Goal: Information Seeking & Learning: Learn about a topic

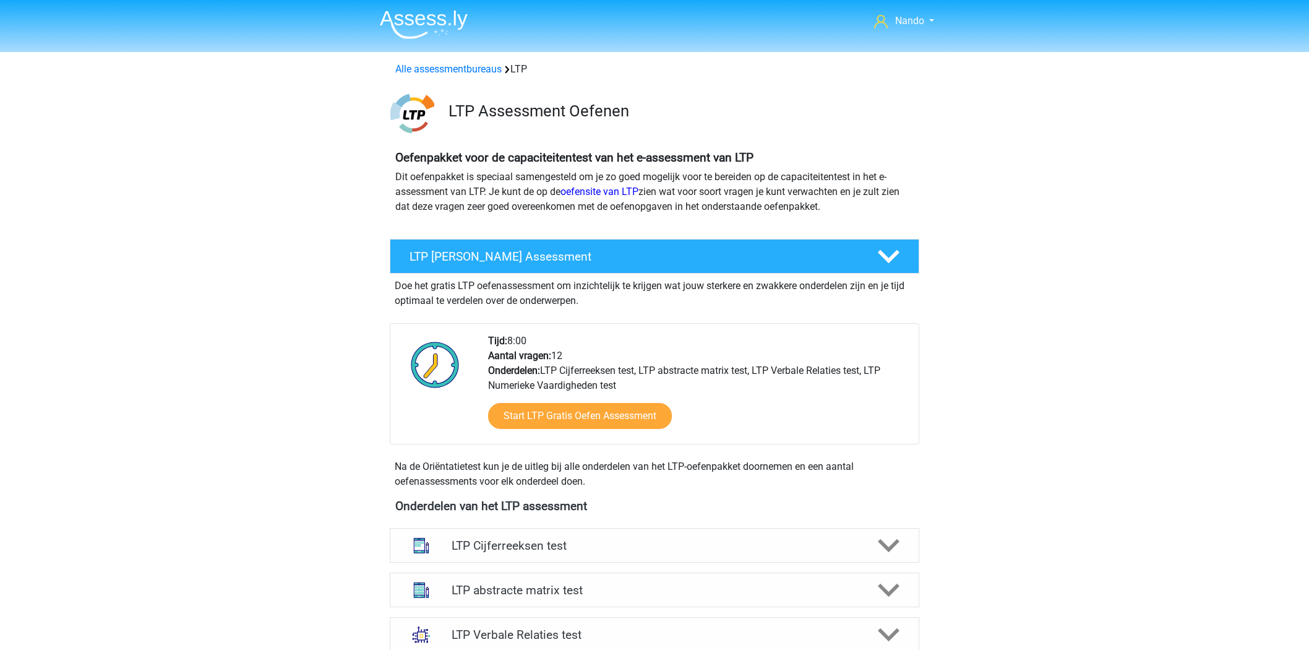
scroll to position [384, 0]
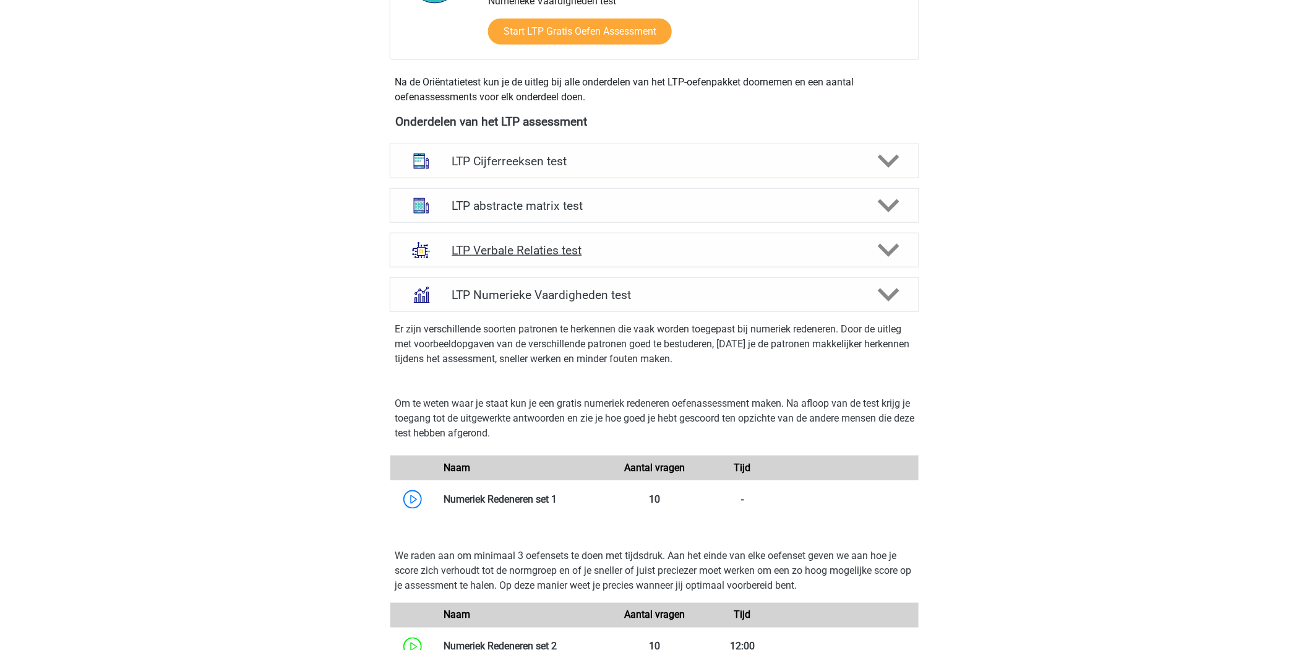
click at [533, 246] on h4 "LTP Verbale Relaties test" at bounding box center [654, 250] width 405 height 14
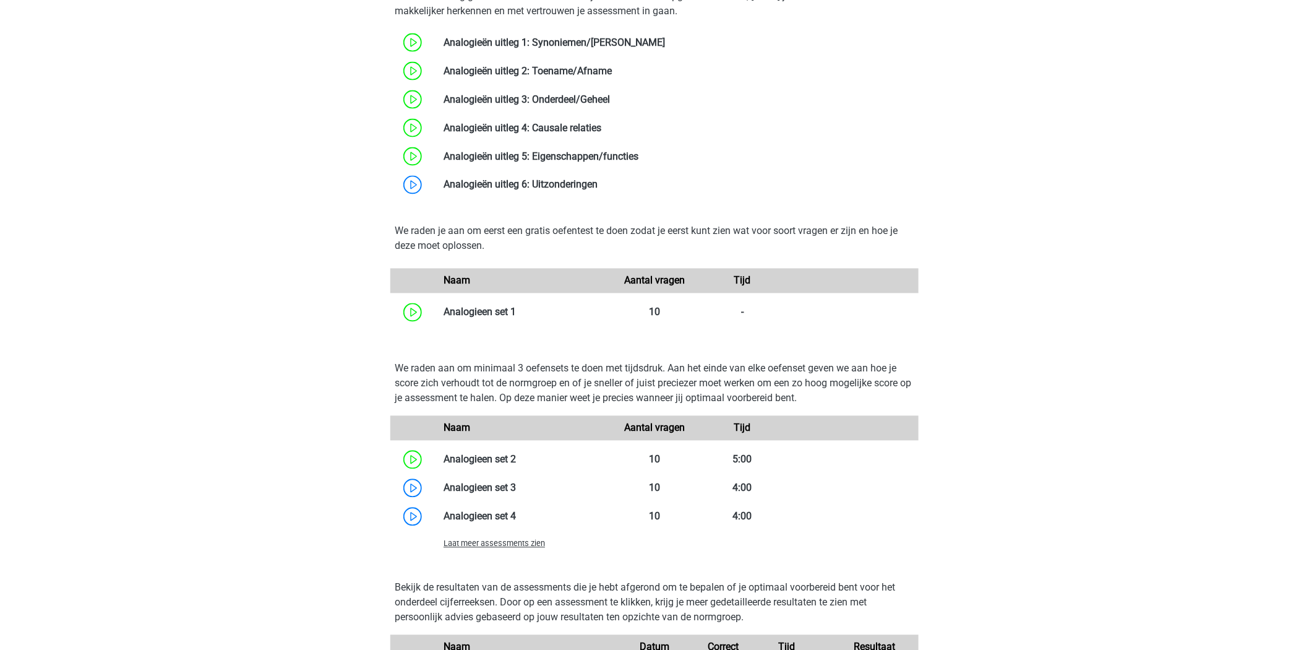
scroll to position [823, 0]
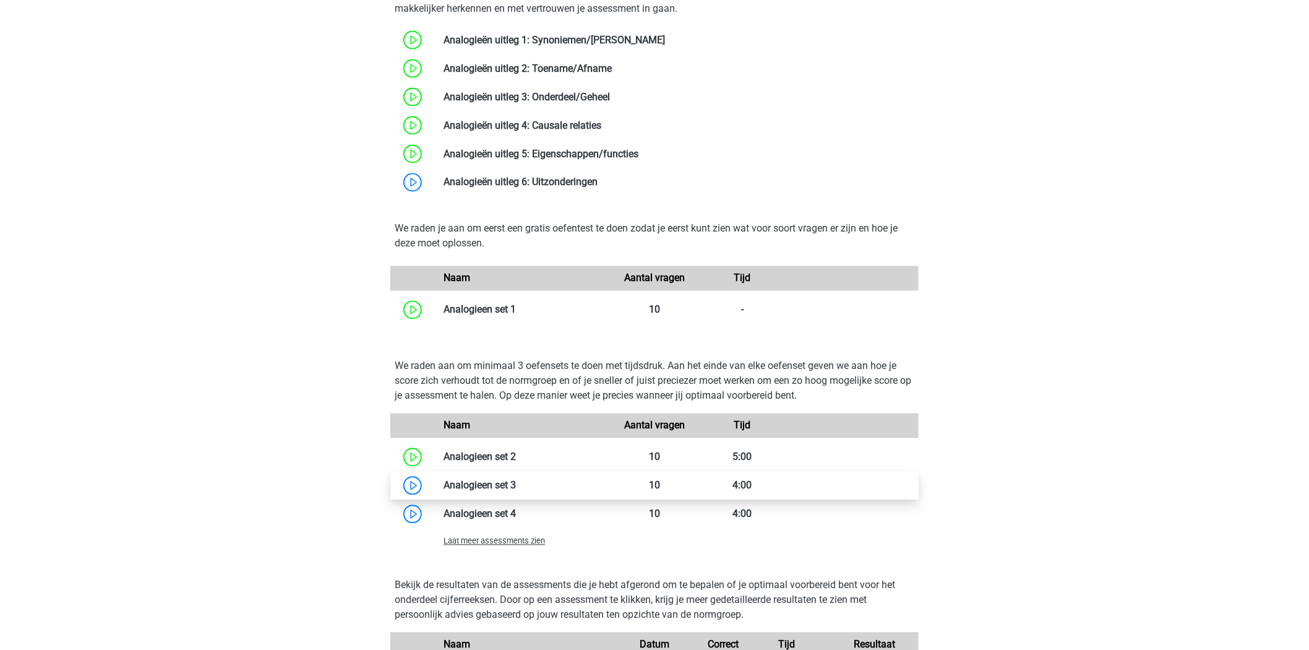
click at [516, 487] on link at bounding box center [516, 485] width 0 height 12
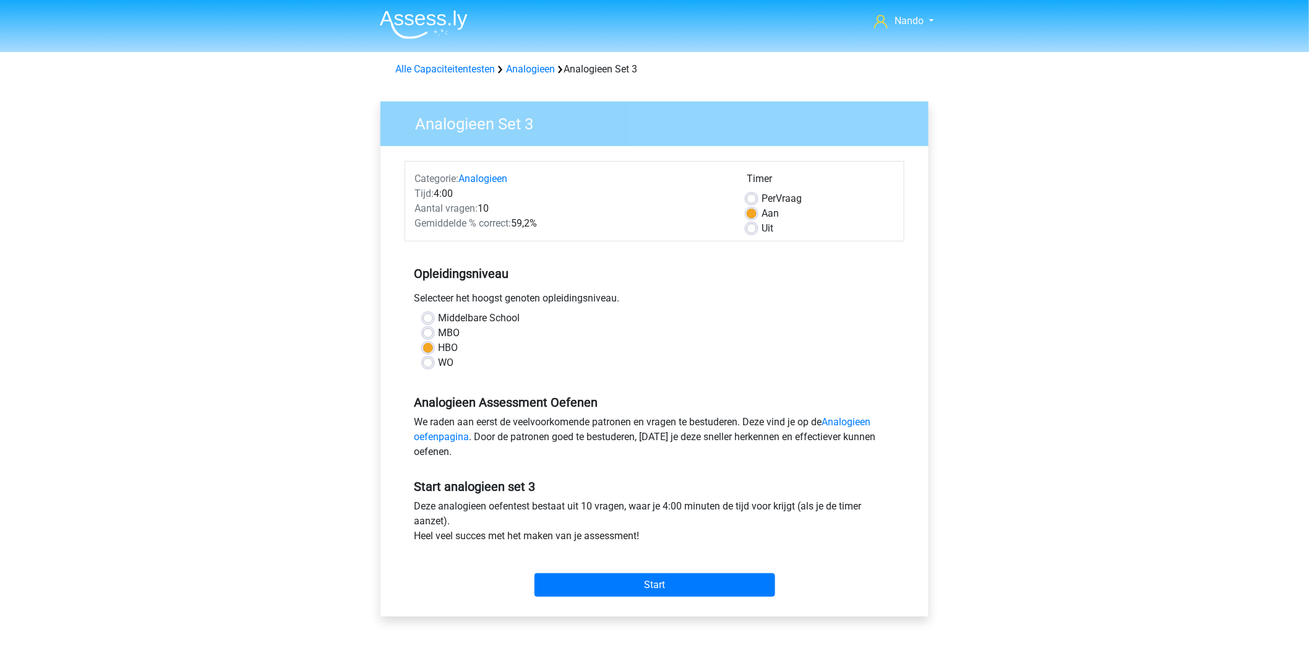
click at [762, 226] on label "Uit" at bounding box center [768, 228] width 12 height 15
click at [749, 226] on input "Uit" at bounding box center [752, 227] width 10 height 12
radio input "true"
click at [624, 583] on input "Start" at bounding box center [655, 585] width 241 height 24
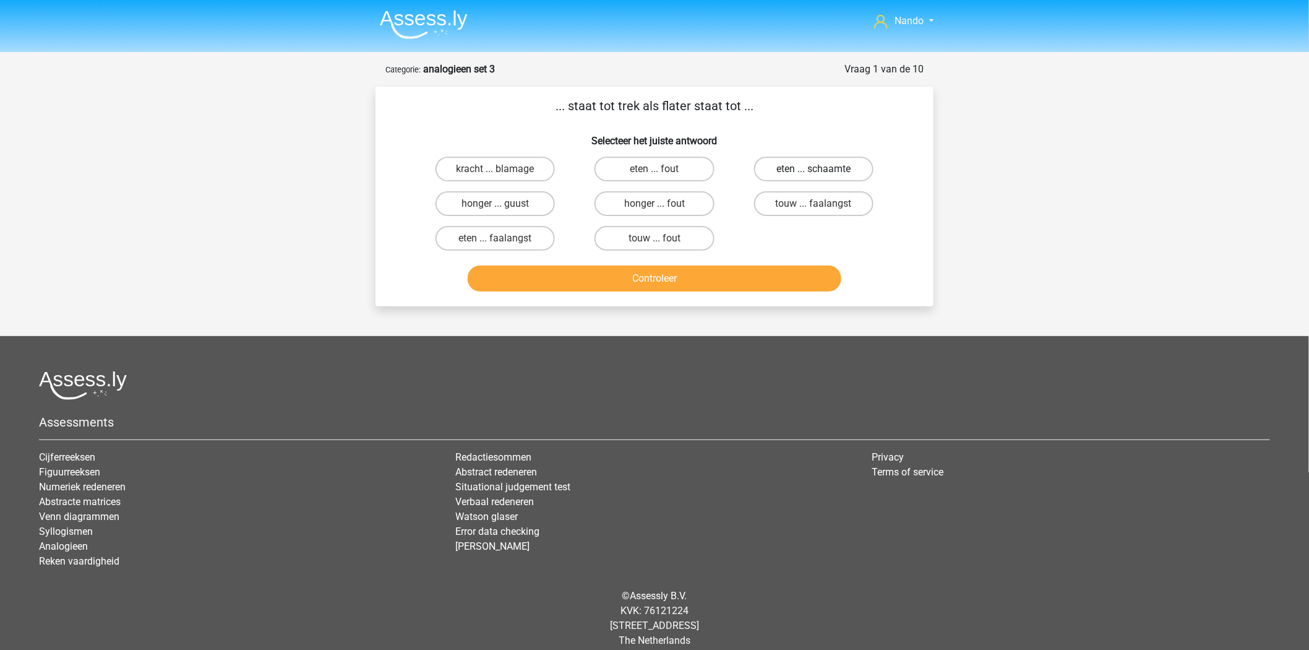
click at [781, 168] on label "eten ... schaamte" at bounding box center [813, 169] width 119 height 25
click at [814, 169] on input "eten ... schaamte" at bounding box center [818, 173] width 8 height 8
radio input "true"
click at [653, 277] on button "Controleer" at bounding box center [655, 278] width 374 height 26
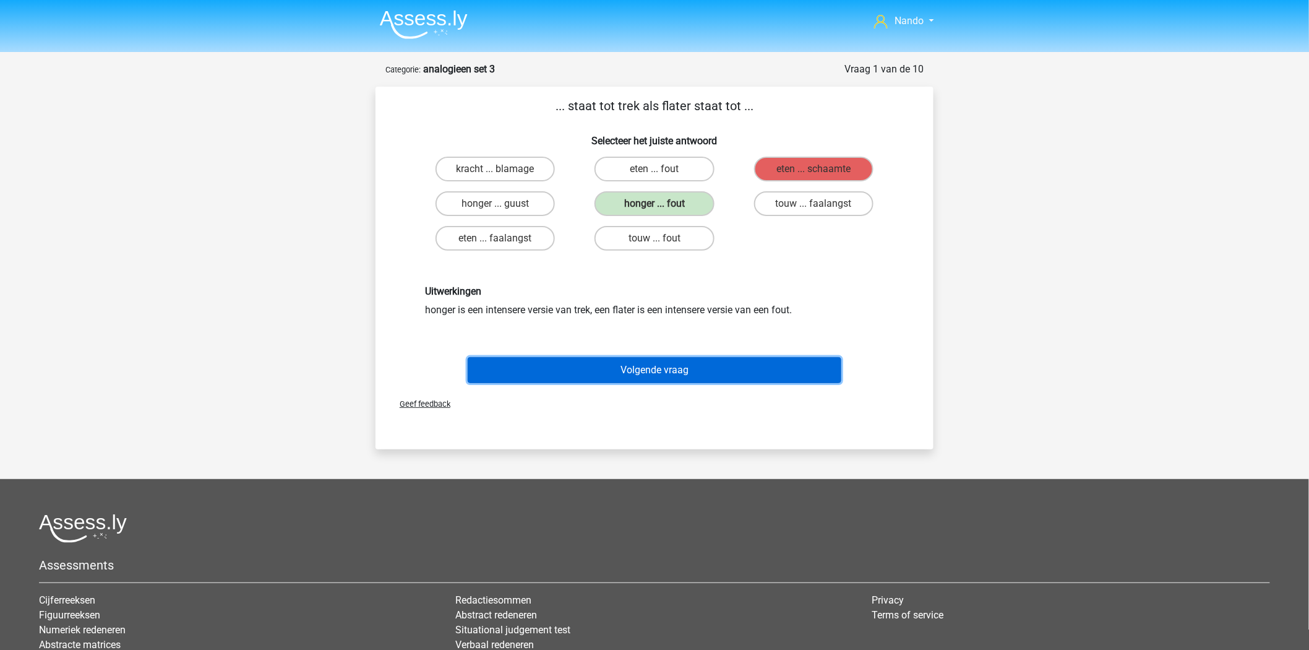
click at [713, 363] on button "Volgende vraag" at bounding box center [655, 370] width 374 height 26
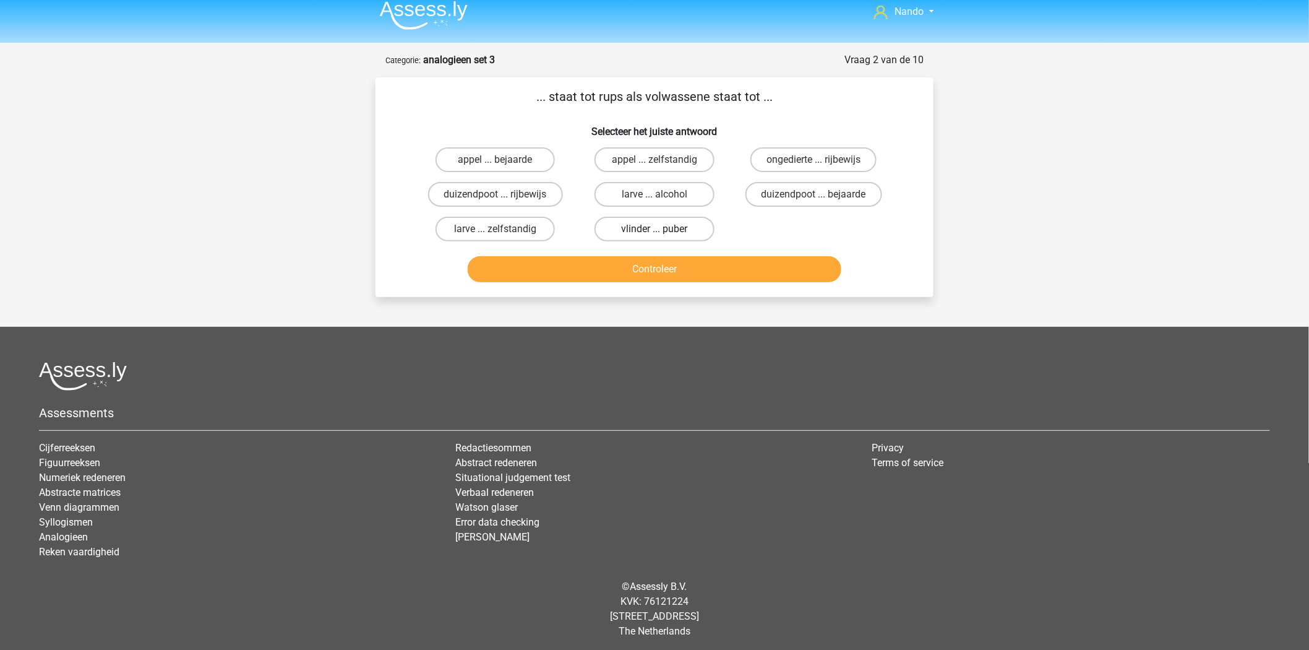
click at [666, 230] on label "vlinder ... puber" at bounding box center [654, 229] width 119 height 25
click at [663, 230] on input "vlinder ... puber" at bounding box center [659, 233] width 8 height 8
radio input "true"
click at [672, 257] on button "Controleer" at bounding box center [655, 269] width 374 height 26
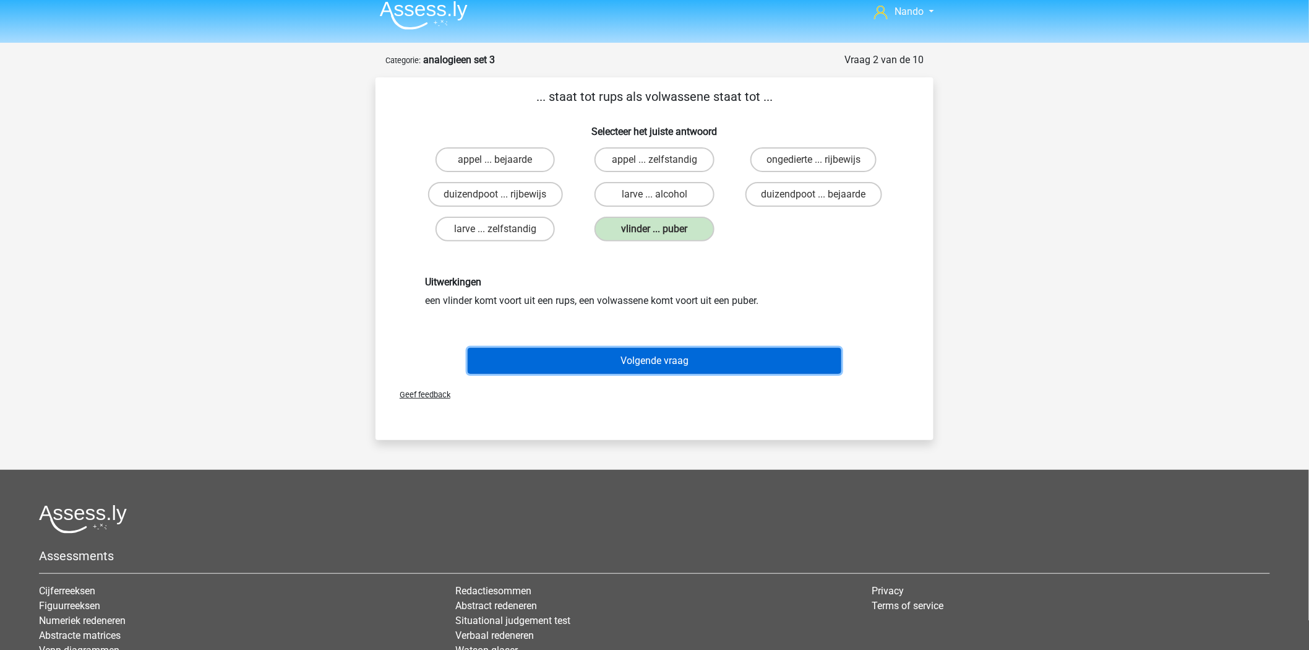
click at [671, 361] on button "Volgende vraag" at bounding box center [655, 361] width 374 height 26
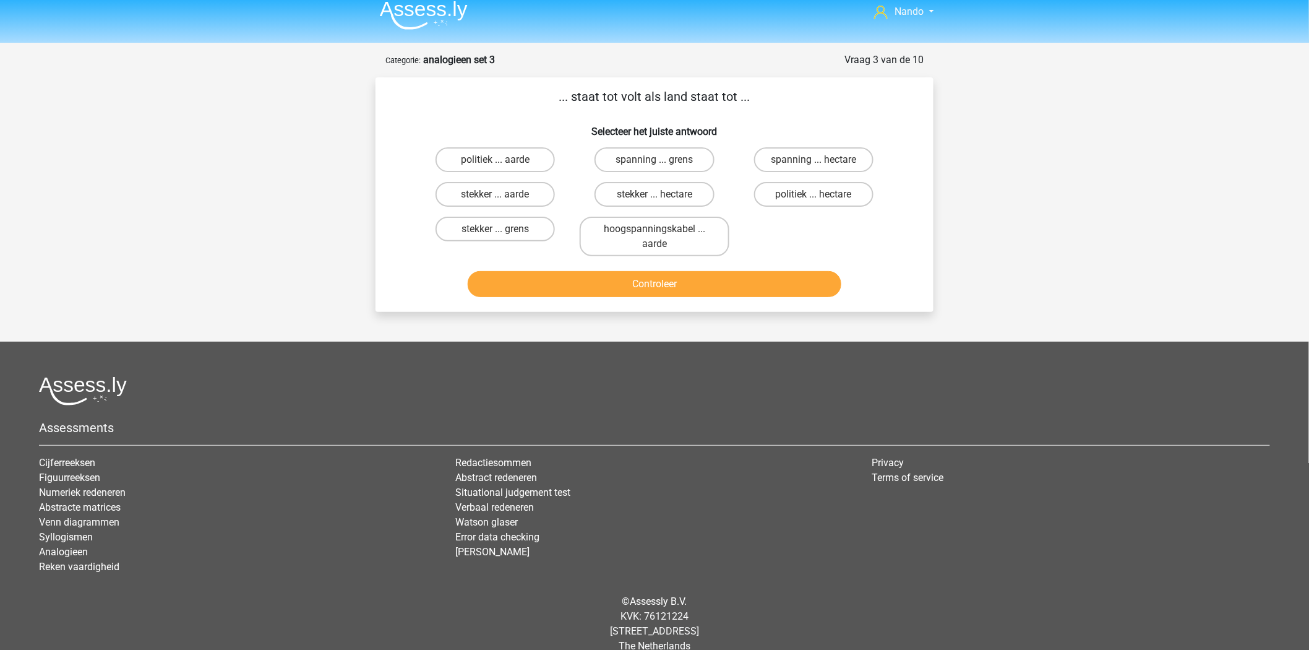
scroll to position [25, 0]
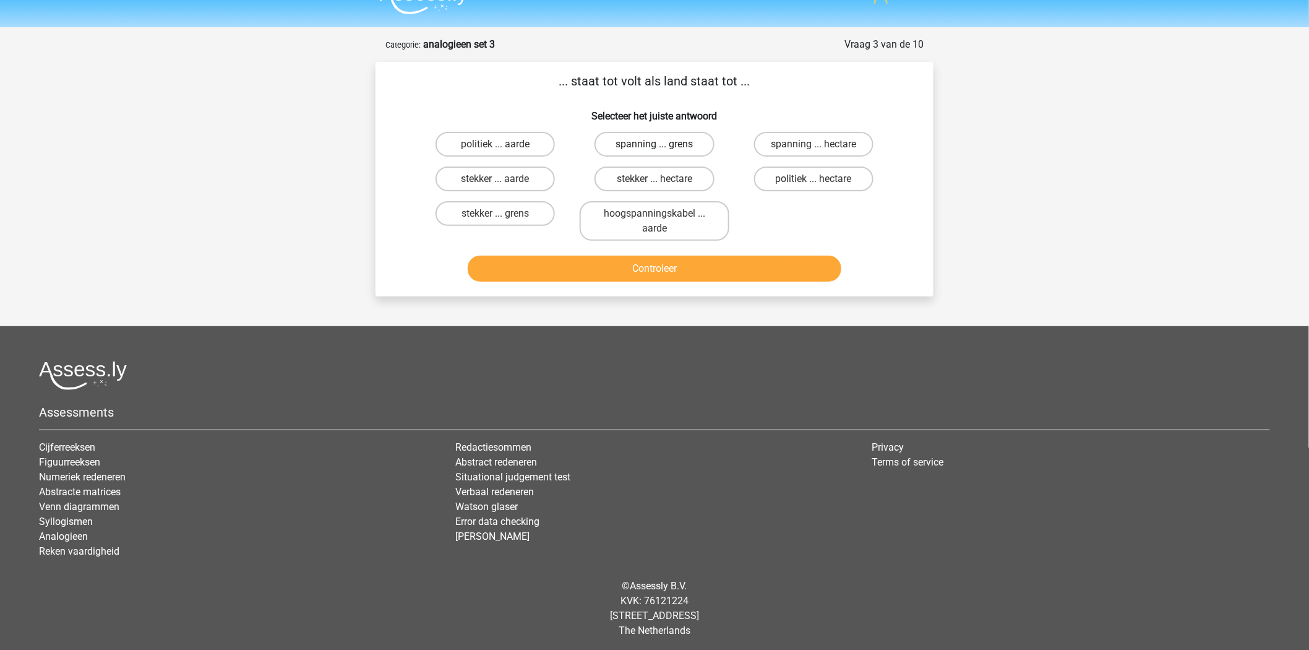
click at [644, 147] on label "spanning ... grens" at bounding box center [654, 144] width 119 height 25
click at [655, 147] on input "spanning ... grens" at bounding box center [659, 148] width 8 height 8
radio input "true"
click at [665, 269] on button "Controleer" at bounding box center [655, 269] width 374 height 26
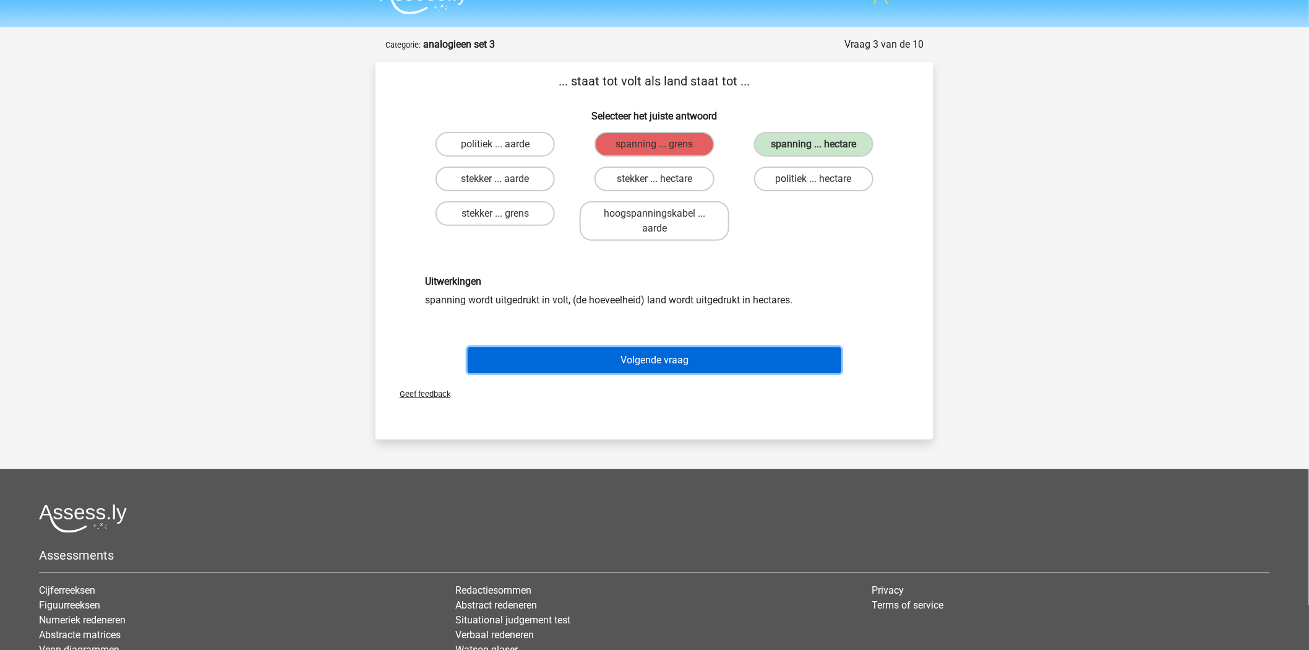
click at [671, 356] on button "Volgende vraag" at bounding box center [655, 360] width 374 height 26
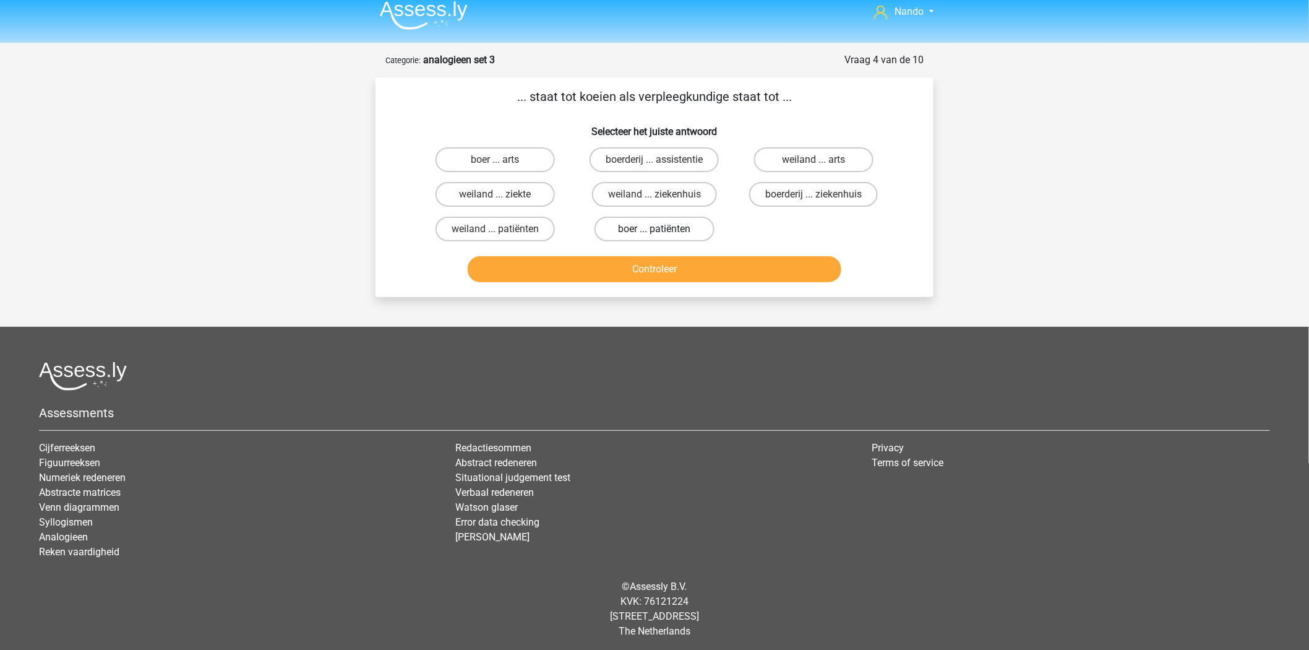
click at [642, 223] on label "boer ... patiënten" at bounding box center [654, 229] width 119 height 25
click at [655, 229] on input "boer ... patiënten" at bounding box center [659, 233] width 8 height 8
radio input "true"
click at [647, 270] on button "Controleer" at bounding box center [655, 269] width 374 height 26
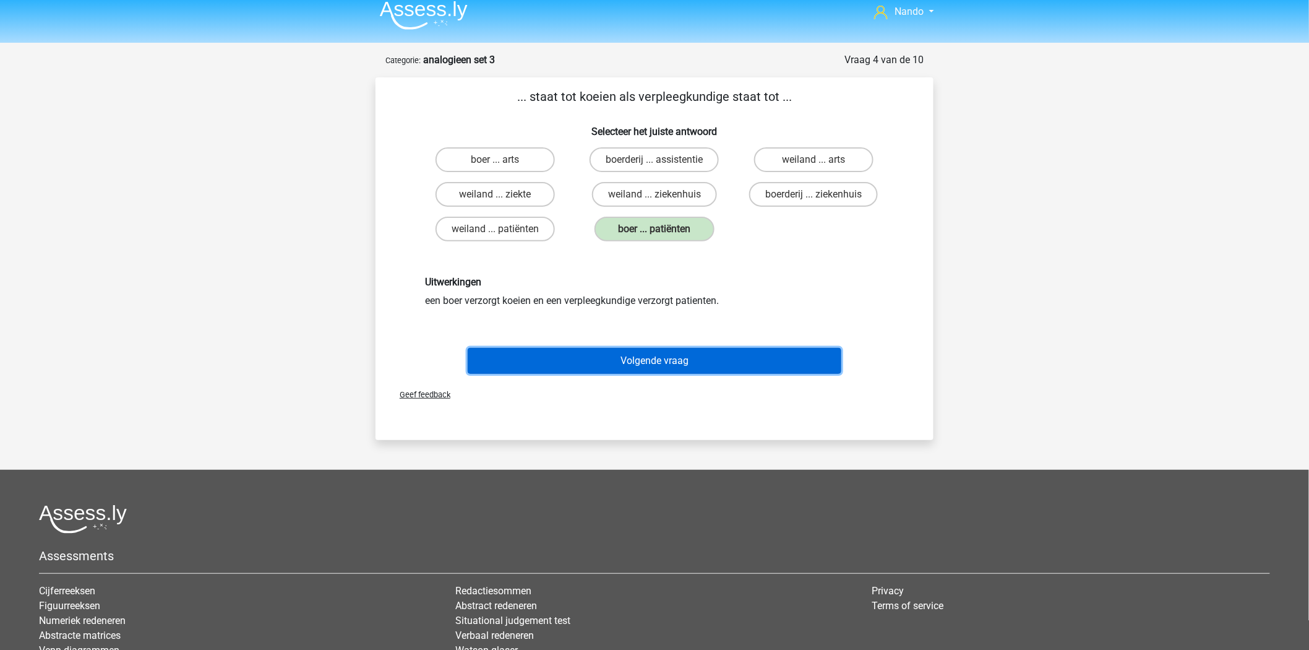
click at [653, 348] on button "Volgende vraag" at bounding box center [655, 361] width 374 height 26
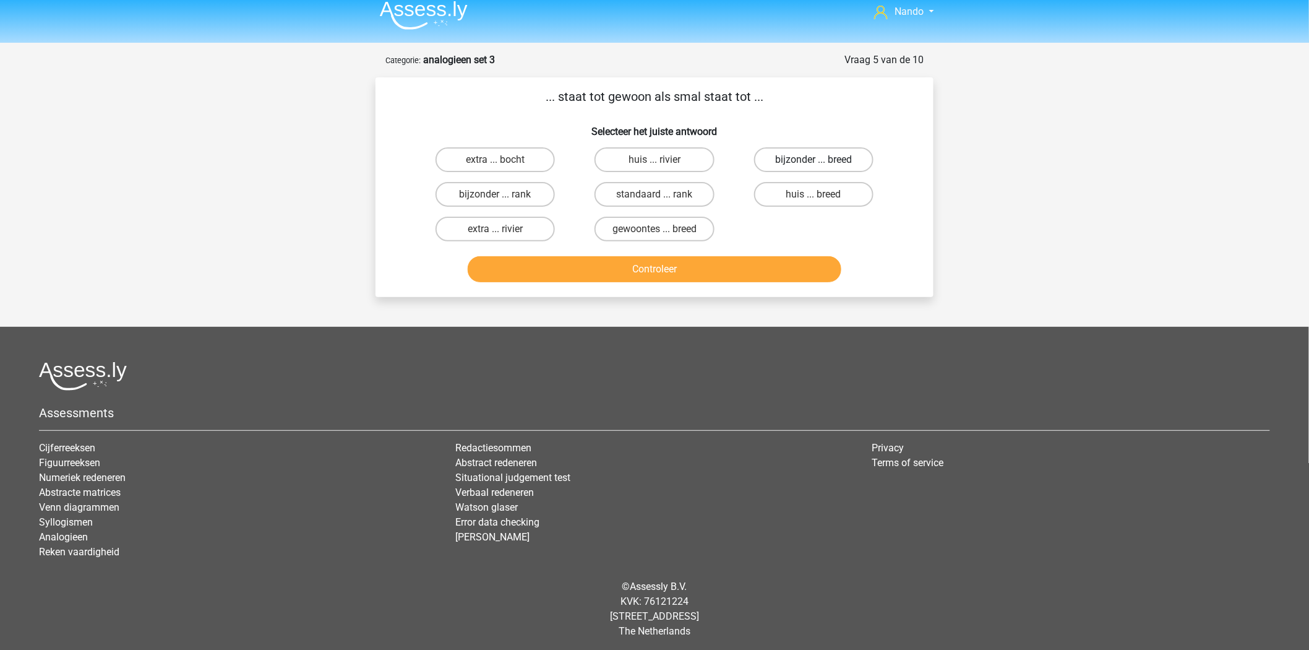
click at [788, 164] on label "bijzonder ... breed" at bounding box center [813, 159] width 119 height 25
click at [814, 164] on input "bijzonder ... breed" at bounding box center [818, 164] width 8 height 8
radio input "true"
click at [755, 262] on button "Controleer" at bounding box center [655, 269] width 374 height 26
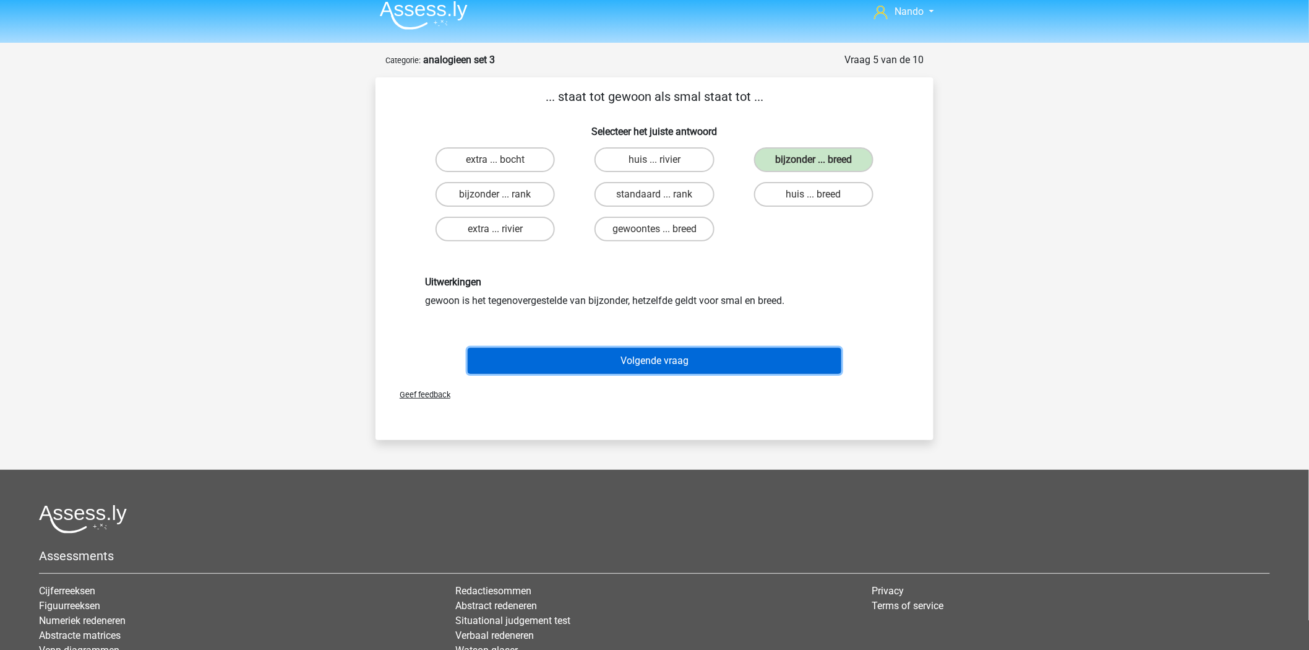
click at [616, 351] on button "Volgende vraag" at bounding box center [655, 361] width 374 height 26
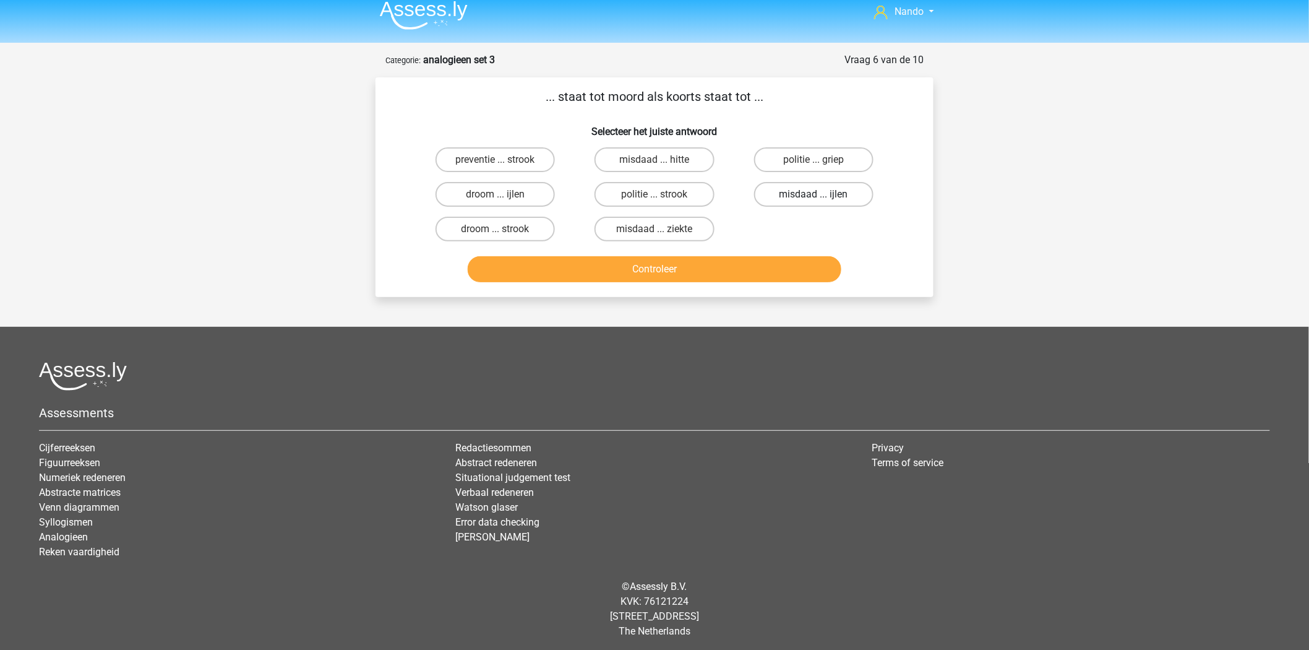
click at [784, 194] on label "misdaad ... ijlen" at bounding box center [813, 194] width 119 height 25
click at [814, 194] on input "misdaad ... ijlen" at bounding box center [818, 198] width 8 height 8
radio input "true"
click at [668, 224] on label "misdaad ... ziekte" at bounding box center [654, 229] width 119 height 25
click at [663, 229] on input "misdaad ... ziekte" at bounding box center [659, 233] width 8 height 8
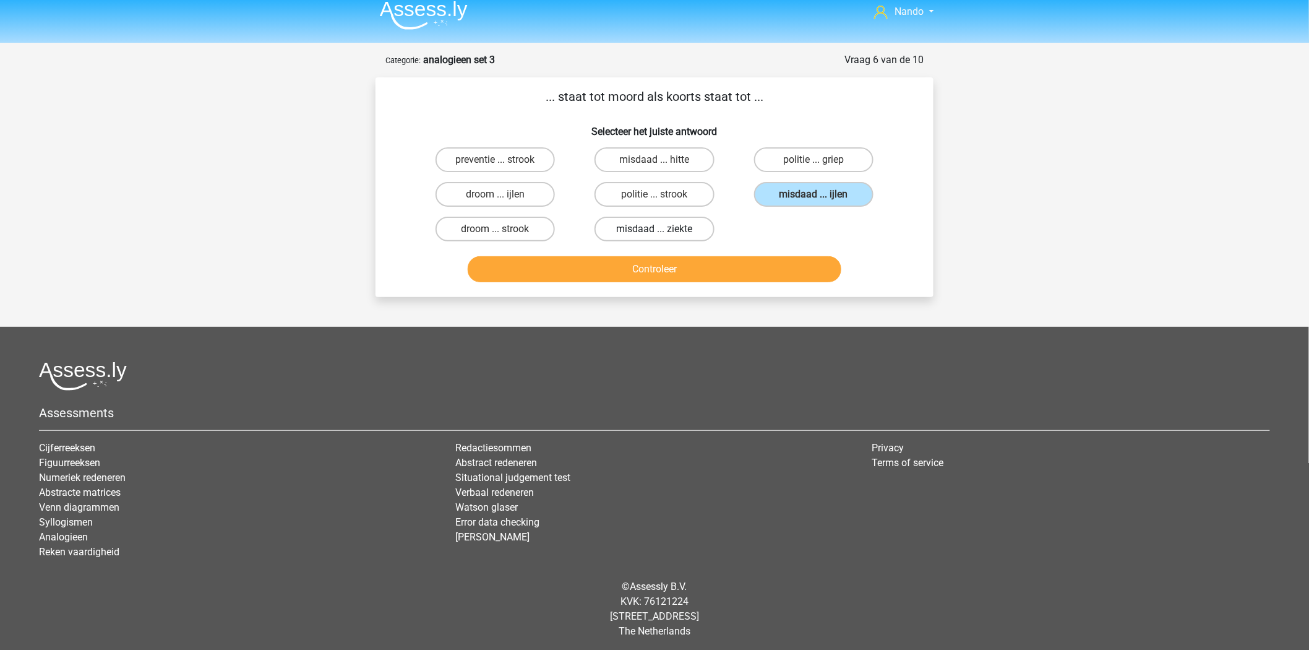
radio input "true"
click at [671, 265] on button "Controleer" at bounding box center [655, 269] width 374 height 26
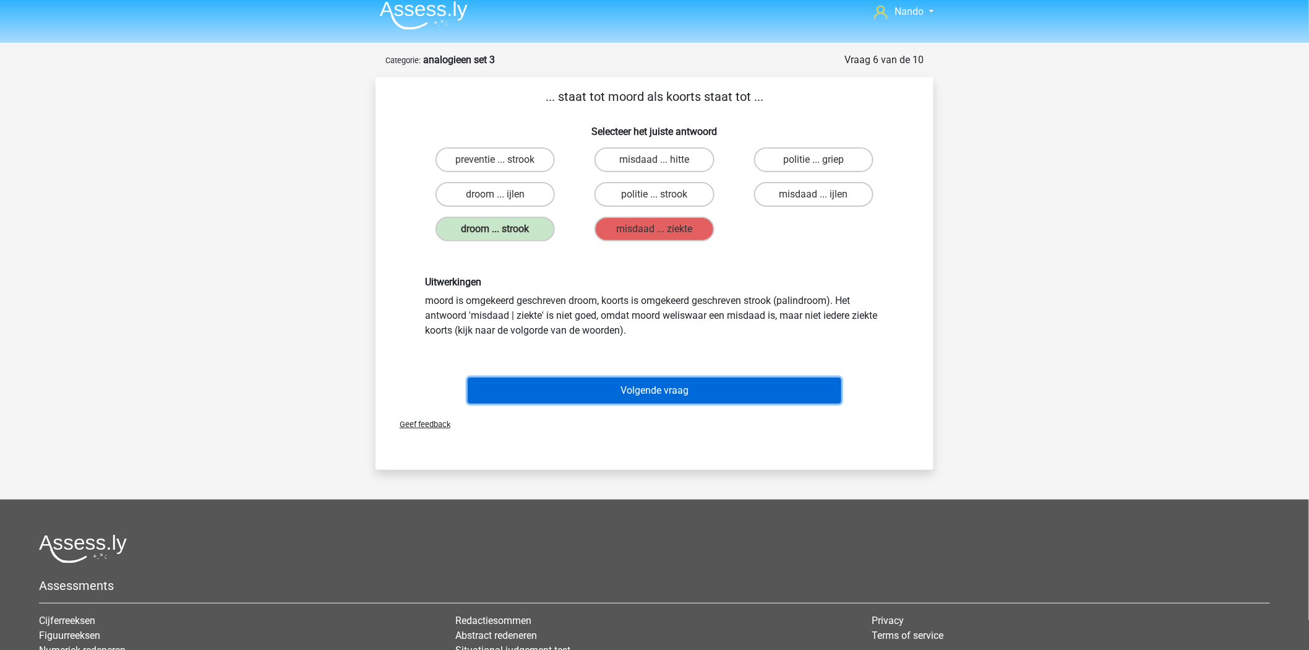
click at [678, 391] on button "Volgende vraag" at bounding box center [655, 390] width 374 height 26
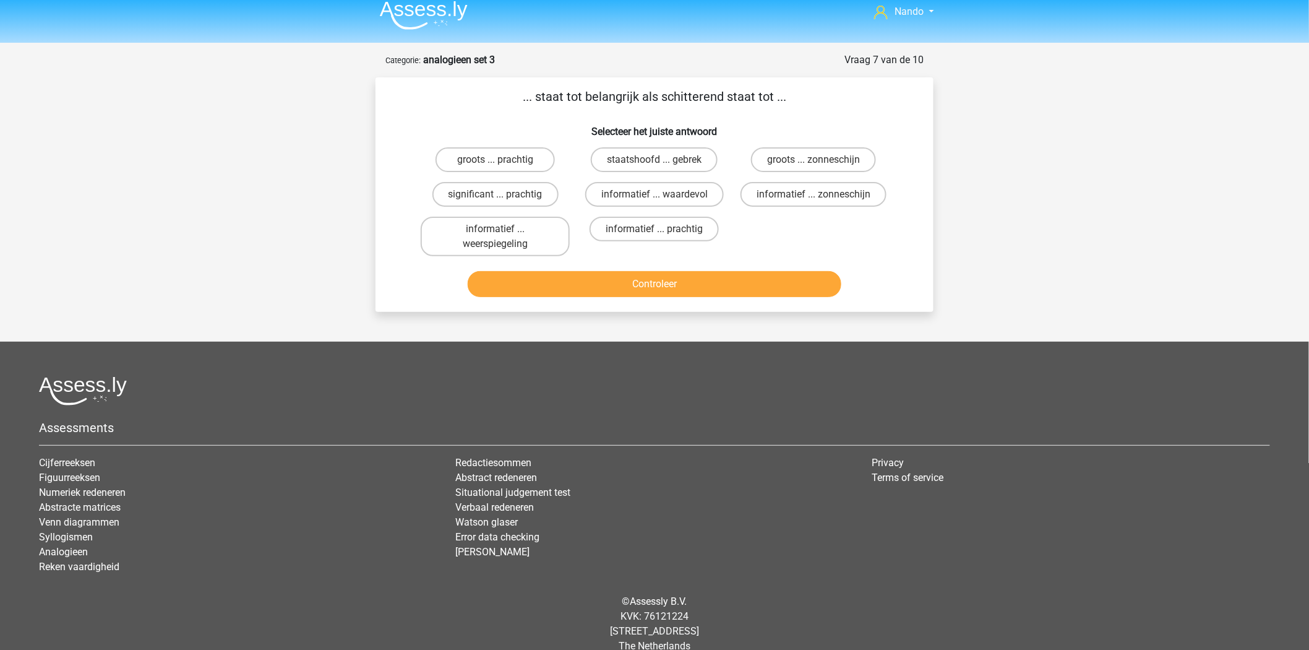
scroll to position [25, 0]
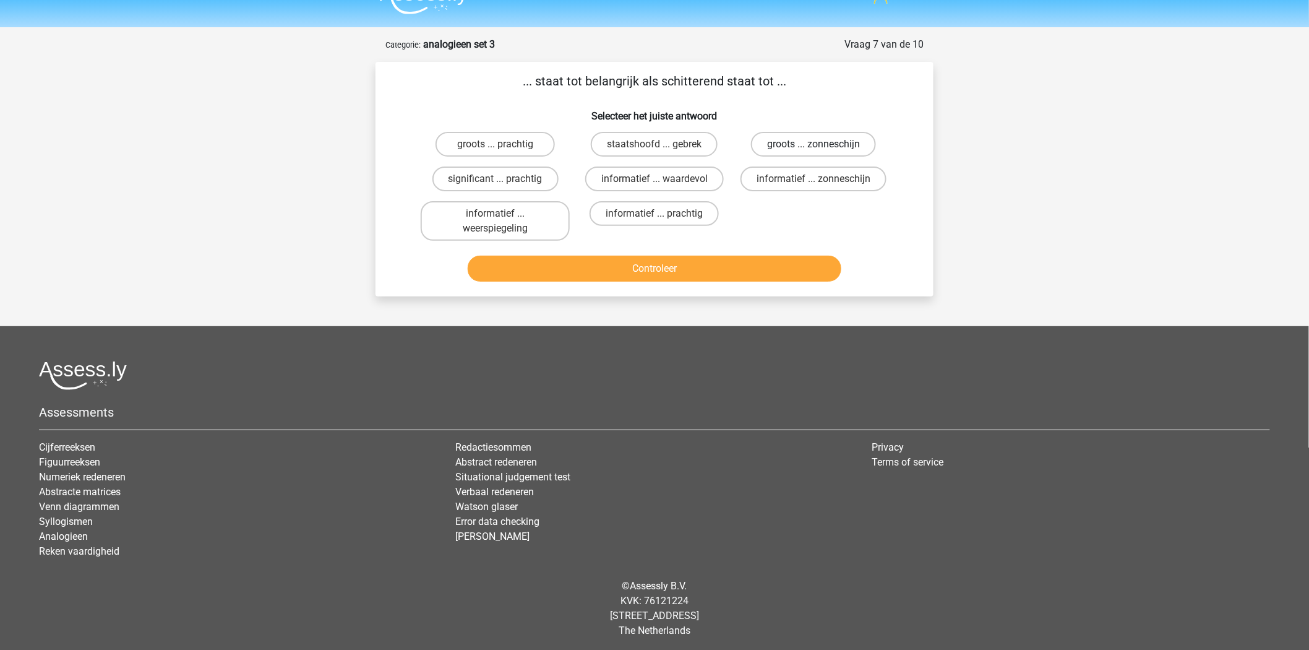
click at [793, 145] on label "groots ... zonneschijn" at bounding box center [813, 144] width 125 height 25
click at [814, 145] on input "groots ... zonneschijn" at bounding box center [818, 148] width 8 height 8
radio input "true"
click at [695, 257] on button "Controleer" at bounding box center [655, 269] width 374 height 26
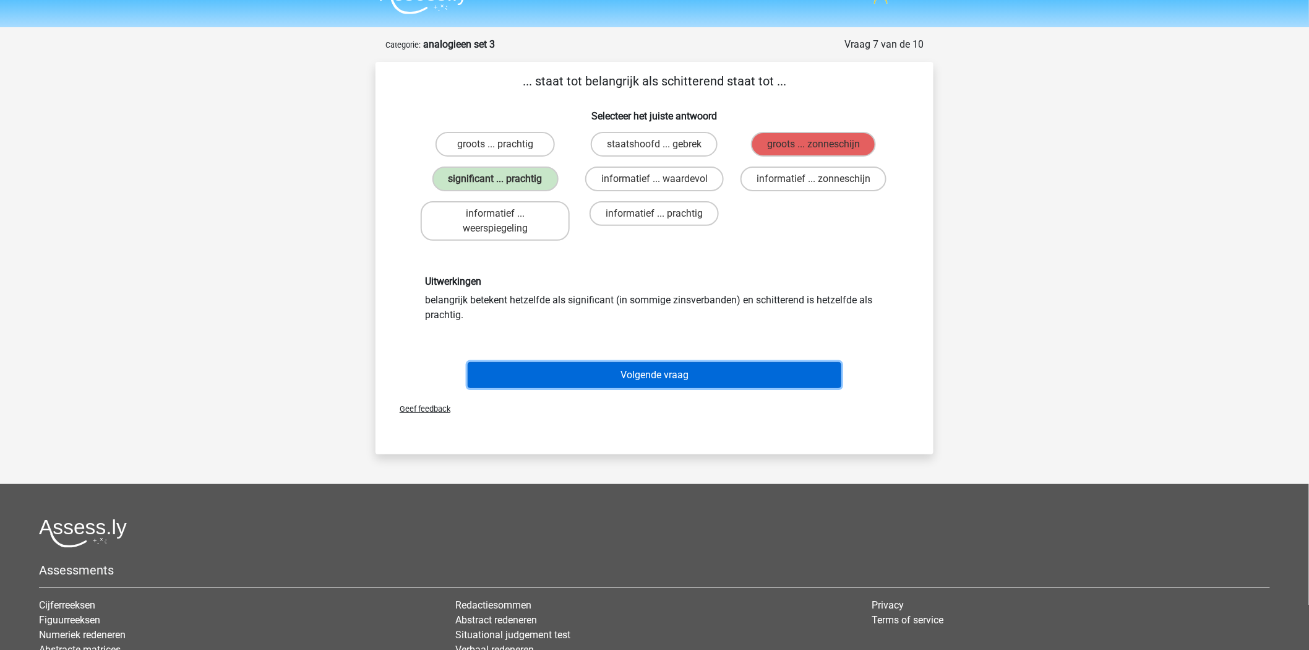
click at [624, 369] on button "Volgende vraag" at bounding box center [655, 375] width 374 height 26
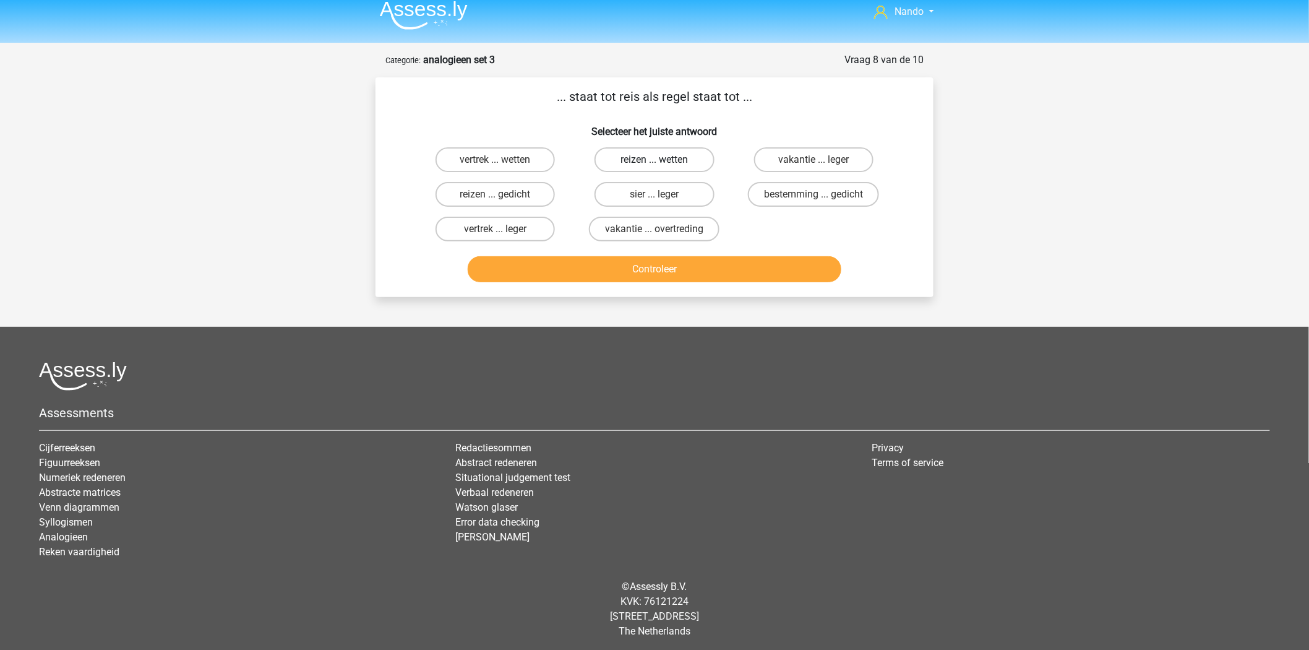
click at [640, 158] on label "reizen ... wetten" at bounding box center [654, 159] width 119 height 25
click at [655, 160] on input "reizen ... wetten" at bounding box center [659, 164] width 8 height 8
radio input "true"
click at [658, 273] on button "Controleer" at bounding box center [655, 269] width 374 height 26
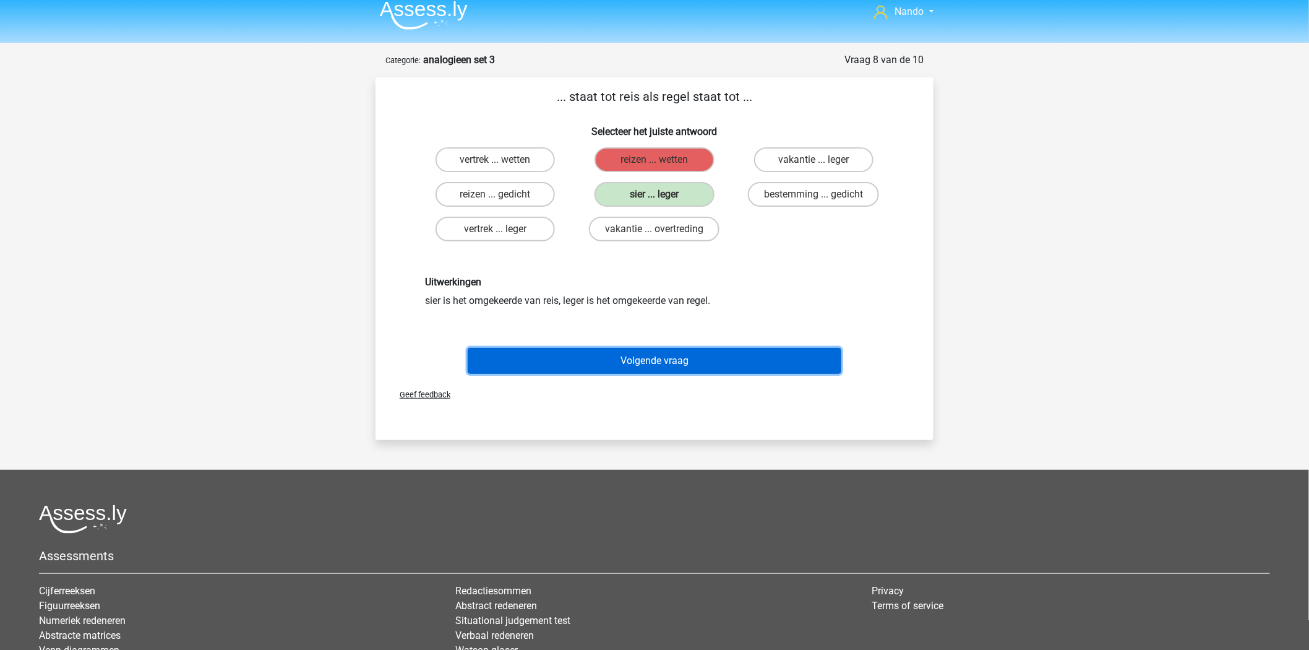
click at [632, 358] on button "Volgende vraag" at bounding box center [655, 361] width 374 height 26
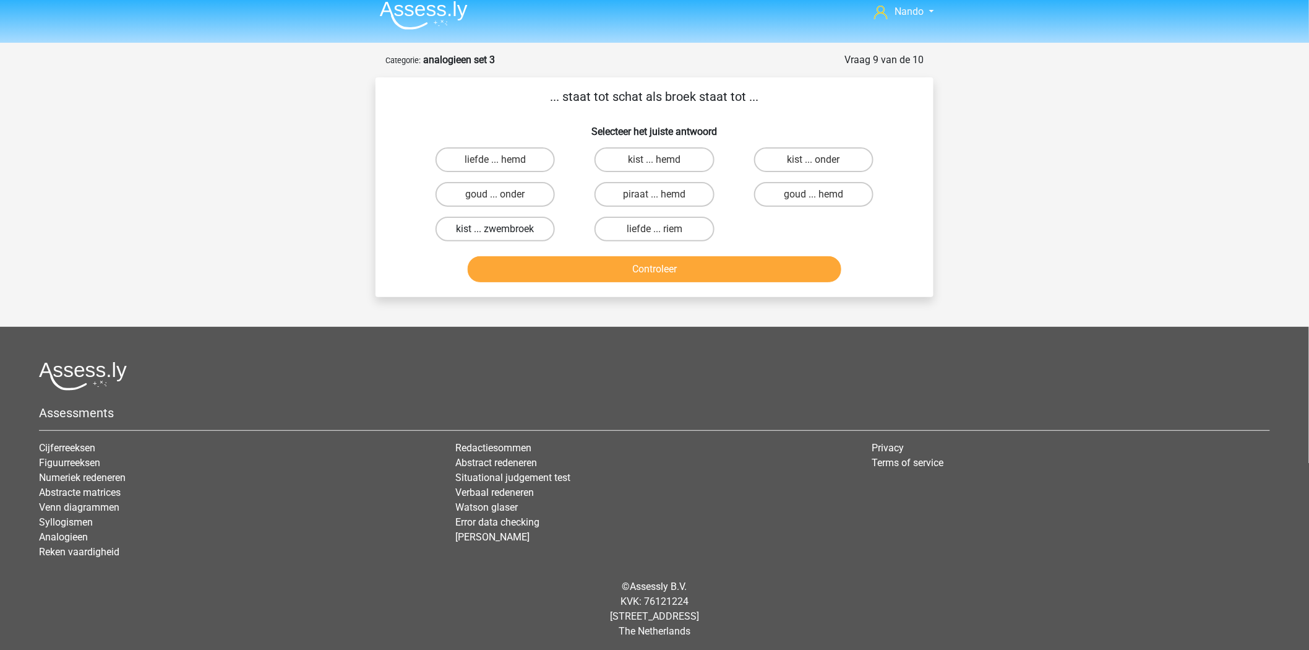
click at [504, 226] on label "kist ... zwembroek" at bounding box center [495, 229] width 119 height 25
click at [504, 229] on input "kist ... zwembroek" at bounding box center [500, 233] width 8 height 8
radio input "true"
click at [640, 268] on button "Controleer" at bounding box center [655, 269] width 374 height 26
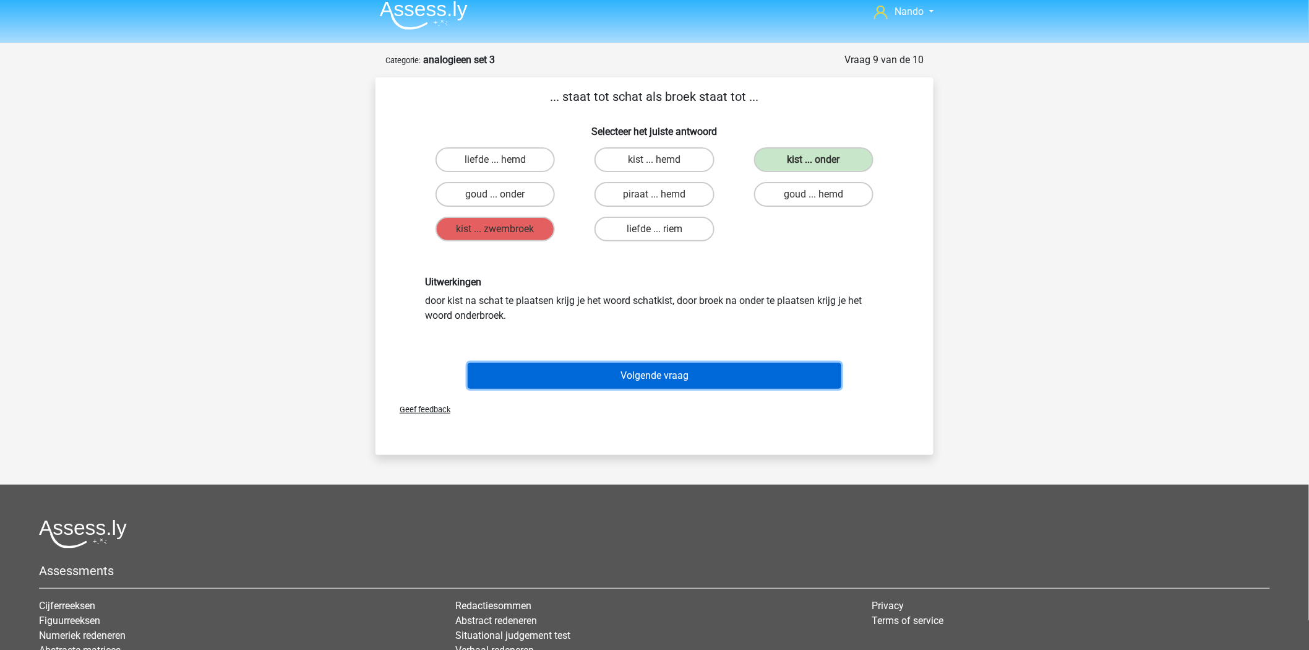
click at [681, 372] on button "Volgende vraag" at bounding box center [655, 376] width 374 height 26
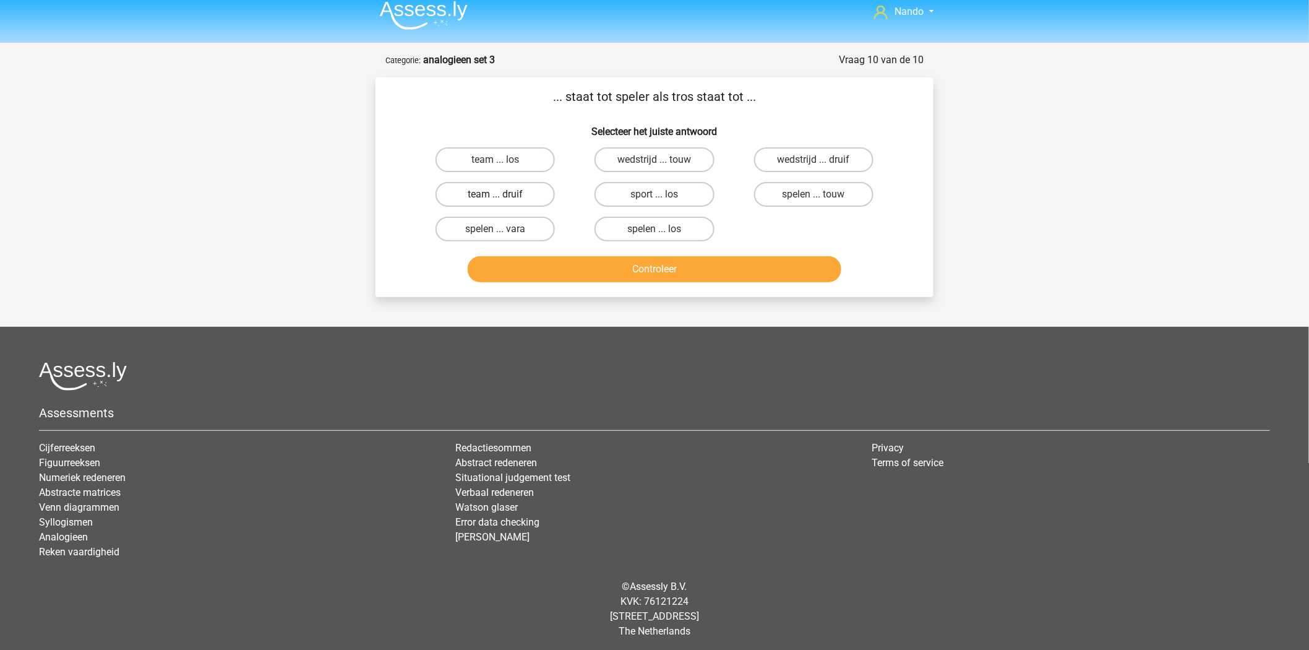
click at [505, 193] on label "team ... druif" at bounding box center [495, 194] width 119 height 25
click at [504, 194] on input "team ... druif" at bounding box center [500, 198] width 8 height 8
radio input "true"
click at [634, 260] on button "Controleer" at bounding box center [655, 269] width 374 height 26
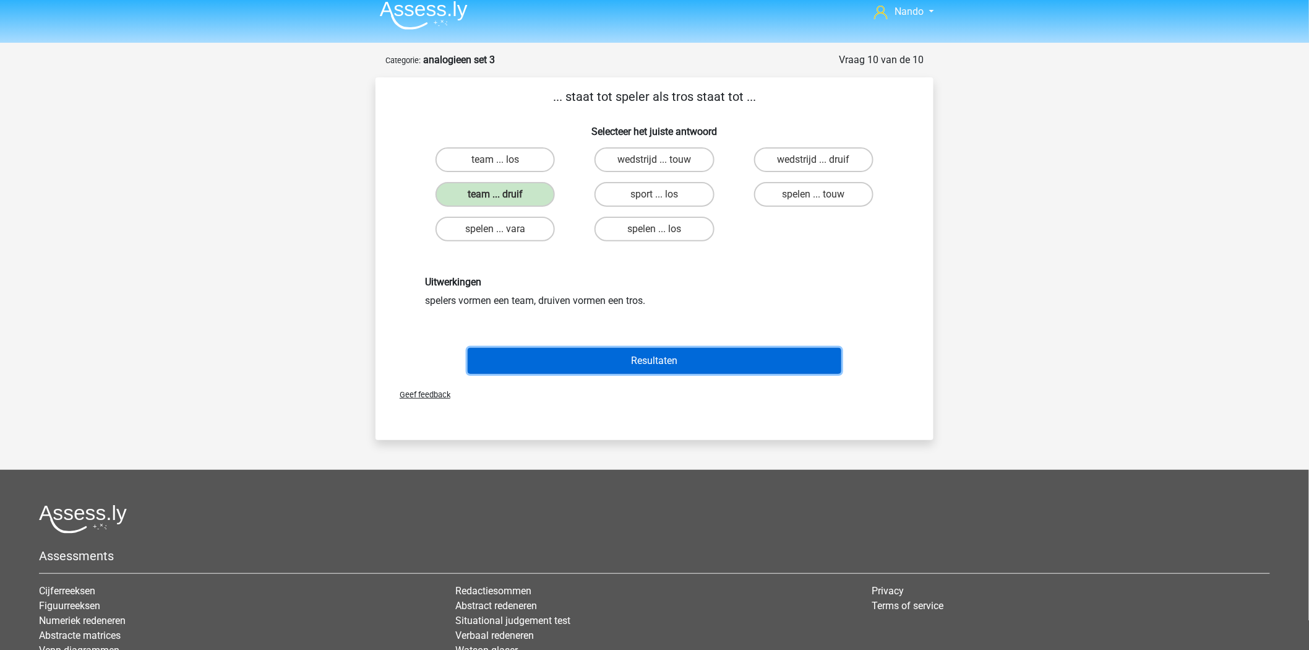
click at [689, 348] on button "Resultaten" at bounding box center [655, 361] width 374 height 26
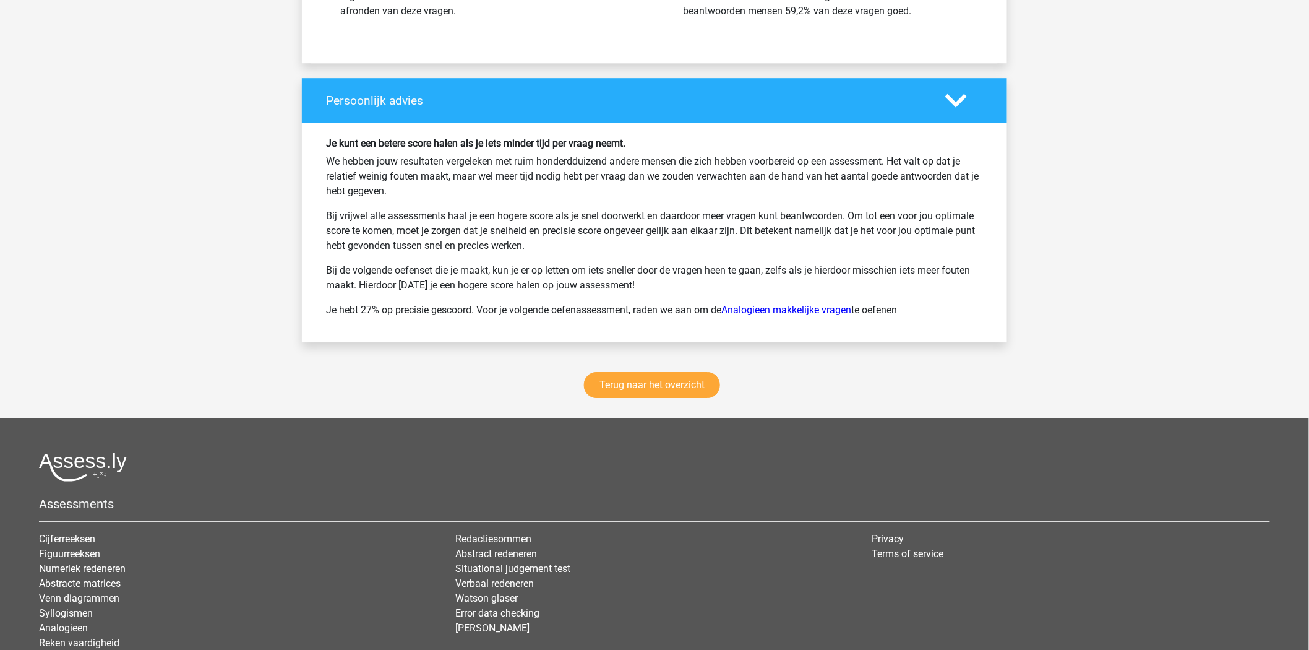
scroll to position [1541, 0]
click at [645, 389] on link "Terug naar het overzicht" at bounding box center [652, 384] width 136 height 26
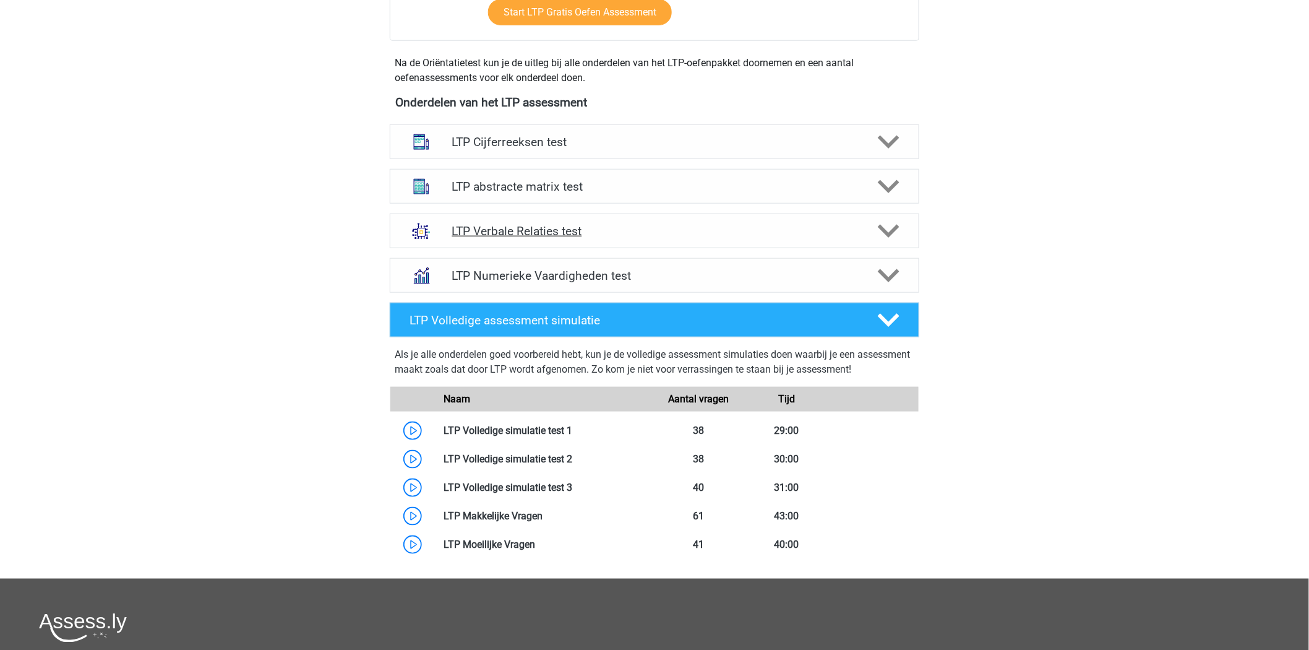
scroll to position [403, 0]
click at [888, 188] on icon at bounding box center [889, 187] width 22 height 22
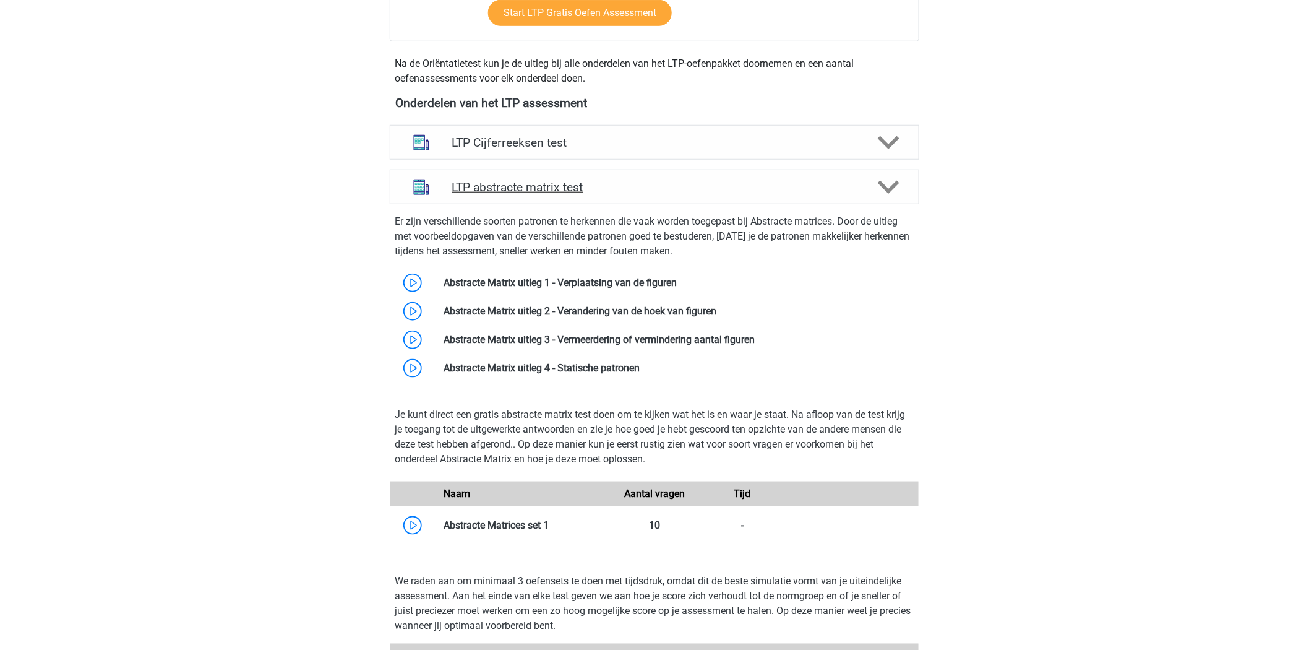
click at [888, 188] on icon at bounding box center [889, 187] width 22 height 22
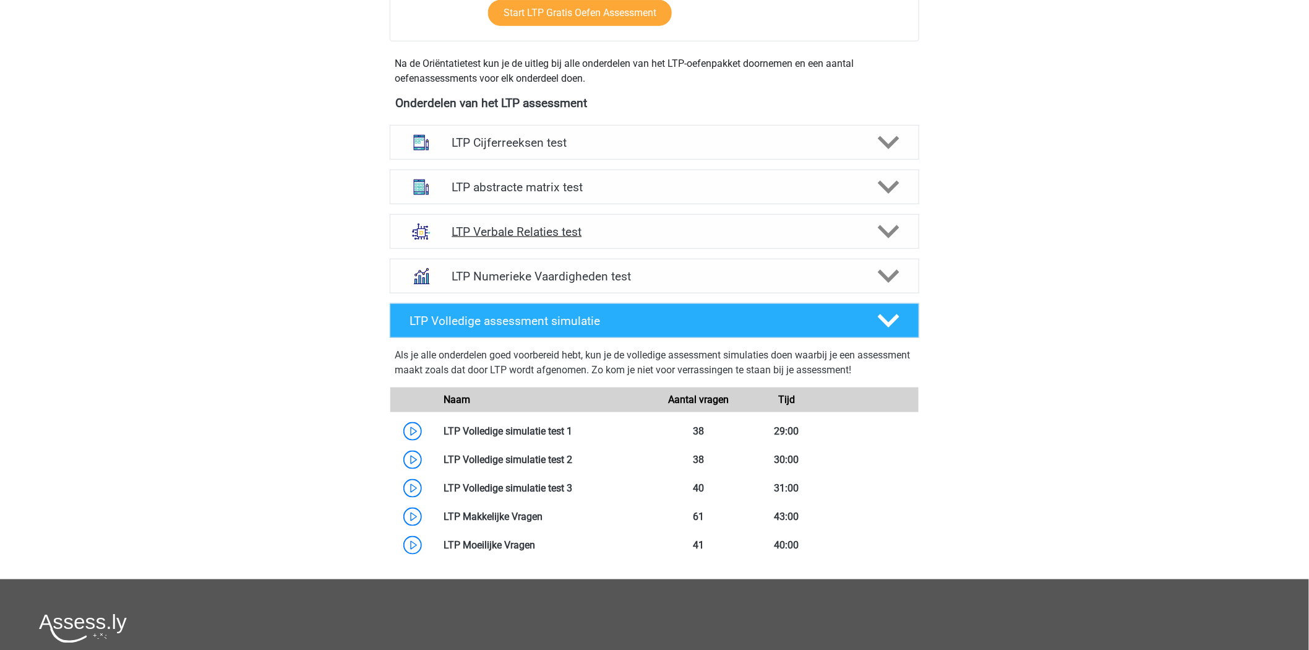
click at [888, 229] on icon at bounding box center [889, 232] width 22 height 22
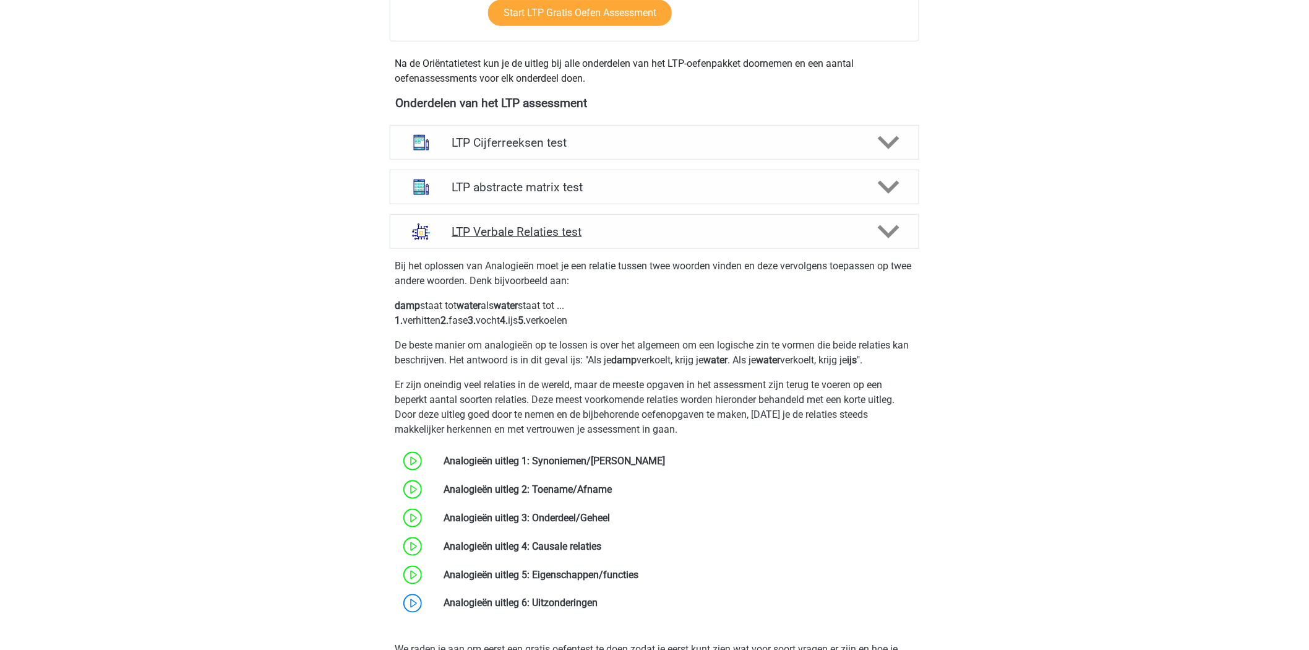
click at [889, 234] on polygon at bounding box center [889, 232] width 22 height 14
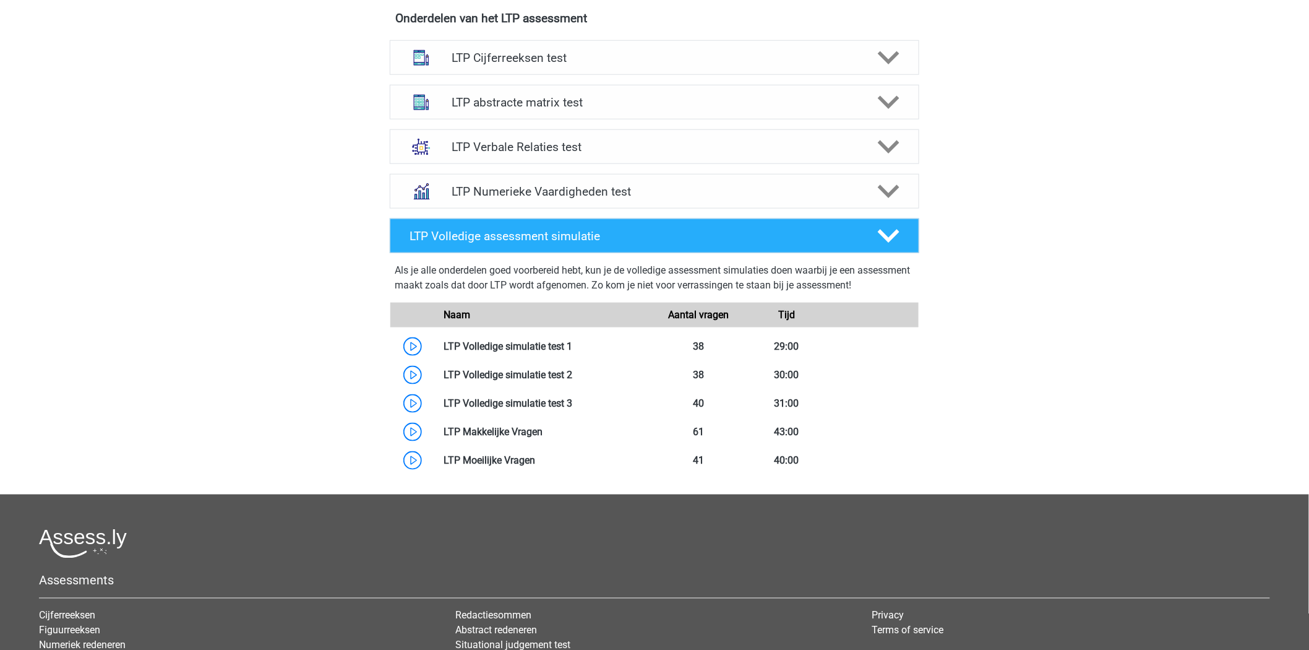
scroll to position [489, 0]
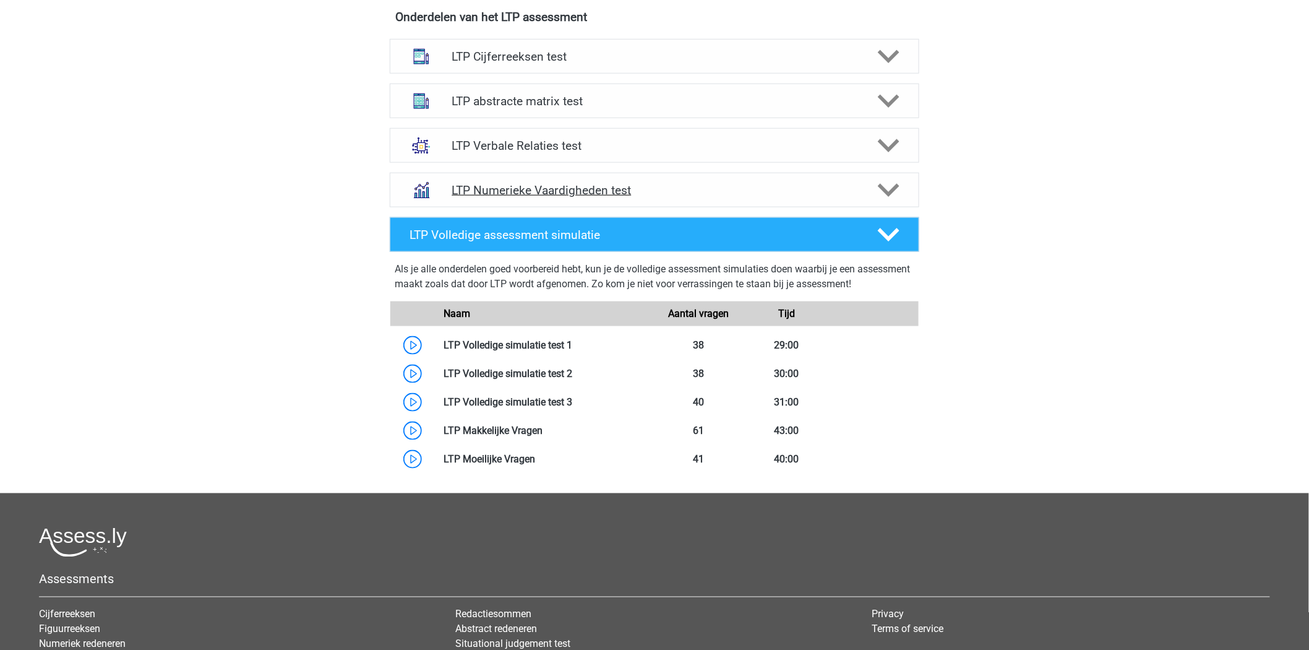
click at [888, 183] on icon at bounding box center [889, 190] width 22 height 22
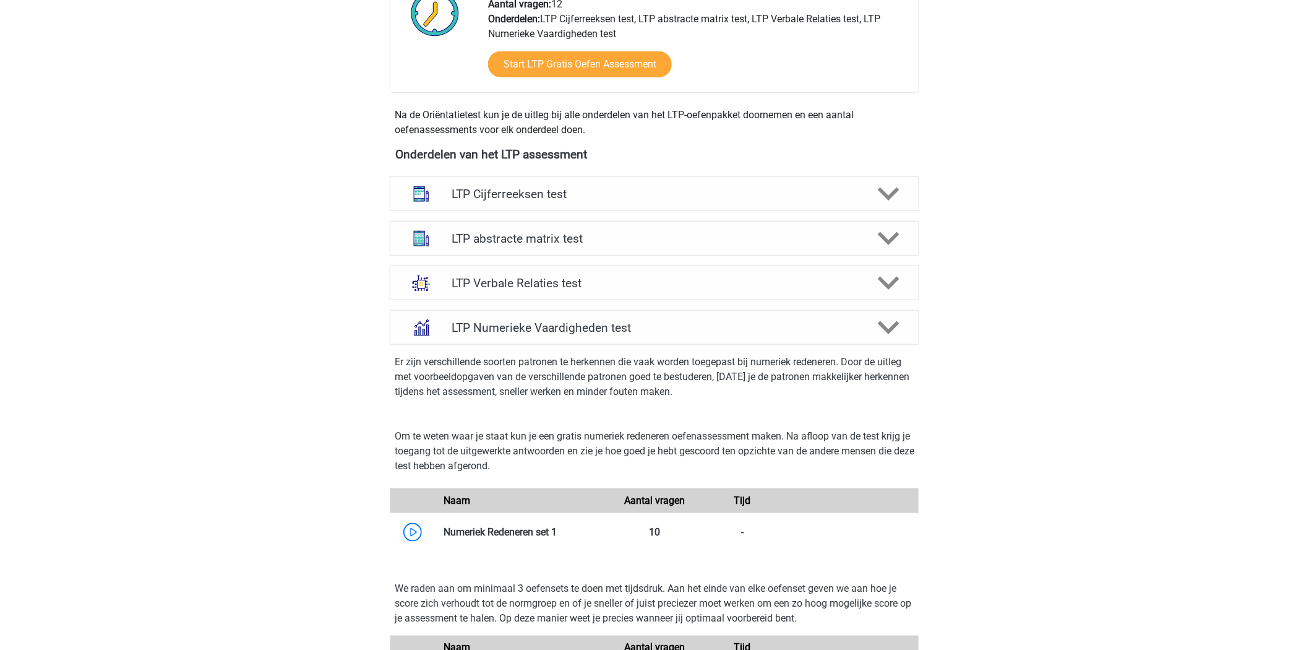
scroll to position [351, 0]
click at [883, 193] on polygon at bounding box center [889, 195] width 22 height 14
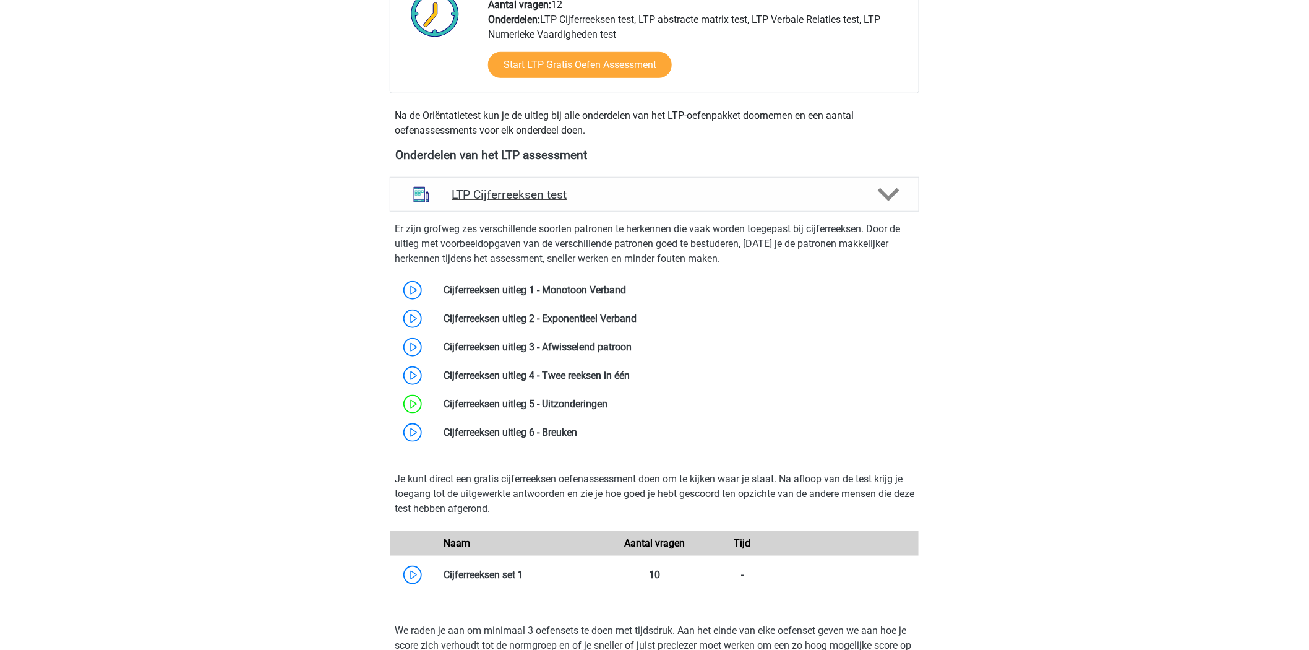
click at [893, 193] on polygon at bounding box center [889, 195] width 22 height 14
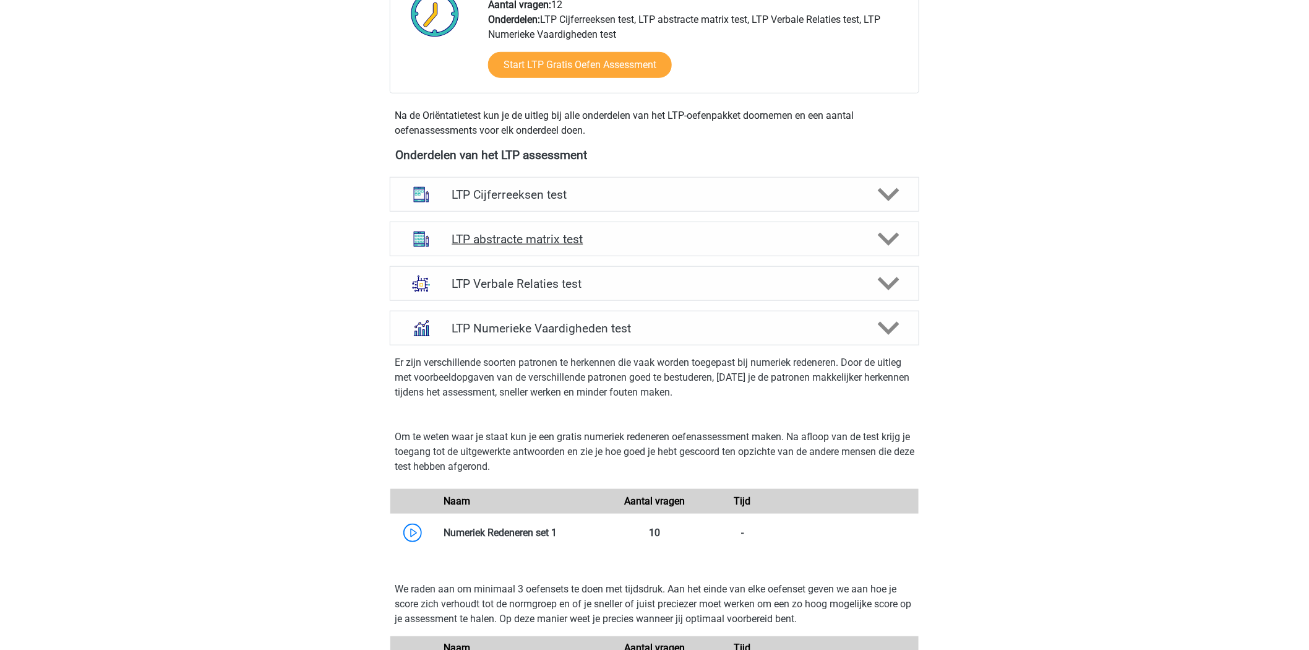
click at [885, 230] on icon at bounding box center [889, 239] width 22 height 22
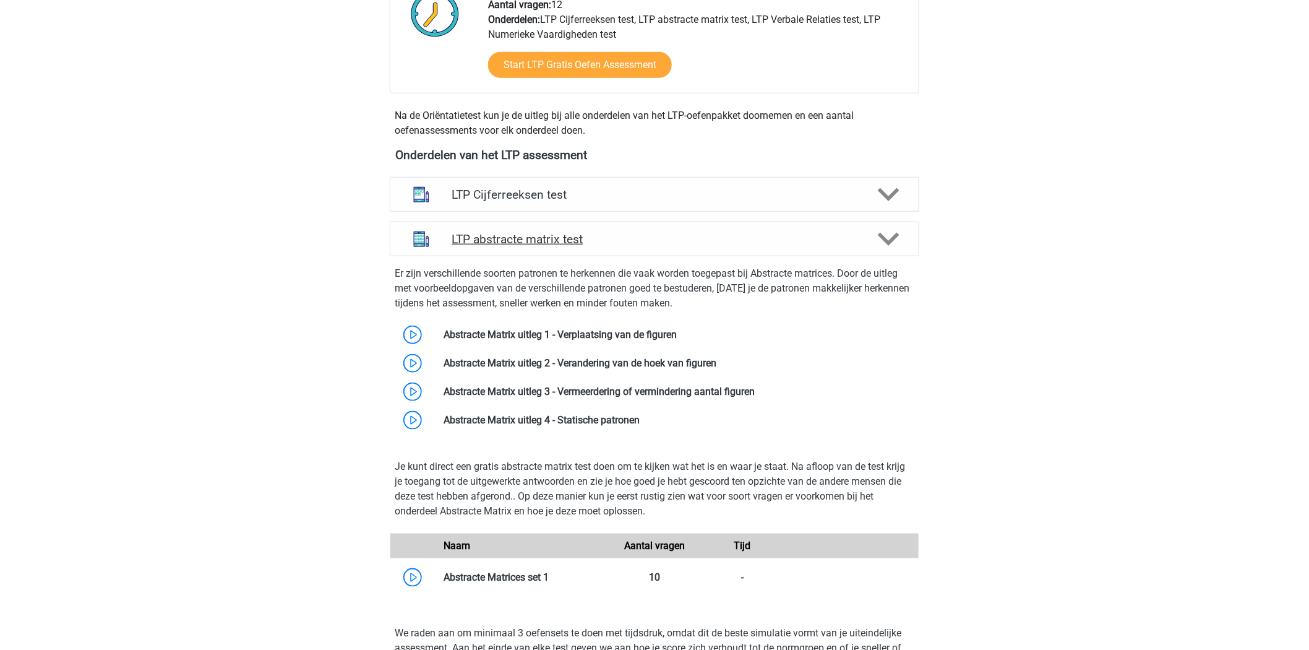
click at [895, 233] on polygon at bounding box center [889, 240] width 22 height 14
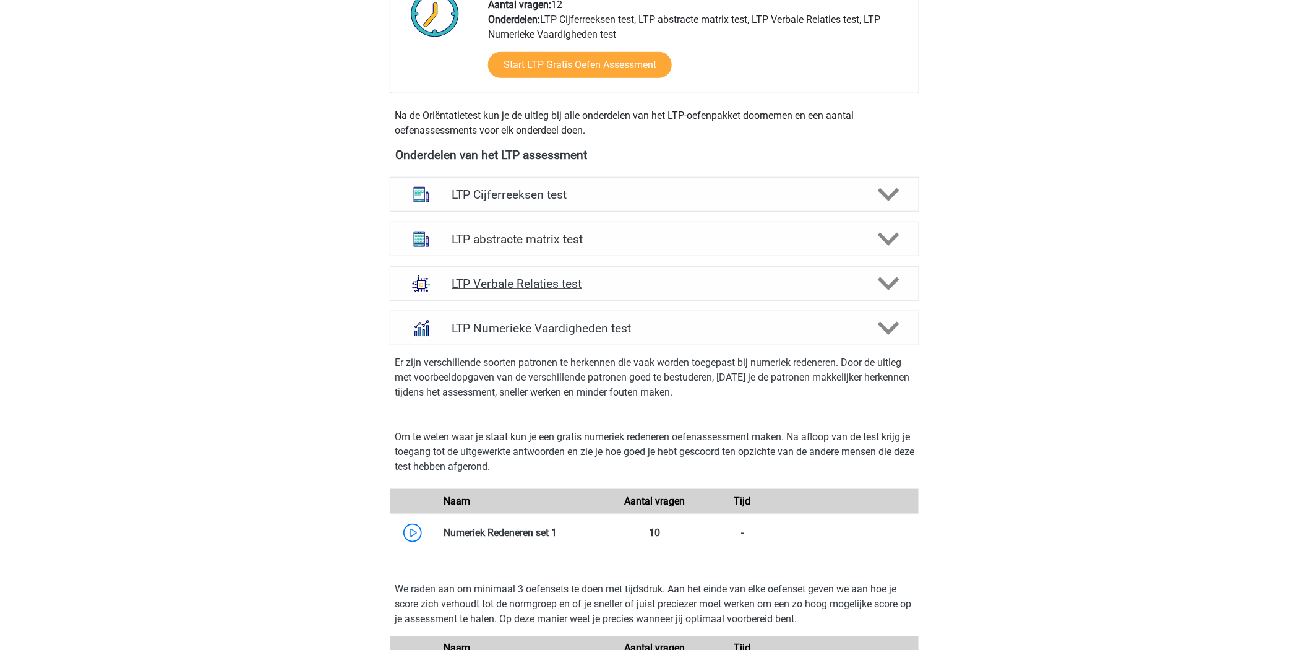
click at [883, 279] on icon at bounding box center [889, 284] width 22 height 22
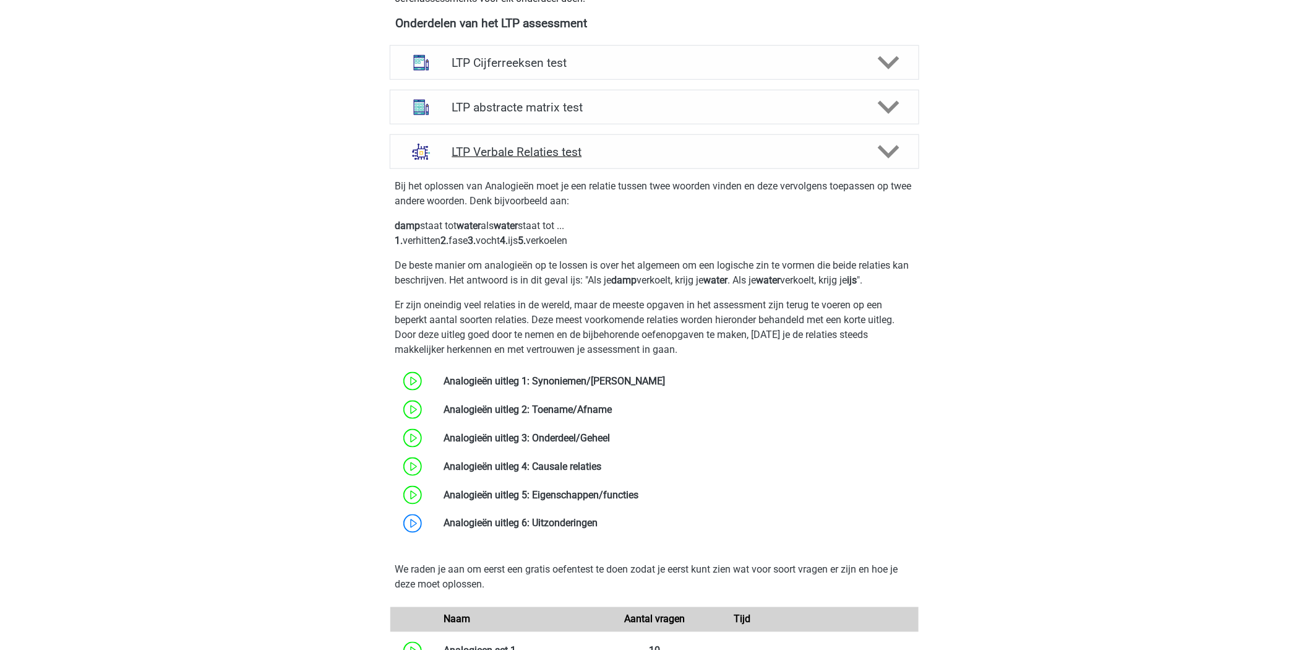
scroll to position [483, 0]
click at [891, 145] on icon at bounding box center [889, 151] width 22 height 22
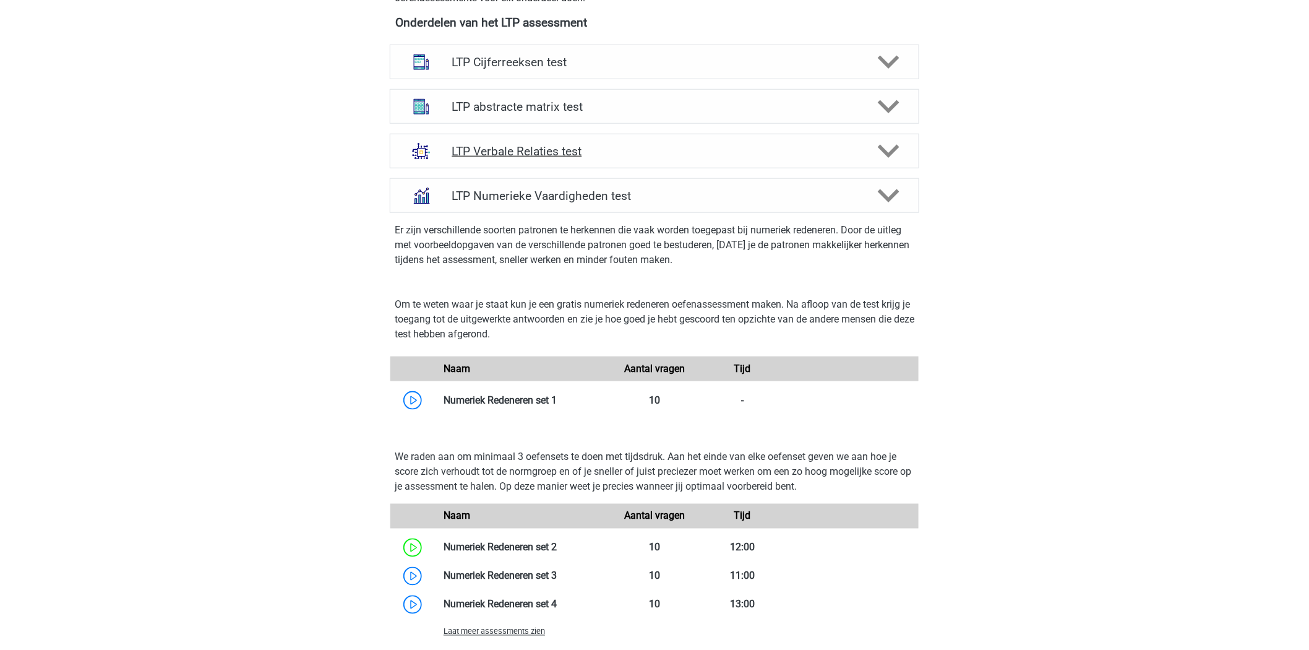
click at [891, 145] on icon at bounding box center [889, 151] width 22 height 22
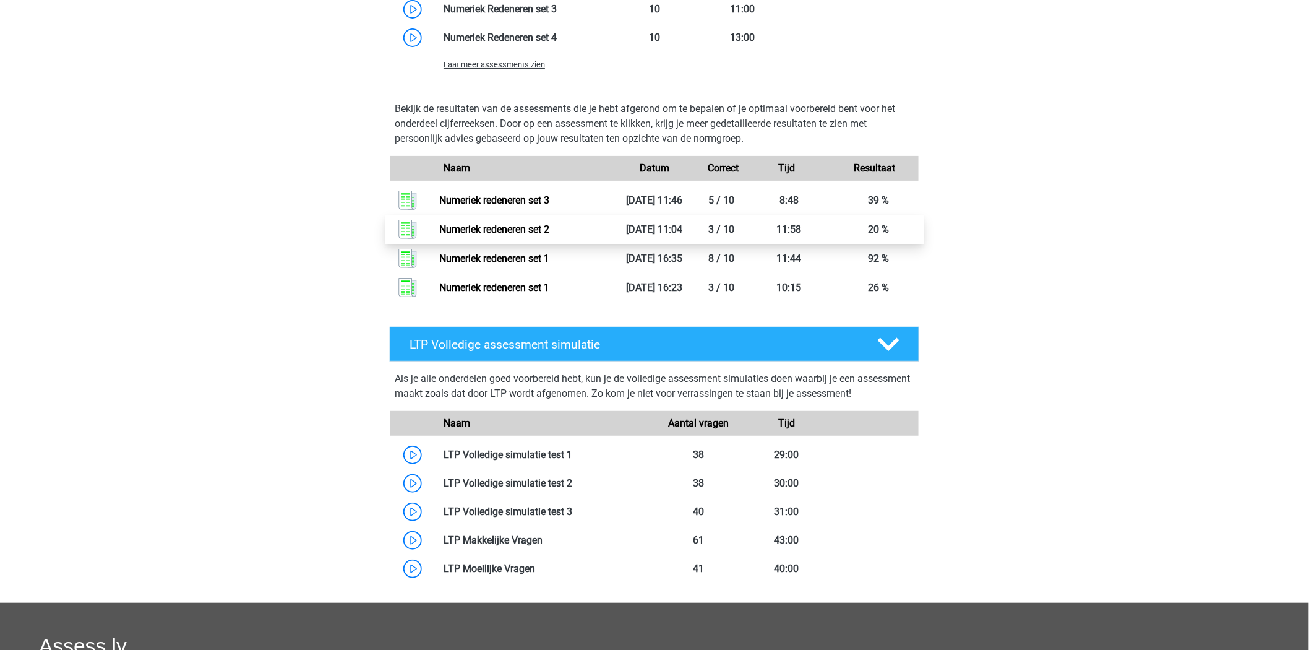
scroll to position [1987, 0]
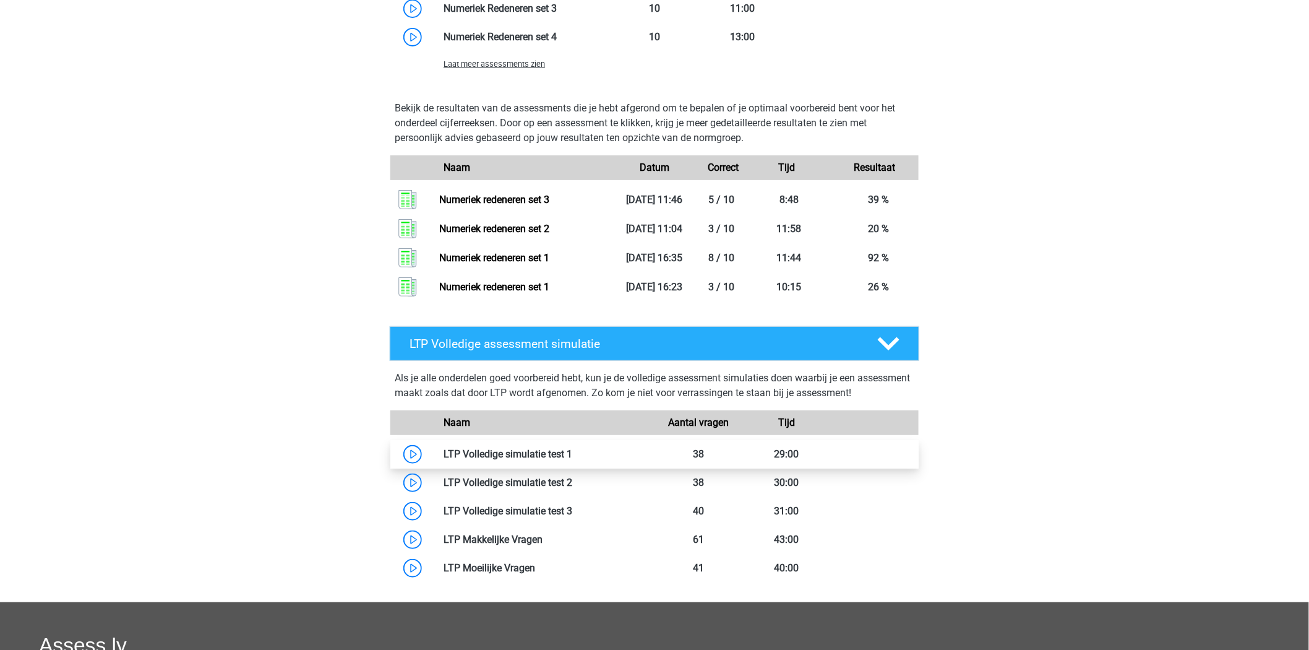
click at [572, 460] on link at bounding box center [572, 454] width 0 height 12
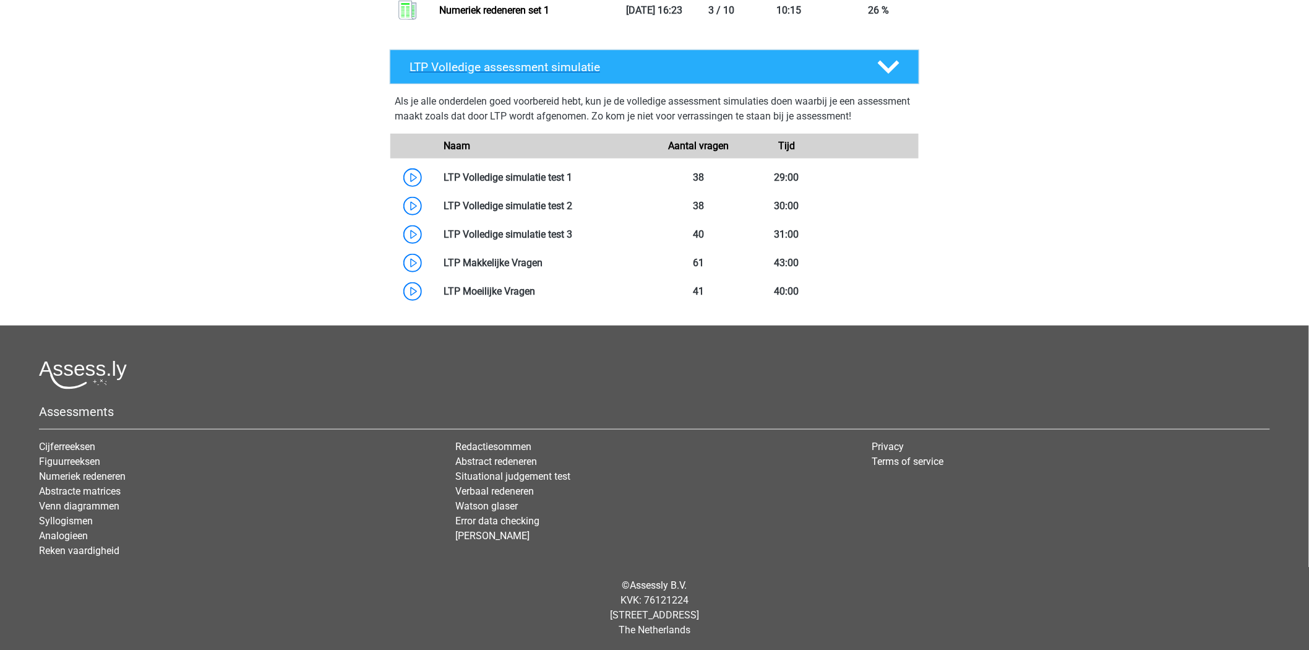
scroll to position [2264, 0]
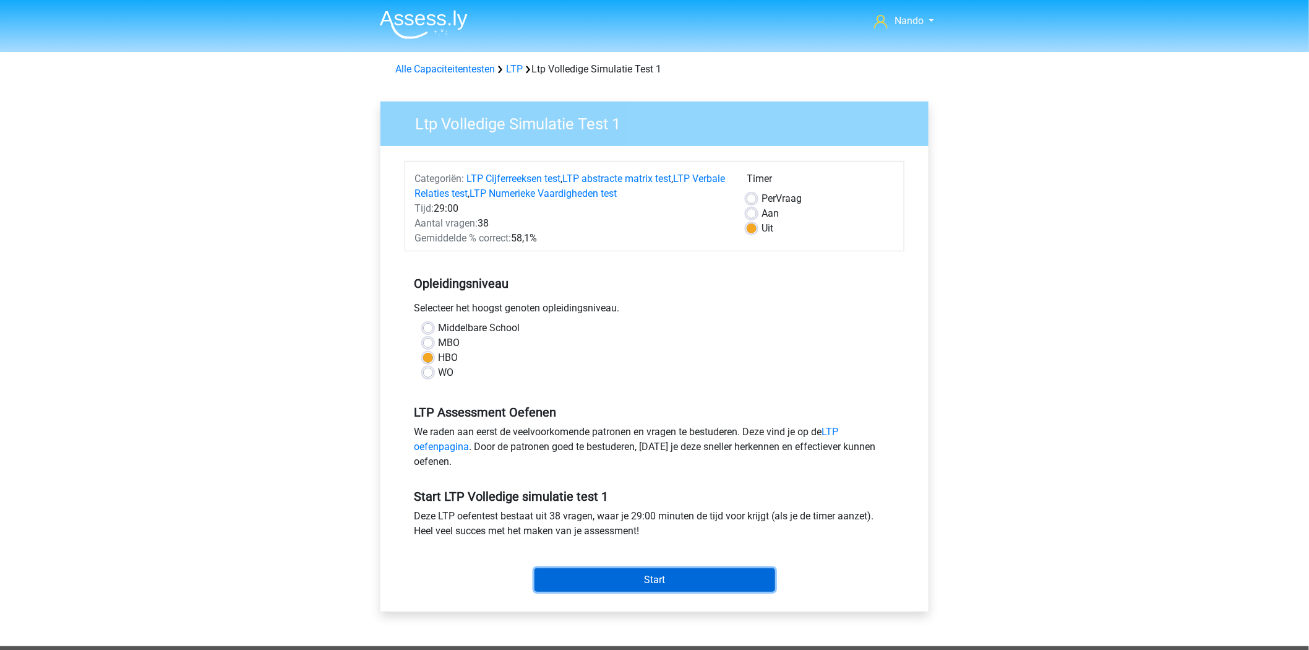
click at [665, 582] on input "Start" at bounding box center [655, 580] width 241 height 24
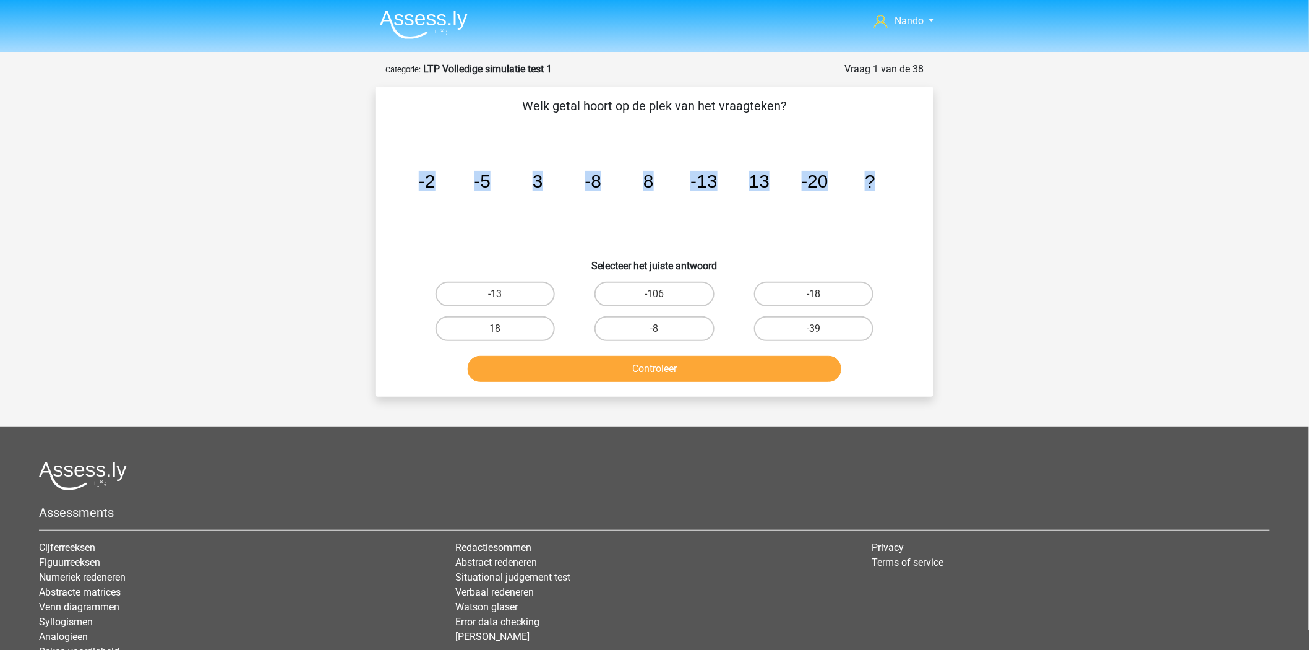
drag, startPoint x: 880, startPoint y: 181, endPoint x: 409, endPoint y: 172, distance: 471.5
click at [409, 172] on icon "image/svg+xml -2 -5 3 -8 8 -13 13 -20 ?" at bounding box center [654, 187] width 499 height 125
copy g "-2 -5 3 -8 8 -13 13 -20 ?"
click at [634, 221] on icon "image/svg+xml -2 -5 3 -8 8 -13 13 -20 ?" at bounding box center [654, 187] width 499 height 125
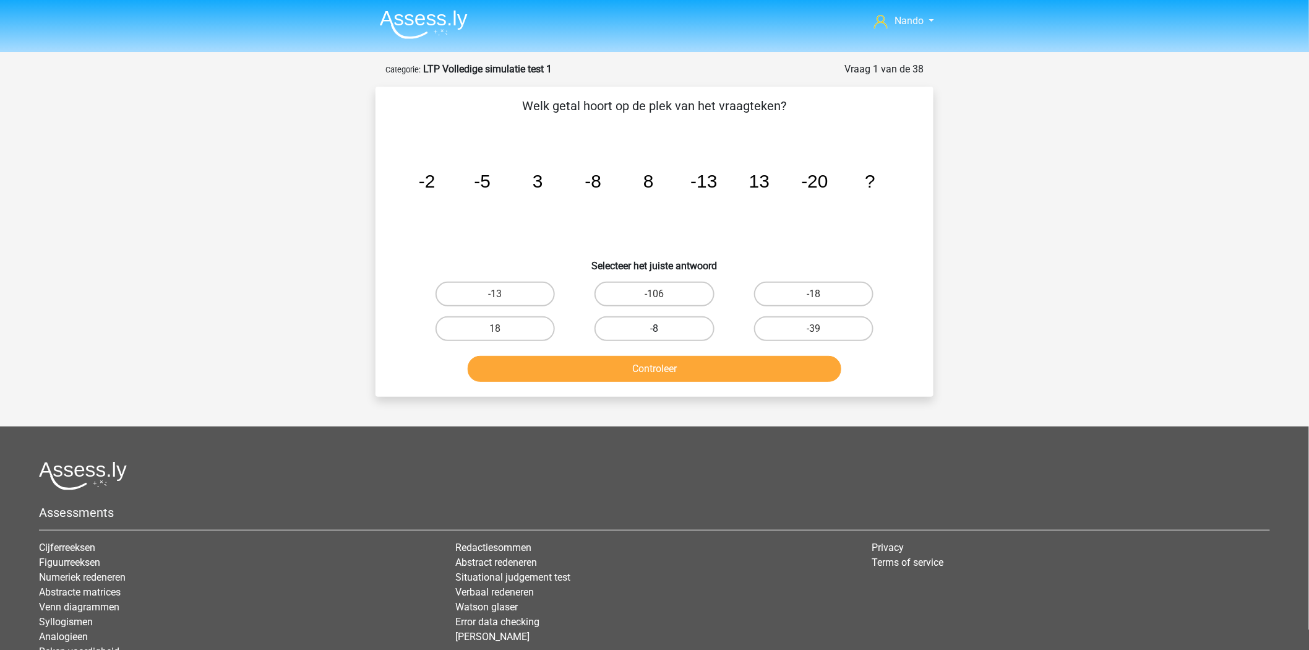
click at [637, 331] on label "-8" at bounding box center [654, 328] width 119 height 25
click at [655, 331] on input "-8" at bounding box center [659, 333] width 8 height 8
radio input "true"
click at [643, 361] on button "Controleer" at bounding box center [655, 369] width 374 height 26
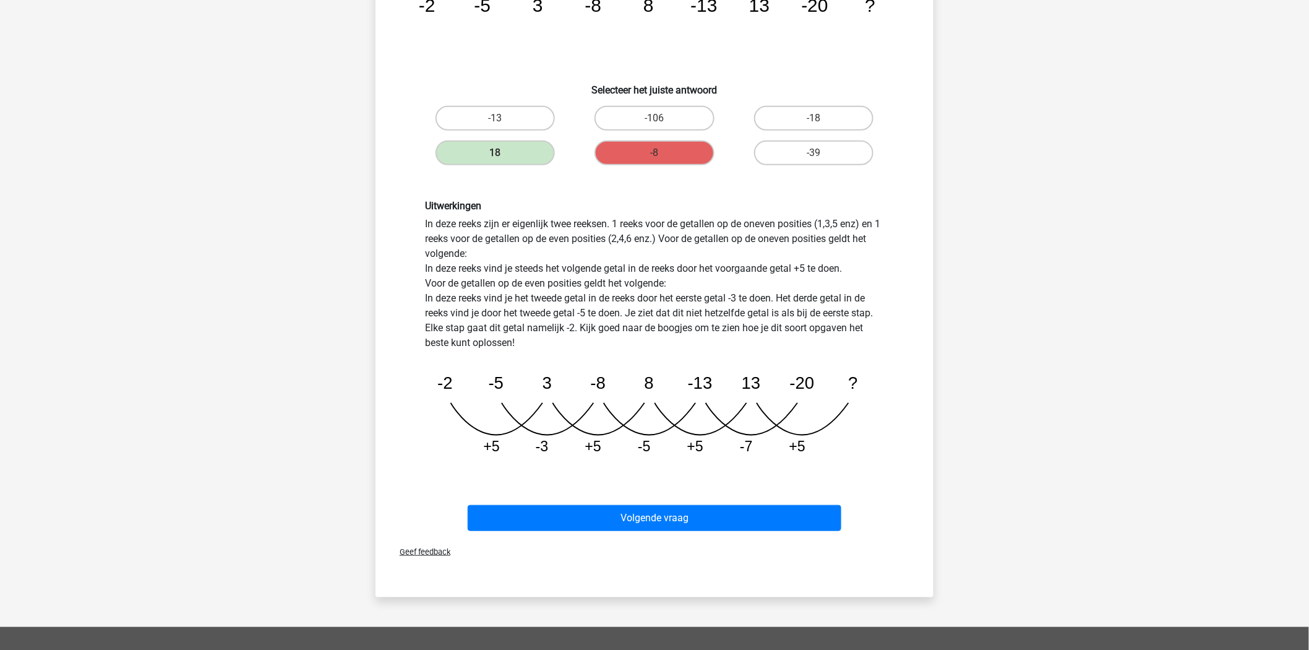
scroll to position [176, 0]
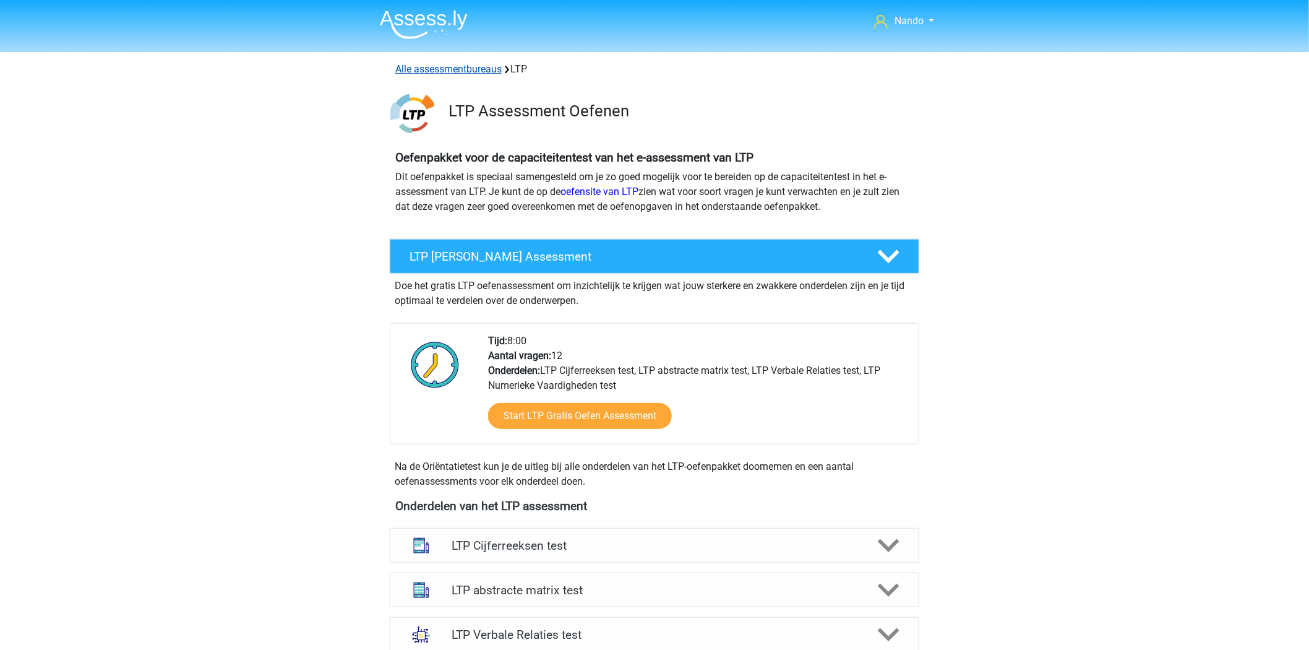
click at [428, 70] on link "Alle assessmentbureaus" at bounding box center [448, 69] width 106 height 12
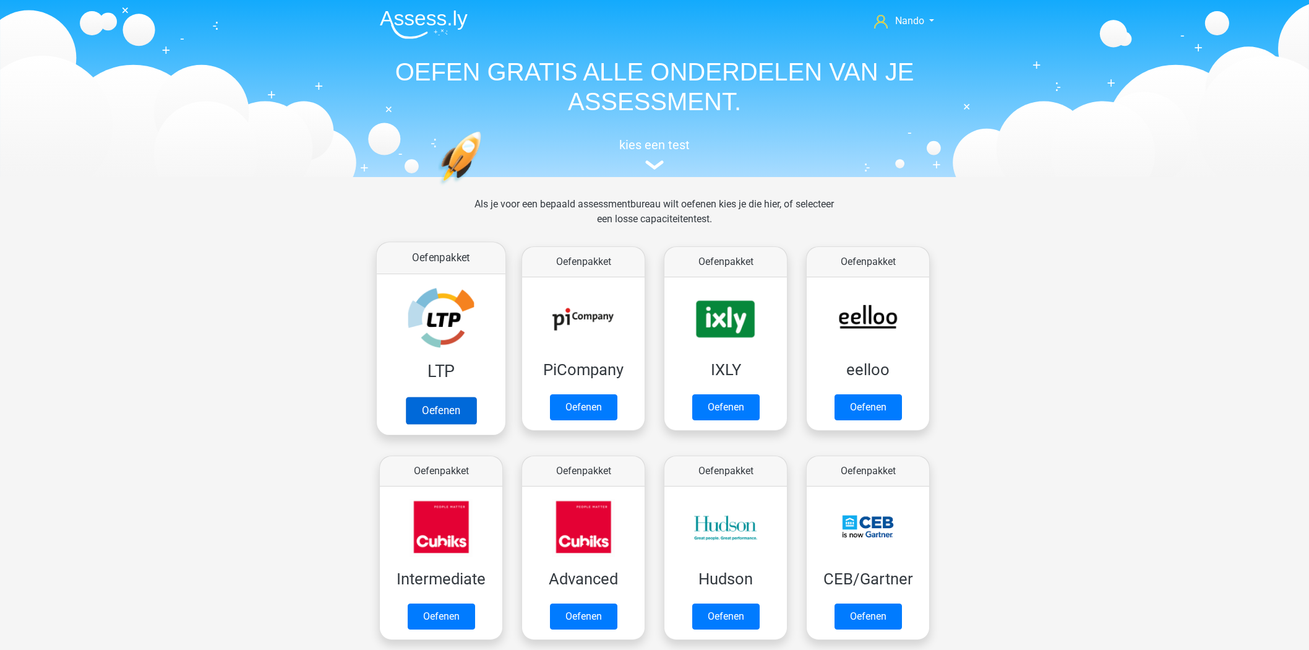
scroll to position [196, 0]
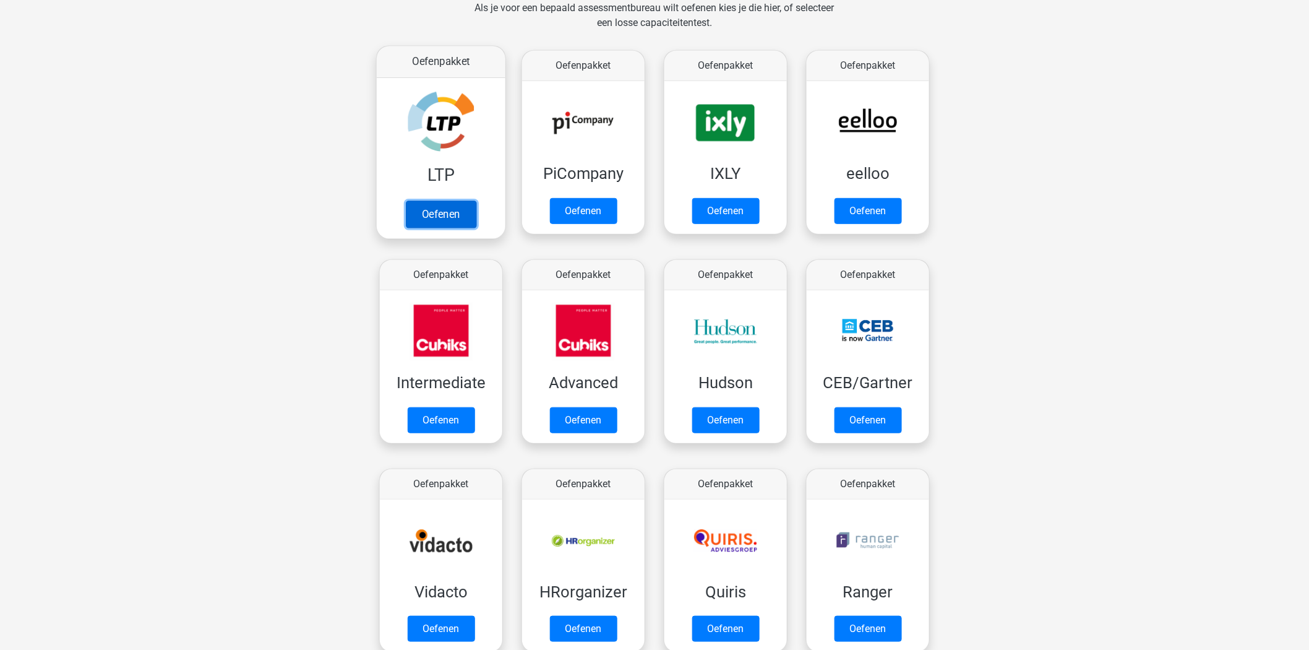
click at [445, 215] on link "Oefenen" at bounding box center [441, 213] width 71 height 27
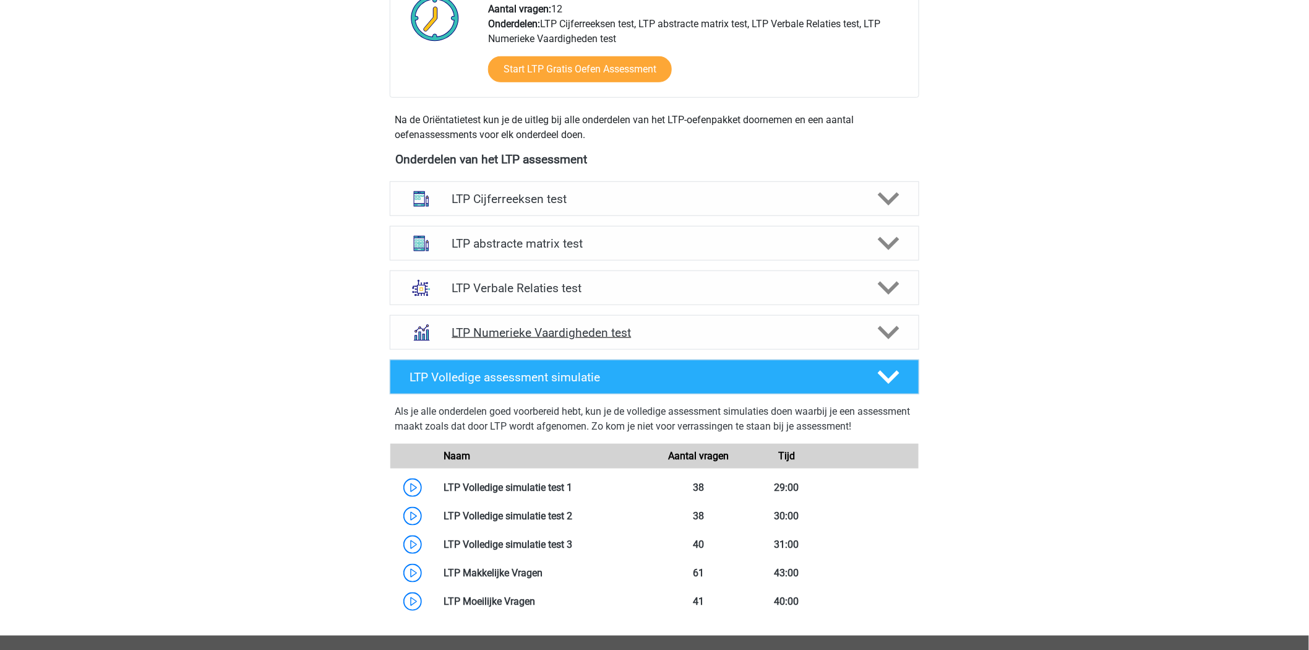
scroll to position [369, 0]
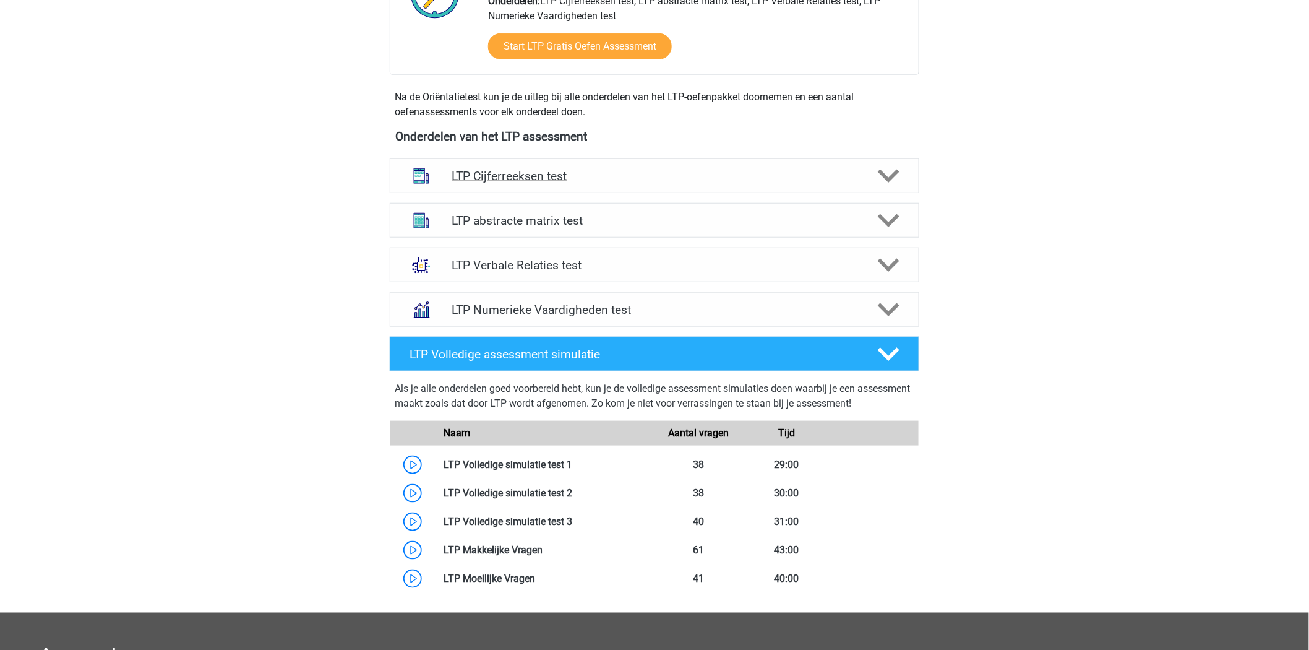
click at [896, 171] on polygon at bounding box center [889, 177] width 22 height 14
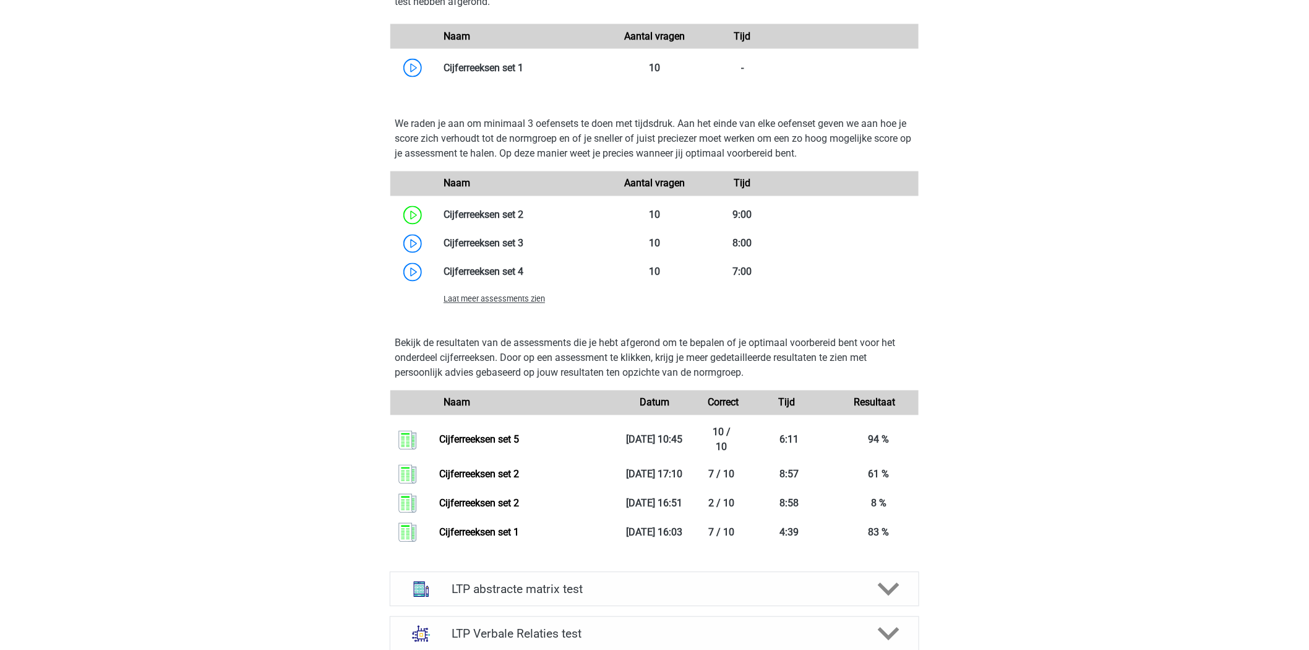
scroll to position [859, 0]
click at [523, 243] on link at bounding box center [523, 242] width 0 height 12
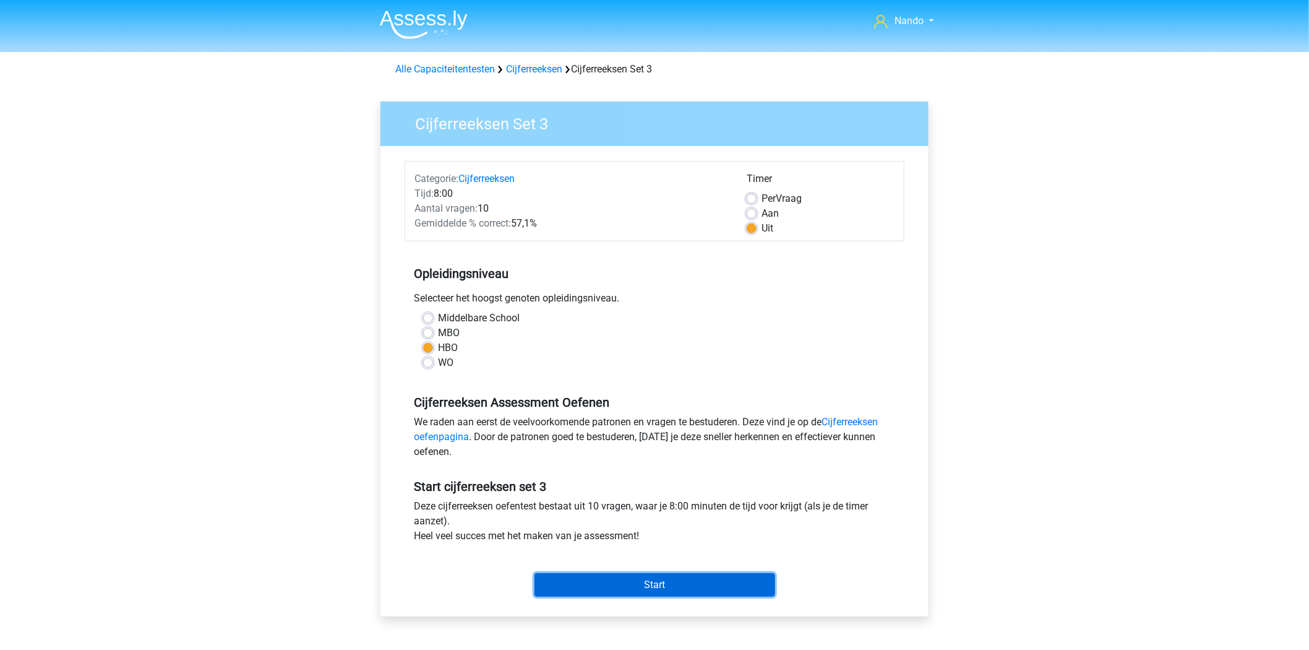
click at [616, 591] on input "Start" at bounding box center [655, 585] width 241 height 24
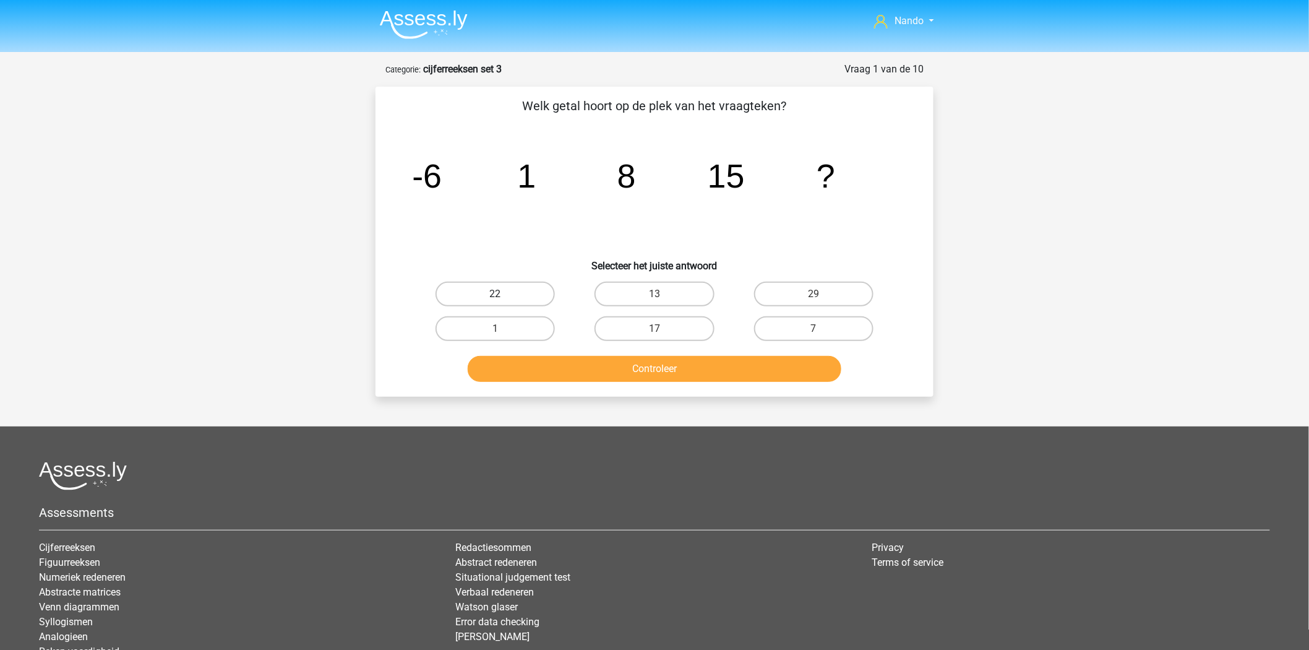
click at [504, 298] on label "22" at bounding box center [495, 294] width 119 height 25
click at [504, 298] on input "22" at bounding box center [500, 298] width 8 height 8
radio input "true"
click at [629, 363] on button "Controleer" at bounding box center [655, 369] width 374 height 26
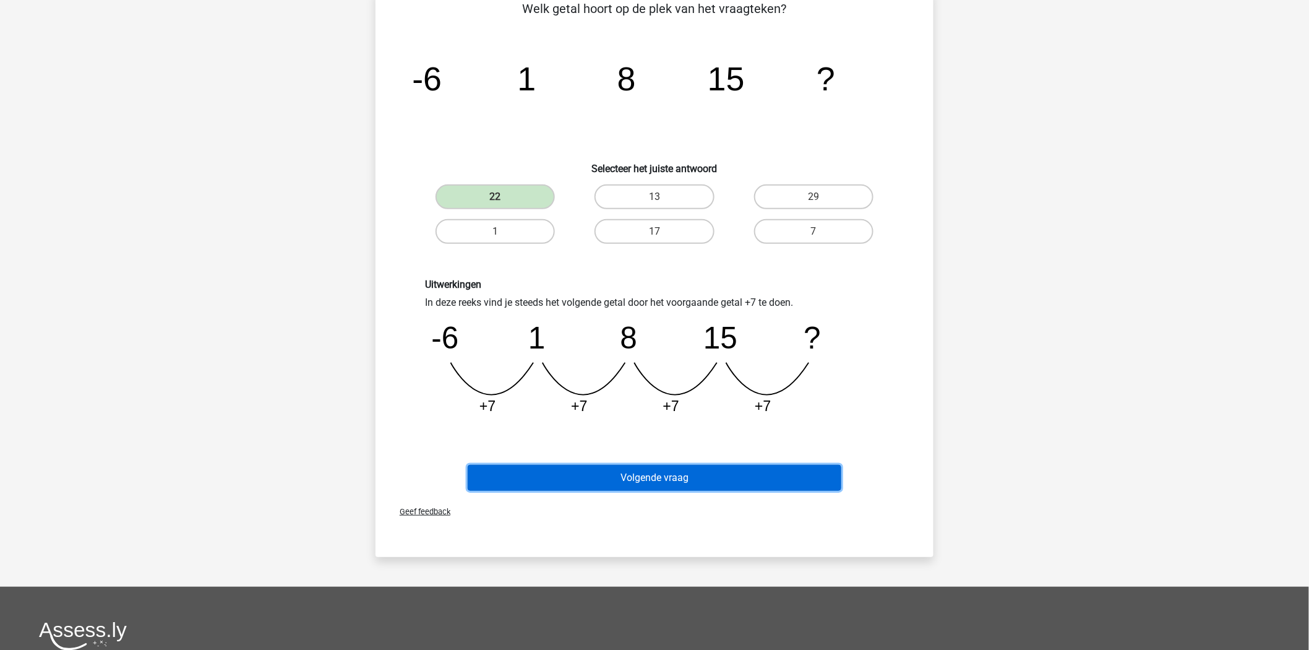
click at [641, 471] on button "Volgende vraag" at bounding box center [655, 478] width 374 height 26
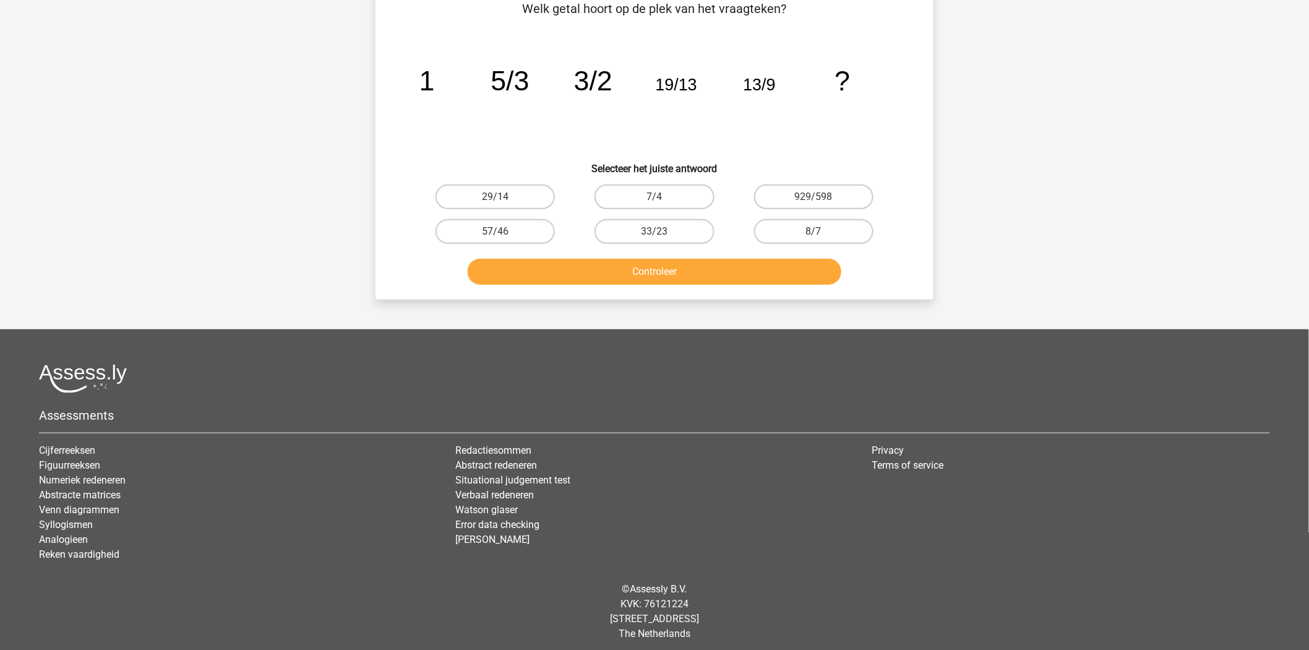
scroll to position [62, 0]
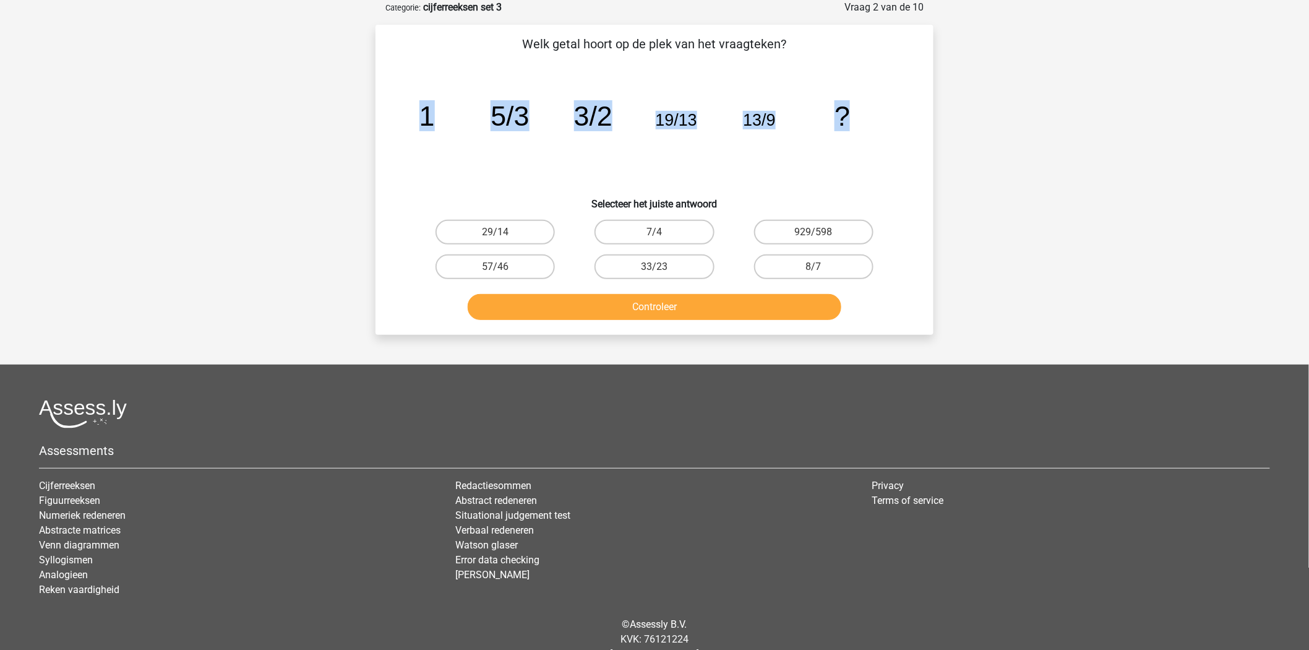
drag, startPoint x: 421, startPoint y: 114, endPoint x: 852, endPoint y: 103, distance: 431.4
click at [852, 103] on icon "image/svg+xml 1 5/3 3/2 19/13 13/9 ?" at bounding box center [654, 125] width 499 height 125
copy g "1 5/3 3/2 19/13 13/9 ?"
click at [546, 134] on icon "image/svg+xml 1 5/3 3/2 19/13 13/9 ?" at bounding box center [654, 125] width 499 height 125
click at [842, 126] on tspan "?" at bounding box center [842, 115] width 15 height 31
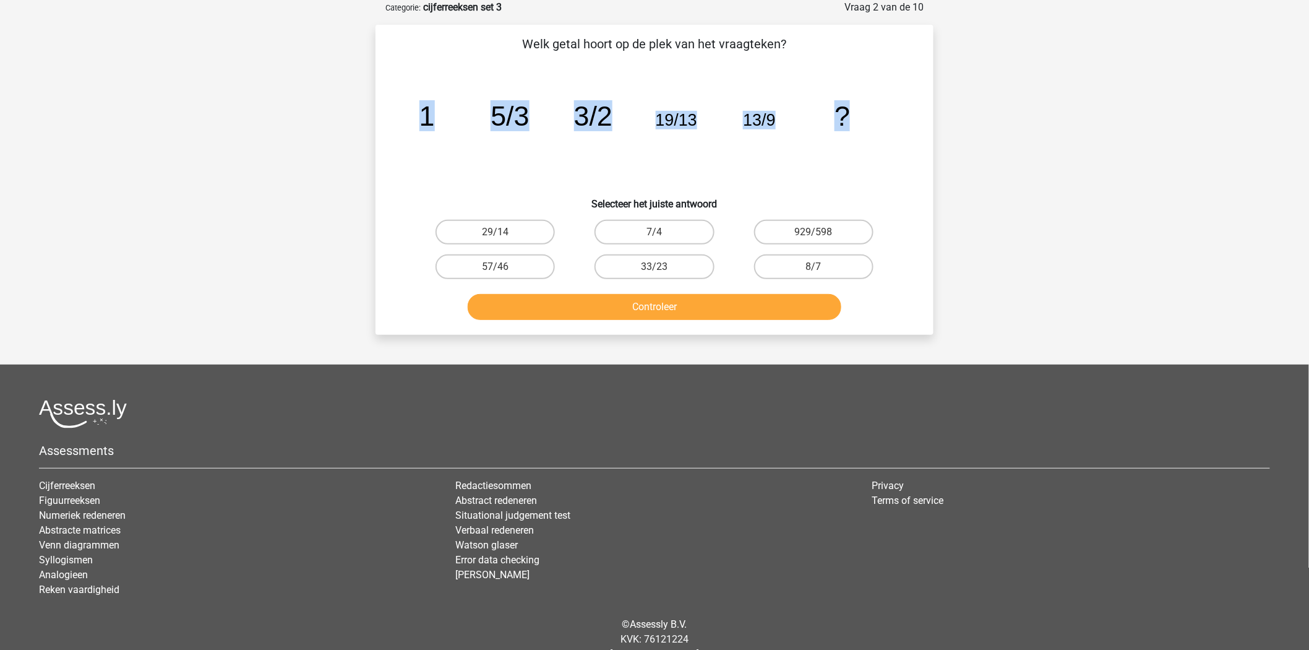
drag, startPoint x: 850, startPoint y: 113, endPoint x: 354, endPoint y: 120, distance: 496.2
click at [354, 120] on div "Nando [EMAIL_ADDRESS][DOMAIN_NAME] Nederlands English 1" at bounding box center [654, 314] width 1309 height 753
copy g "1 5/3 3/2 19/13 13/9 ?"
click at [523, 258] on label "57/46" at bounding box center [495, 266] width 119 height 25
click at [504, 267] on input "57/46" at bounding box center [500, 271] width 8 height 8
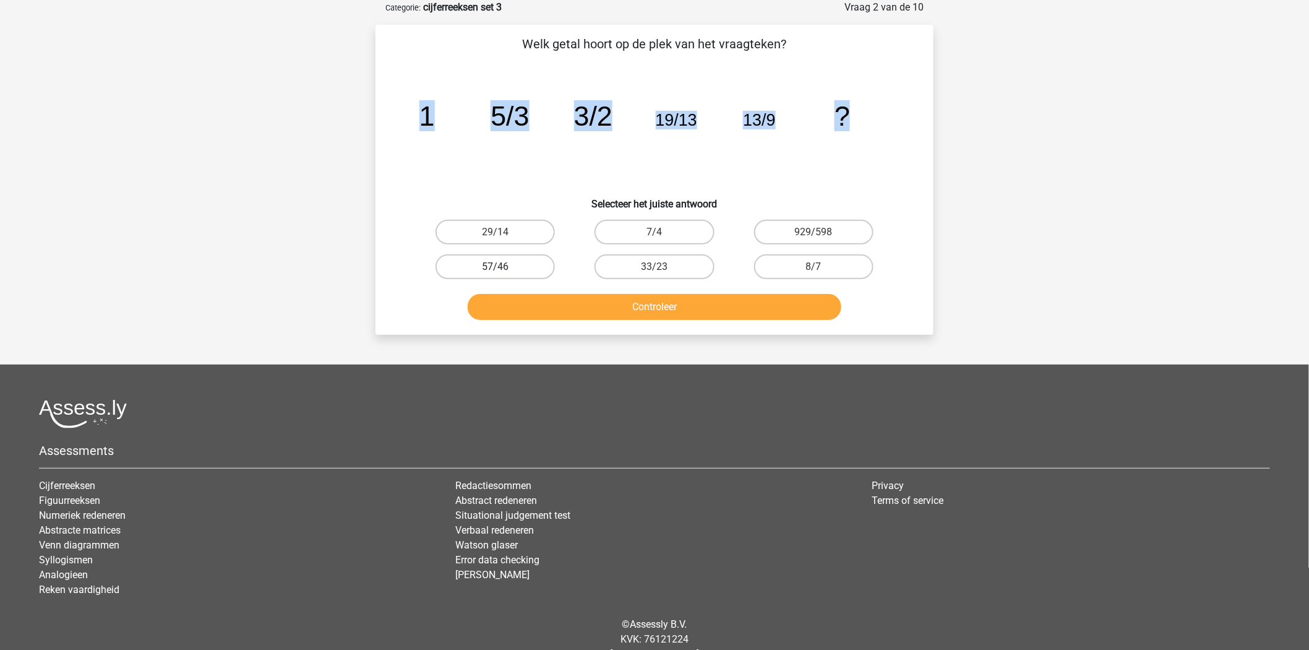
radio input "true"
click at [566, 285] on div "Controleer" at bounding box center [654, 304] width 518 height 41
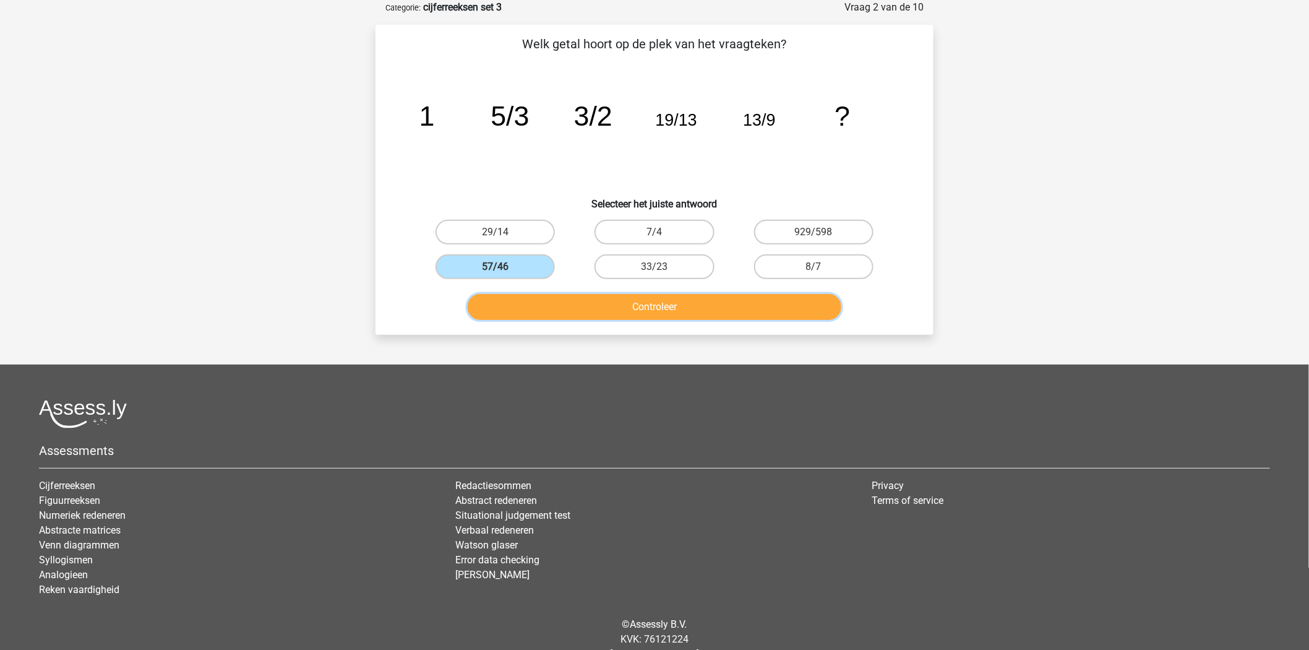
click at [603, 312] on button "Controleer" at bounding box center [655, 307] width 374 height 26
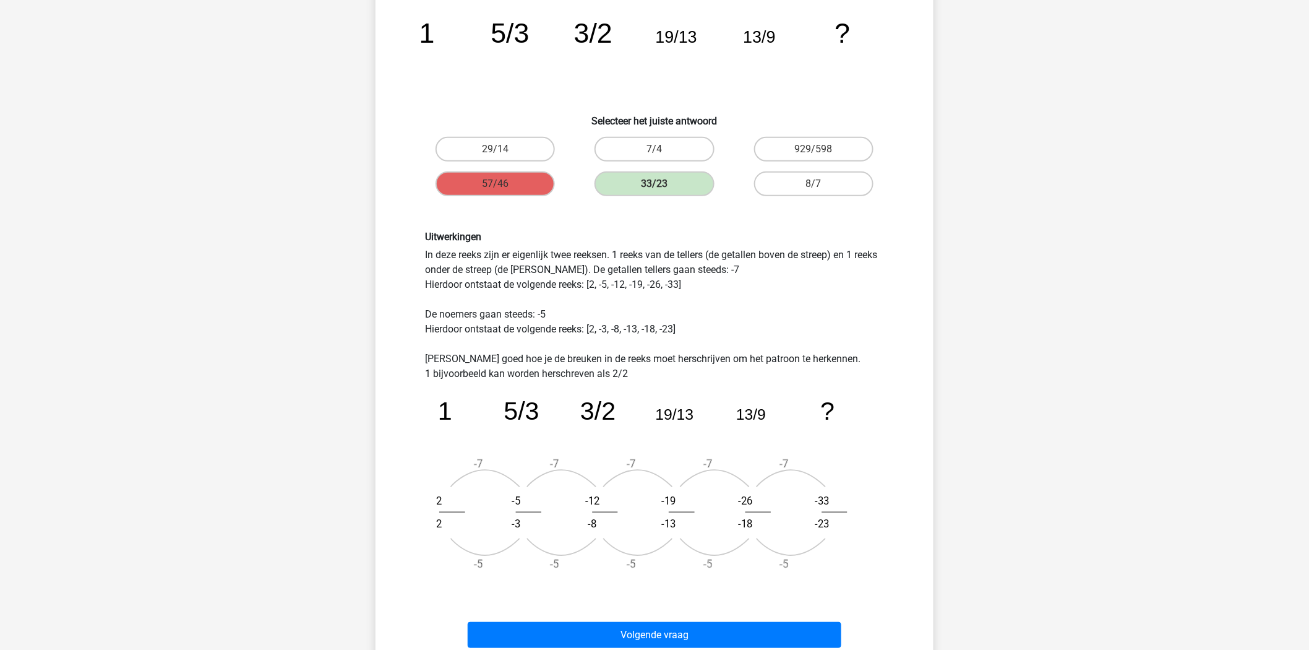
scroll to position [147, 0]
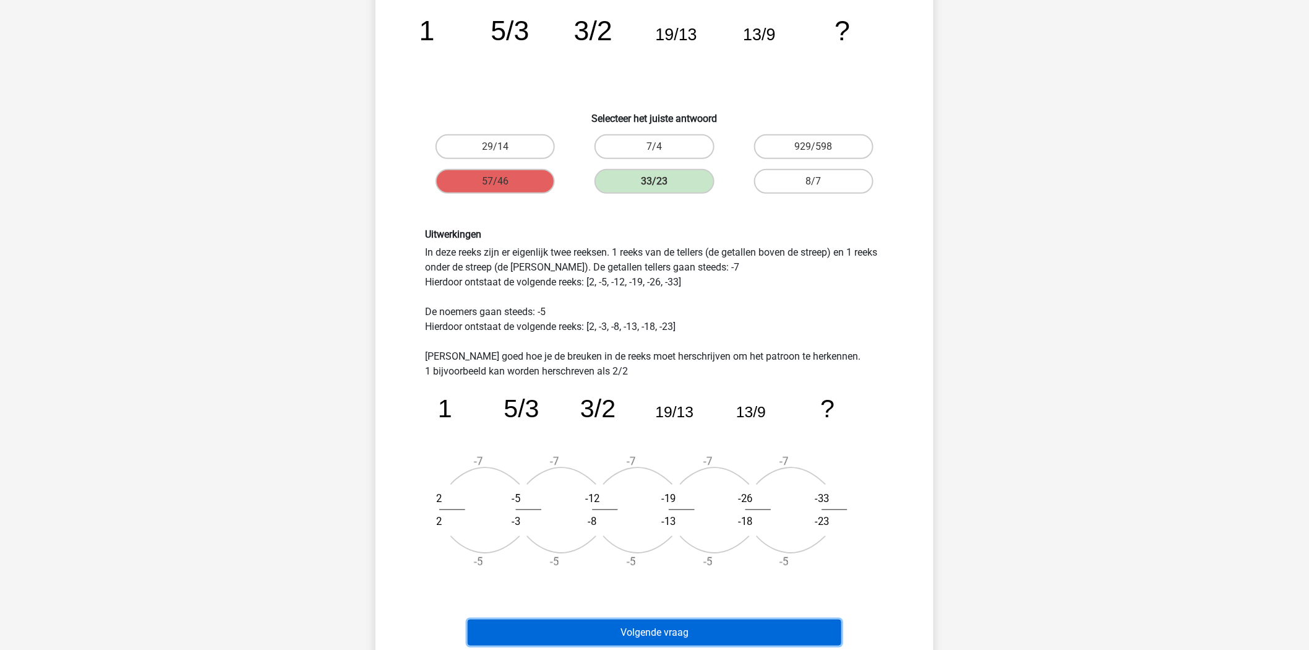
click at [660, 622] on button "Volgende vraag" at bounding box center [655, 632] width 374 height 26
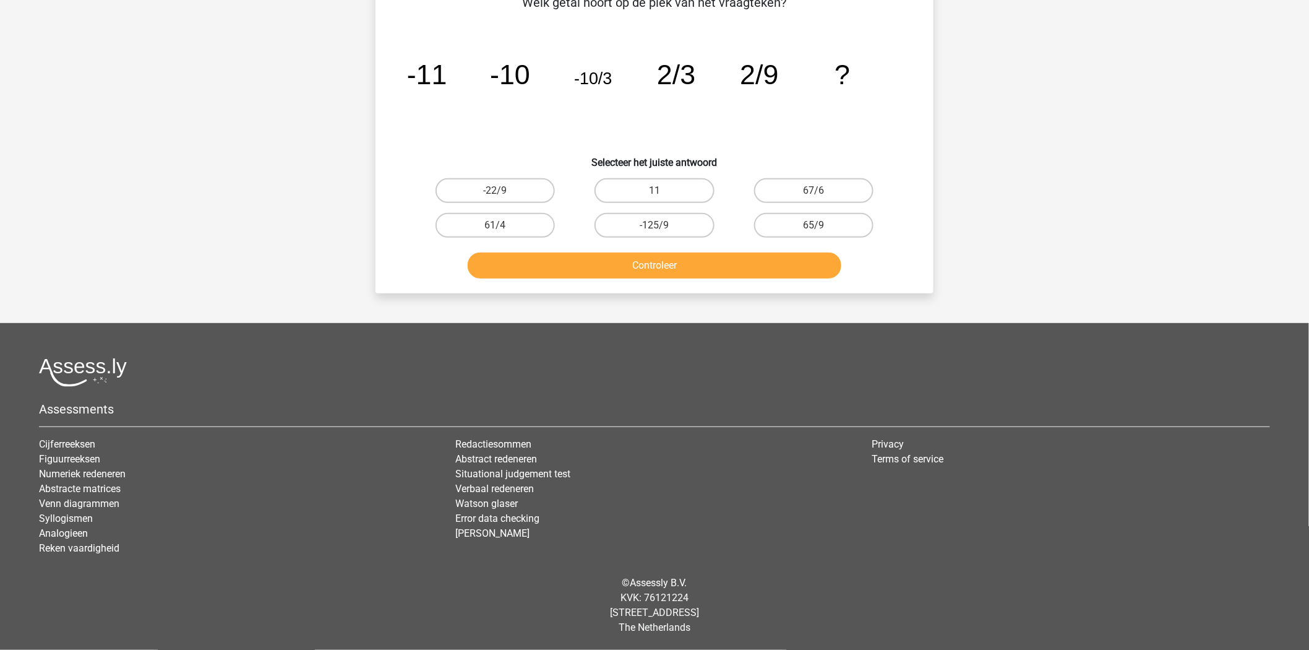
scroll to position [62, 0]
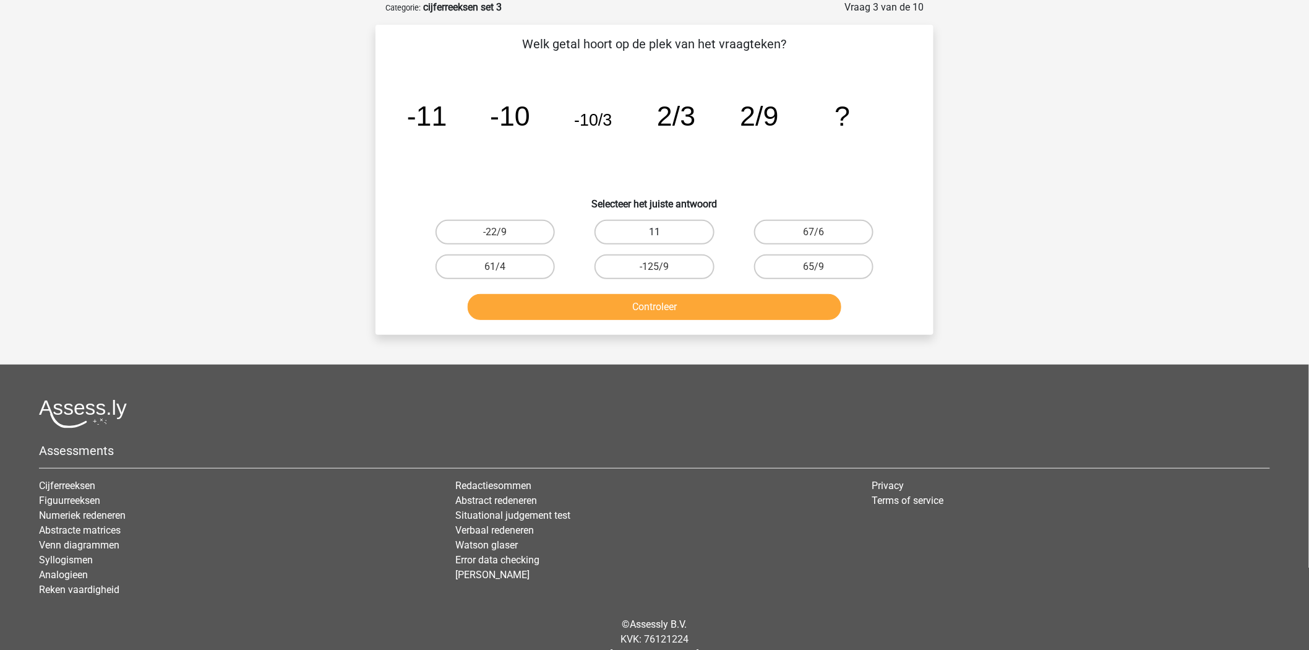
click at [656, 230] on label "11" at bounding box center [654, 232] width 119 height 25
click at [656, 232] on input "11" at bounding box center [659, 236] width 8 height 8
radio input "true"
click at [661, 311] on button "Controleer" at bounding box center [655, 307] width 374 height 26
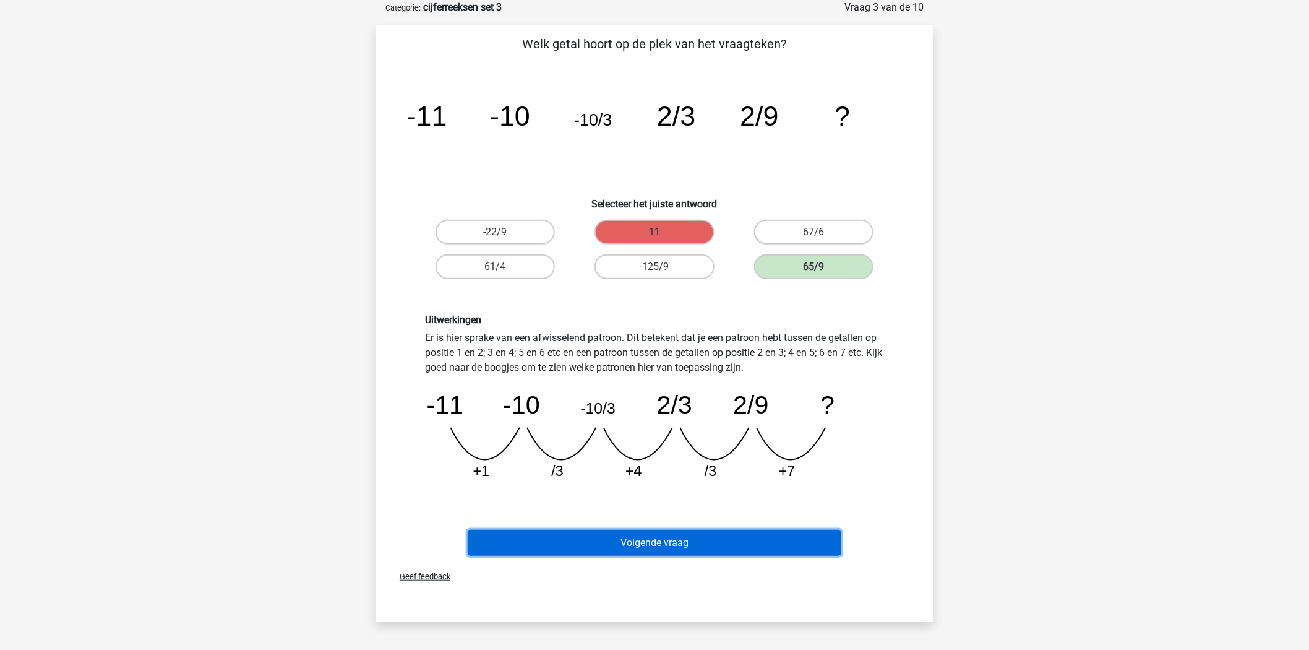
click at [684, 533] on button "Volgende vraag" at bounding box center [655, 543] width 374 height 26
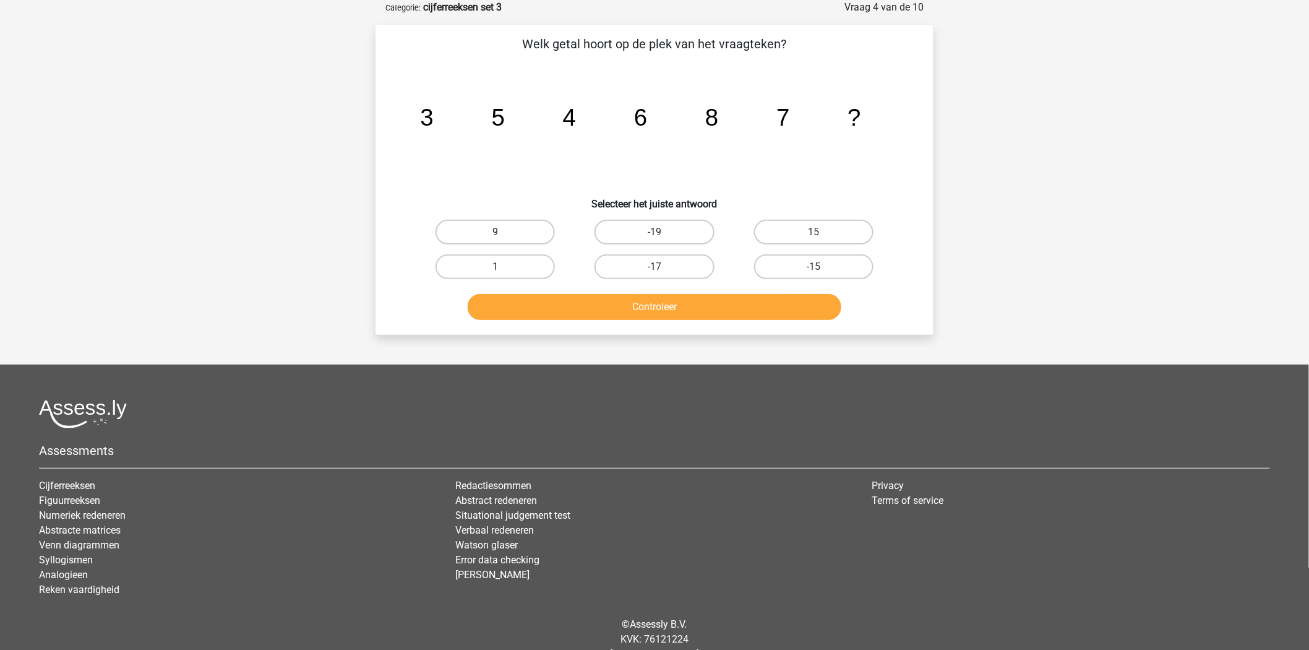
click at [501, 230] on label "9" at bounding box center [495, 232] width 119 height 25
click at [501, 232] on input "9" at bounding box center [500, 236] width 8 height 8
radio input "true"
click at [621, 300] on button "Controleer" at bounding box center [655, 307] width 374 height 26
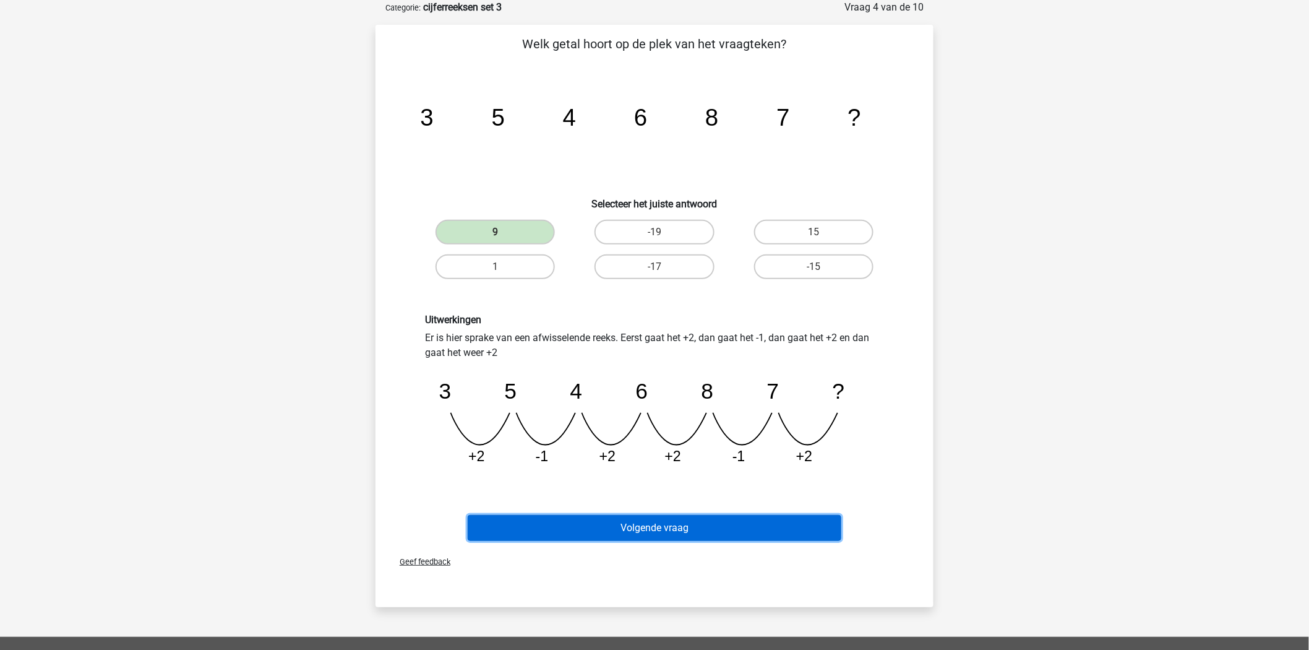
click at [707, 520] on button "Volgende vraag" at bounding box center [655, 528] width 374 height 26
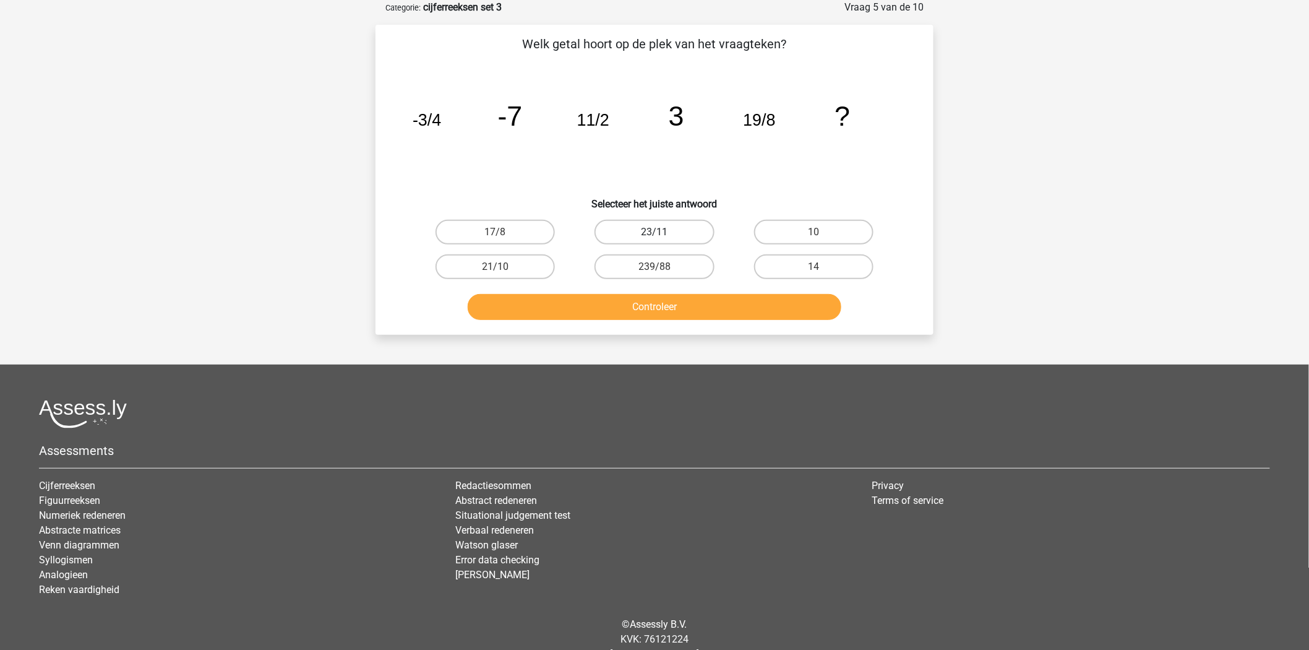
click at [648, 236] on label "23/11" at bounding box center [654, 232] width 119 height 25
click at [655, 236] on input "23/11" at bounding box center [659, 236] width 8 height 8
radio input "true"
click at [620, 301] on button "Controleer" at bounding box center [655, 307] width 374 height 26
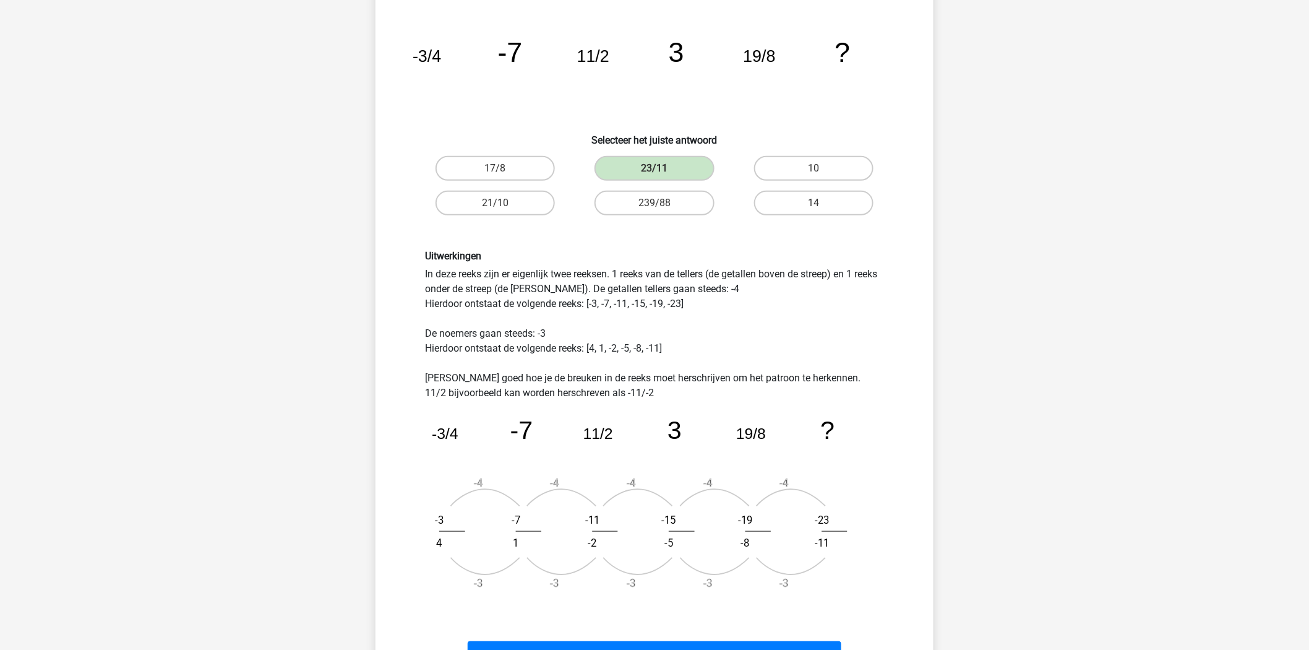
scroll to position [127, 0]
click at [651, 380] on div "Uitwerkingen In deze reeks zijn er eigenlijk twee reeksen. 1 reeks van de telle…" at bounding box center [655, 424] width 478 height 351
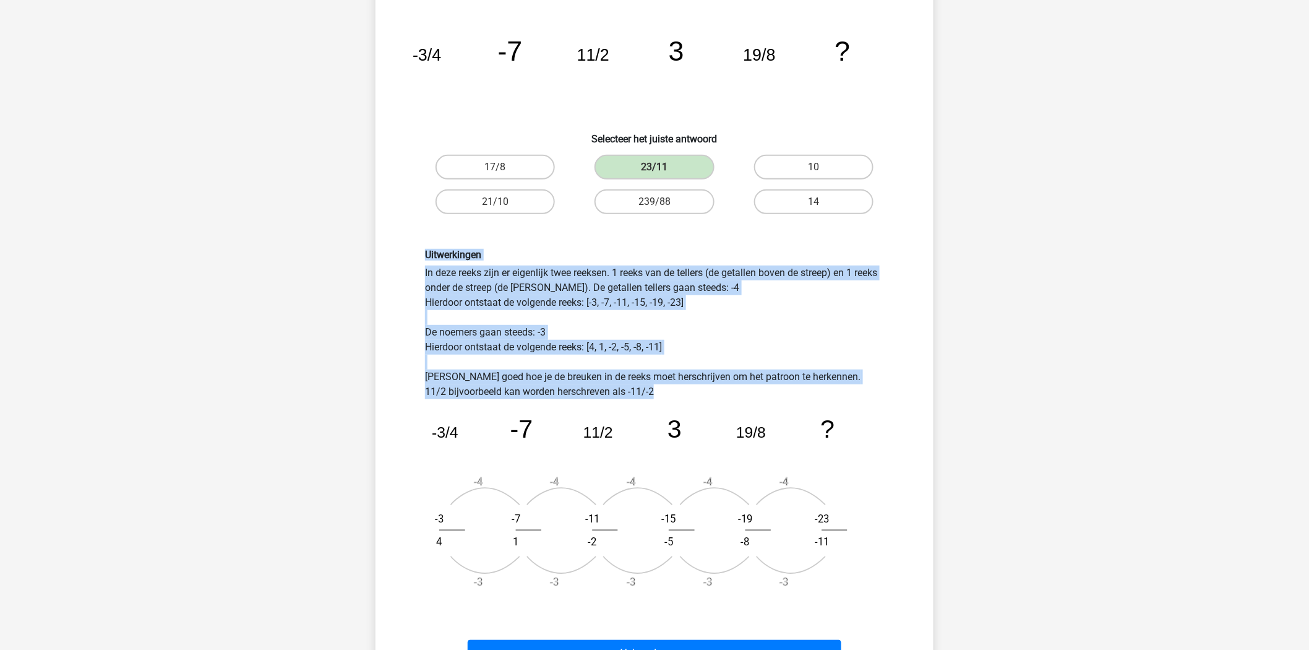
drag, startPoint x: 660, startPoint y: 392, endPoint x: 411, endPoint y: 250, distance: 286.2
click at [411, 250] on div "Uitwerkingen In deze reeks zijn er eigenlijk twee reeksen. 1 reeks van de telle…" at bounding box center [654, 424] width 518 height 411
copy div "Uitwerkingen In deze reeks zijn er eigenlijk twee reeksen. 1 reeks van de telle…"
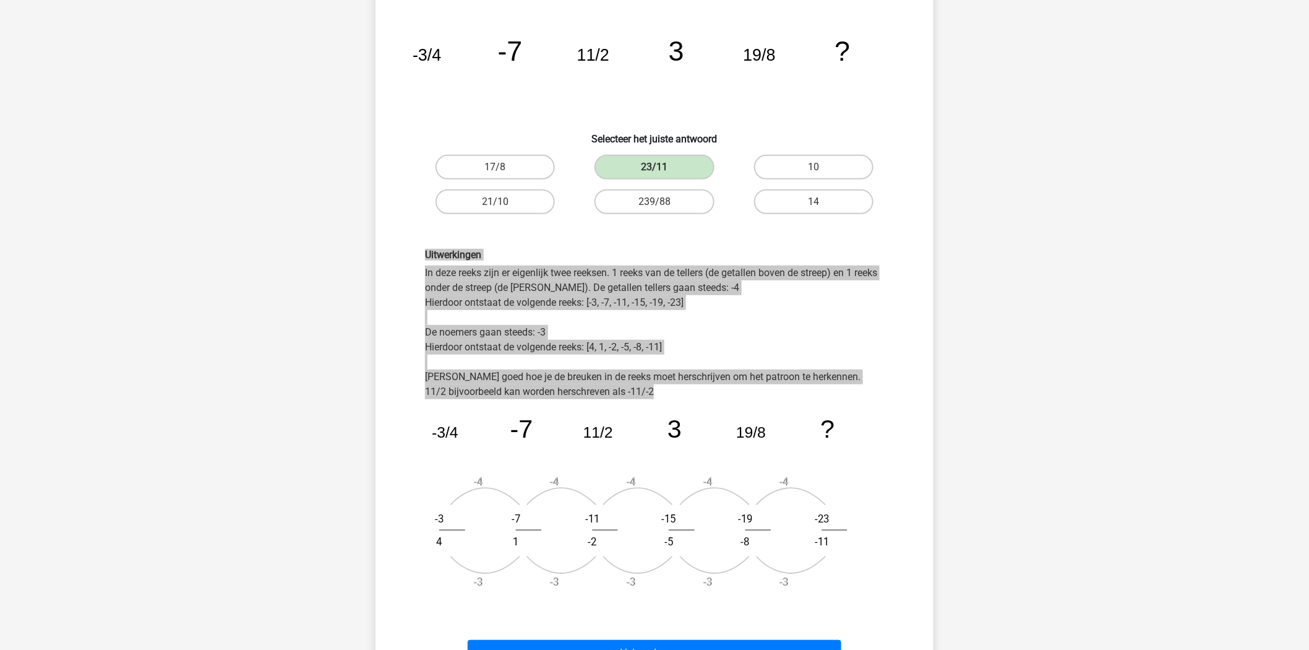
scroll to position [255, 0]
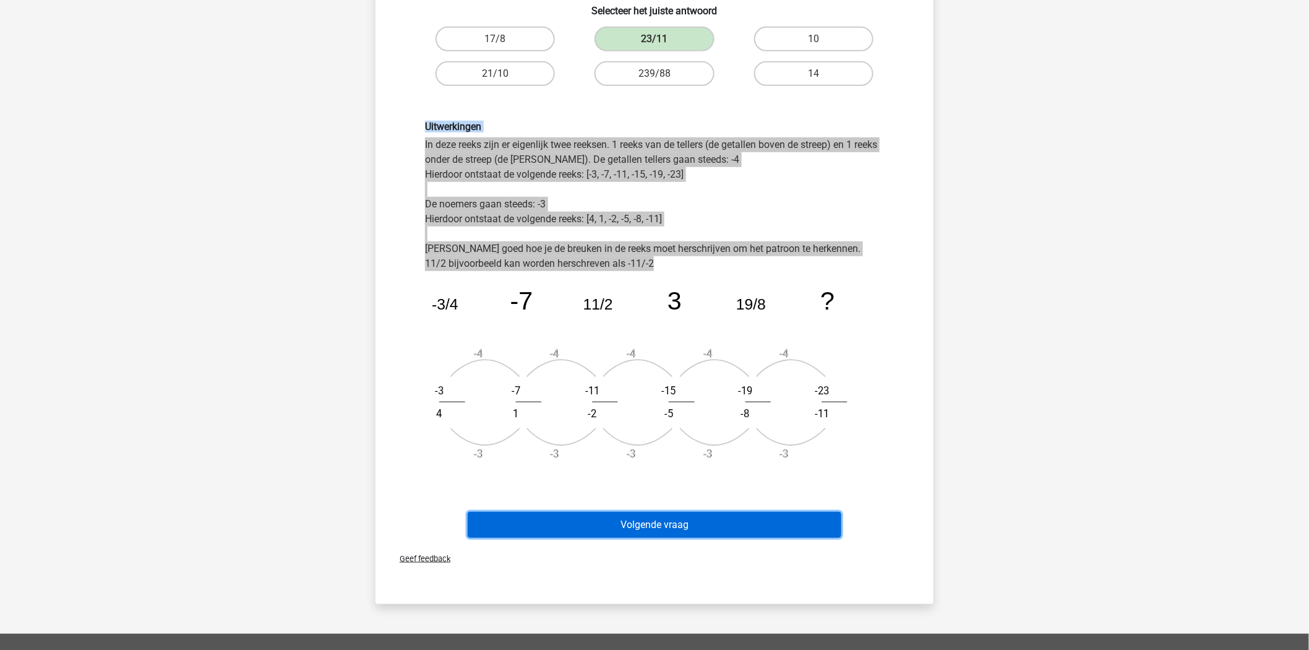
click at [647, 515] on button "Volgende vraag" at bounding box center [655, 525] width 374 height 26
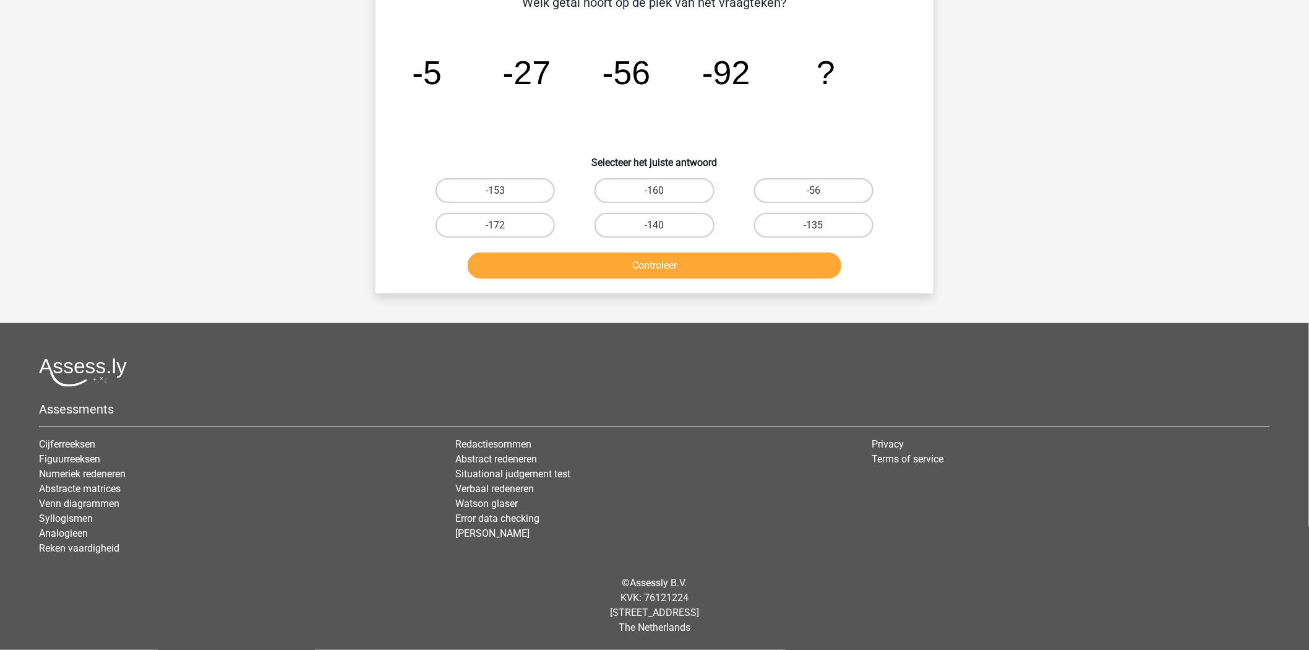
scroll to position [62, 0]
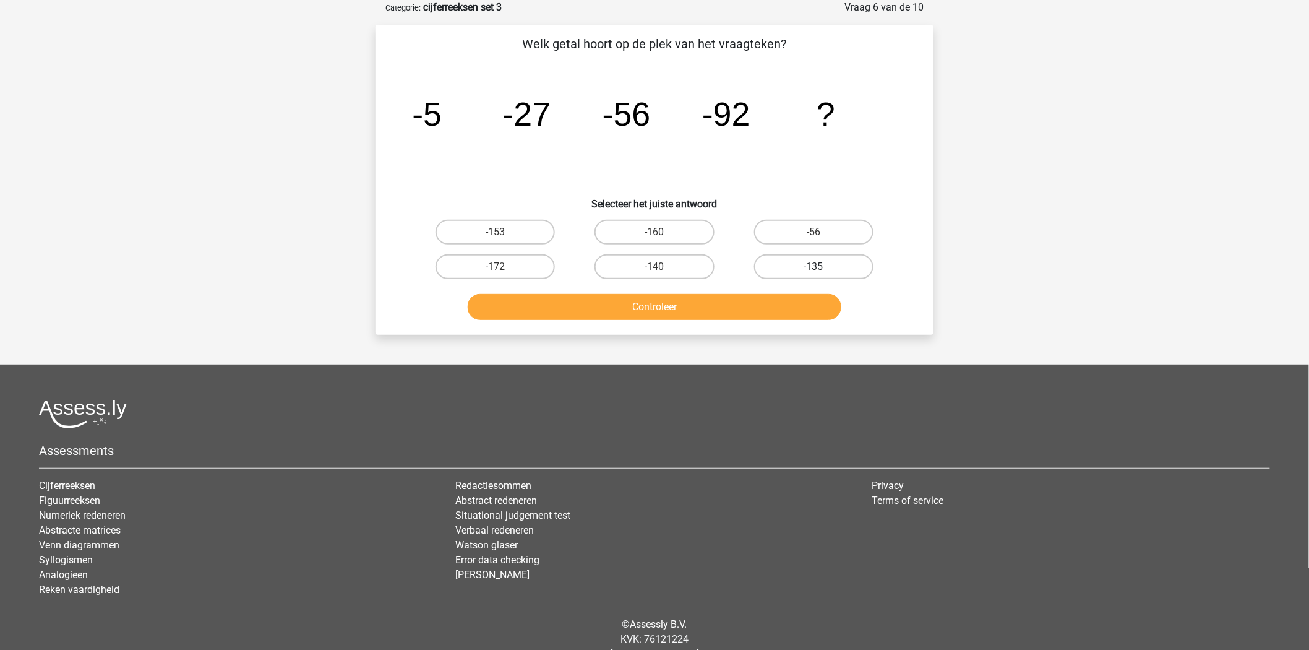
click at [807, 264] on label "-135" at bounding box center [813, 266] width 119 height 25
click at [814, 267] on input "-135" at bounding box center [818, 271] width 8 height 8
radio input "true"
click at [701, 303] on button "Controleer" at bounding box center [655, 307] width 374 height 26
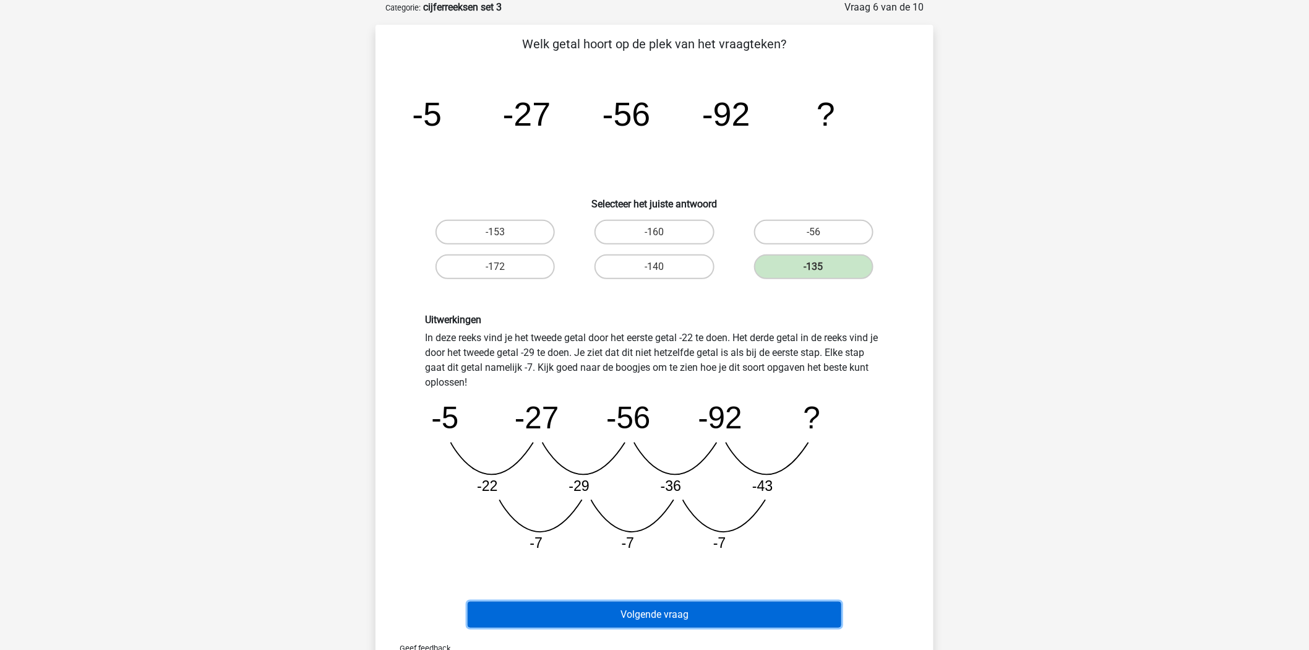
click at [624, 610] on button "Volgende vraag" at bounding box center [655, 614] width 374 height 26
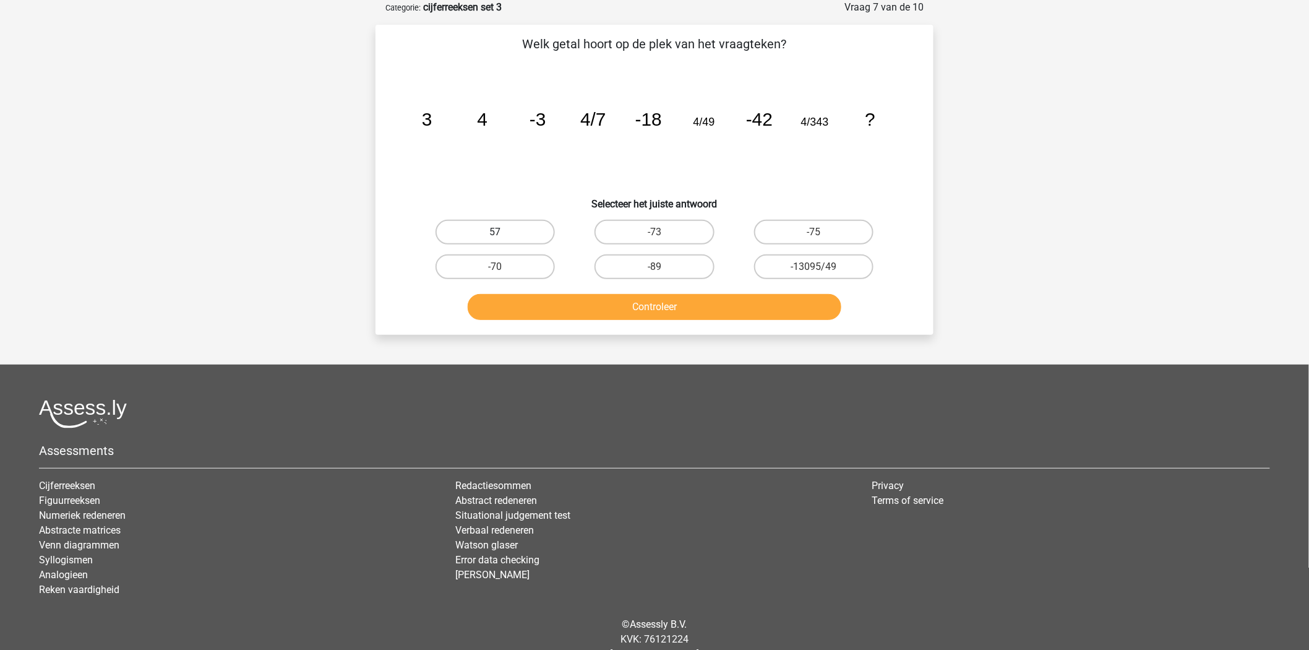
click at [510, 230] on label "57" at bounding box center [495, 232] width 119 height 25
click at [504, 232] on input "57" at bounding box center [500, 236] width 8 height 8
radio input "true"
click at [622, 305] on button "Controleer" at bounding box center [655, 307] width 374 height 26
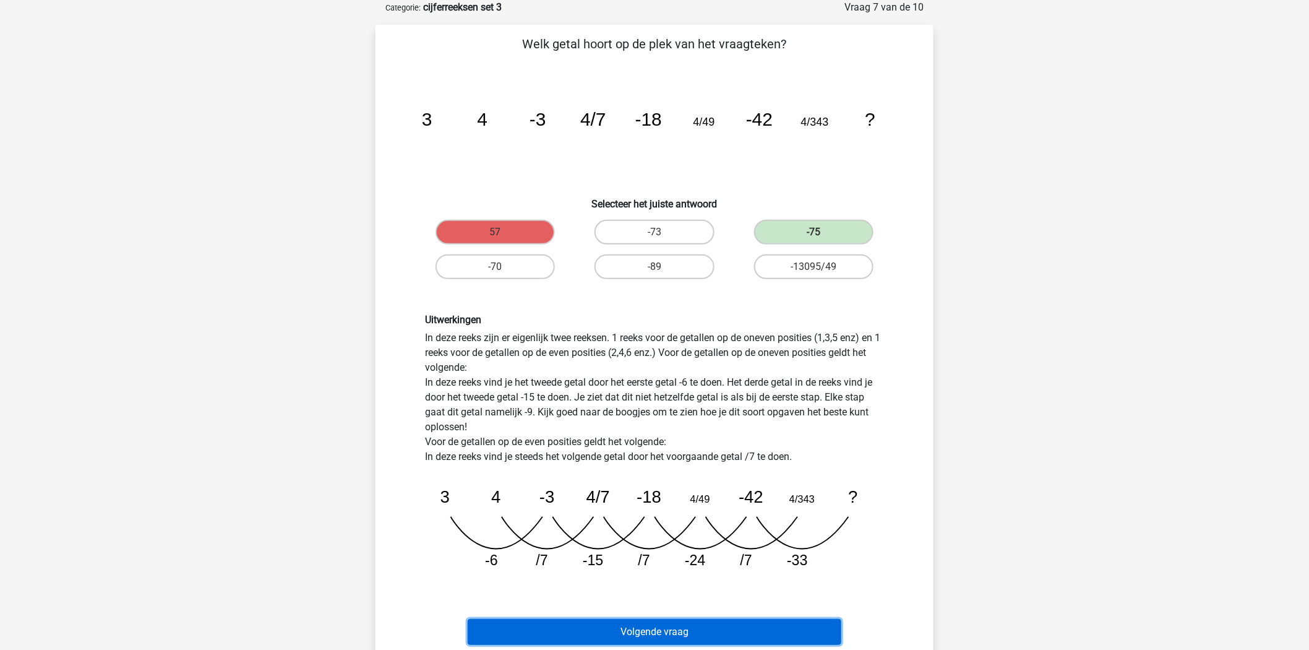
click at [656, 620] on button "Volgende vraag" at bounding box center [655, 632] width 374 height 26
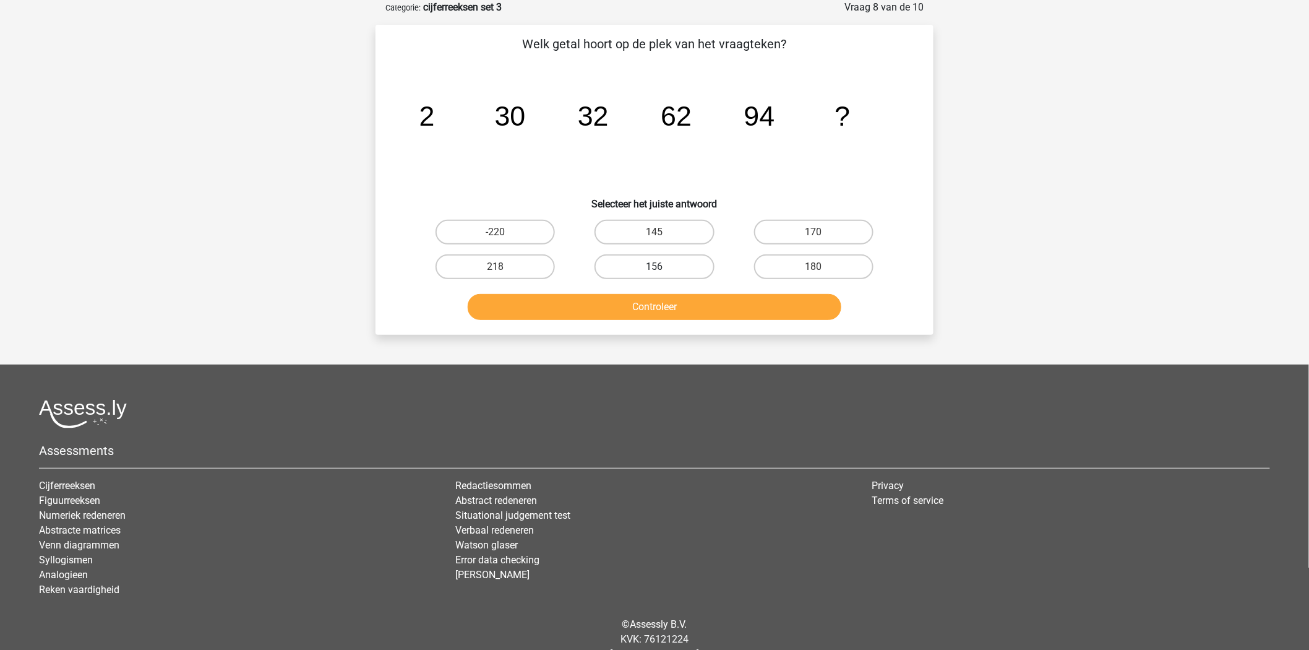
drag, startPoint x: 657, startPoint y: 269, endPoint x: 654, endPoint y: 264, distance: 6.4
click at [654, 264] on div "156" at bounding box center [654, 266] width 149 height 25
click at [654, 264] on label "156" at bounding box center [654, 266] width 119 height 25
click at [655, 267] on input "156" at bounding box center [659, 271] width 8 height 8
radio input "true"
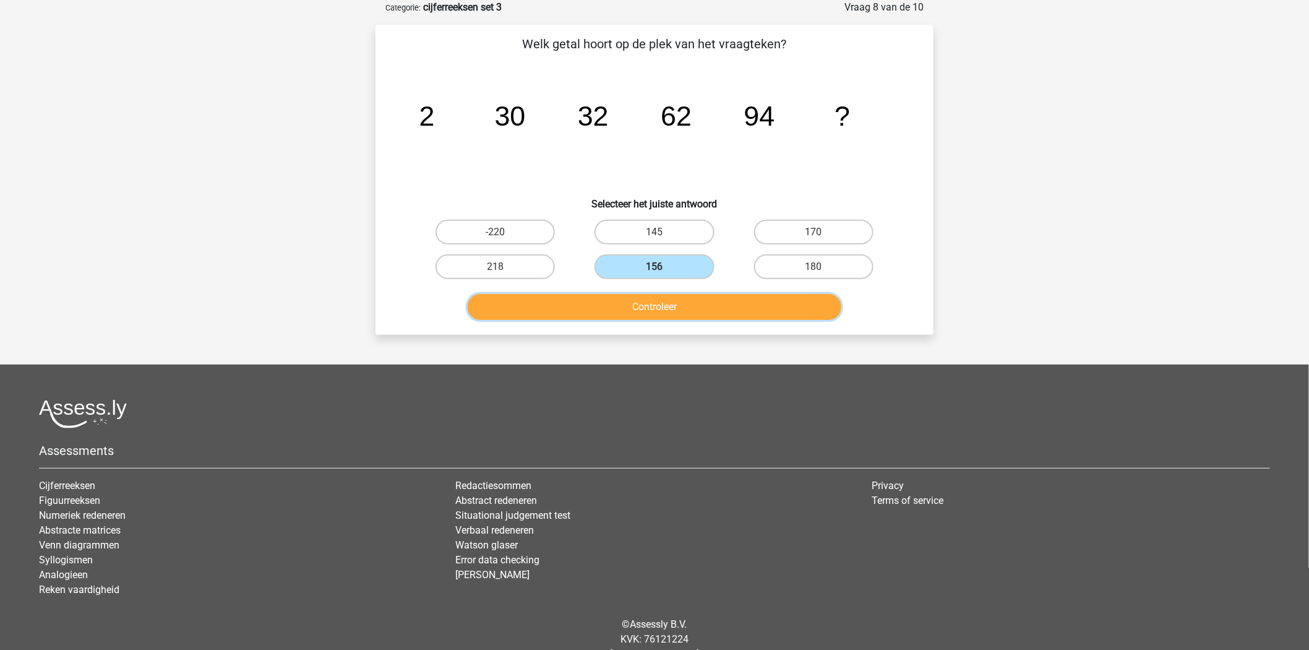
click at [653, 303] on button "Controleer" at bounding box center [655, 307] width 374 height 26
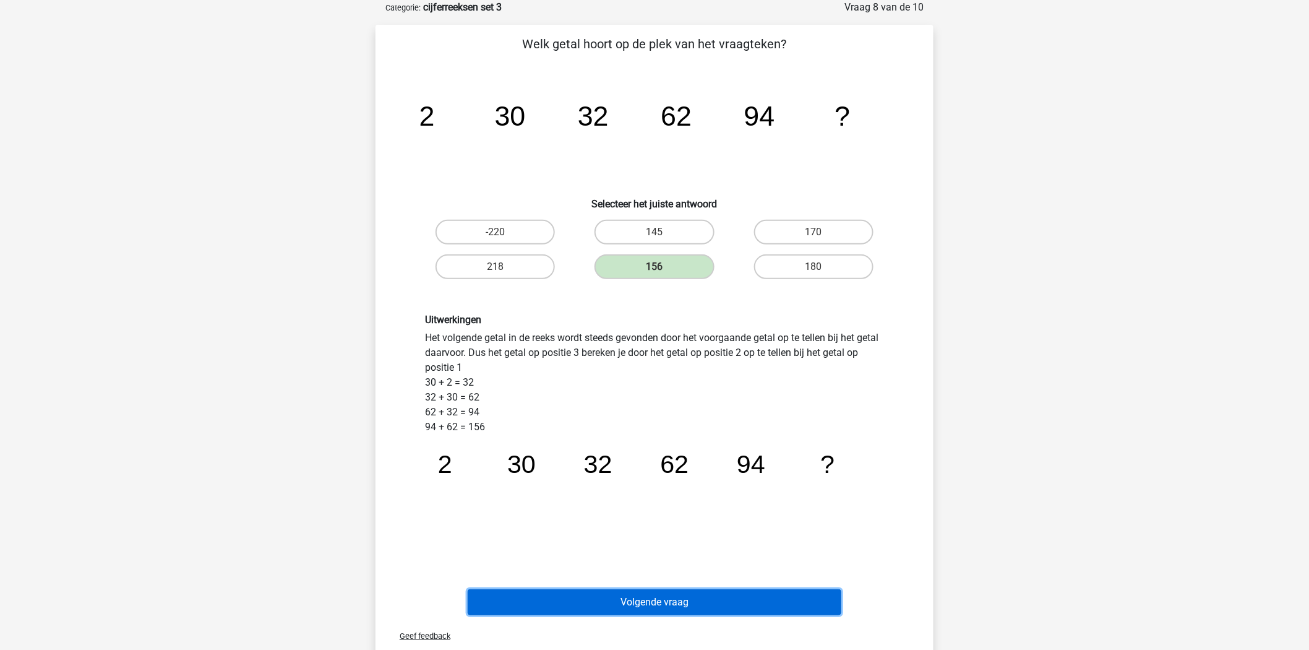
click at [608, 596] on button "Volgende vraag" at bounding box center [655, 602] width 374 height 26
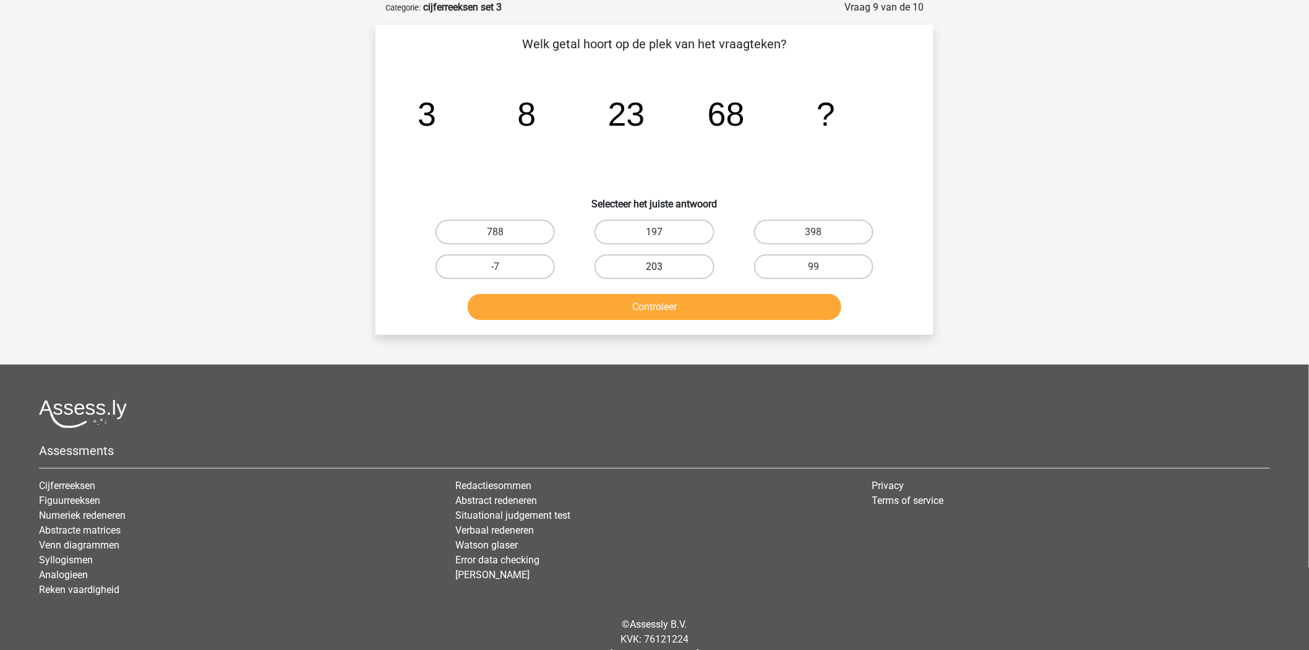
click at [625, 266] on label "203" at bounding box center [654, 266] width 119 height 25
click at [655, 267] on input "203" at bounding box center [659, 271] width 8 height 8
radio input "true"
click at [635, 304] on button "Controleer" at bounding box center [655, 307] width 374 height 26
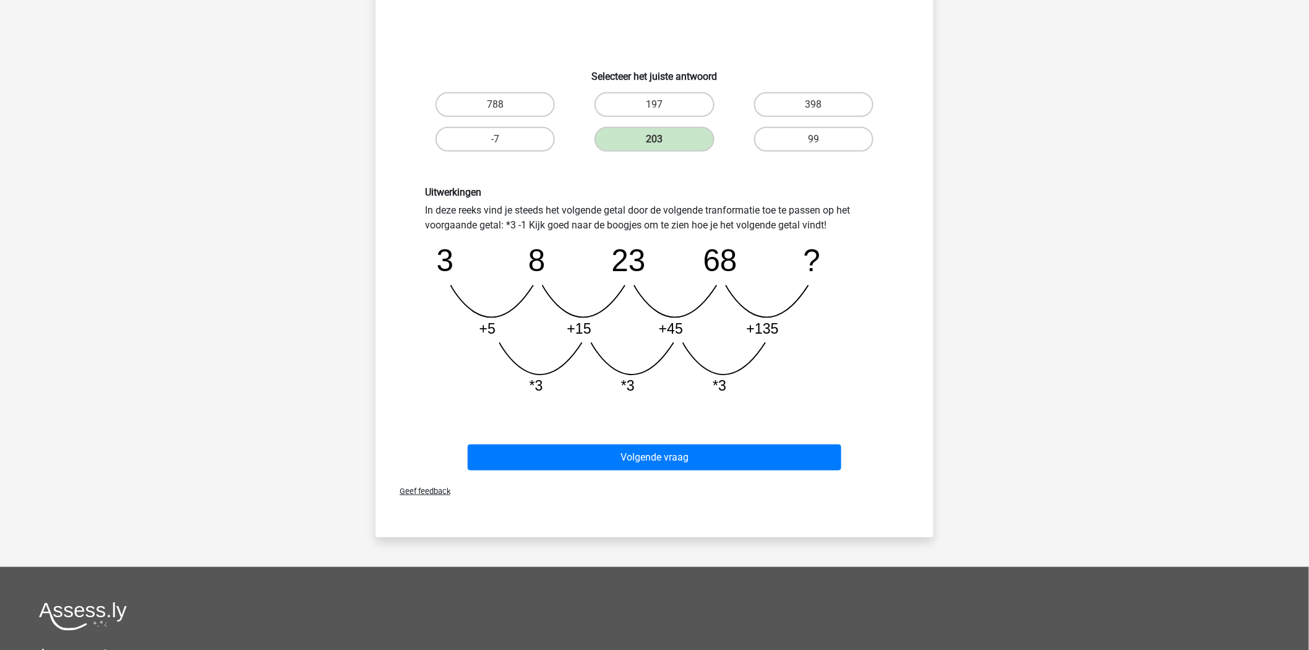
scroll to position [190, 0]
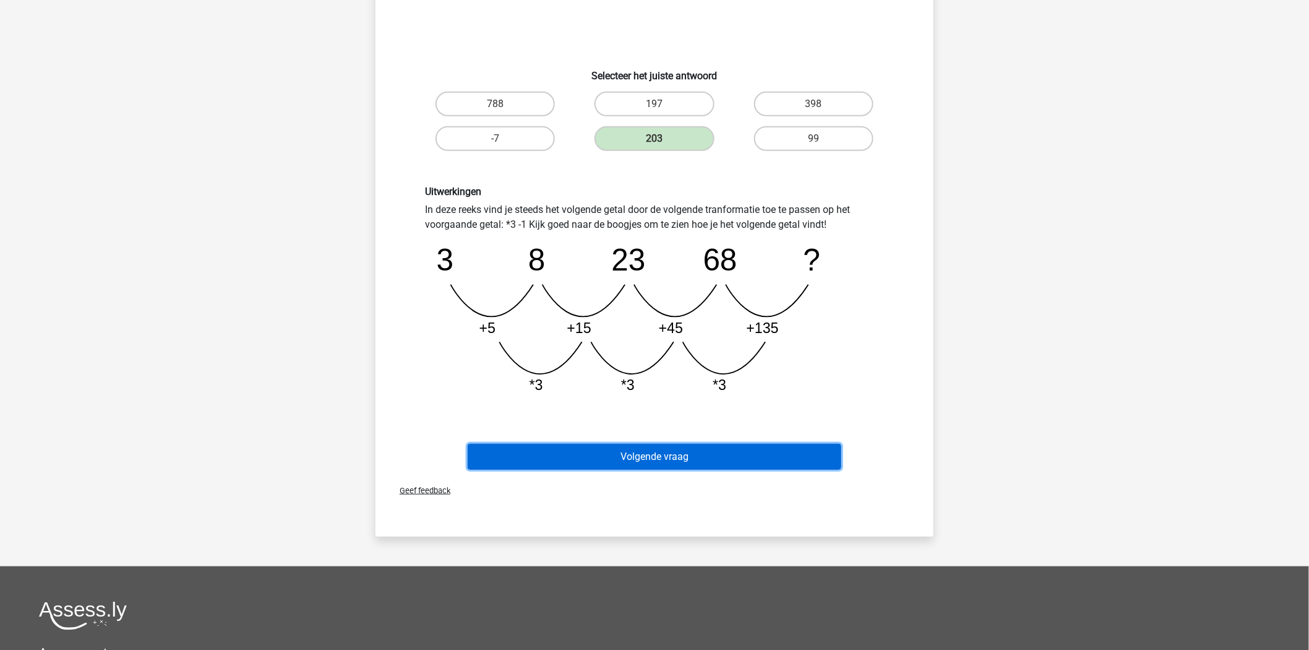
click at [670, 448] on button "Volgende vraag" at bounding box center [655, 457] width 374 height 26
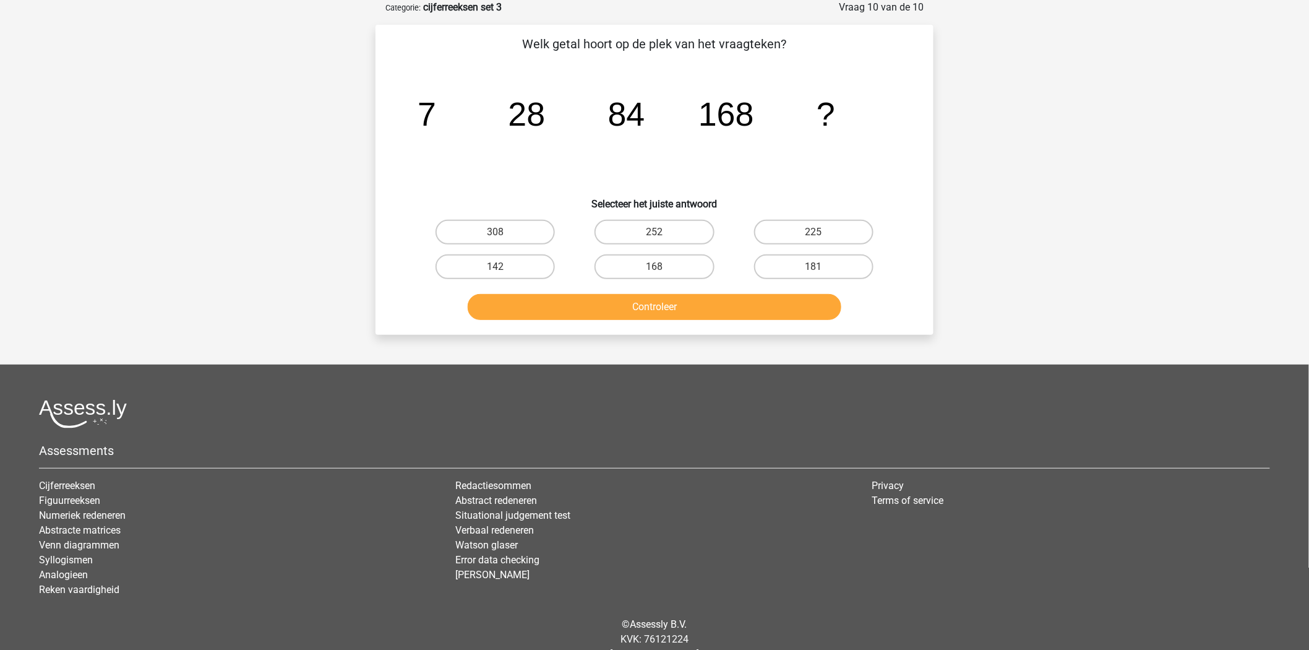
scroll to position [0, 0]
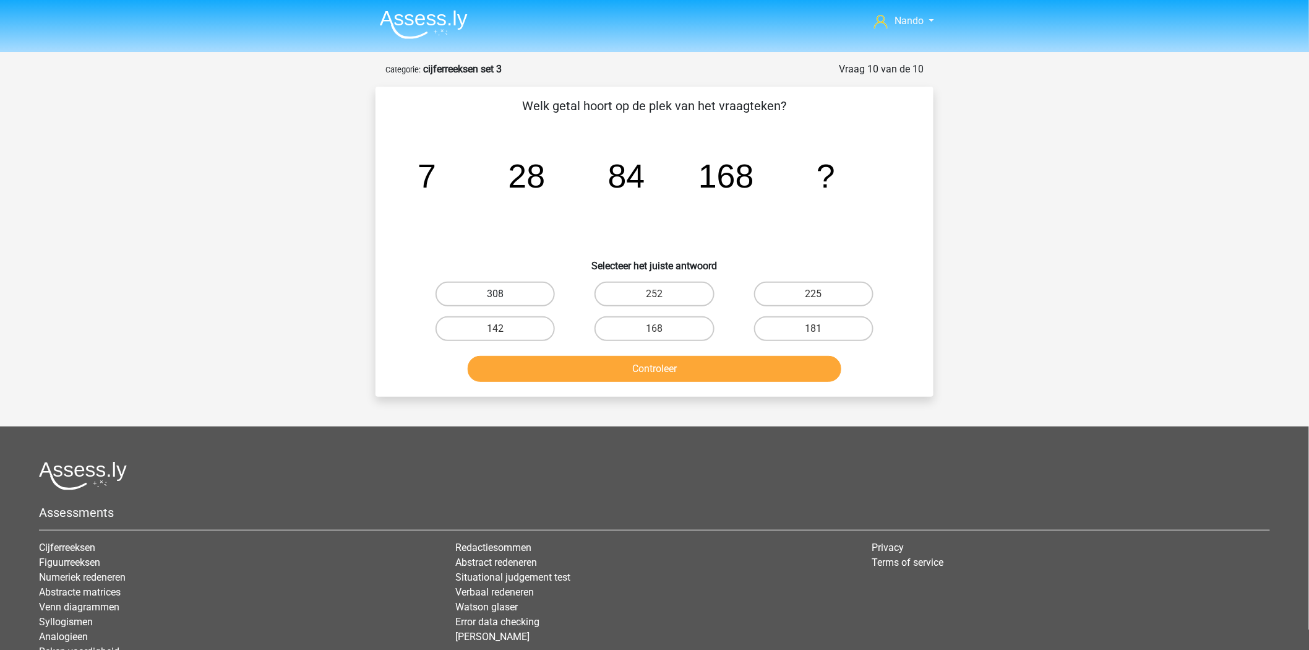
click at [526, 285] on label "308" at bounding box center [495, 294] width 119 height 25
click at [504, 294] on input "308" at bounding box center [500, 298] width 8 height 8
radio input "true"
click at [662, 293] on label "252" at bounding box center [654, 294] width 119 height 25
click at [662, 294] on input "252" at bounding box center [659, 298] width 8 height 8
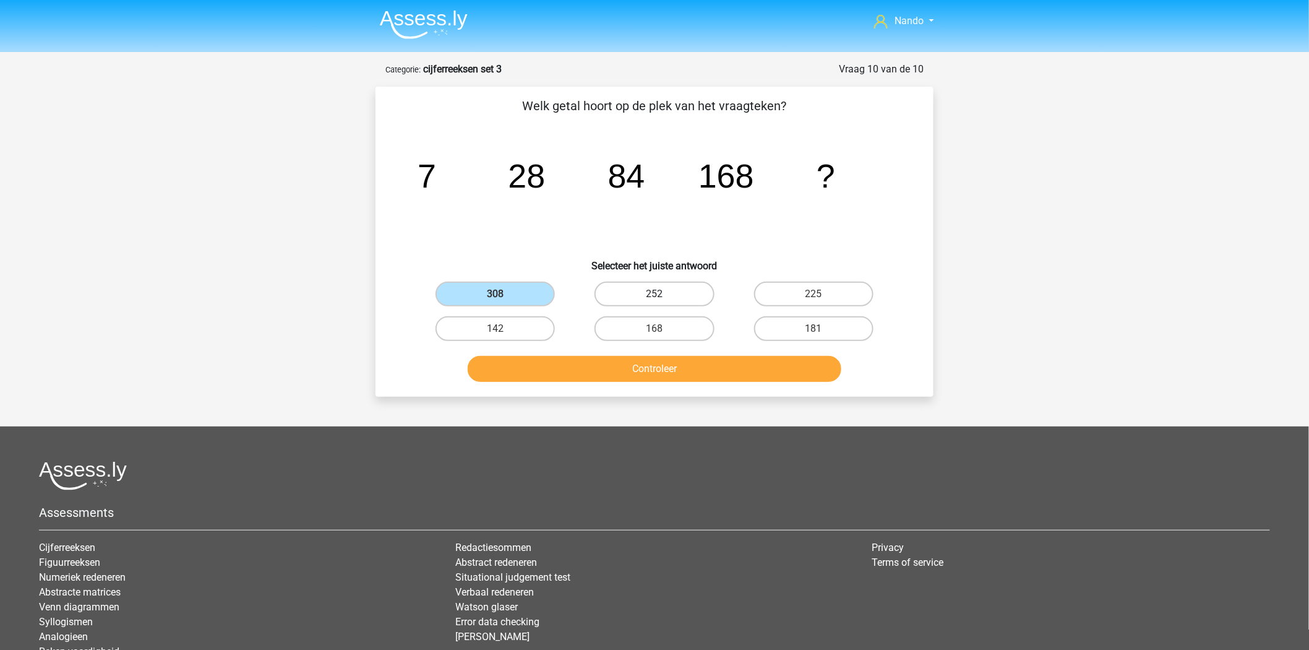
radio input "true"
click at [662, 363] on button "Controleer" at bounding box center [655, 369] width 374 height 26
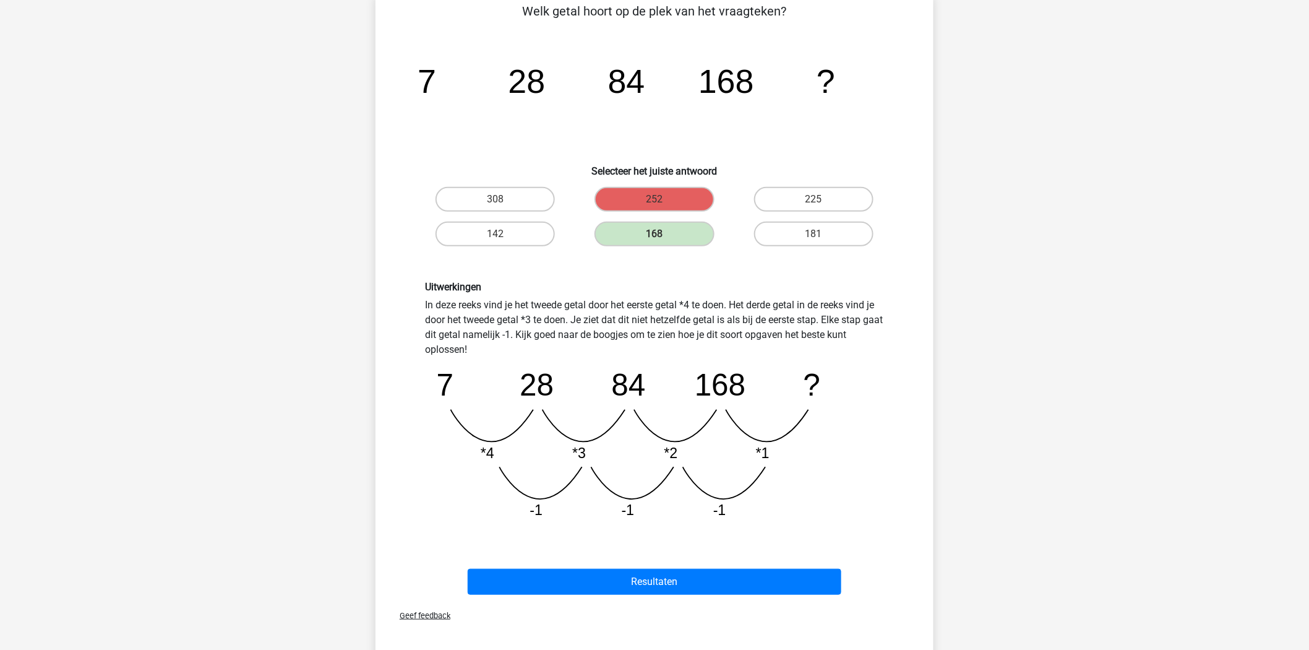
scroll to position [100, 0]
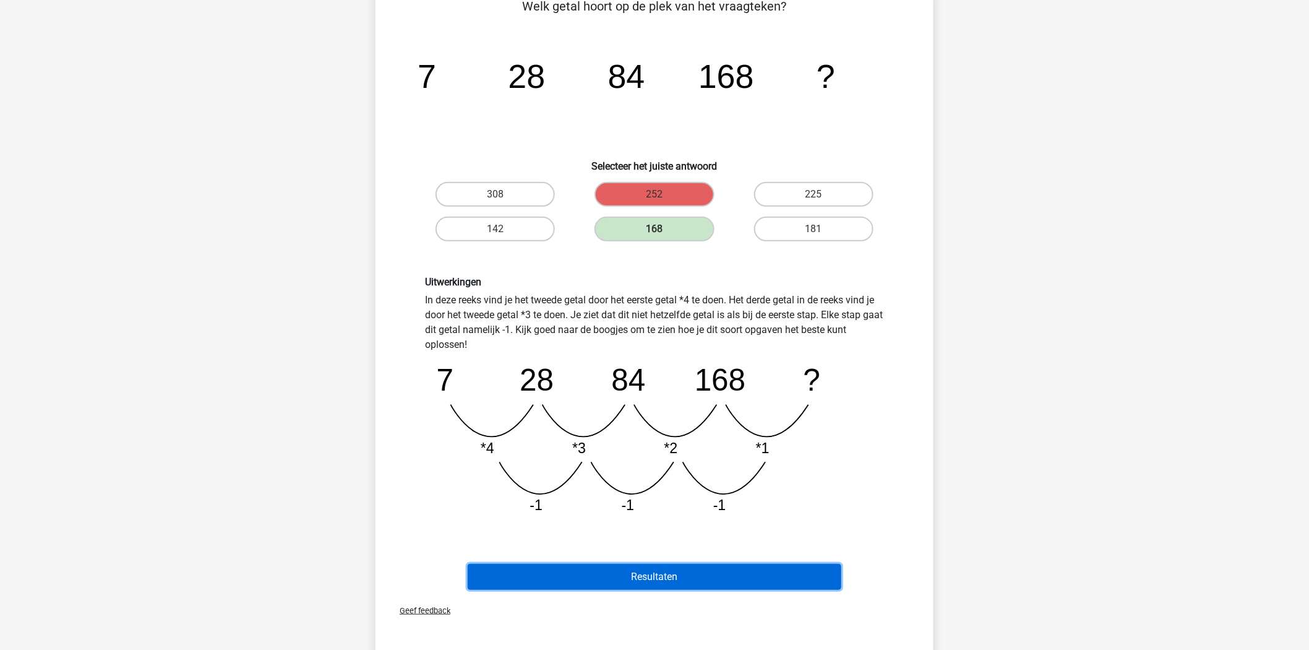
click at [676, 585] on button "Resultaten" at bounding box center [655, 577] width 374 height 26
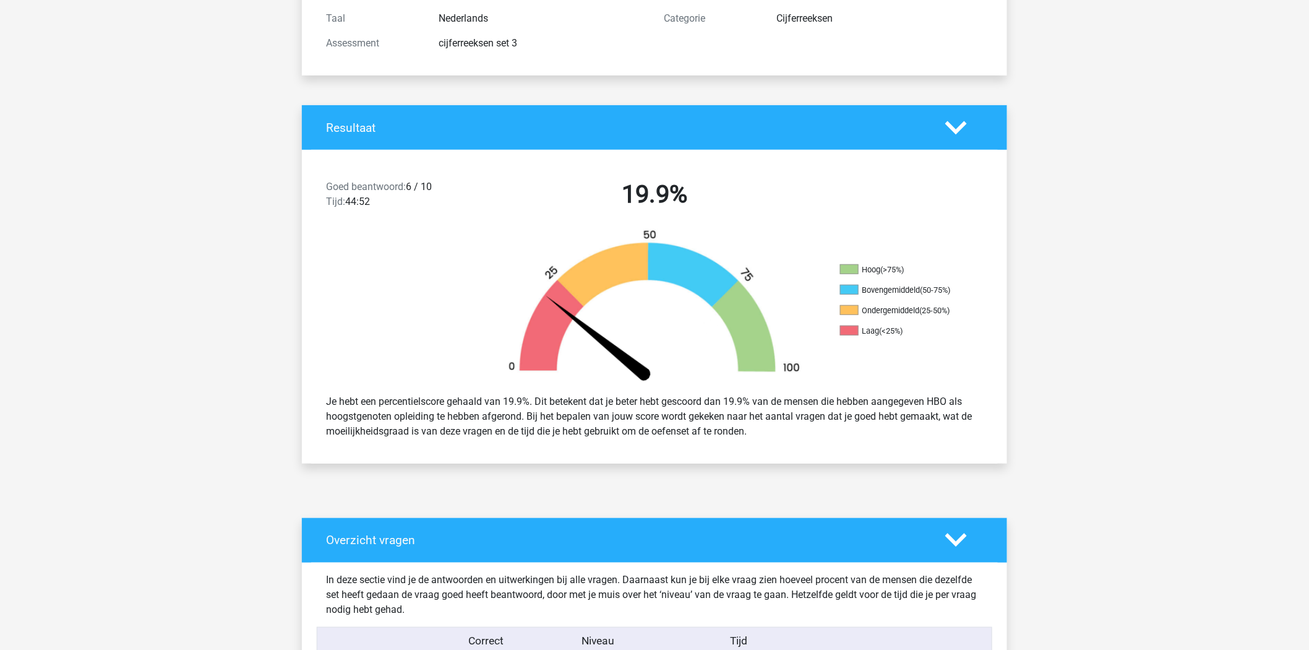
scroll to position [138, 0]
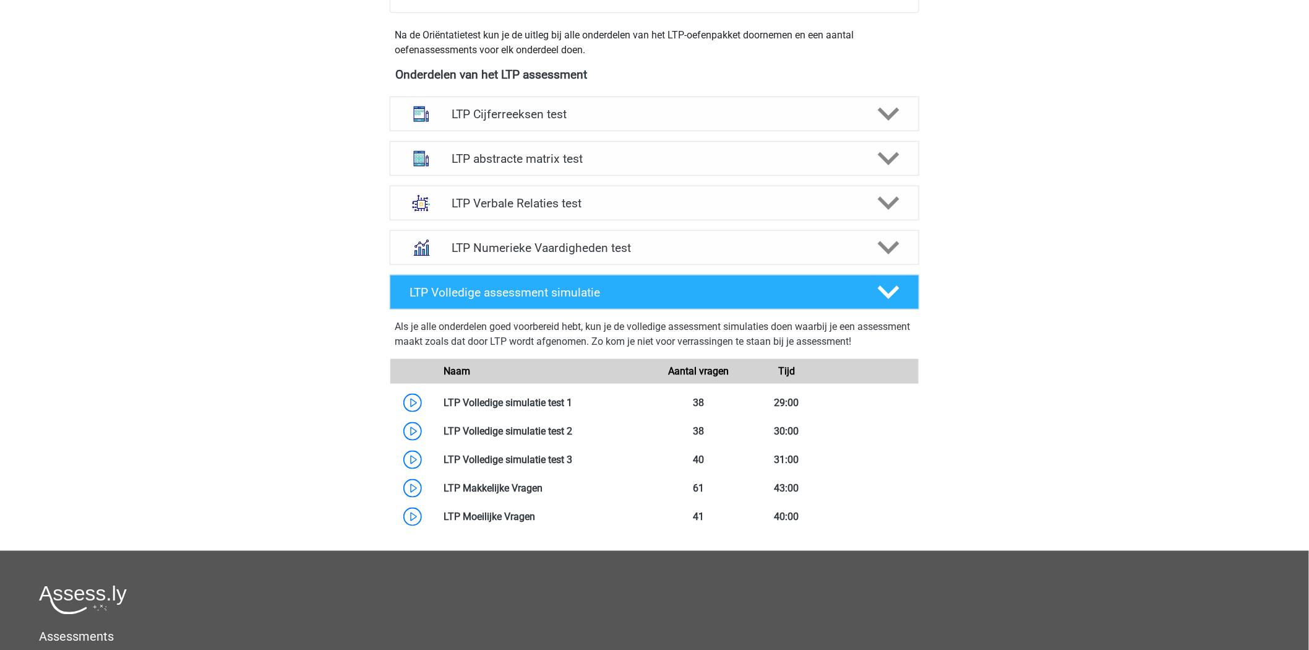
scroll to position [428, 0]
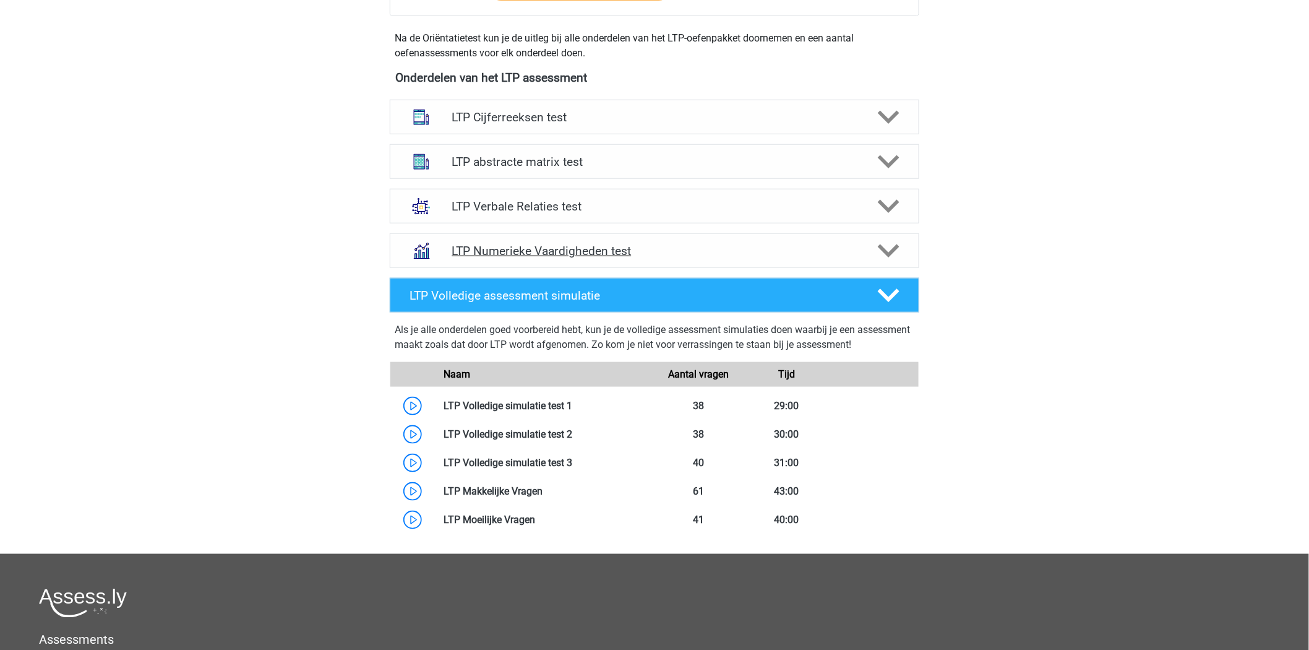
click at [895, 251] on icon at bounding box center [889, 251] width 22 height 22
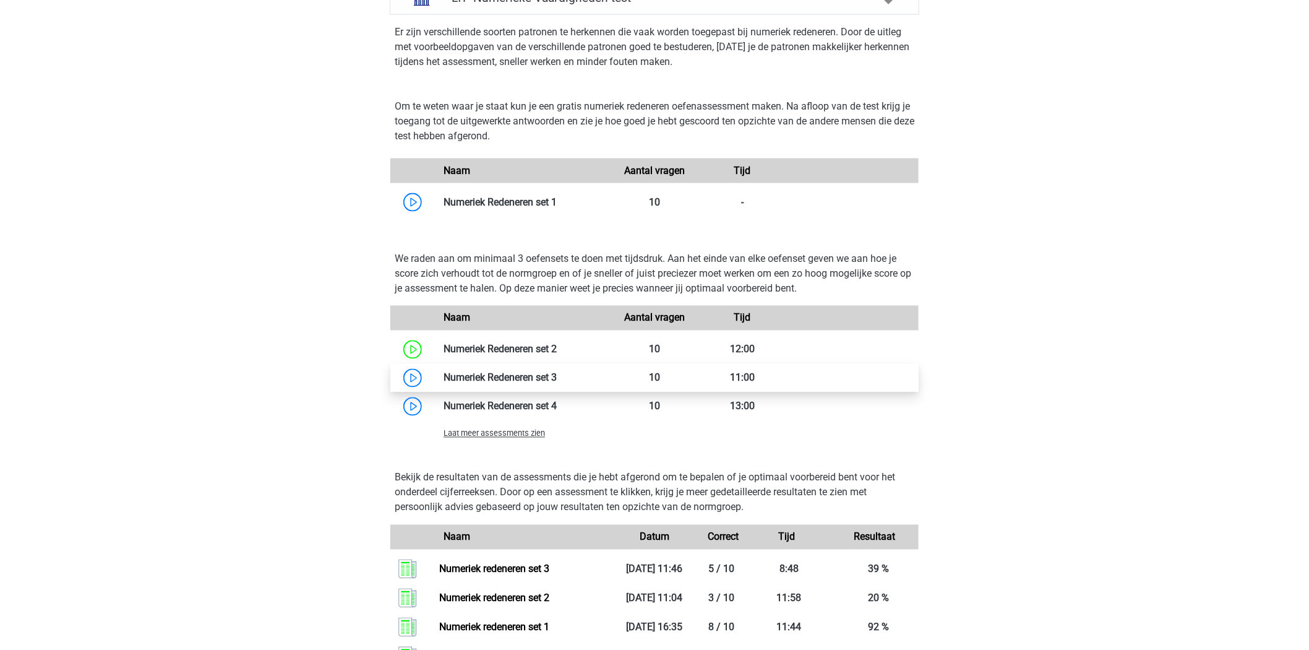
scroll to position [682, 0]
click at [557, 375] on link at bounding box center [557, 377] width 0 height 12
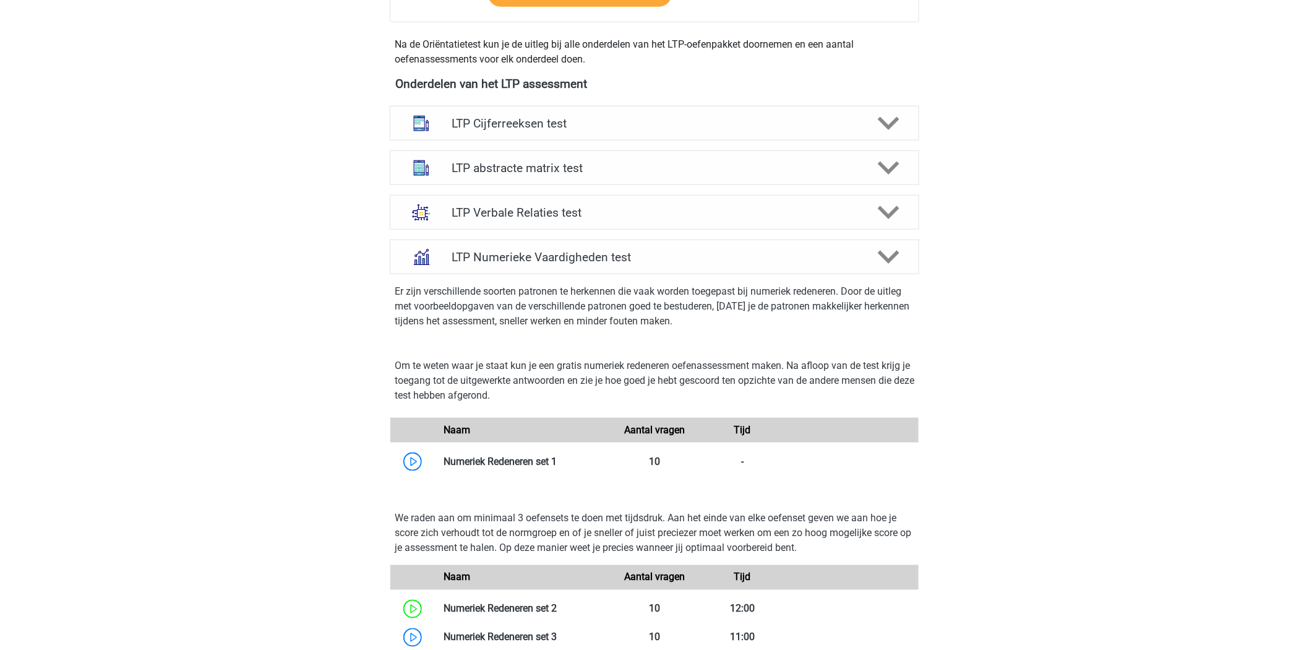
scroll to position [421, 0]
click at [886, 120] on icon at bounding box center [889, 124] width 22 height 22
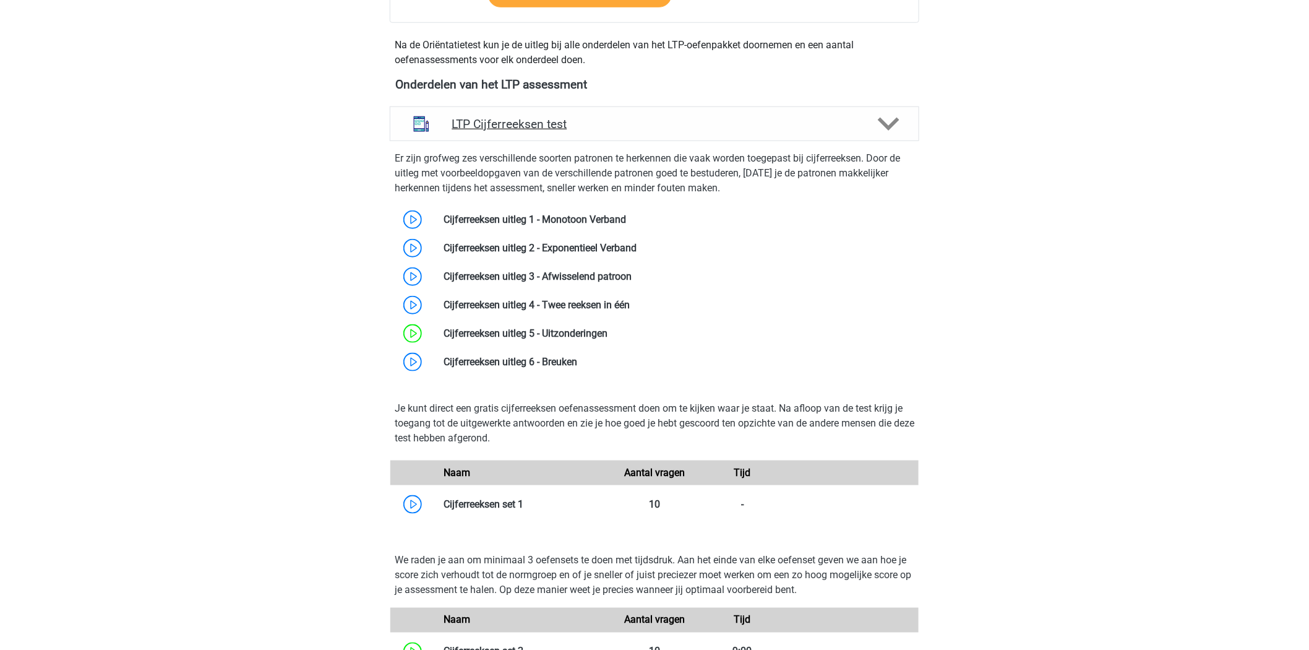
click at [886, 120] on icon at bounding box center [889, 124] width 22 height 22
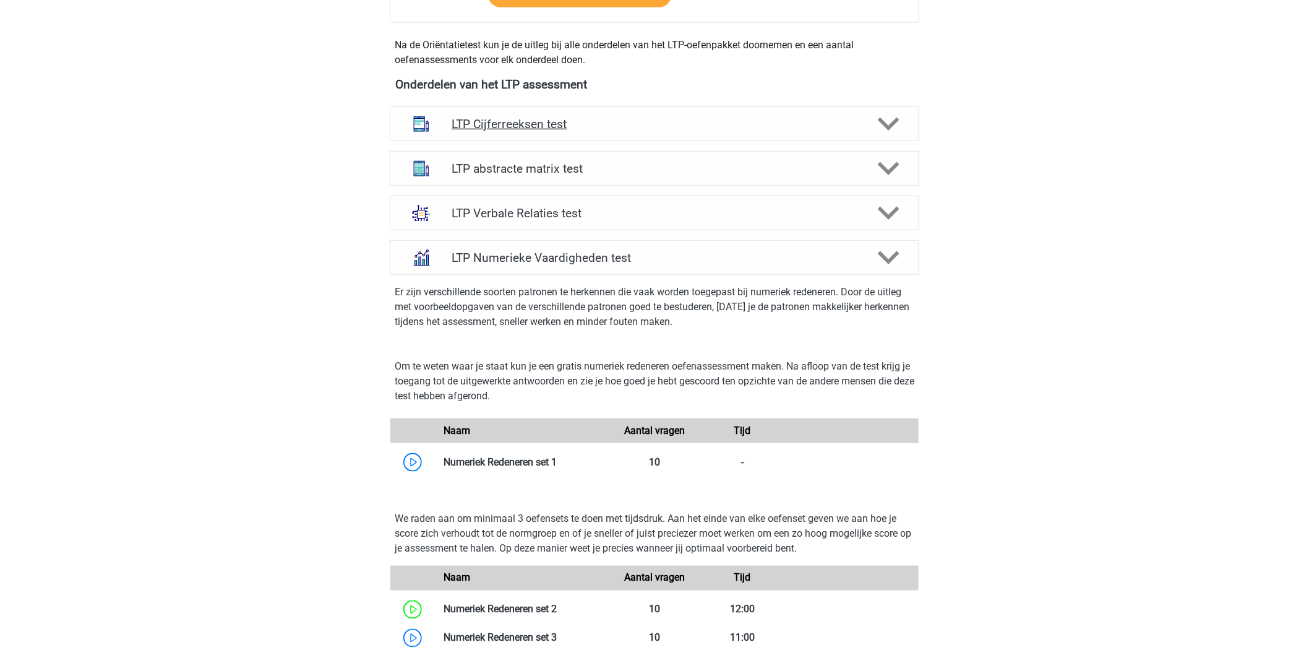
click at [886, 120] on icon at bounding box center [889, 124] width 22 height 22
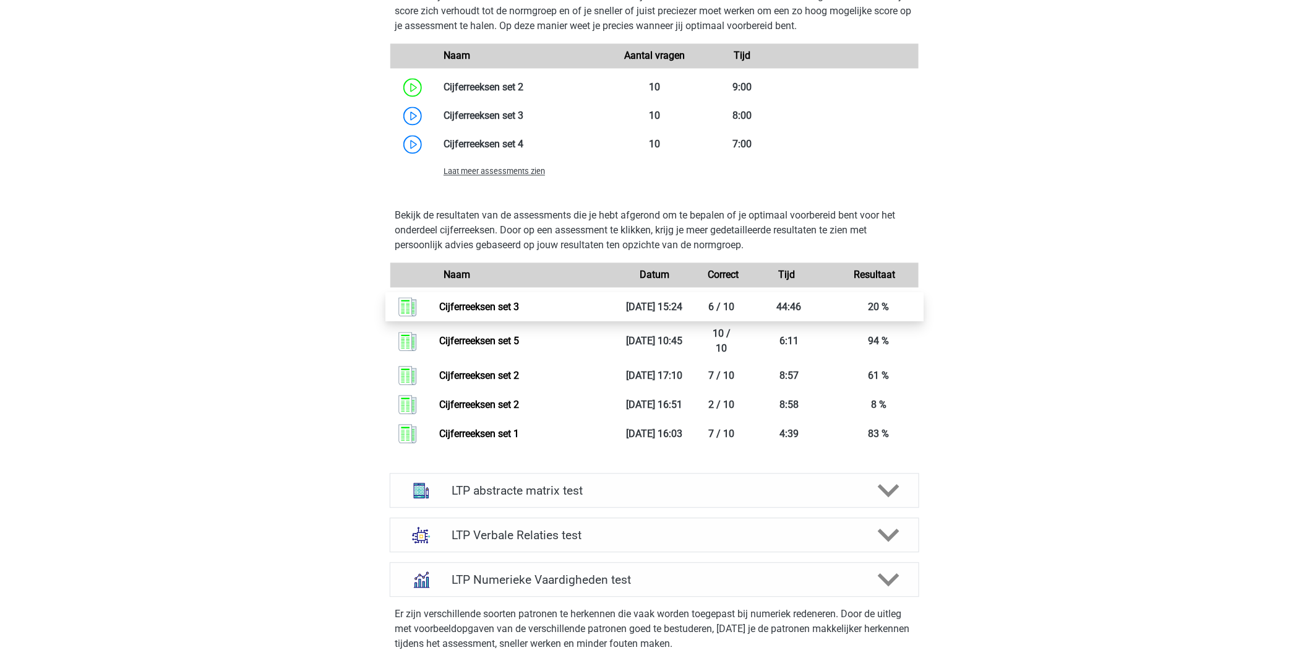
scroll to position [985, 0]
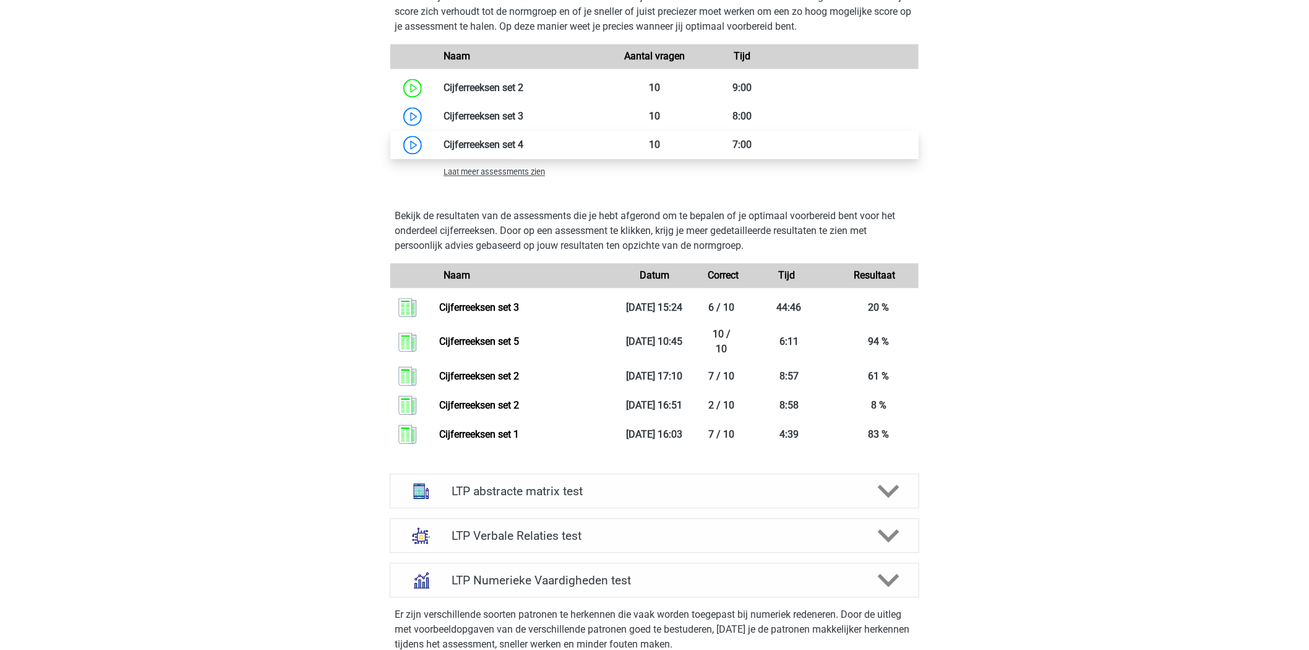
click at [523, 145] on link at bounding box center [523, 145] width 0 height 12
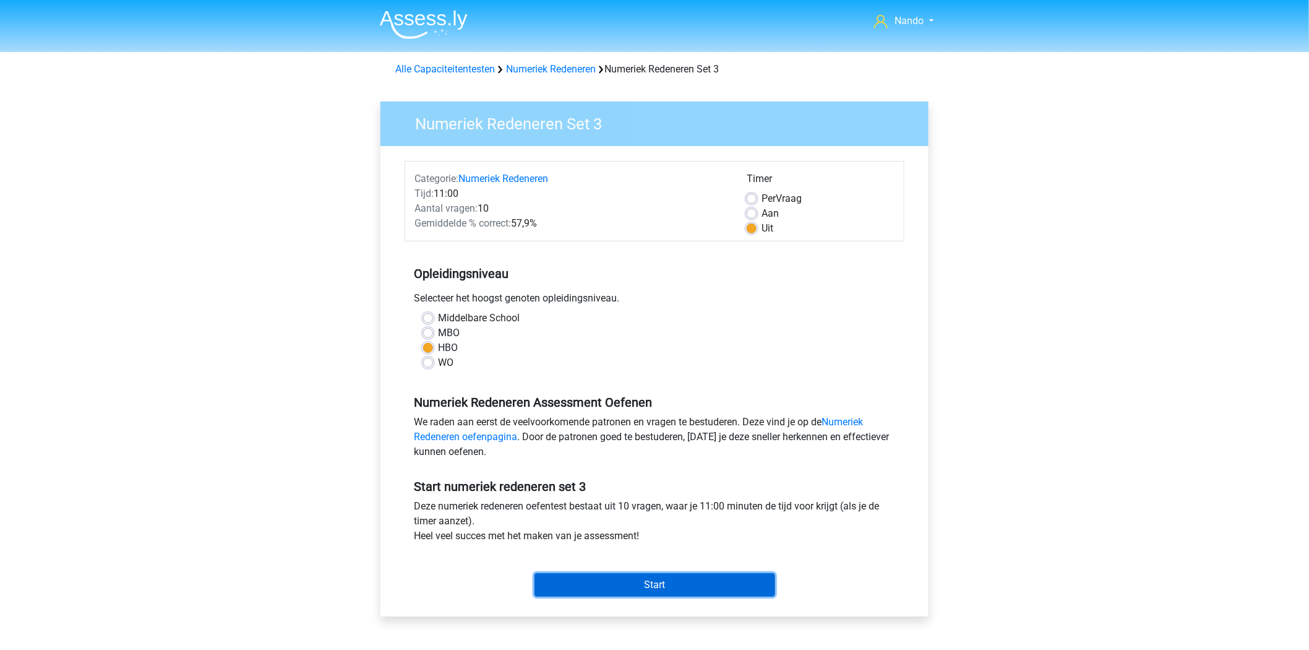
click at [600, 582] on input "Start" at bounding box center [655, 585] width 241 height 24
click at [651, 586] on input "Start" at bounding box center [655, 585] width 241 height 24
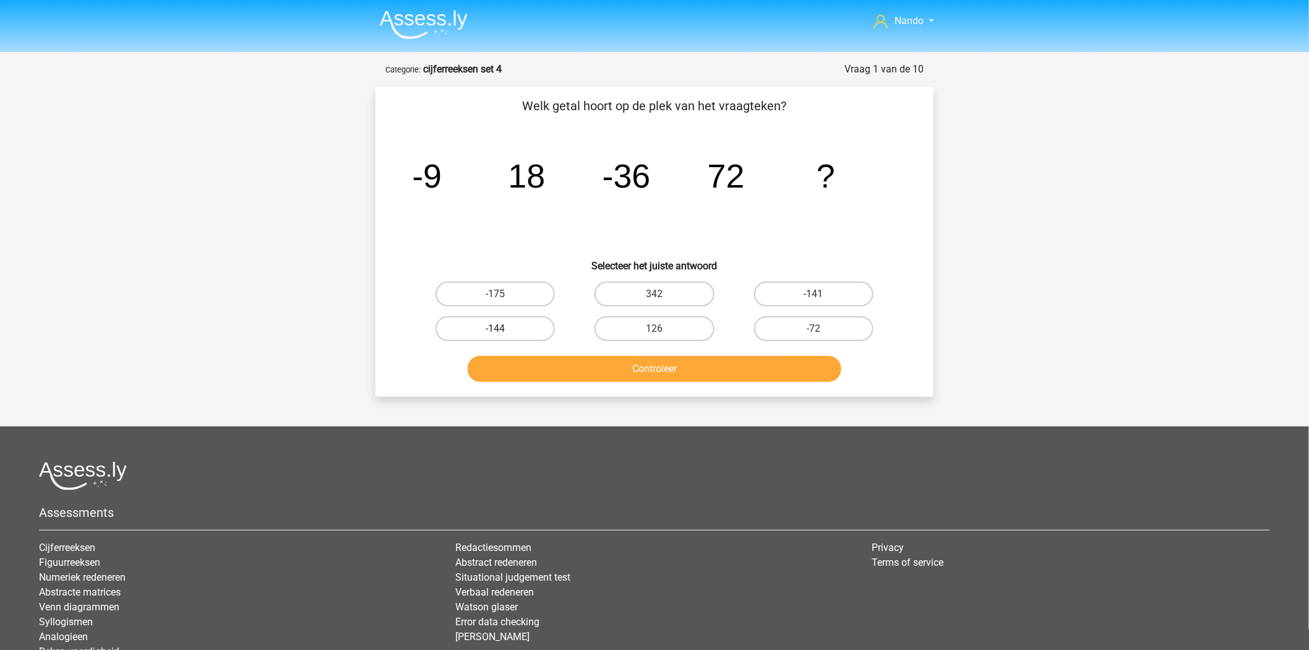
click at [529, 329] on label "-144" at bounding box center [495, 328] width 119 height 25
click at [504, 329] on input "-144" at bounding box center [500, 333] width 8 height 8
radio input "true"
click at [634, 364] on button "Controleer" at bounding box center [655, 369] width 374 height 26
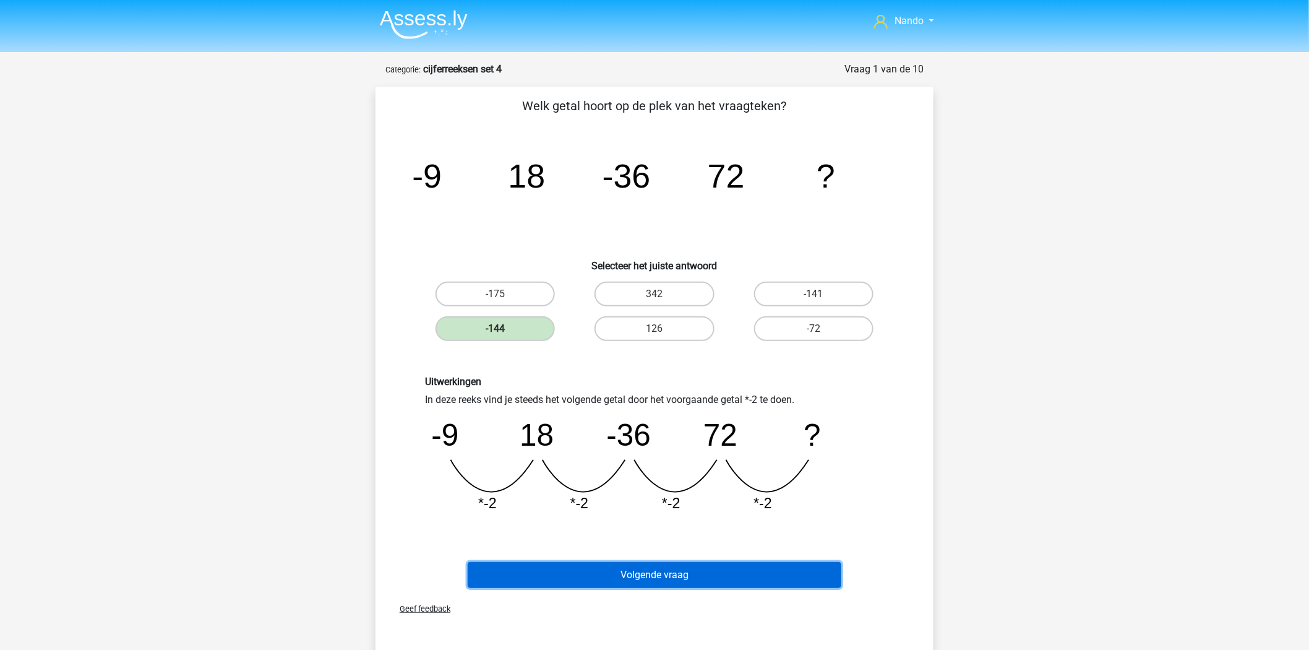
click at [681, 571] on button "Volgende vraag" at bounding box center [655, 575] width 374 height 26
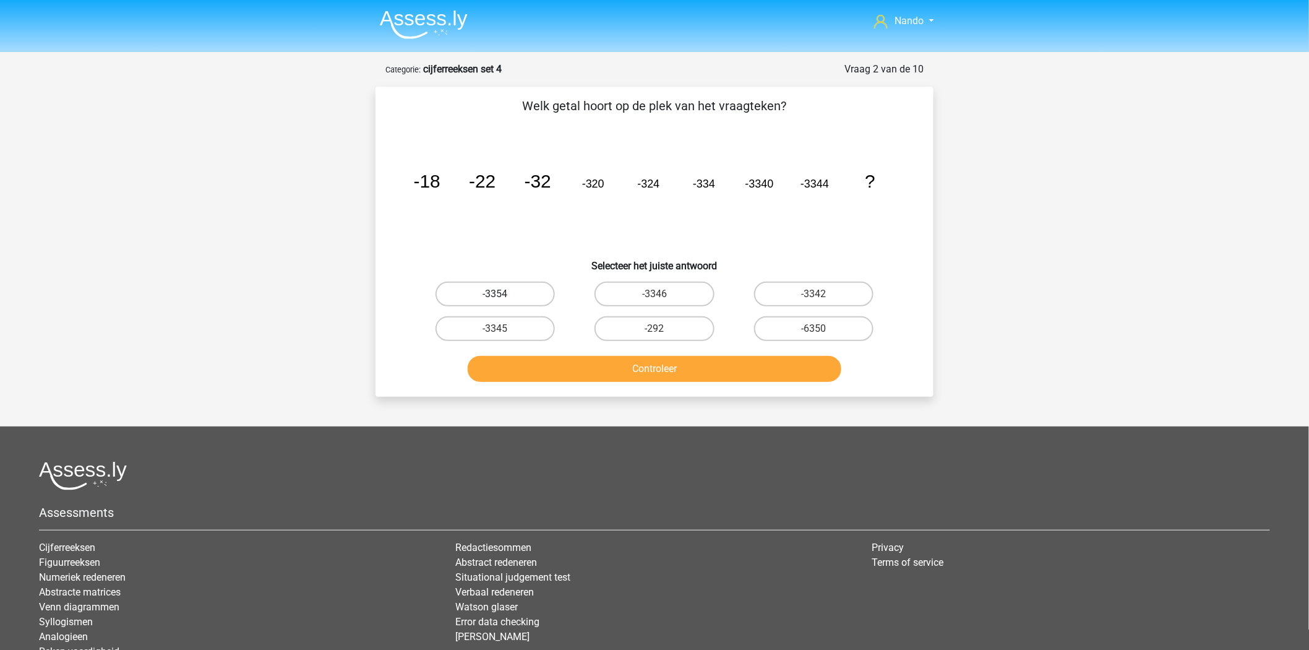
click at [524, 298] on label "-3354" at bounding box center [495, 294] width 119 height 25
click at [504, 298] on input "-3354" at bounding box center [500, 298] width 8 height 8
radio input "true"
click at [650, 361] on button "Controleer" at bounding box center [655, 369] width 374 height 26
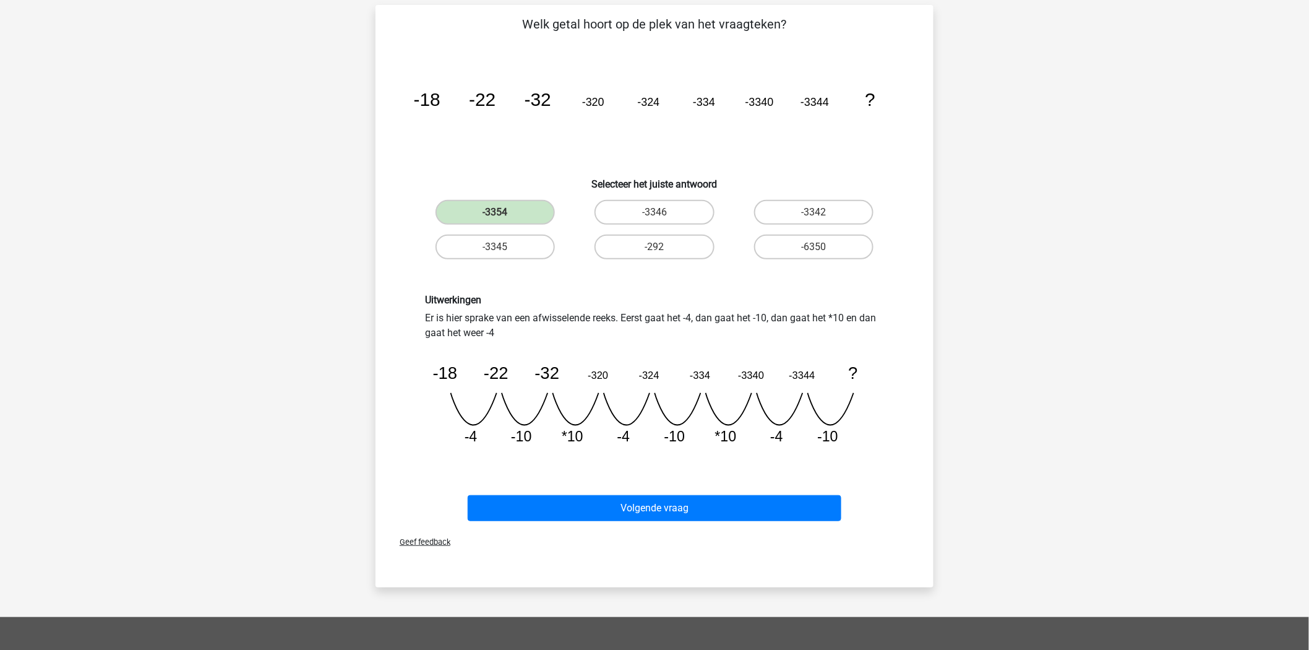
scroll to position [83, 0]
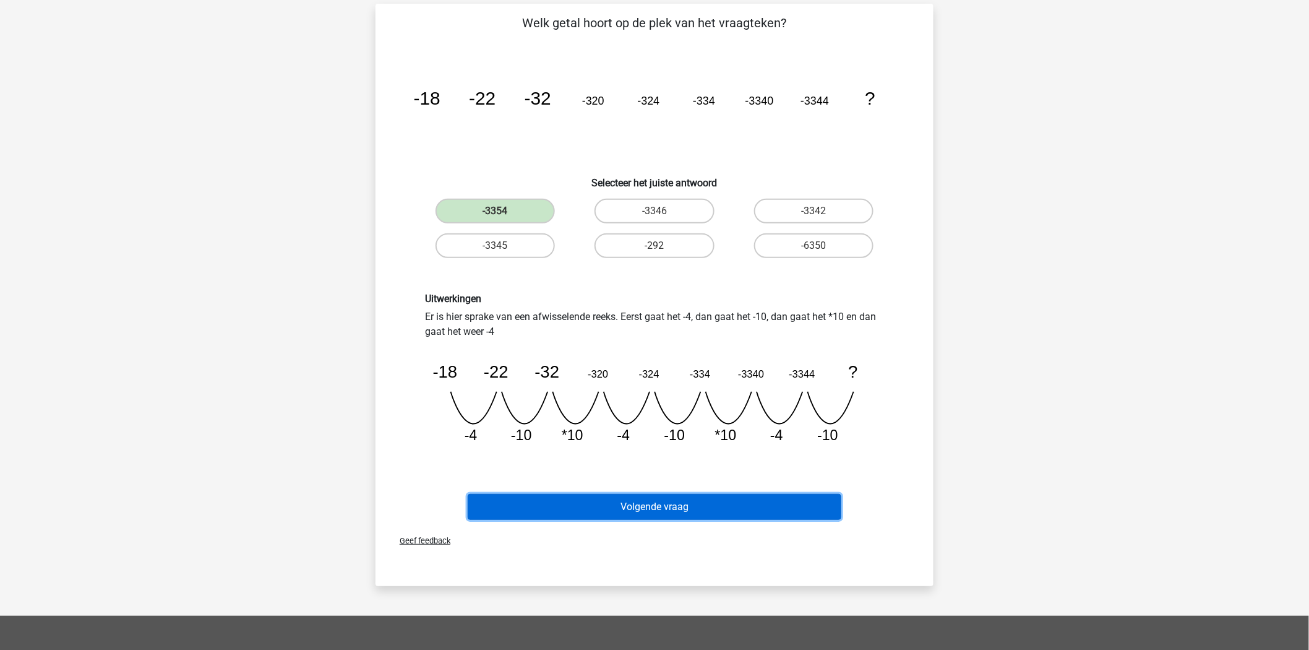
click at [710, 502] on button "Volgende vraag" at bounding box center [655, 507] width 374 height 26
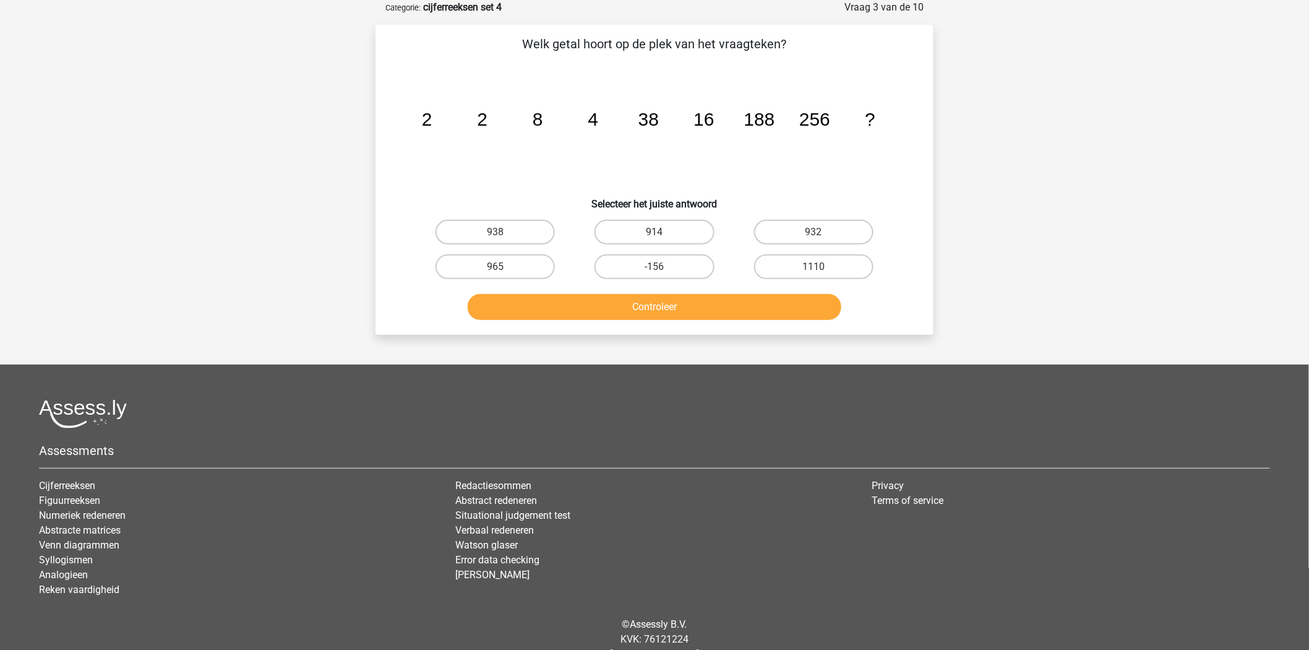
scroll to position [0, 0]
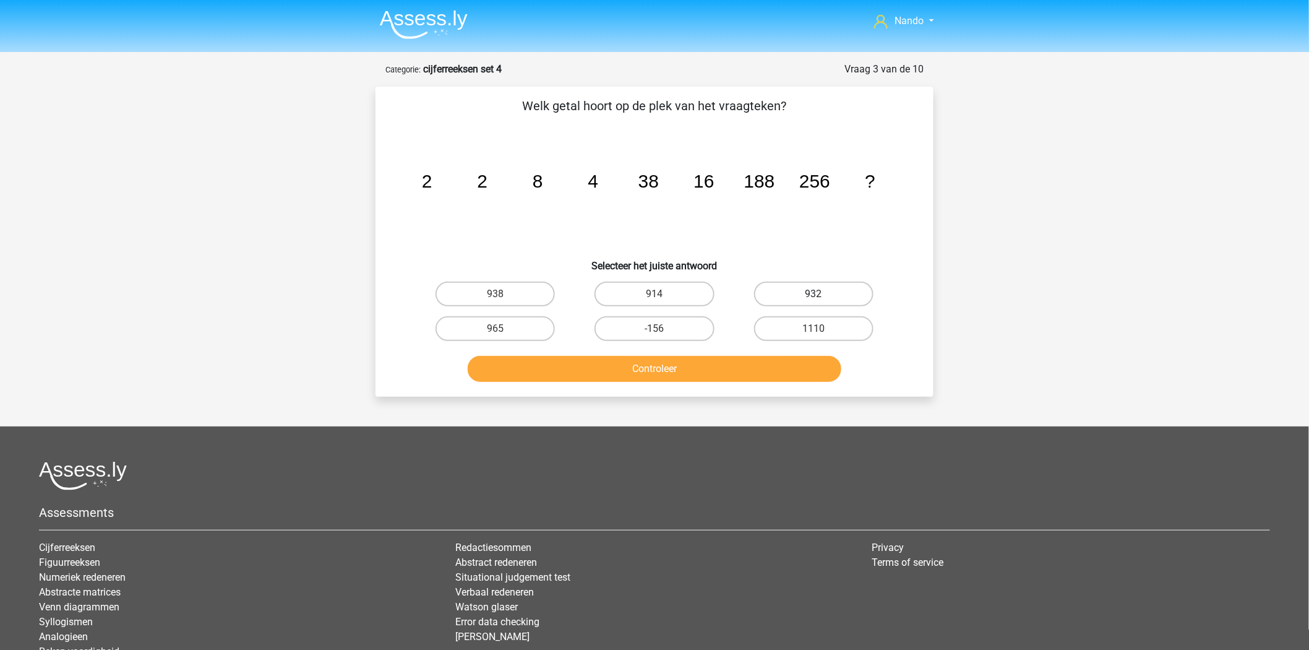
click at [801, 288] on label "932" at bounding box center [813, 294] width 119 height 25
click at [814, 294] on input "932" at bounding box center [818, 298] width 8 height 8
radio input "true"
click at [708, 361] on button "Controleer" at bounding box center [655, 369] width 374 height 26
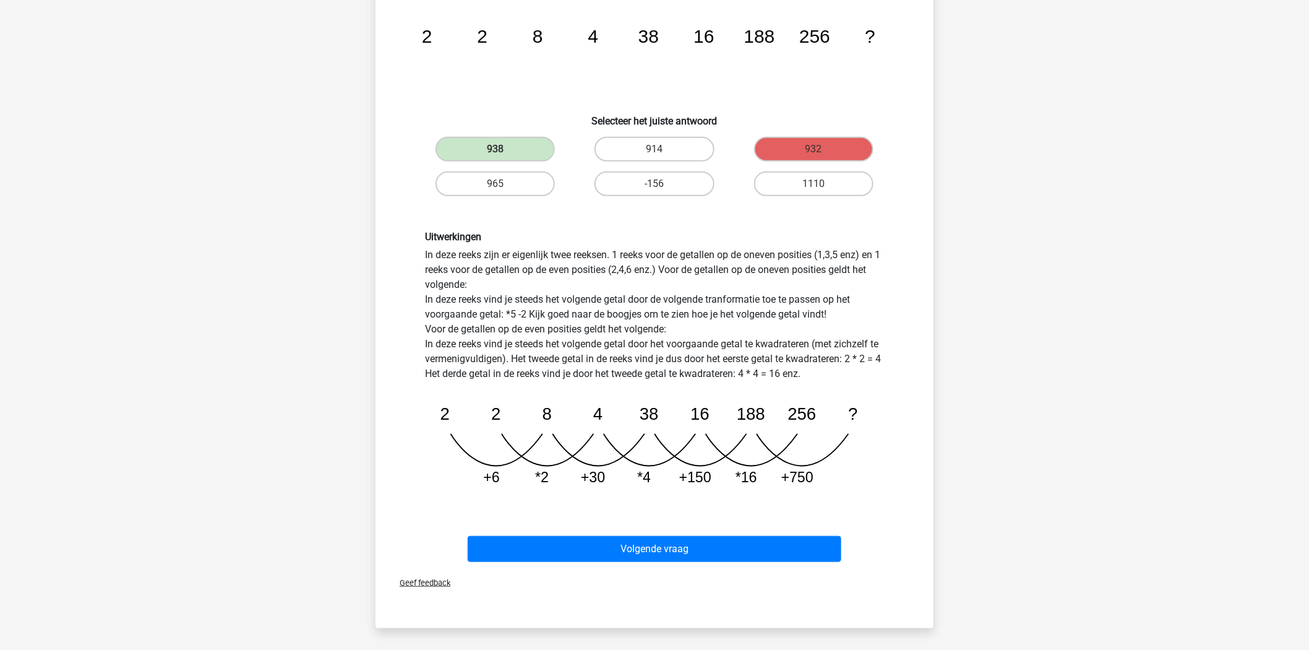
scroll to position [157, 0]
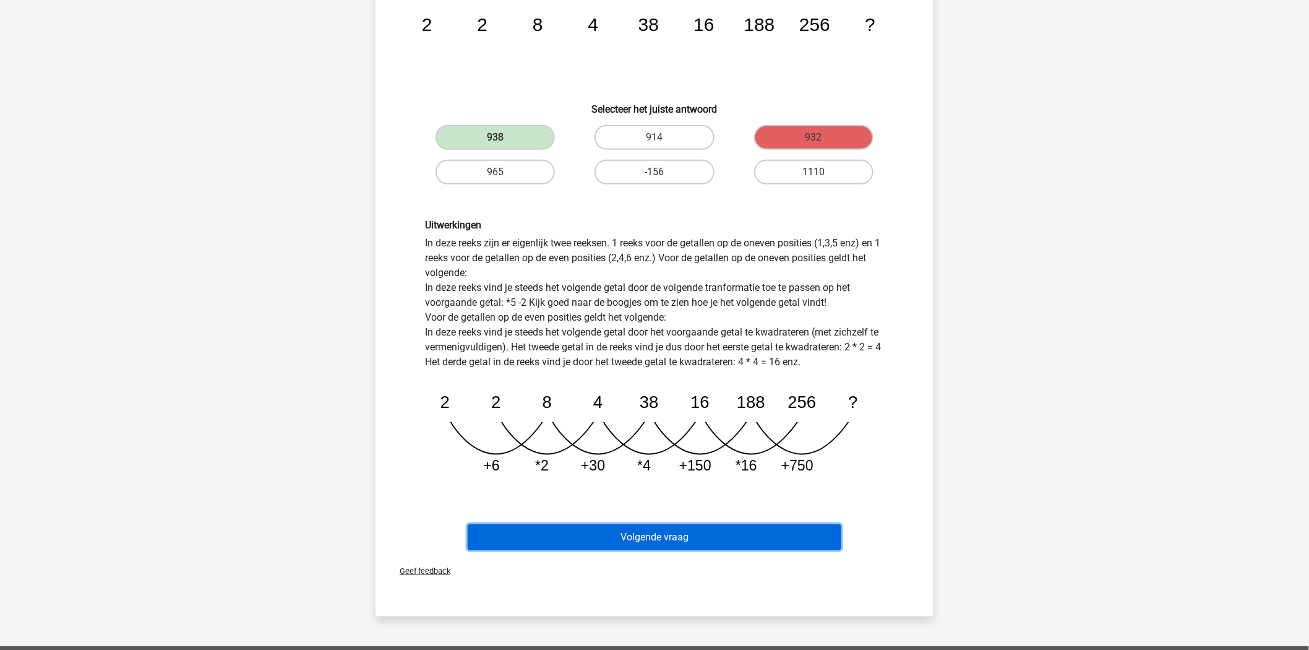
click at [660, 539] on button "Volgende vraag" at bounding box center [655, 537] width 374 height 26
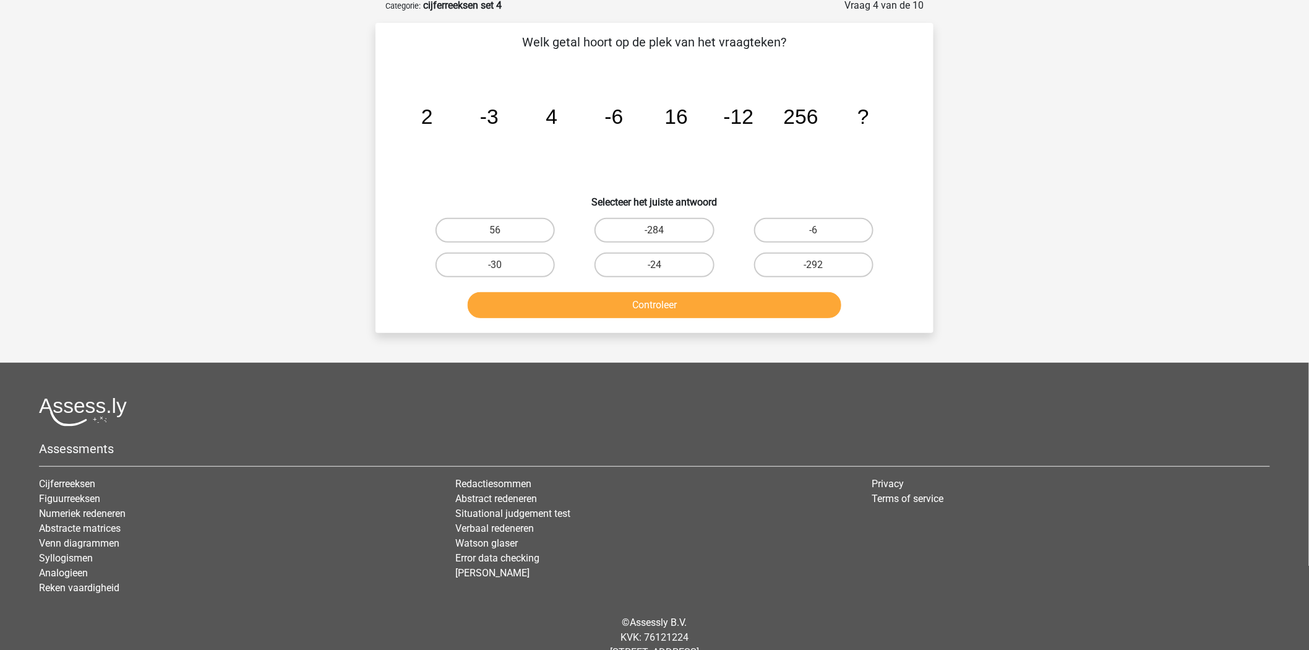
scroll to position [62, 0]
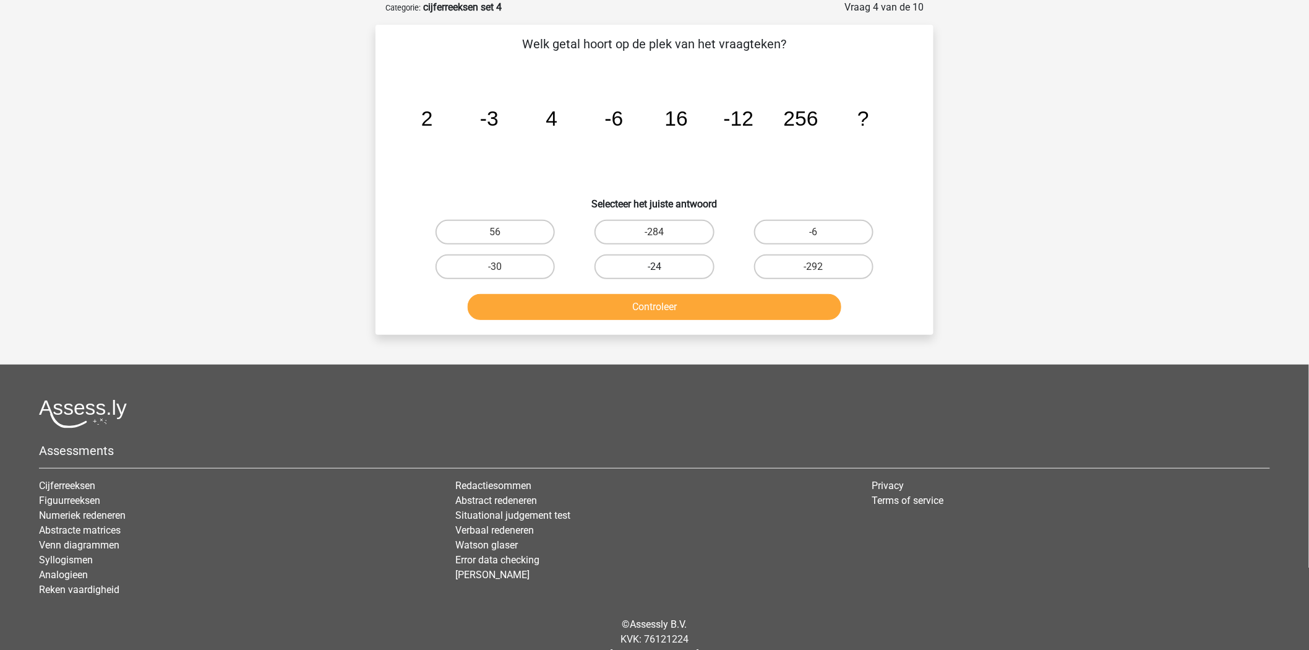
click at [675, 261] on label "-24" at bounding box center [654, 266] width 119 height 25
click at [663, 267] on input "-24" at bounding box center [659, 271] width 8 height 8
radio input "true"
click at [681, 304] on button "Controleer" at bounding box center [655, 307] width 374 height 26
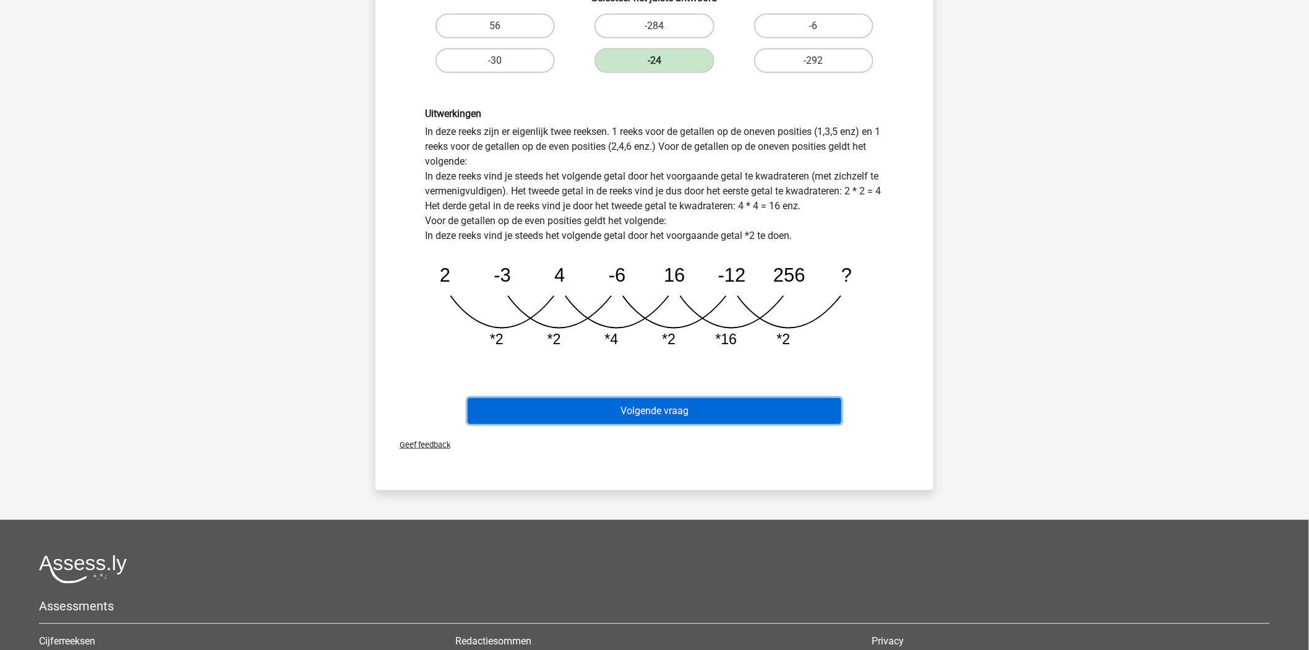
click at [666, 400] on button "Volgende vraag" at bounding box center [655, 411] width 374 height 26
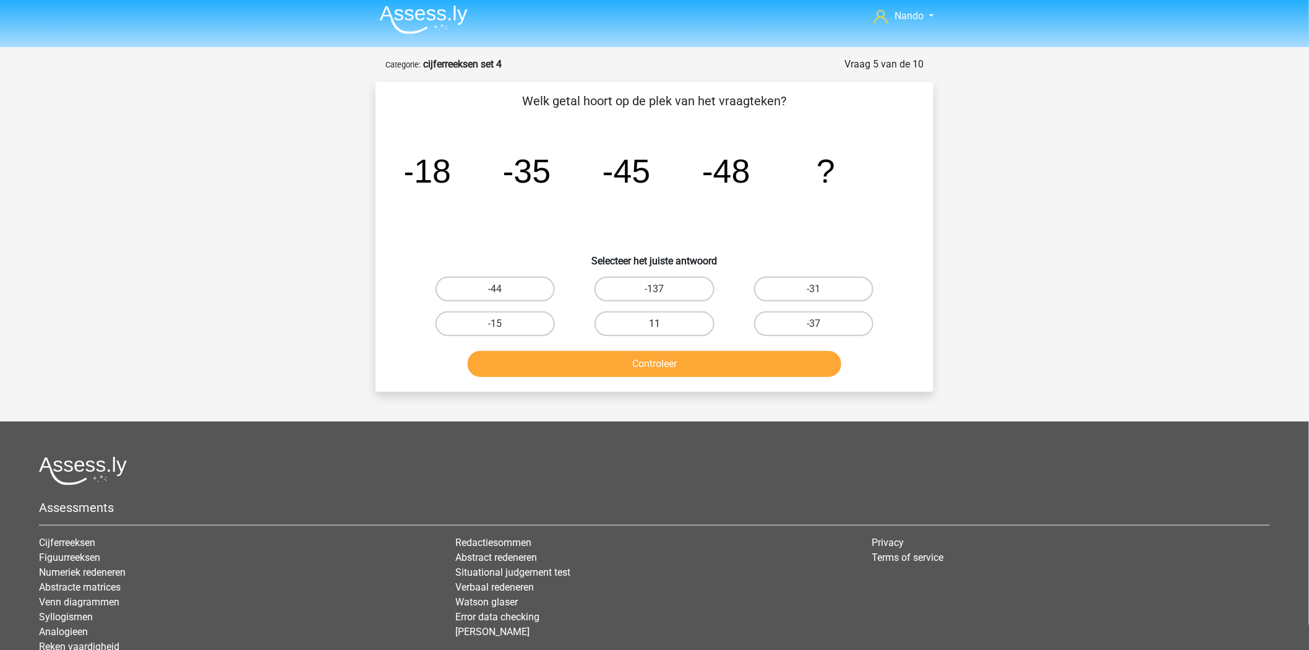
scroll to position [0, 0]
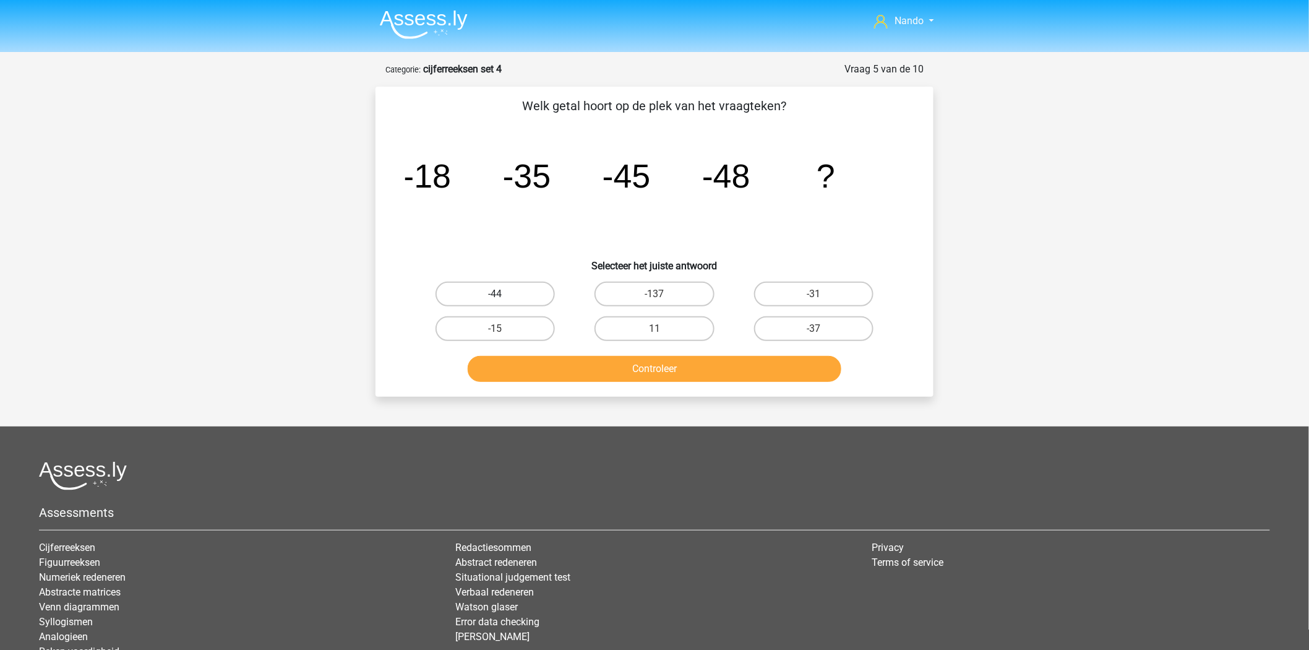
click at [511, 295] on label "-44" at bounding box center [495, 294] width 119 height 25
click at [504, 295] on input "-44" at bounding box center [500, 298] width 8 height 8
radio input "true"
click at [621, 361] on button "Controleer" at bounding box center [655, 369] width 374 height 26
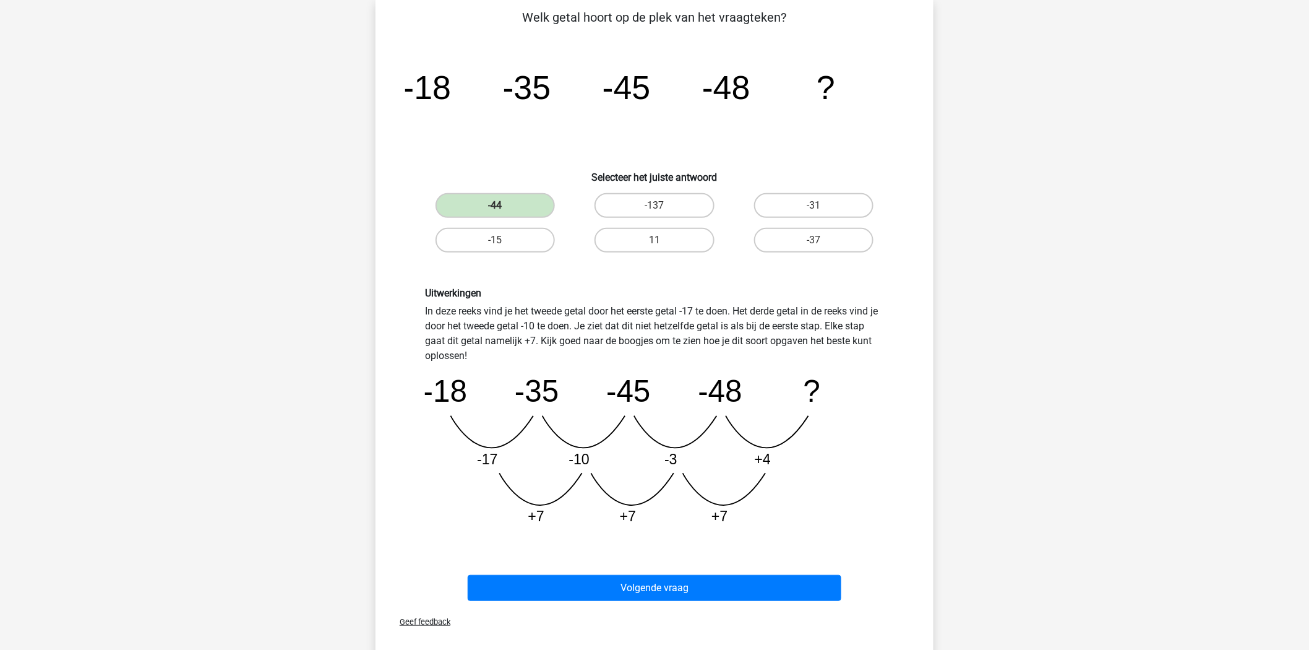
scroll to position [89, 0]
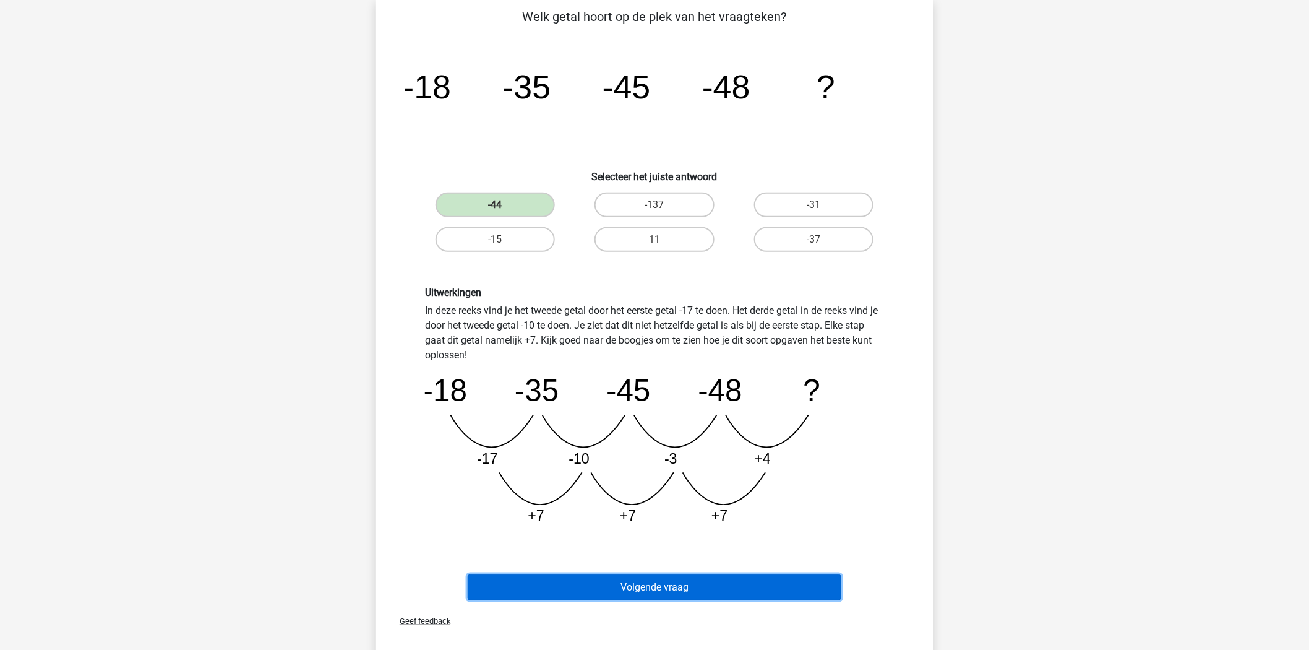
click at [664, 577] on button "Volgende vraag" at bounding box center [655, 587] width 374 height 26
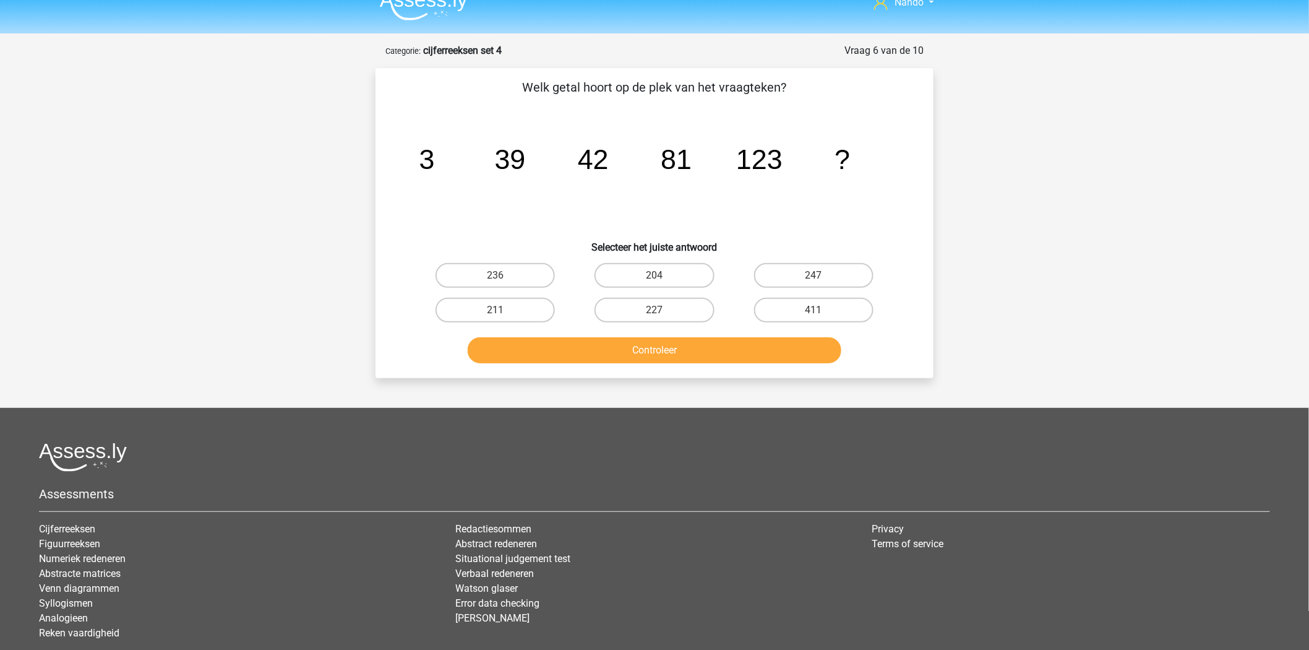
scroll to position [14, 0]
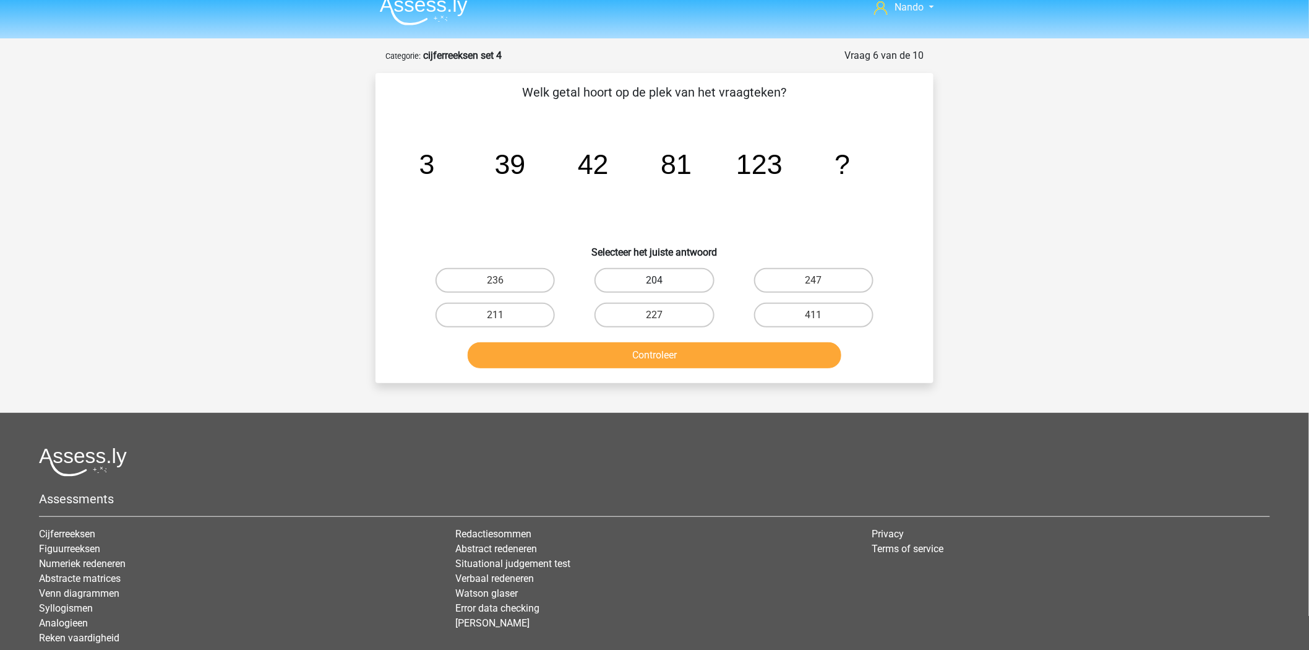
click at [664, 285] on label "204" at bounding box center [654, 280] width 119 height 25
click at [663, 285] on input "204" at bounding box center [659, 284] width 8 height 8
radio input "true"
click at [650, 366] on button "Controleer" at bounding box center [655, 355] width 374 height 26
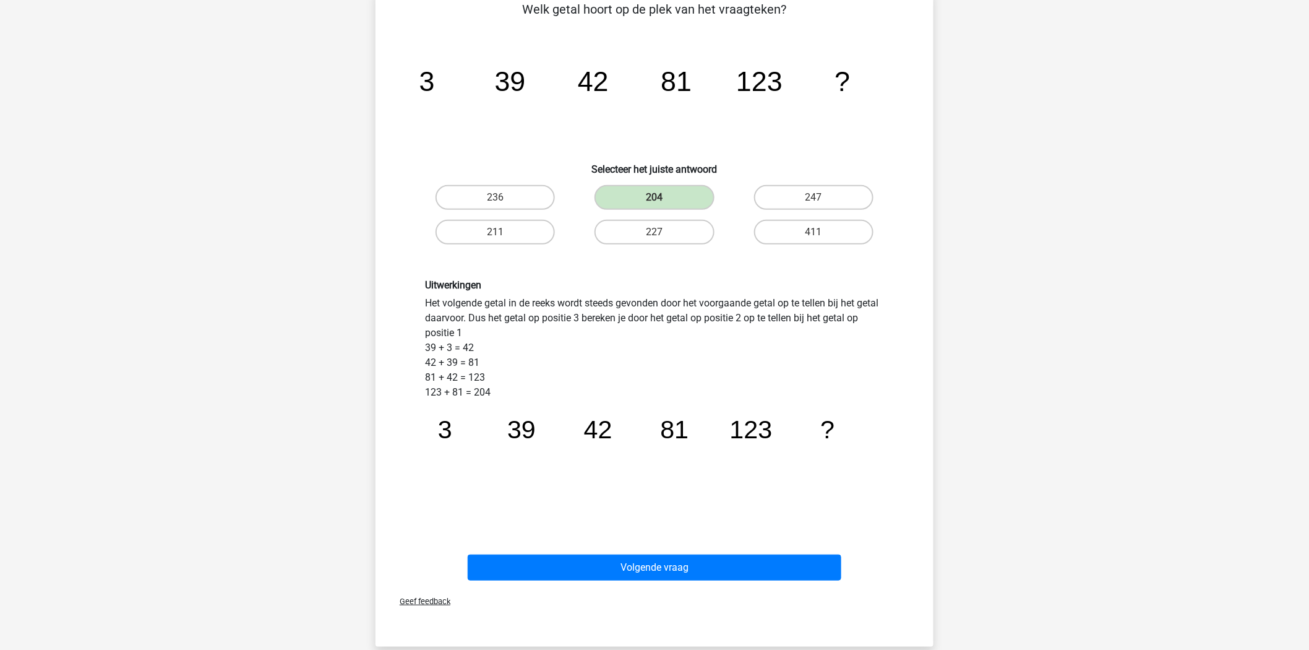
scroll to position [97, 0]
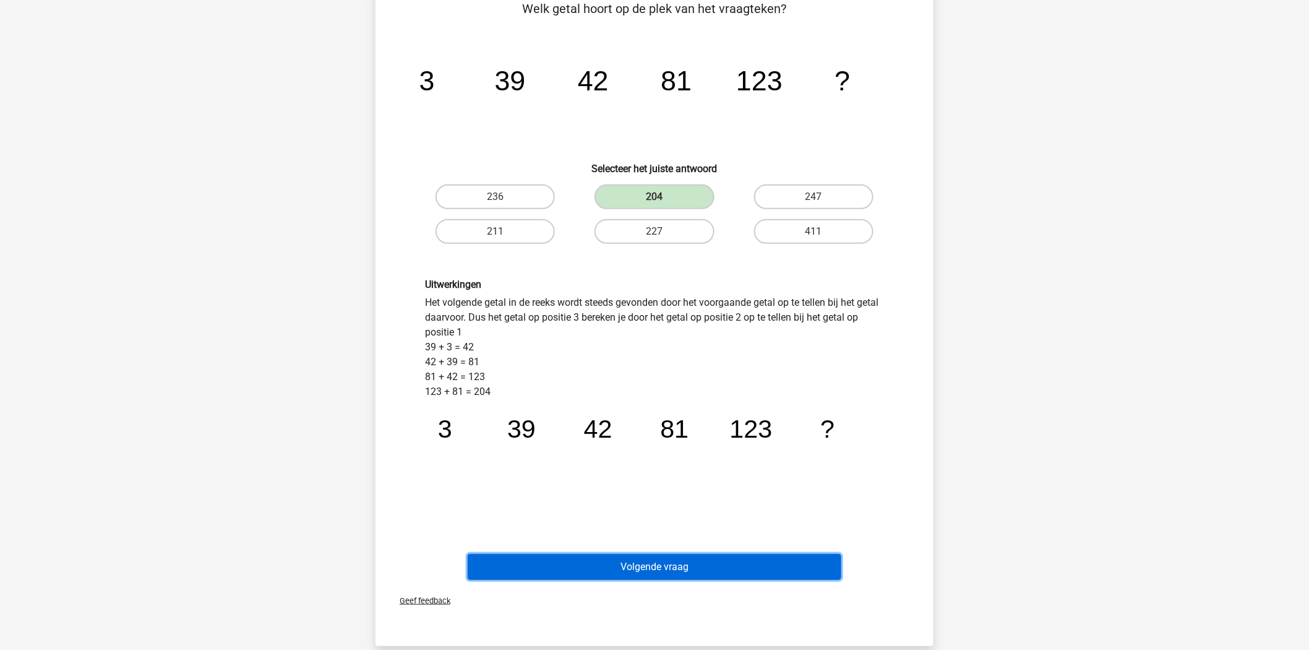
click at [653, 561] on button "Volgende vraag" at bounding box center [655, 567] width 374 height 26
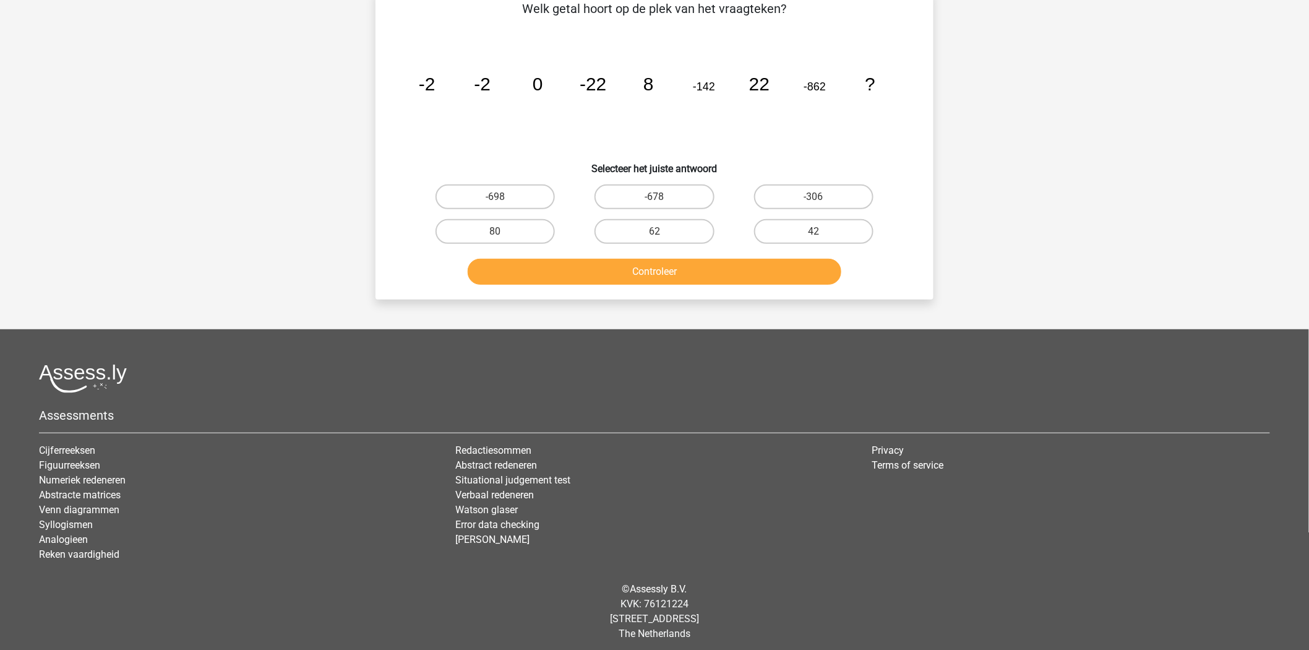
scroll to position [62, 0]
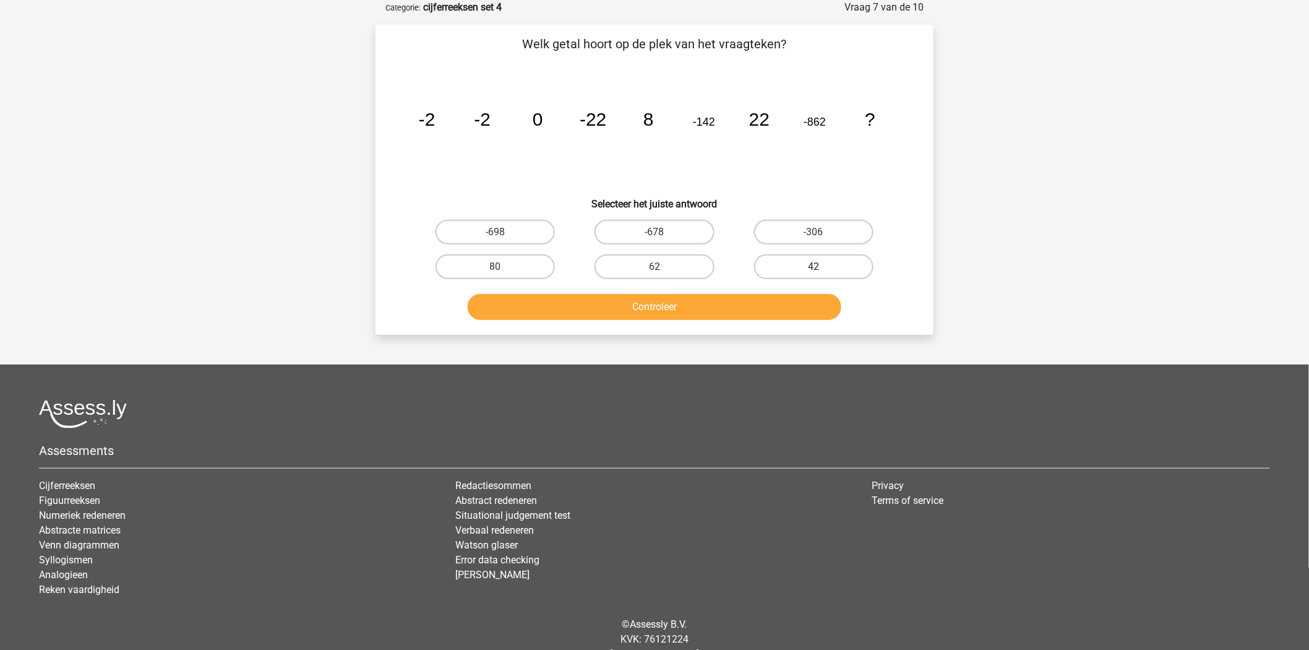
click at [799, 260] on label "42" at bounding box center [813, 266] width 119 height 25
click at [814, 267] on input "42" at bounding box center [818, 271] width 8 height 8
radio input "true"
click at [731, 311] on button "Controleer" at bounding box center [655, 307] width 374 height 26
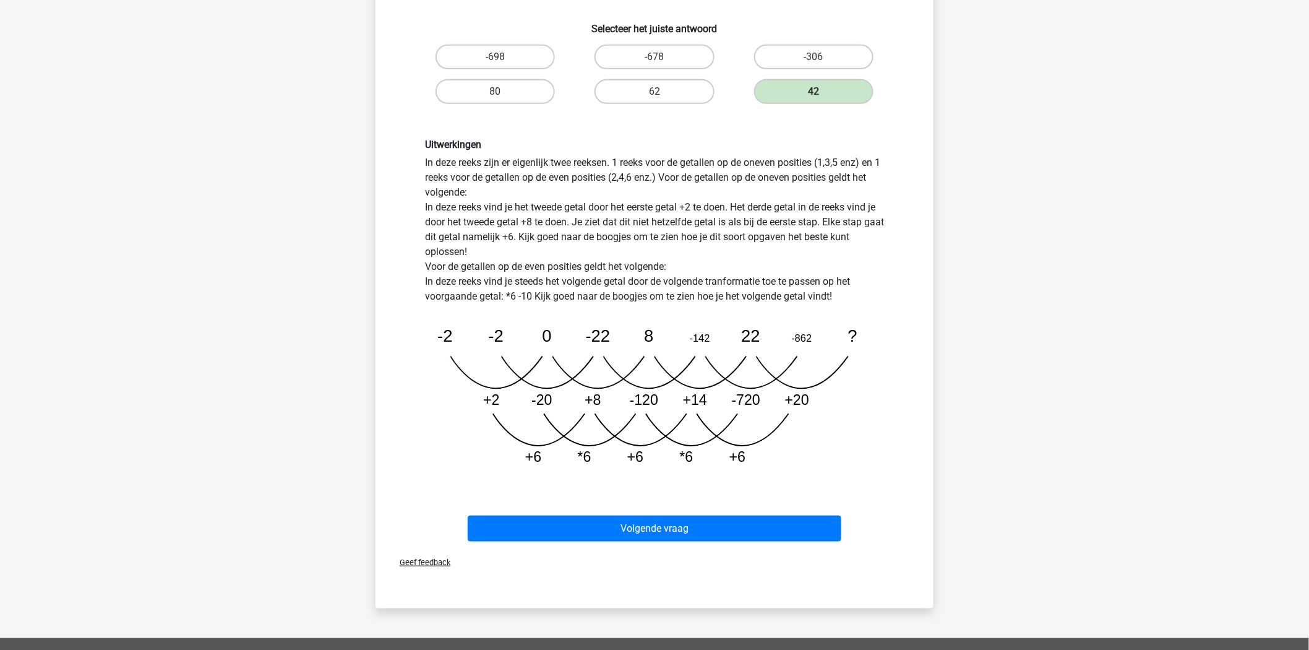
scroll to position [238, 0]
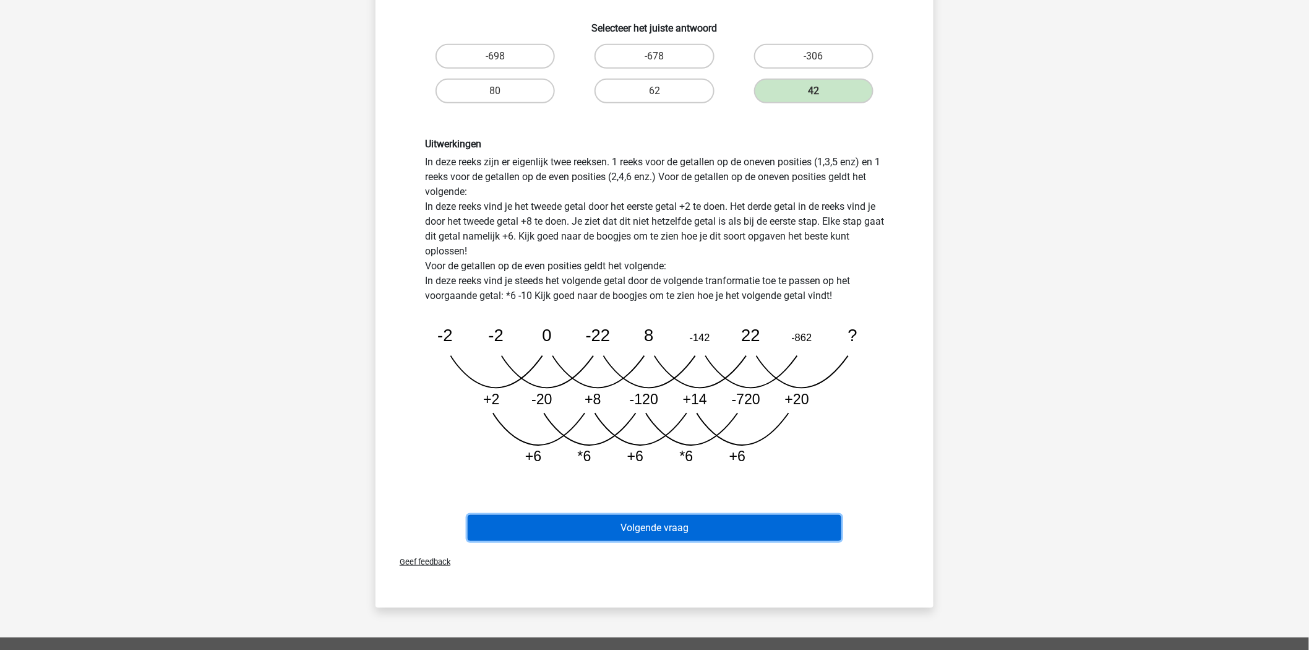
click at [683, 515] on button "Volgende vraag" at bounding box center [655, 528] width 374 height 26
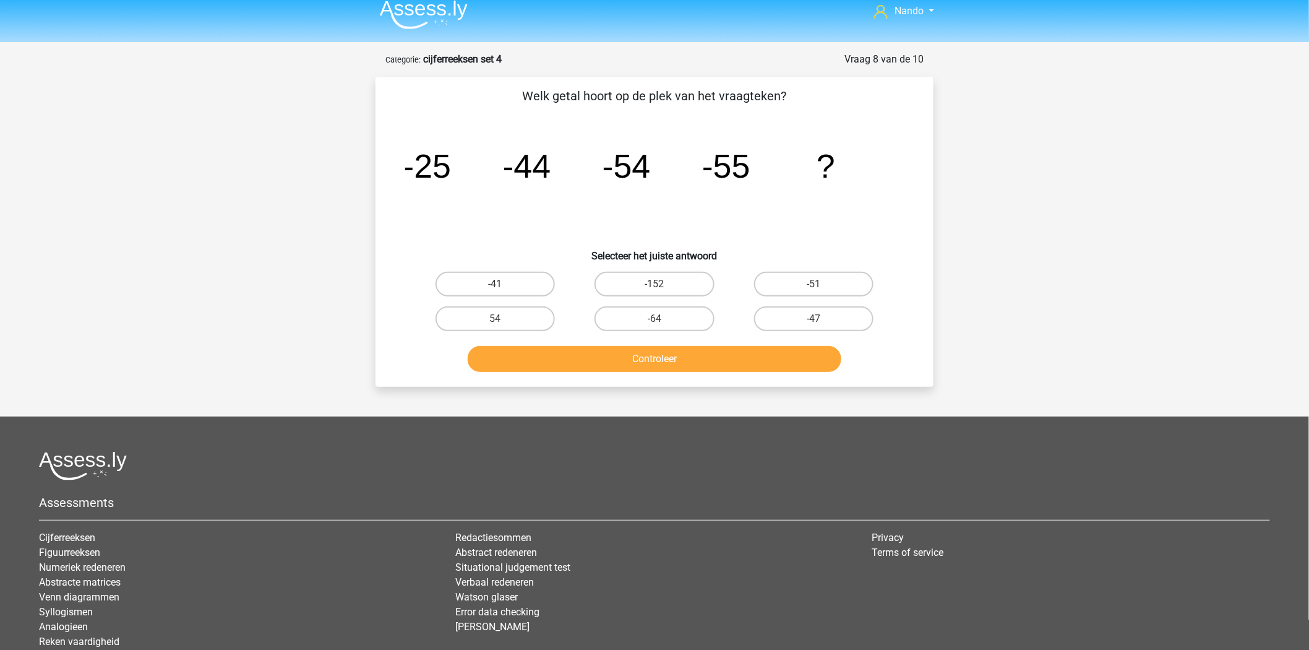
scroll to position [0, 0]
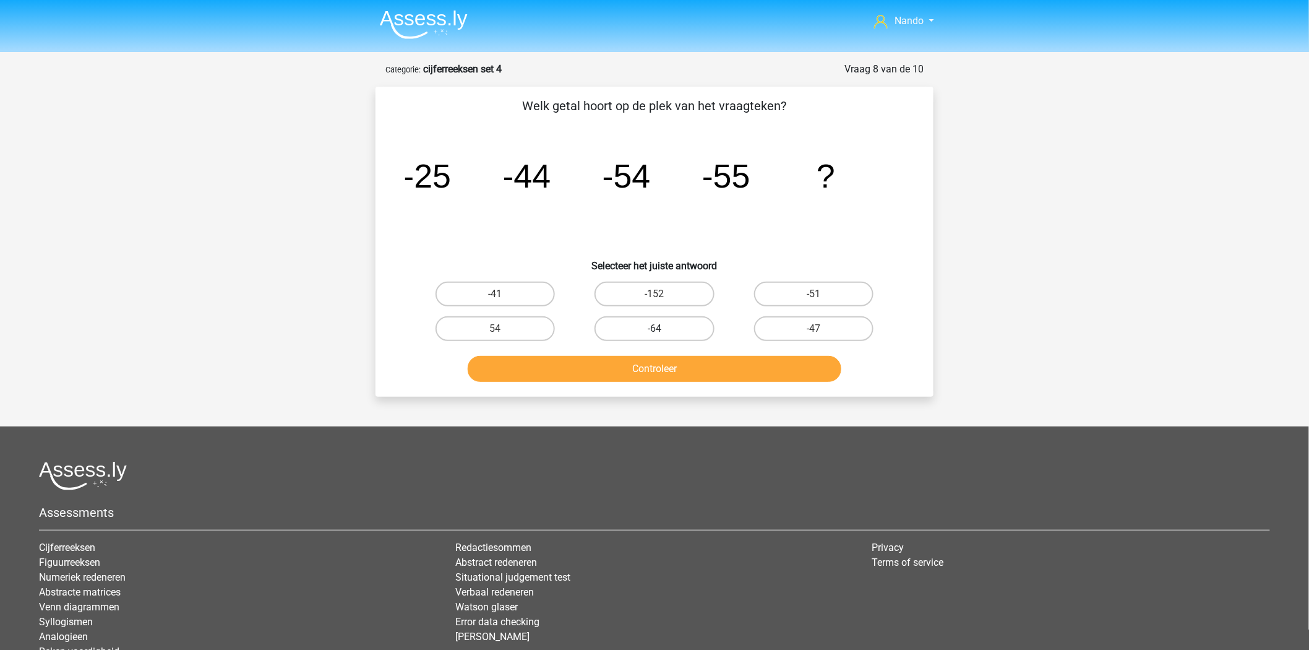
click at [646, 325] on label "-64" at bounding box center [654, 328] width 119 height 25
click at [655, 329] on input "-64" at bounding box center [659, 333] width 8 height 8
radio input "true"
click at [657, 367] on button "Controleer" at bounding box center [655, 369] width 374 height 26
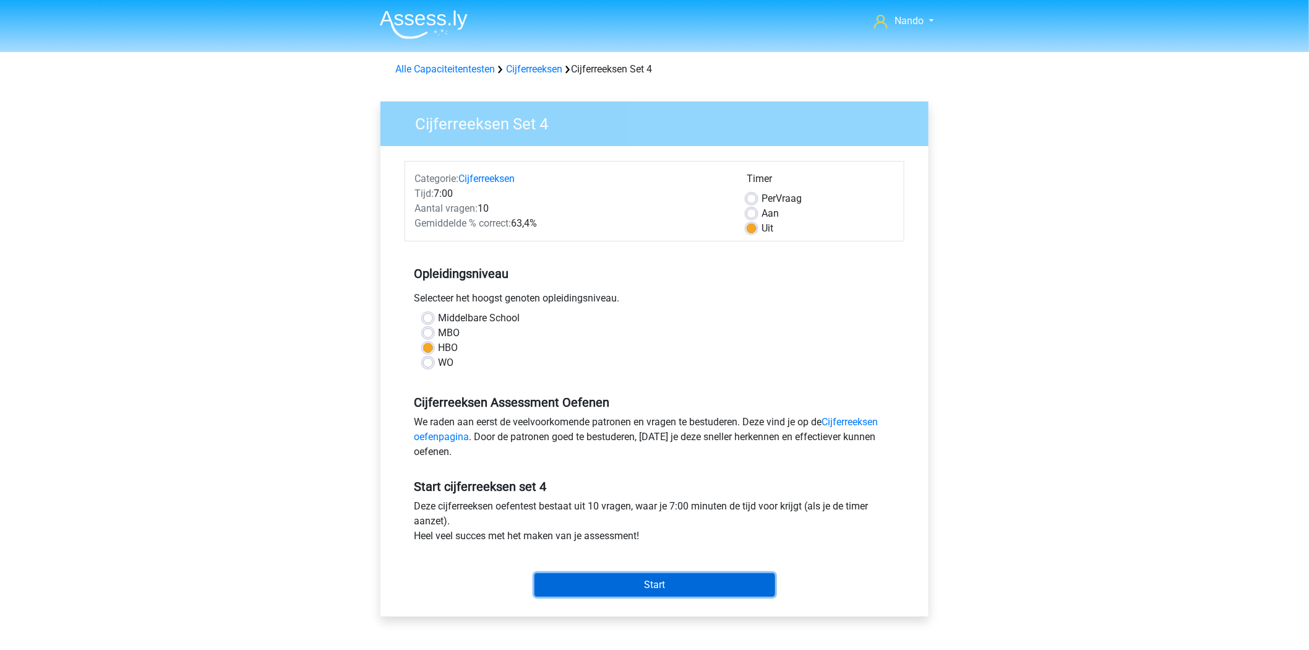
click at [633, 575] on input "Start" at bounding box center [655, 585] width 241 height 24
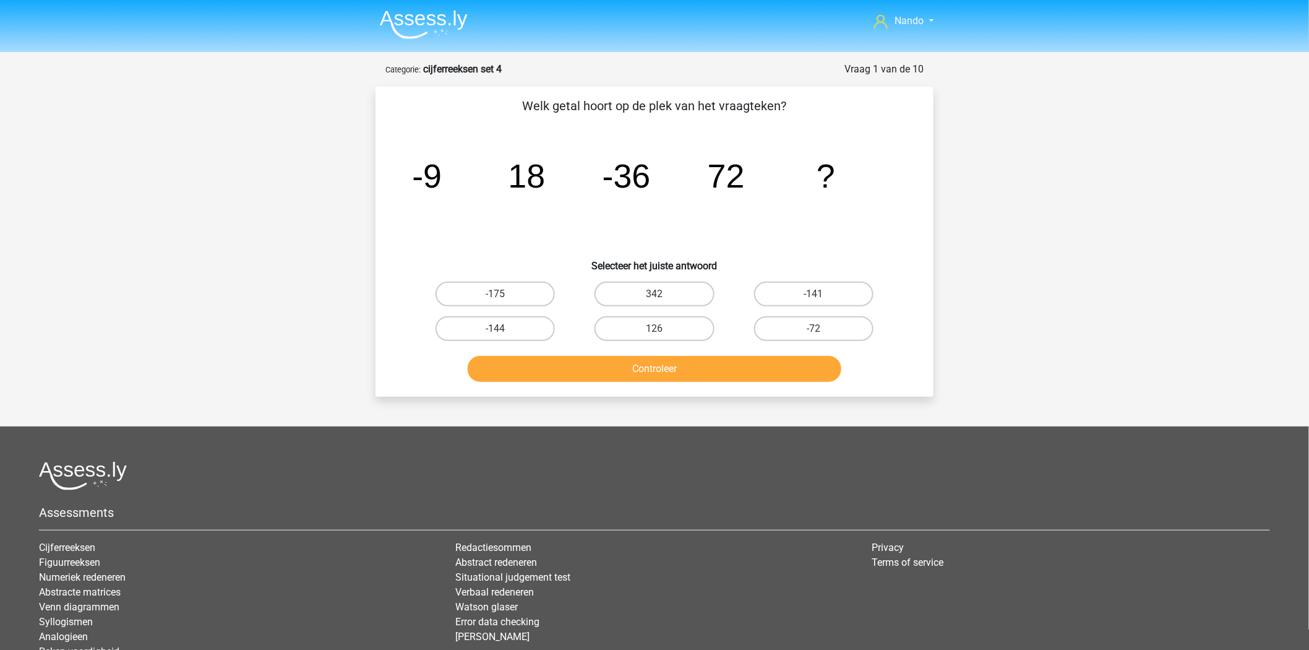
click at [658, 294] on input "342" at bounding box center [659, 298] width 8 height 8
radio input "true"
click at [663, 367] on button "Controleer" at bounding box center [655, 369] width 374 height 26
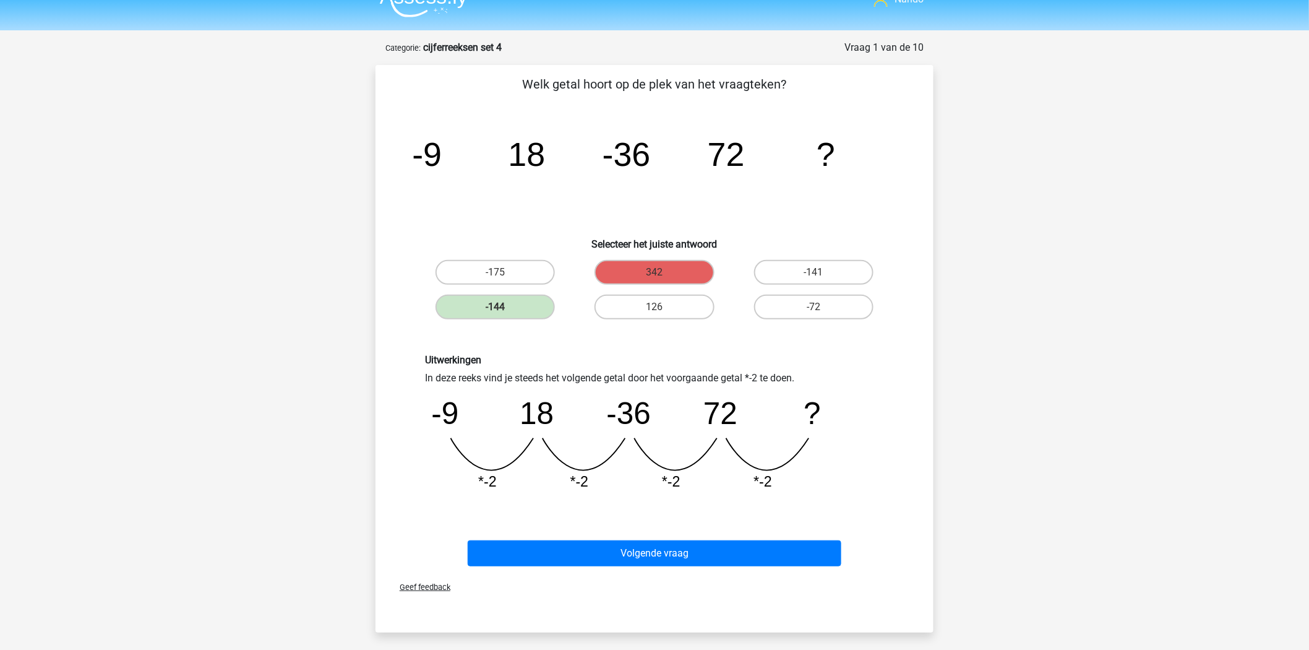
scroll to position [25, 0]
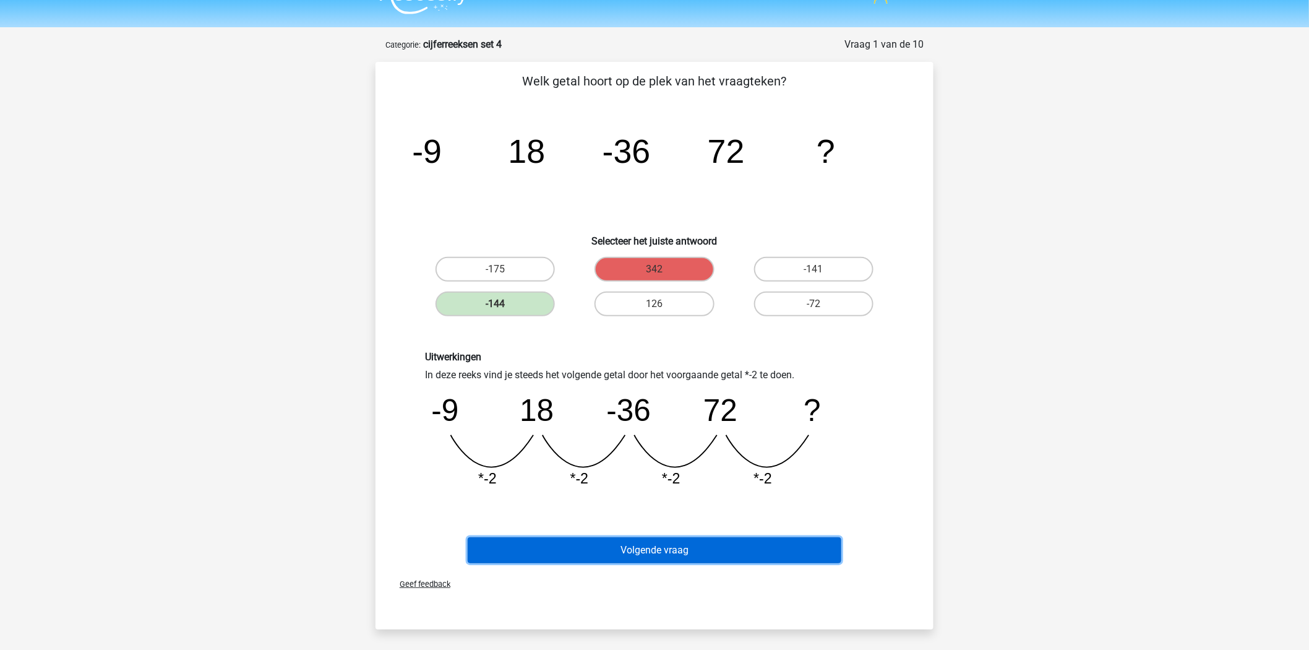
click at [689, 553] on button "Volgende vraag" at bounding box center [655, 550] width 374 height 26
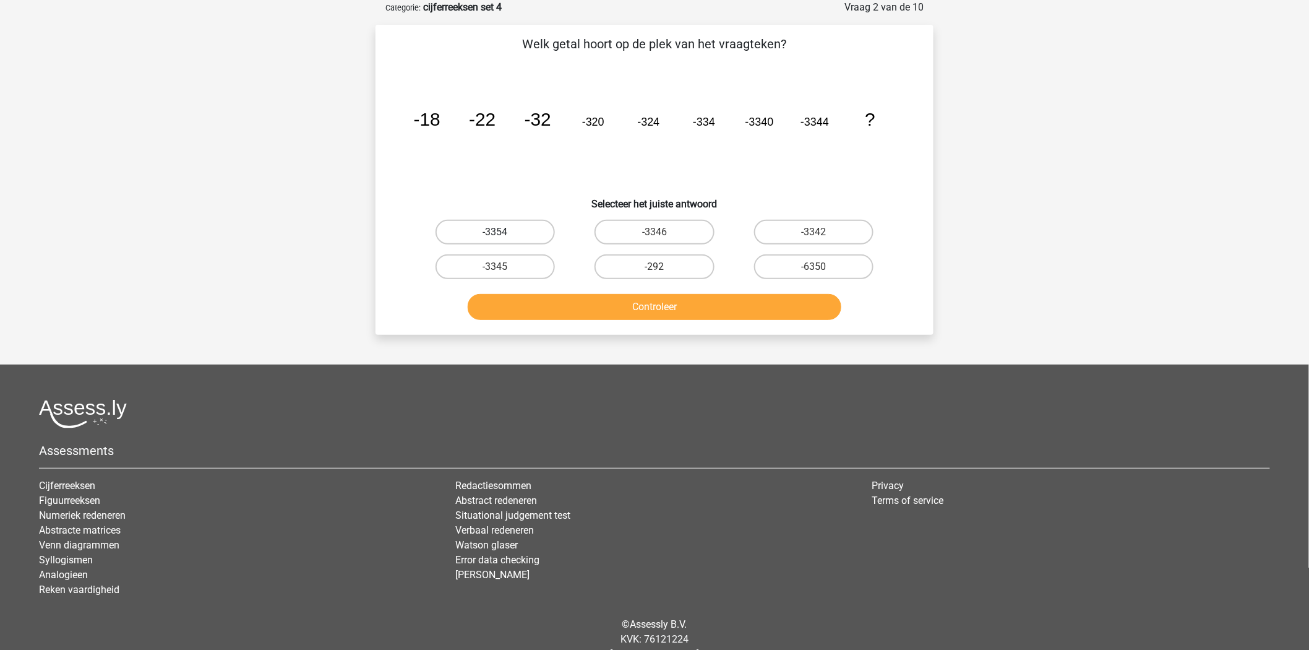
click at [506, 226] on label "-3354" at bounding box center [495, 232] width 119 height 25
click at [504, 232] on input "-3354" at bounding box center [500, 236] width 8 height 8
radio input "true"
click at [629, 303] on button "Controleer" at bounding box center [655, 307] width 374 height 26
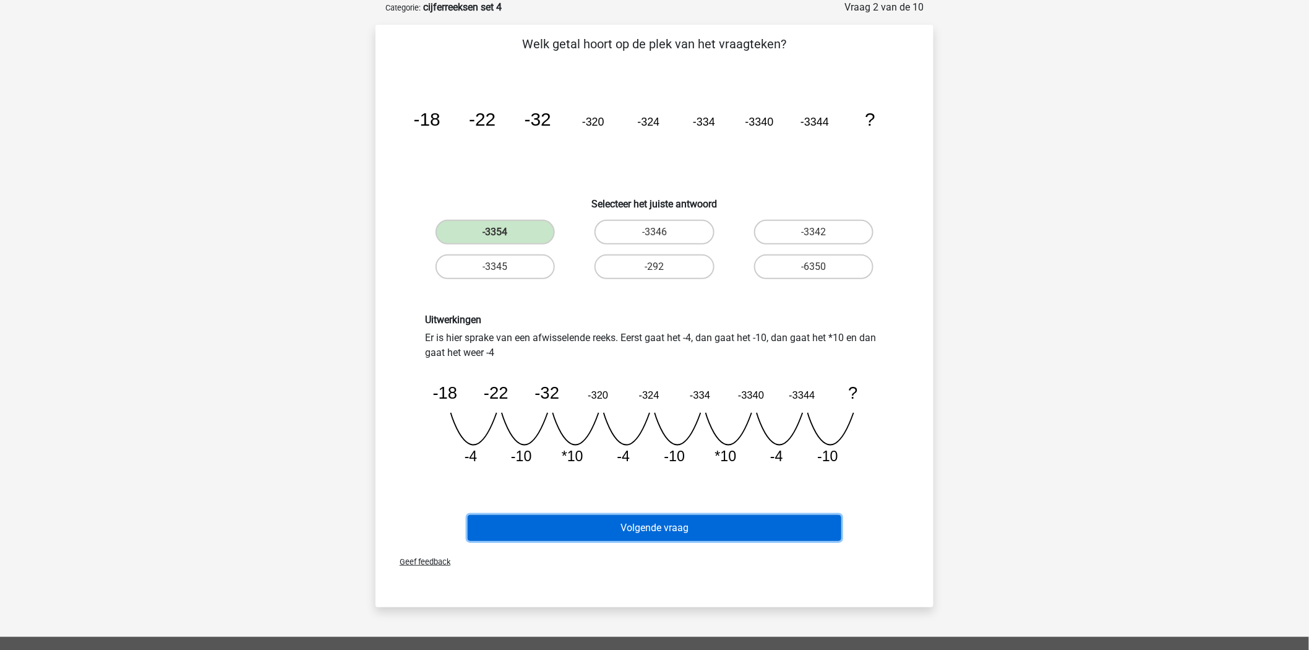
click at [704, 528] on button "Volgende vraag" at bounding box center [655, 528] width 374 height 26
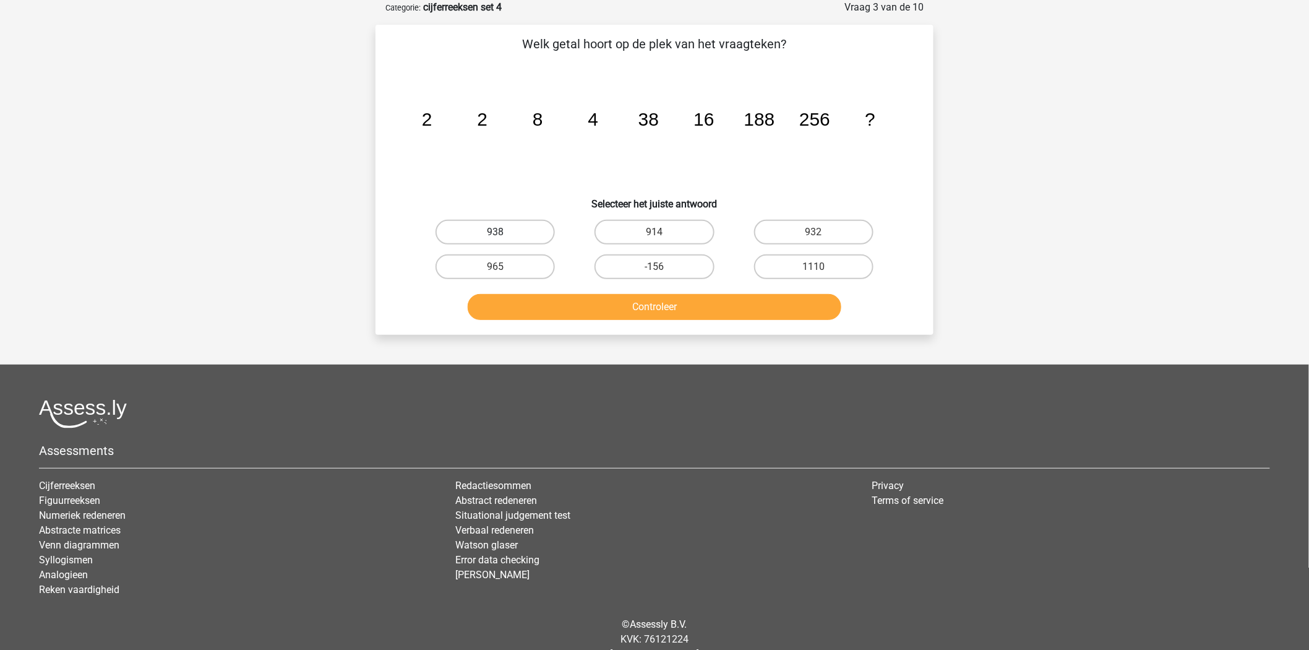
click at [528, 233] on label "938" at bounding box center [495, 232] width 119 height 25
click at [504, 233] on input "938" at bounding box center [500, 236] width 8 height 8
radio input "true"
click at [608, 301] on button "Controleer" at bounding box center [655, 307] width 374 height 26
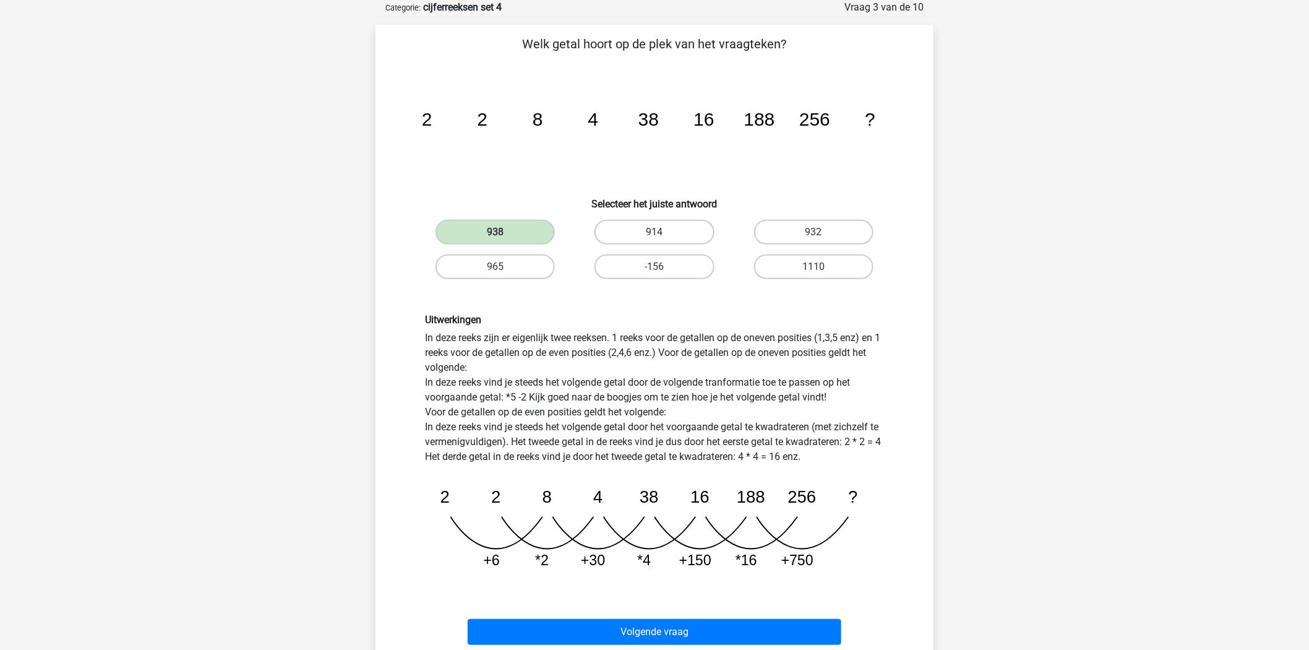
scroll to position [120, 0]
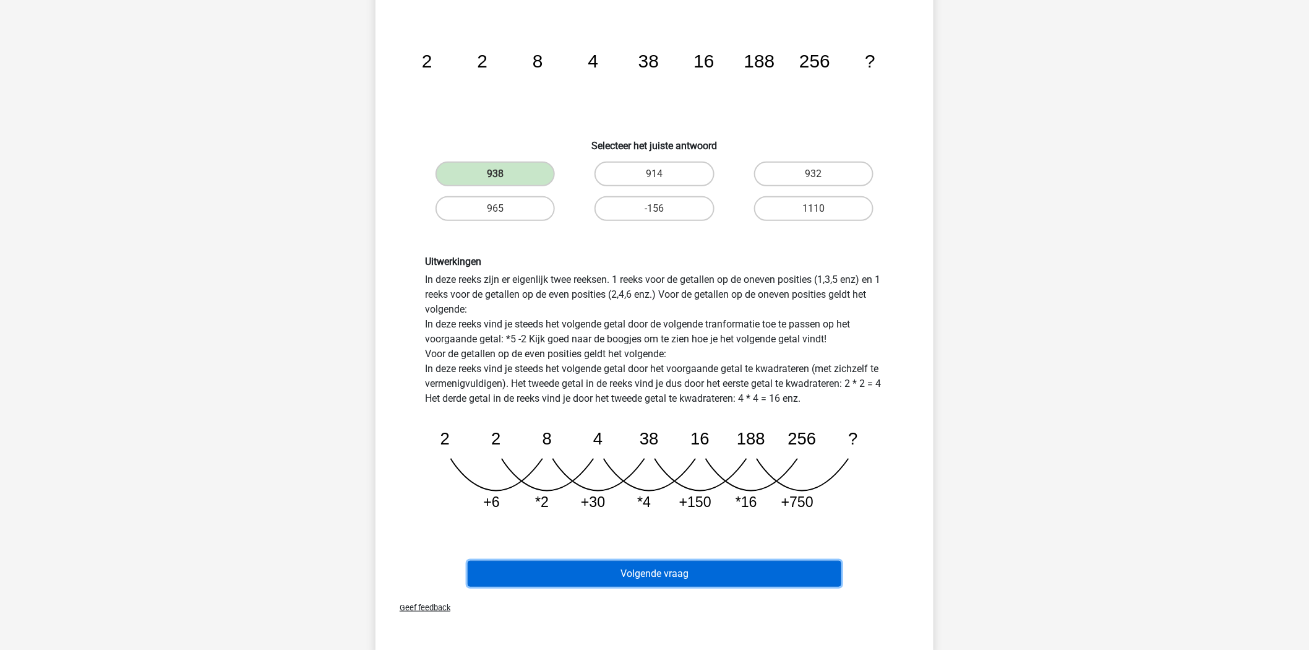
click at [650, 569] on button "Volgende vraag" at bounding box center [655, 574] width 374 height 26
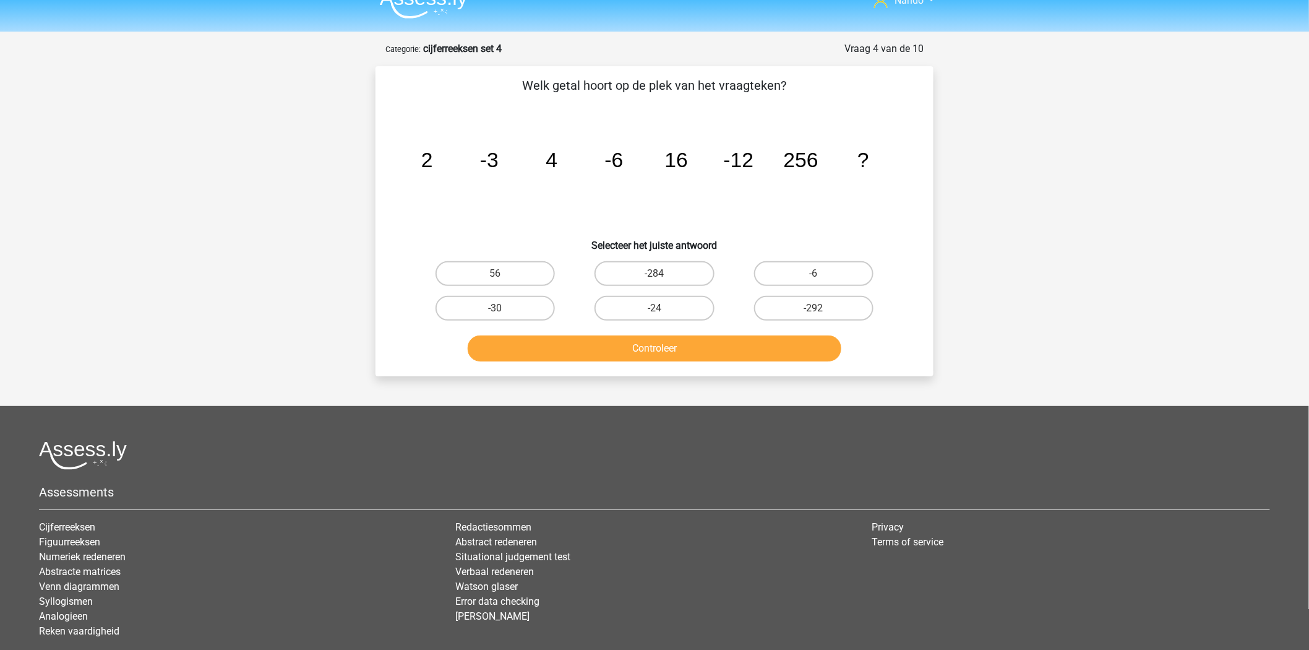
scroll to position [16, 0]
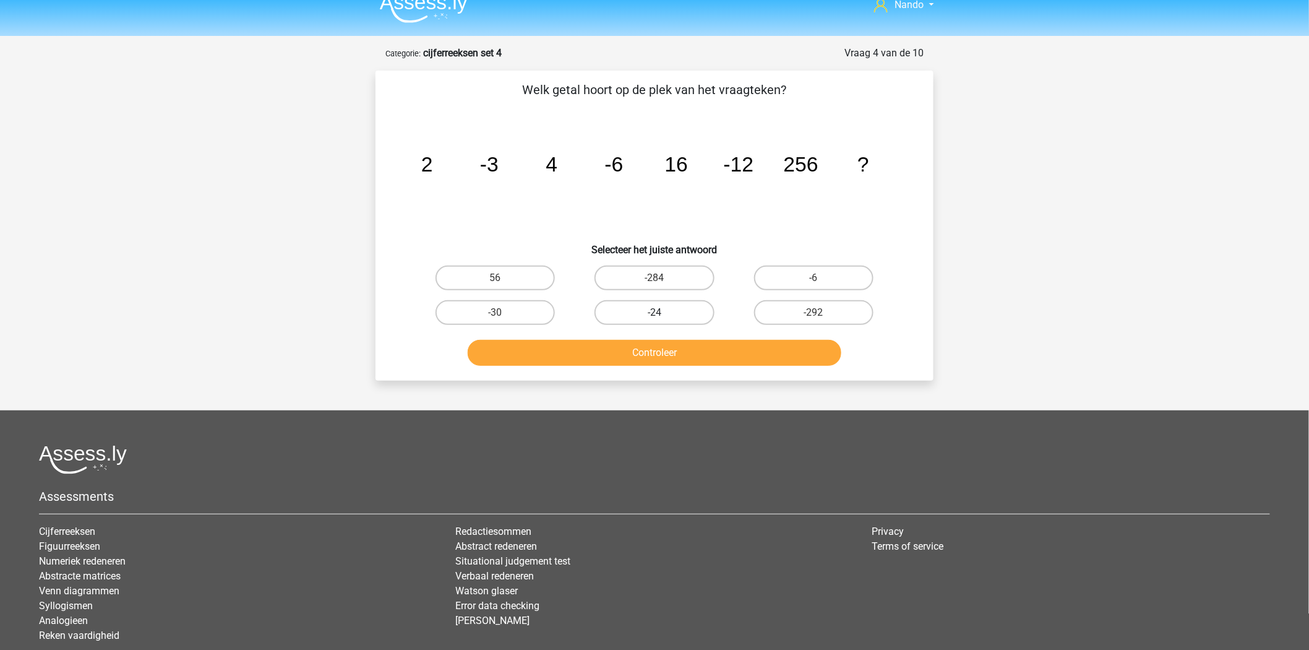
click at [677, 309] on label "-24" at bounding box center [654, 312] width 119 height 25
click at [663, 312] on input "-24" at bounding box center [659, 316] width 8 height 8
radio input "true"
click at [669, 358] on button "Controleer" at bounding box center [655, 353] width 374 height 26
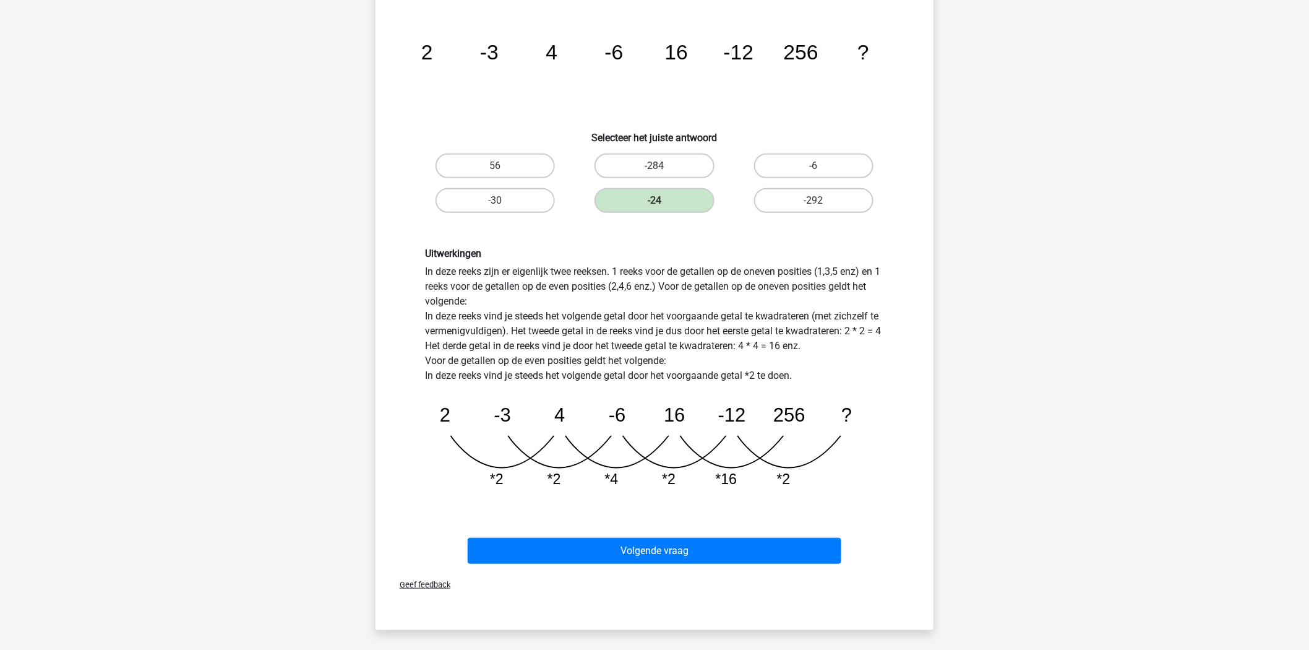
scroll to position [129, 0]
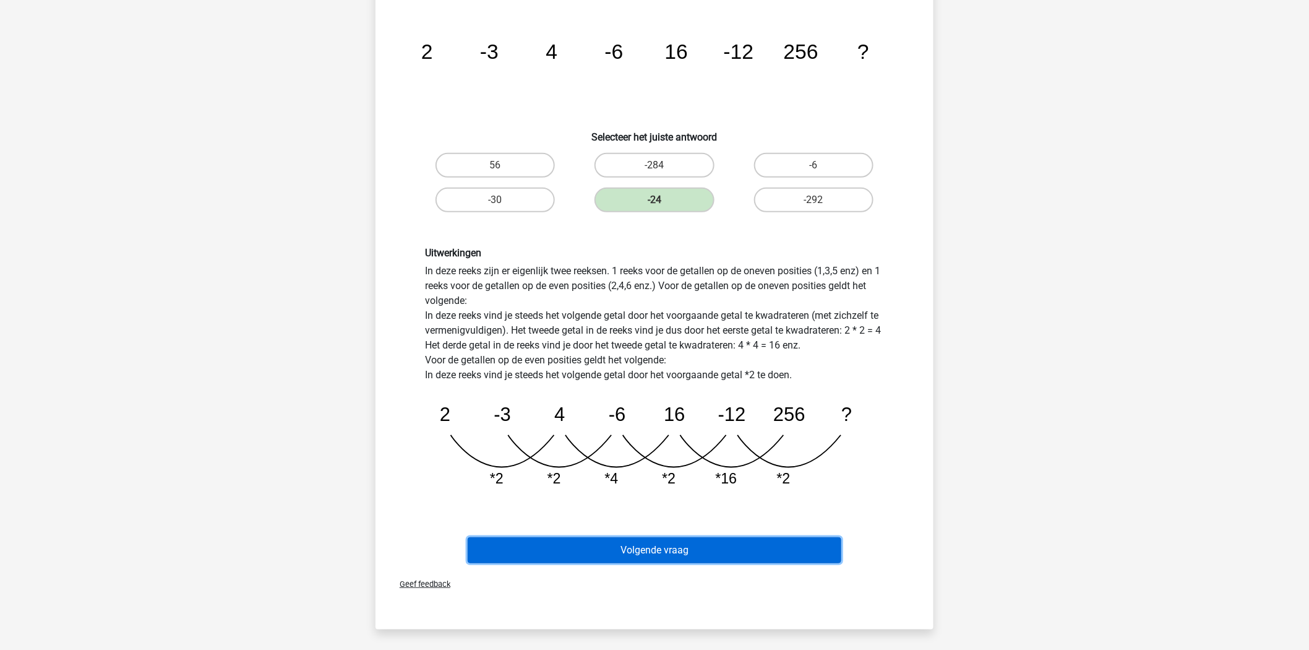
click at [671, 554] on button "Volgende vraag" at bounding box center [655, 550] width 374 height 26
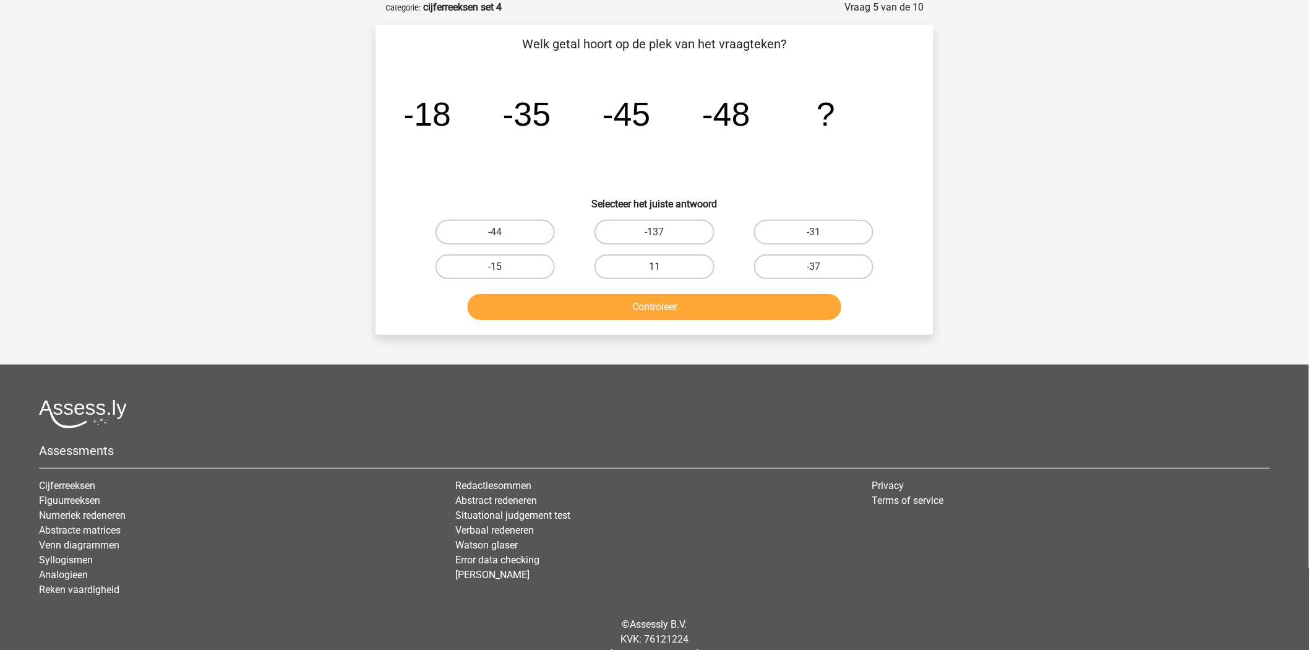
scroll to position [0, 0]
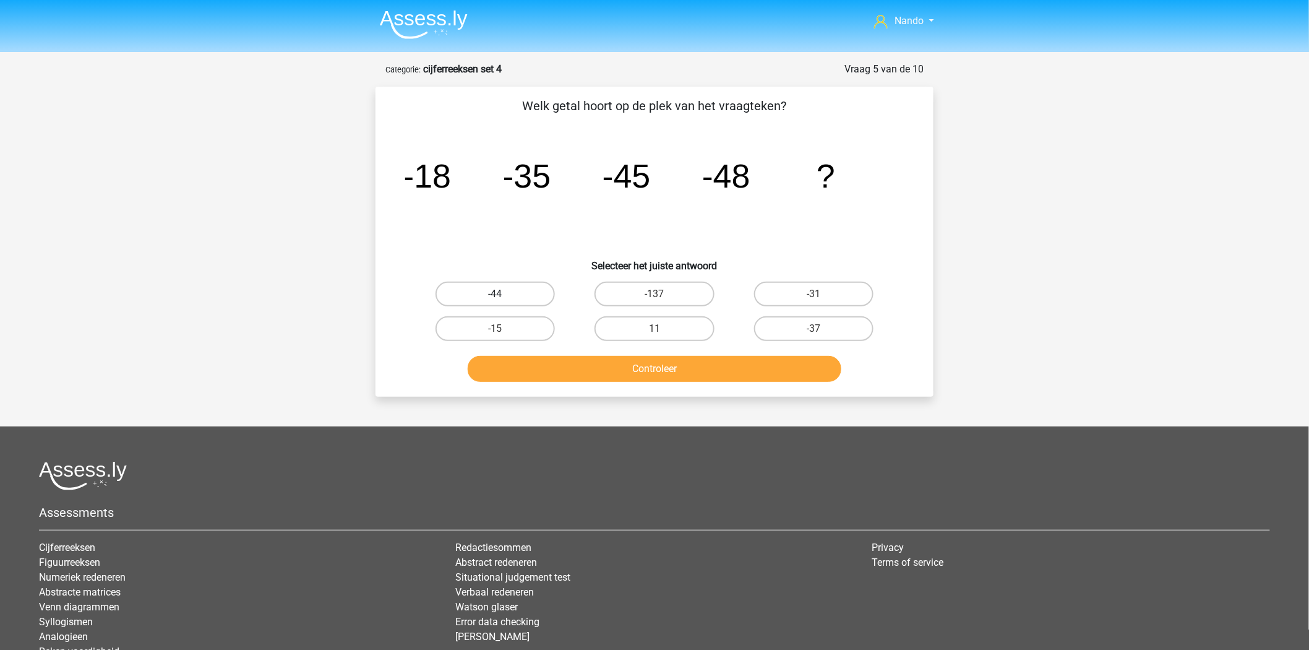
click at [504, 291] on label "-44" at bounding box center [495, 294] width 119 height 25
click at [504, 294] on input "-44" at bounding box center [500, 298] width 8 height 8
radio input "true"
click at [617, 366] on button "Controleer" at bounding box center [655, 369] width 374 height 26
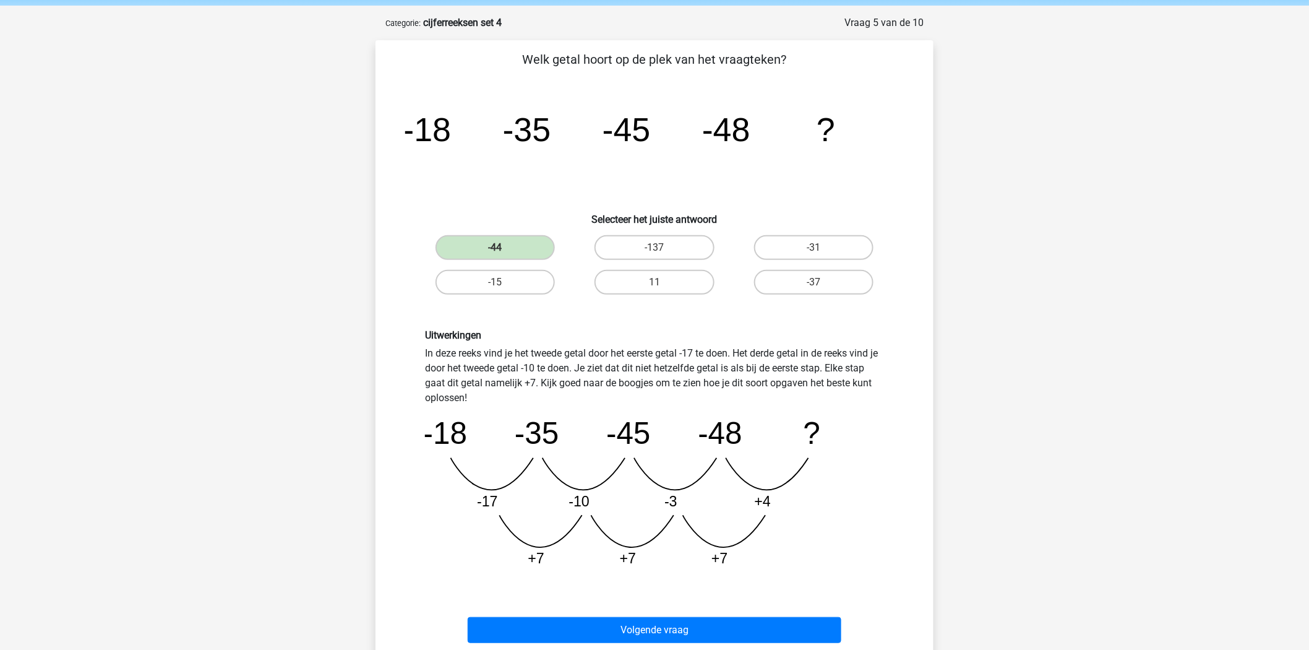
scroll to position [88, 0]
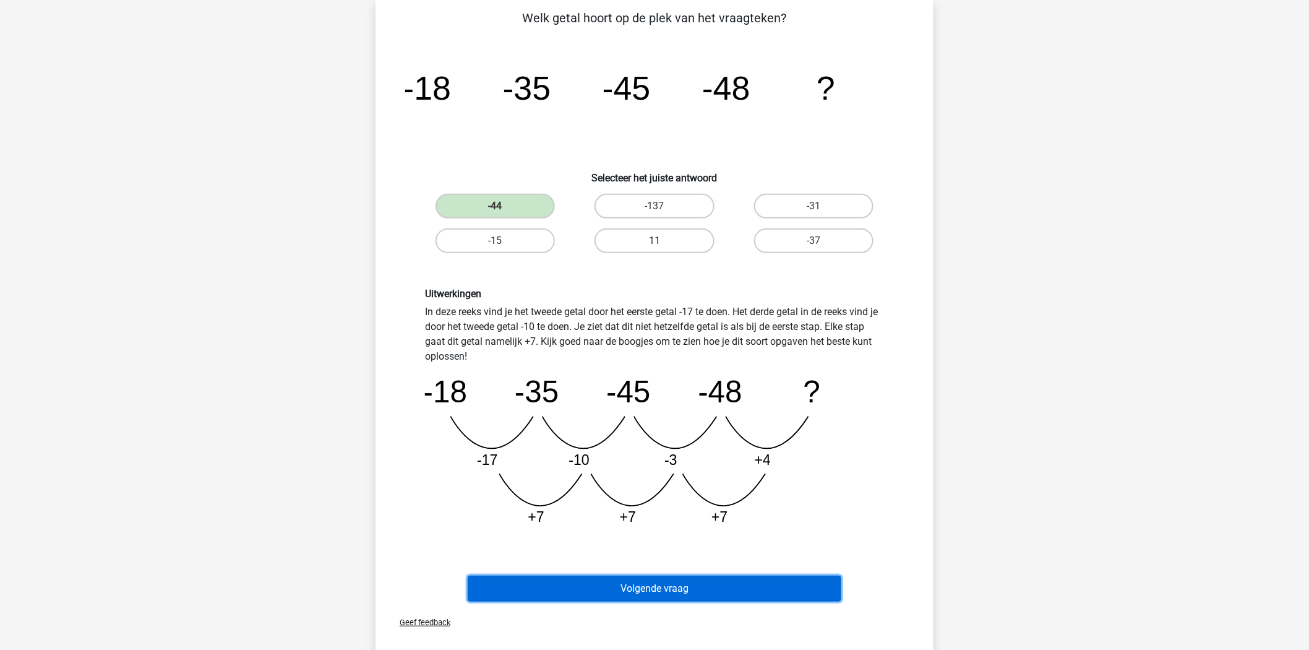
click at [658, 586] on button "Volgende vraag" at bounding box center [655, 588] width 374 height 26
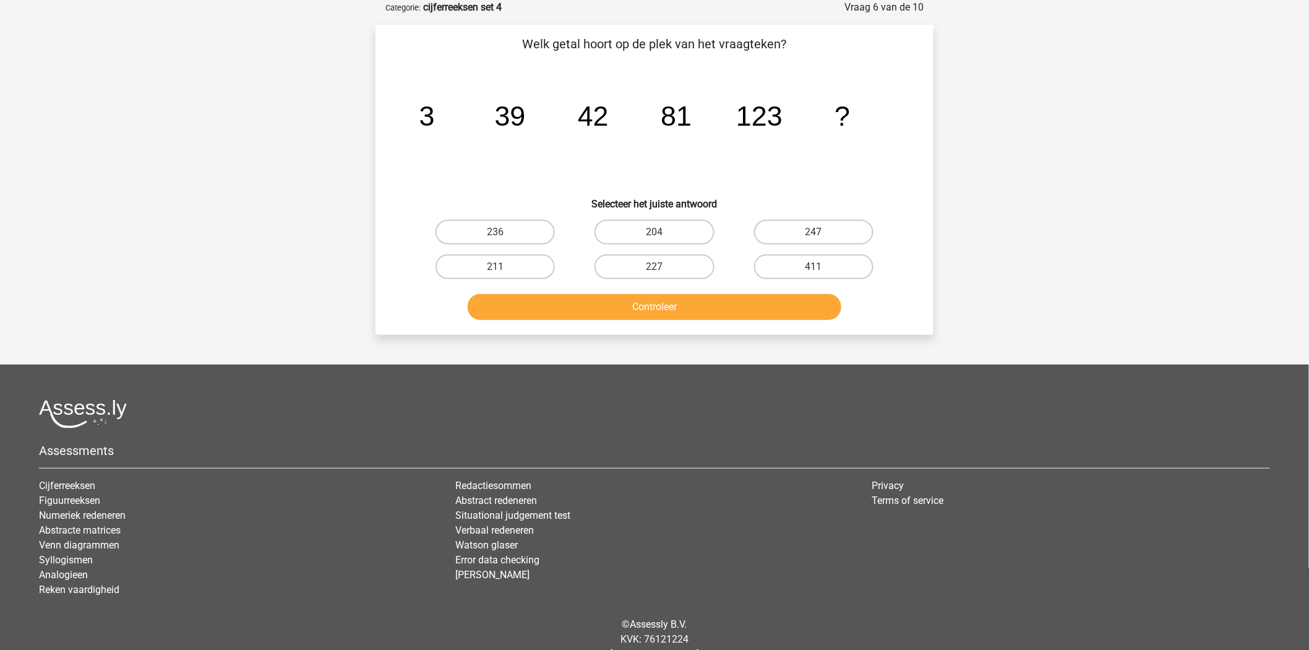
scroll to position [0, 0]
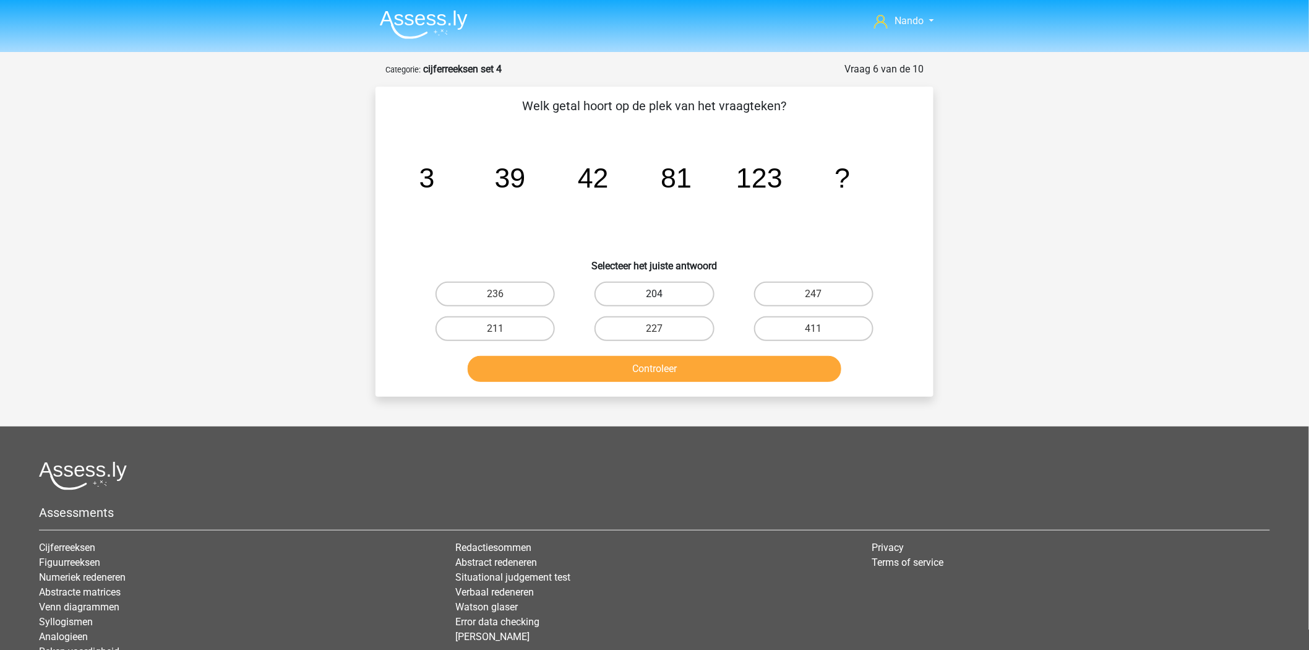
click at [638, 296] on label "204" at bounding box center [654, 294] width 119 height 25
click at [655, 296] on input "204" at bounding box center [659, 298] width 8 height 8
radio input "true"
click at [651, 372] on button "Controleer" at bounding box center [655, 369] width 374 height 26
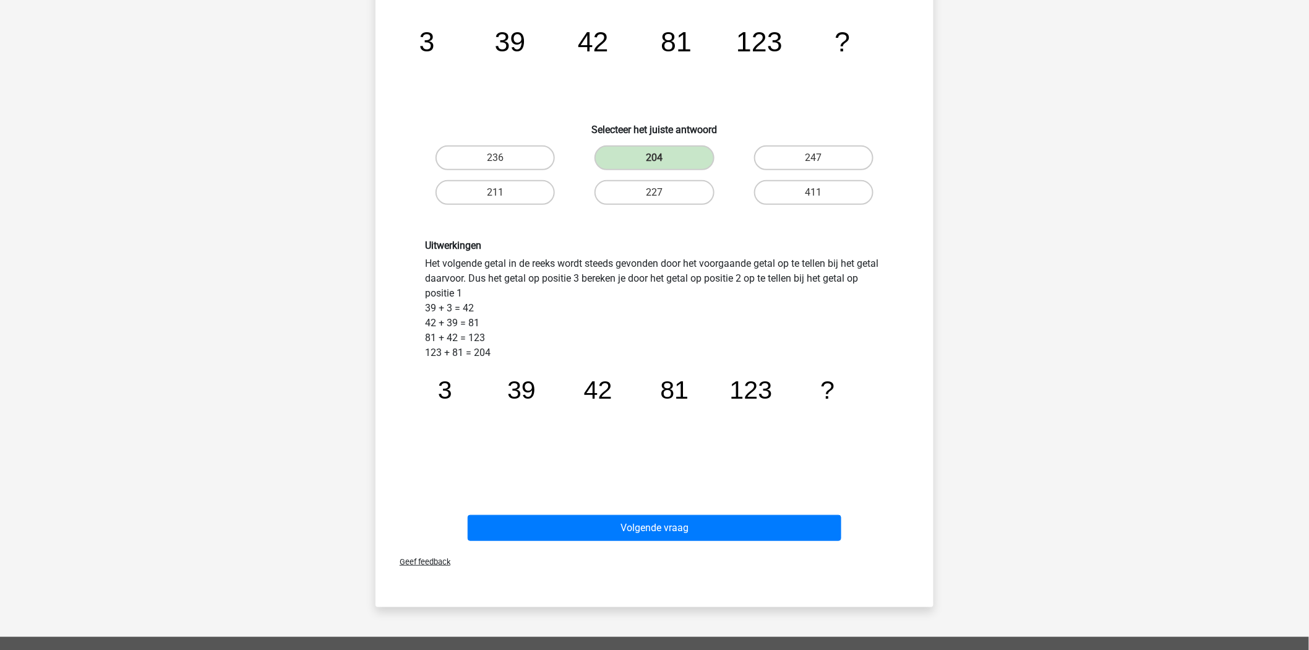
scroll to position [137, 0]
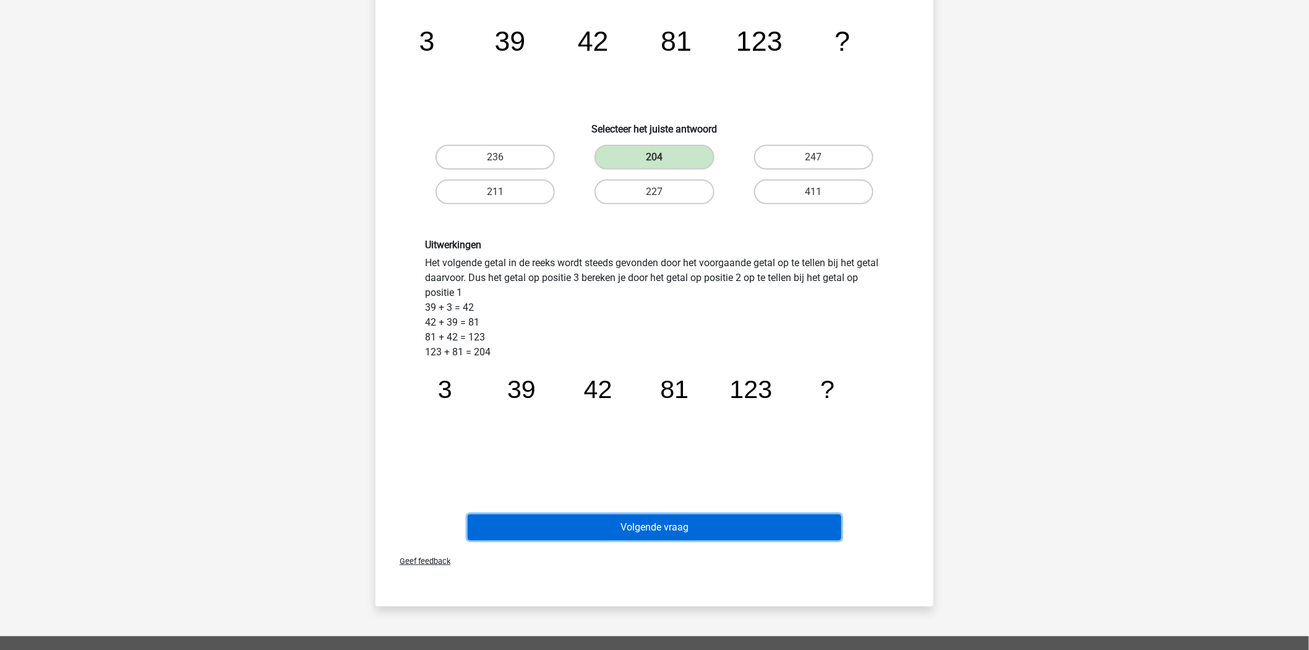
click at [651, 518] on button "Volgende vraag" at bounding box center [655, 527] width 374 height 26
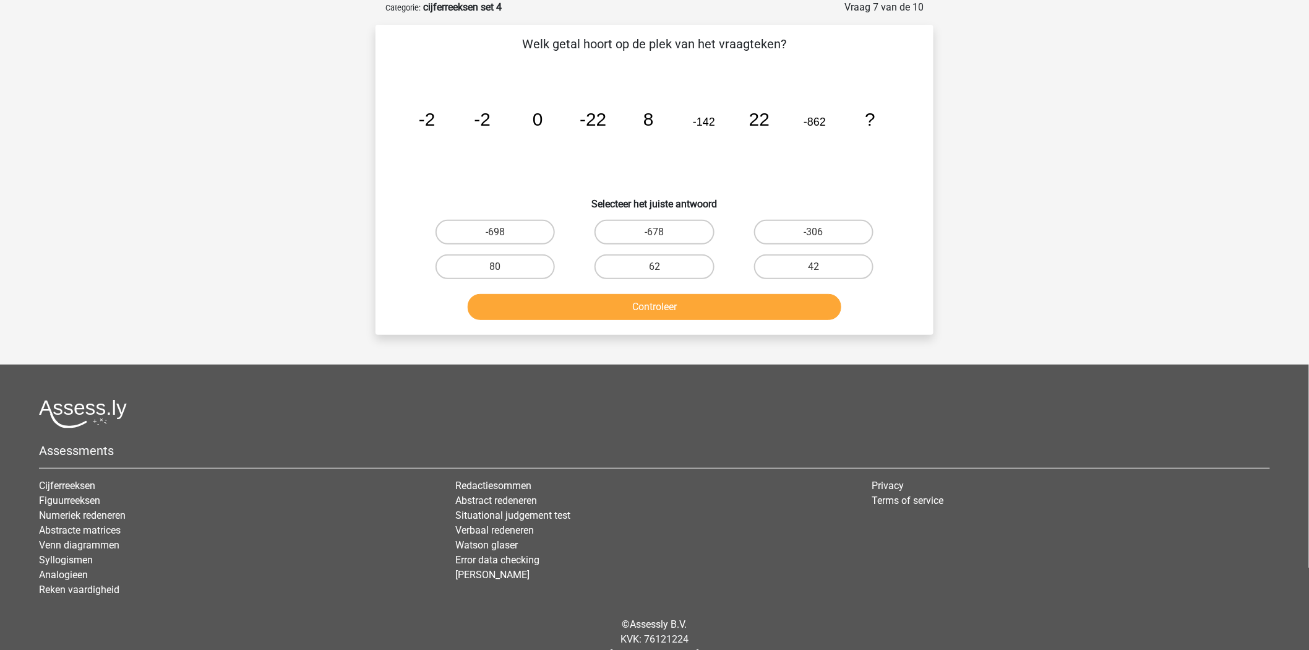
scroll to position [0, 0]
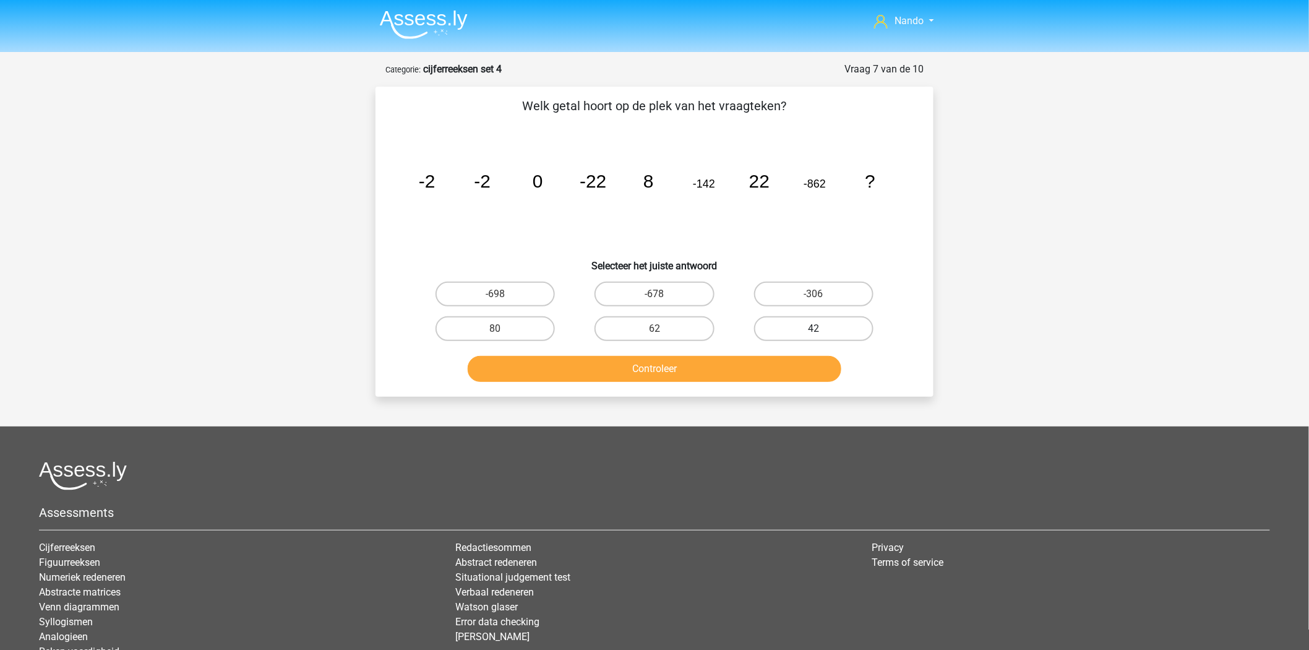
click at [770, 330] on label "42" at bounding box center [813, 328] width 119 height 25
click at [814, 330] on input "42" at bounding box center [818, 333] width 8 height 8
radio input "true"
click at [656, 359] on button "Controleer" at bounding box center [655, 369] width 374 height 26
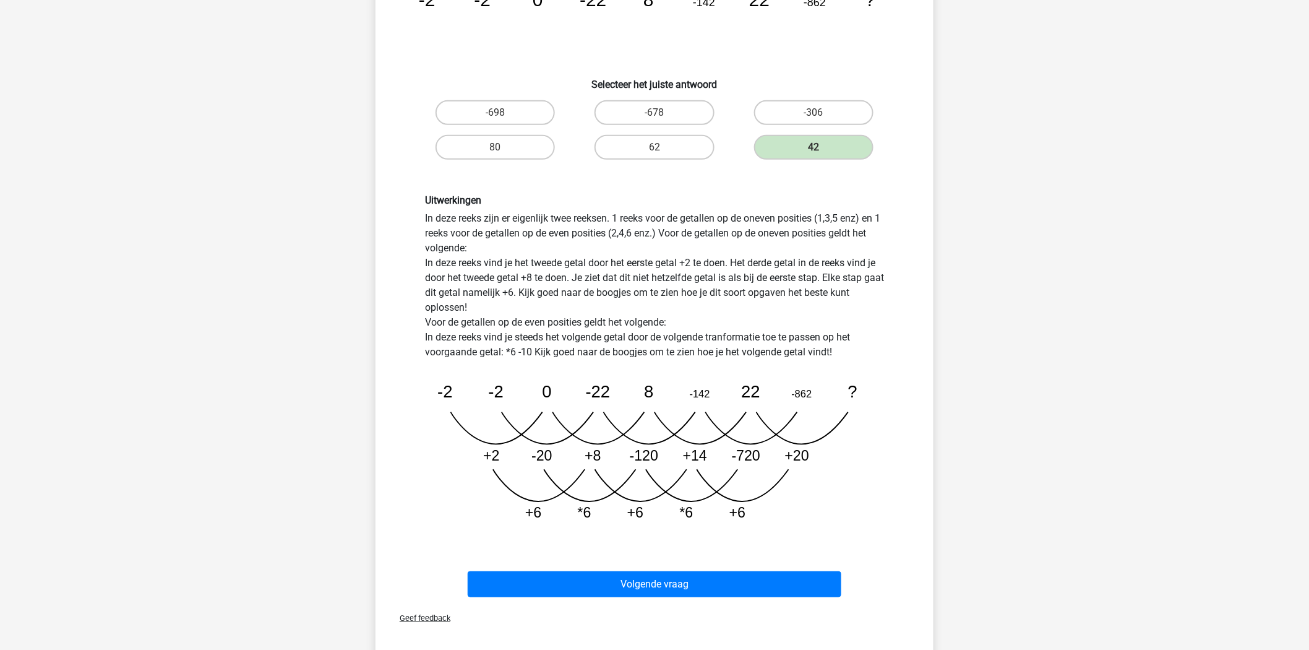
scroll to position [187, 0]
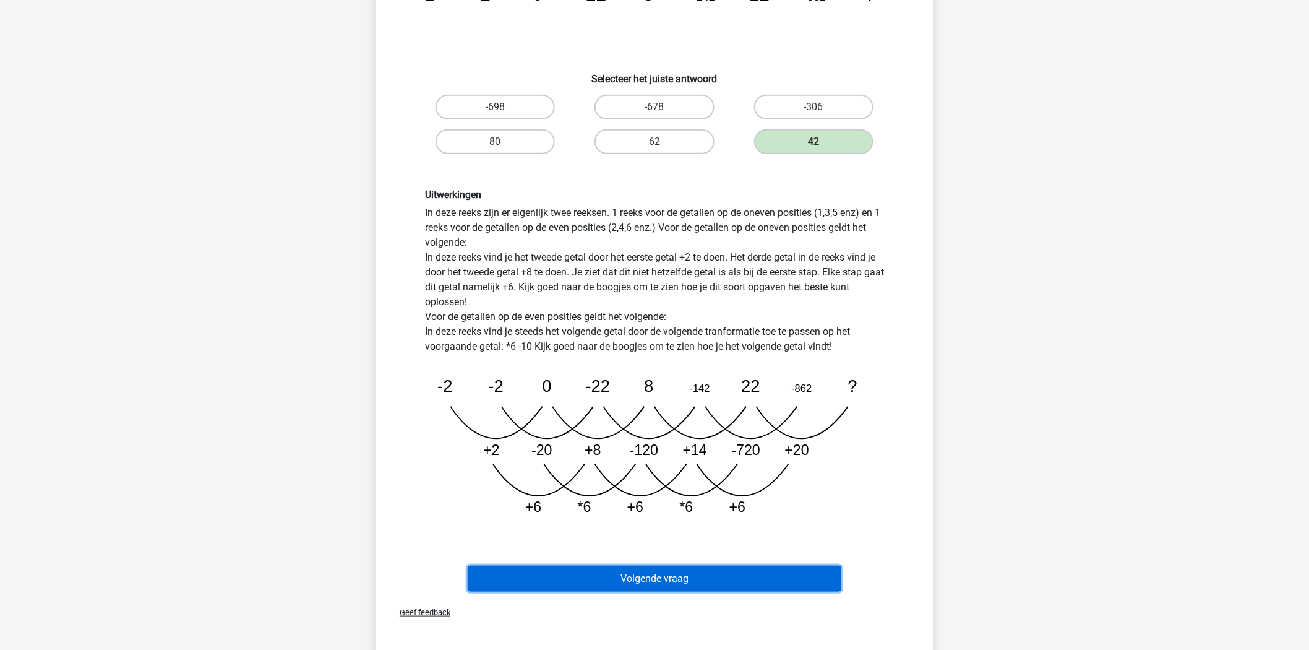
click at [667, 577] on button "Volgende vraag" at bounding box center [655, 578] width 374 height 26
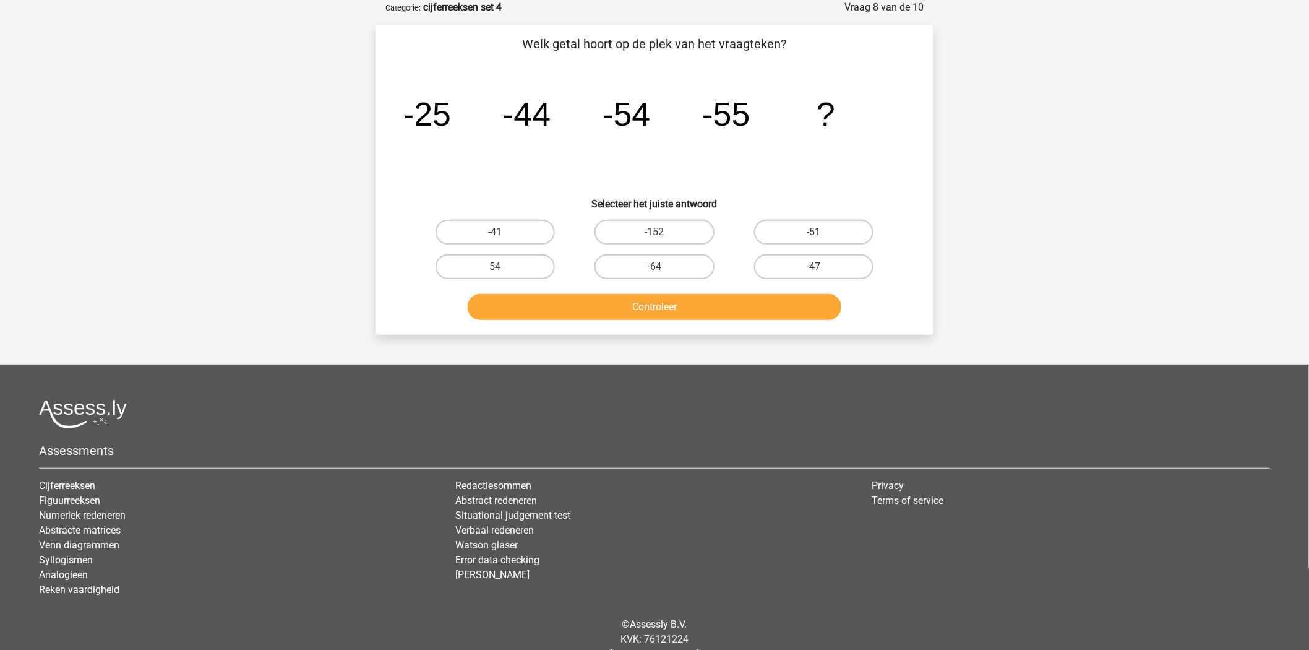
scroll to position [0, 0]
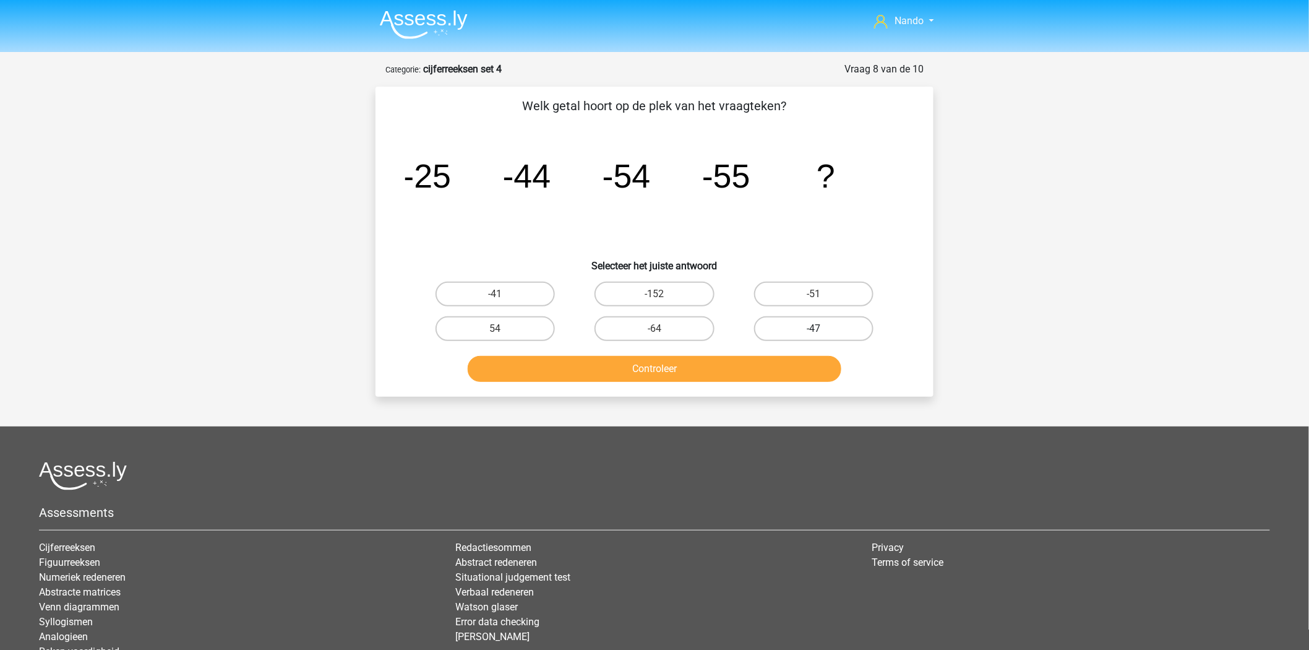
click at [802, 331] on label "-47" at bounding box center [813, 328] width 119 height 25
click at [814, 331] on input "-47" at bounding box center [818, 333] width 8 height 8
radio input "true"
click at [721, 367] on button "Controleer" at bounding box center [655, 369] width 374 height 26
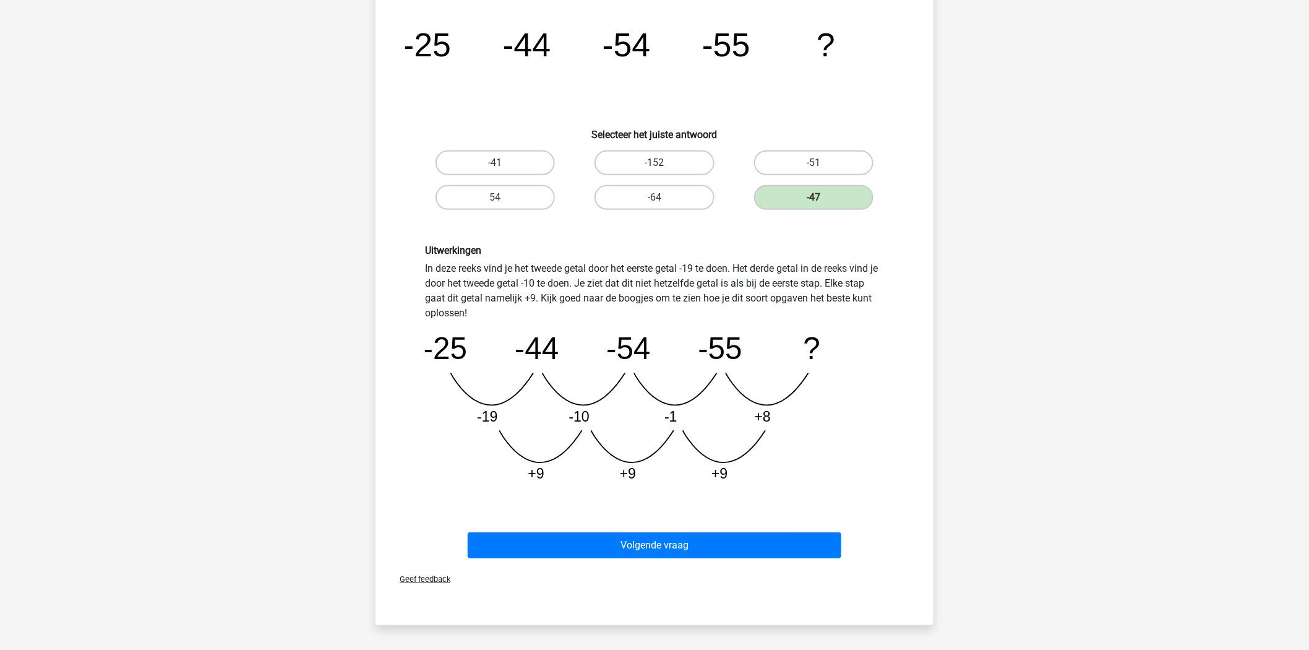
scroll to position [135, 0]
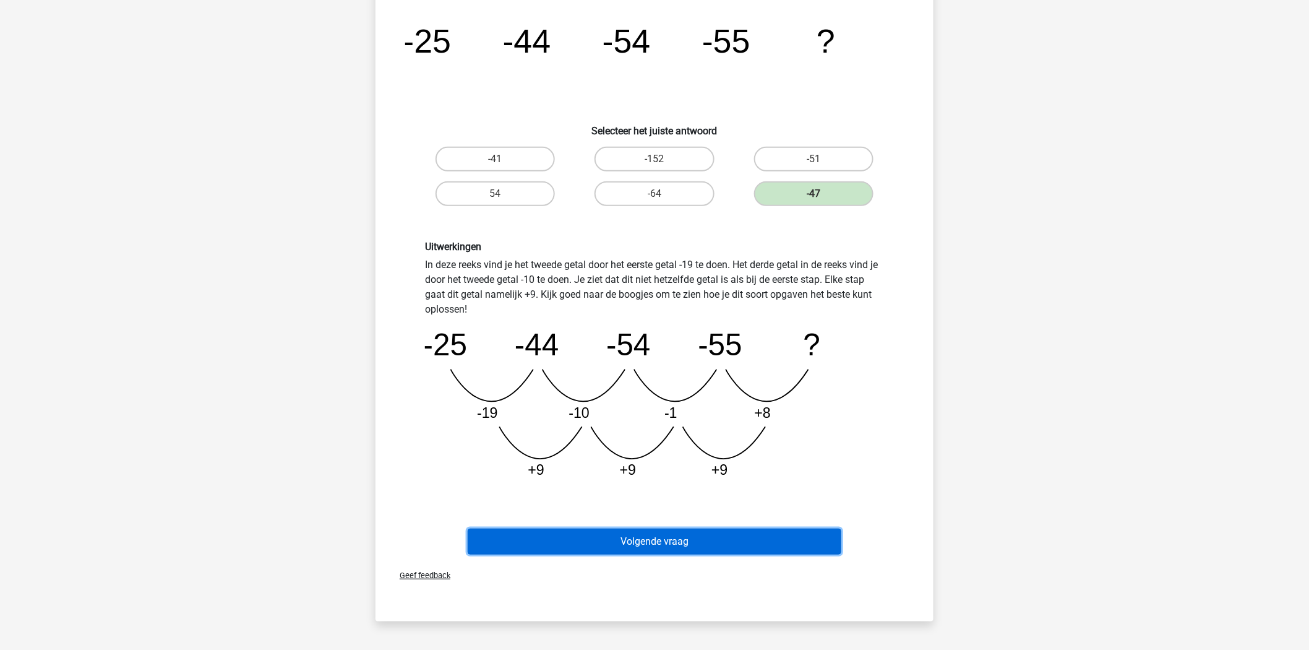
click at [688, 539] on button "Volgende vraag" at bounding box center [655, 541] width 374 height 26
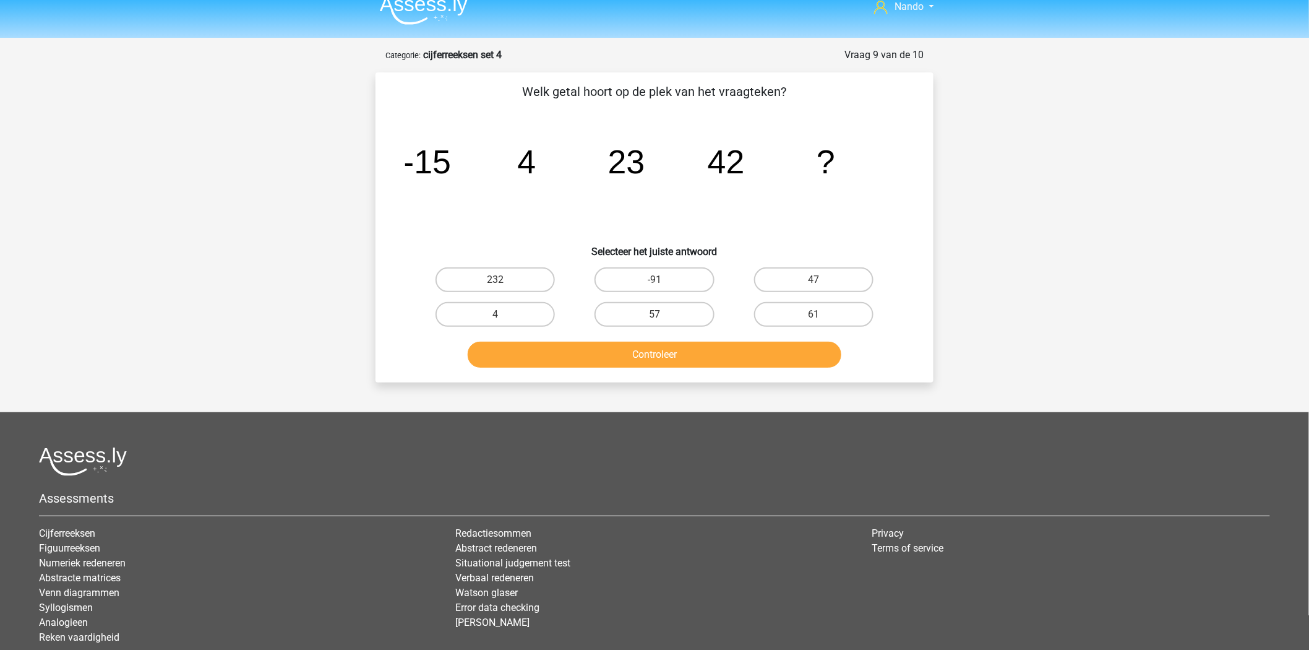
scroll to position [0, 0]
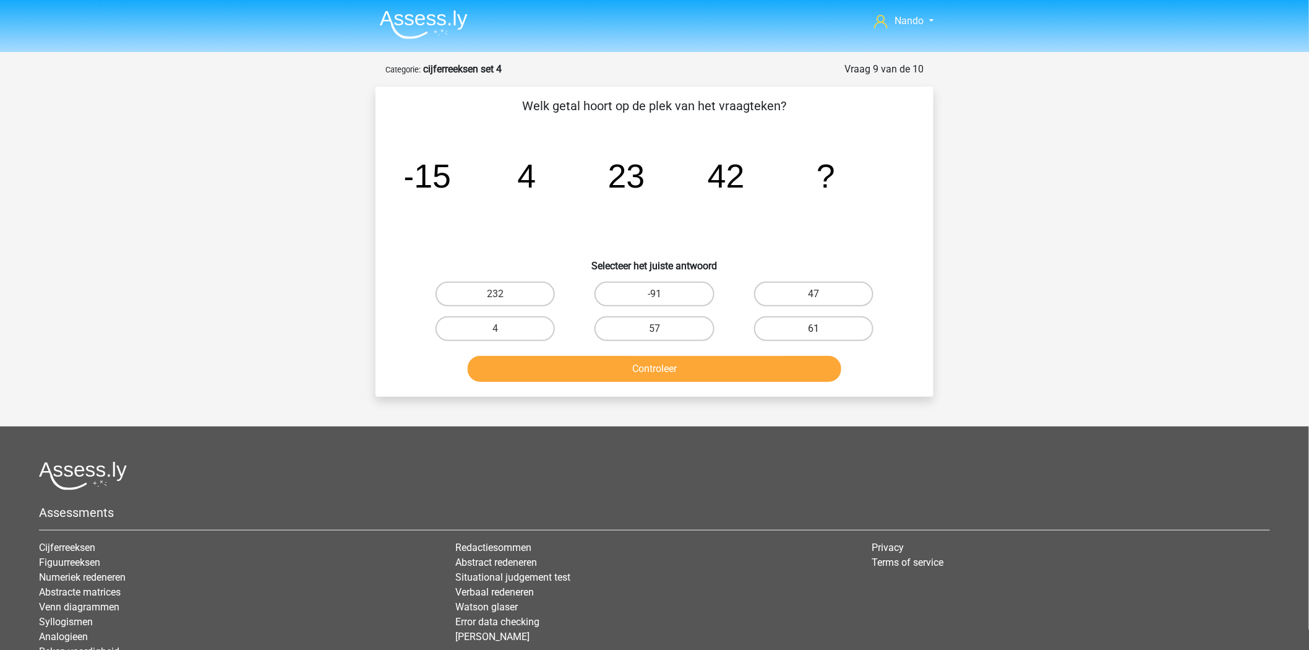
click at [820, 324] on label "61" at bounding box center [813, 328] width 119 height 25
click at [820, 329] on input "61" at bounding box center [818, 333] width 8 height 8
radio input "true"
click at [678, 361] on button "Controleer" at bounding box center [655, 369] width 374 height 26
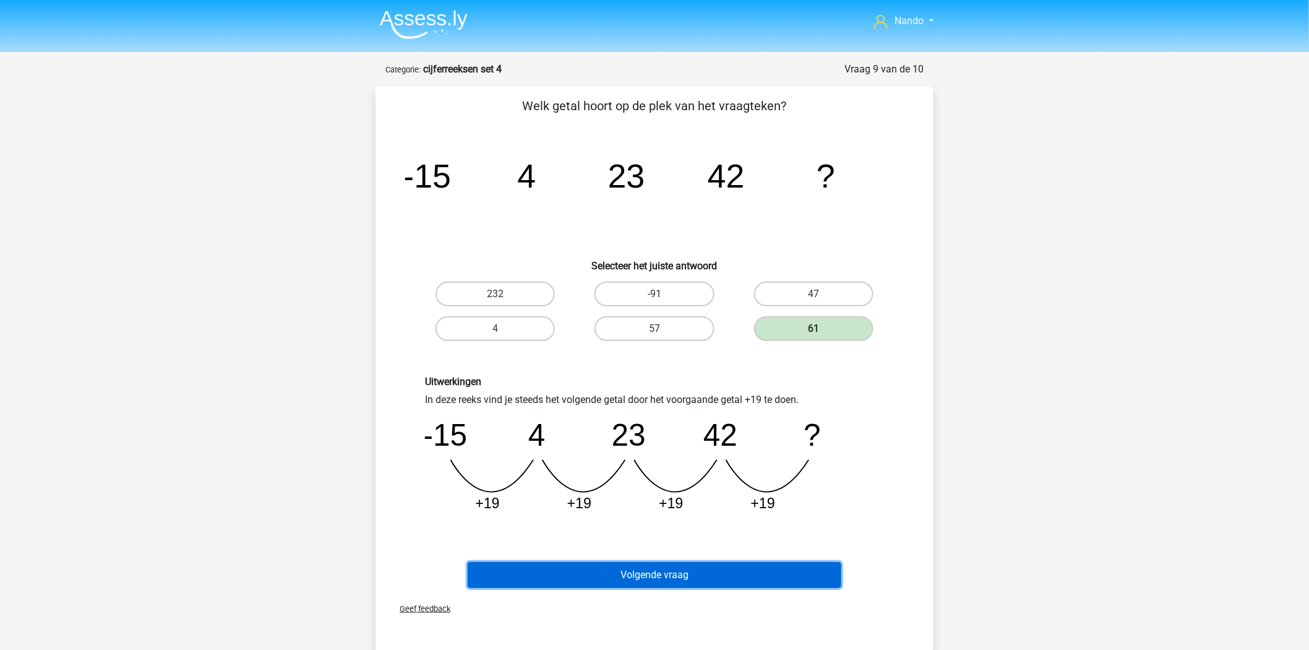
click at [656, 570] on button "Volgende vraag" at bounding box center [655, 575] width 374 height 26
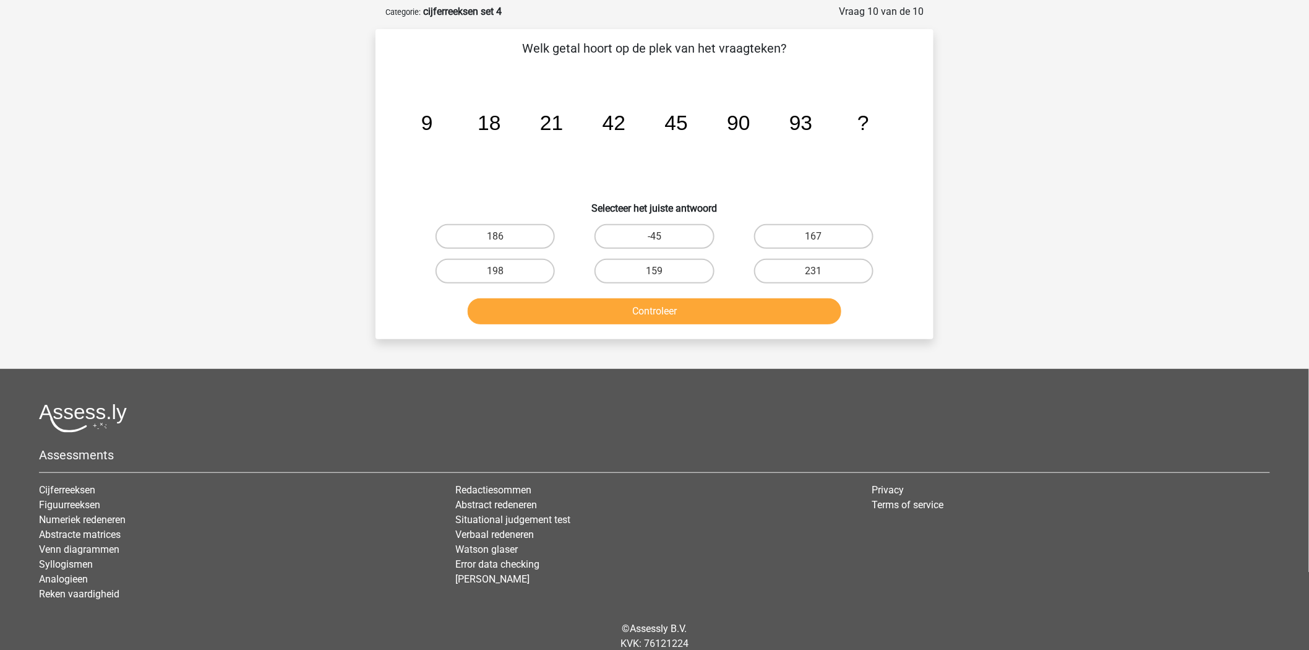
scroll to position [62, 0]
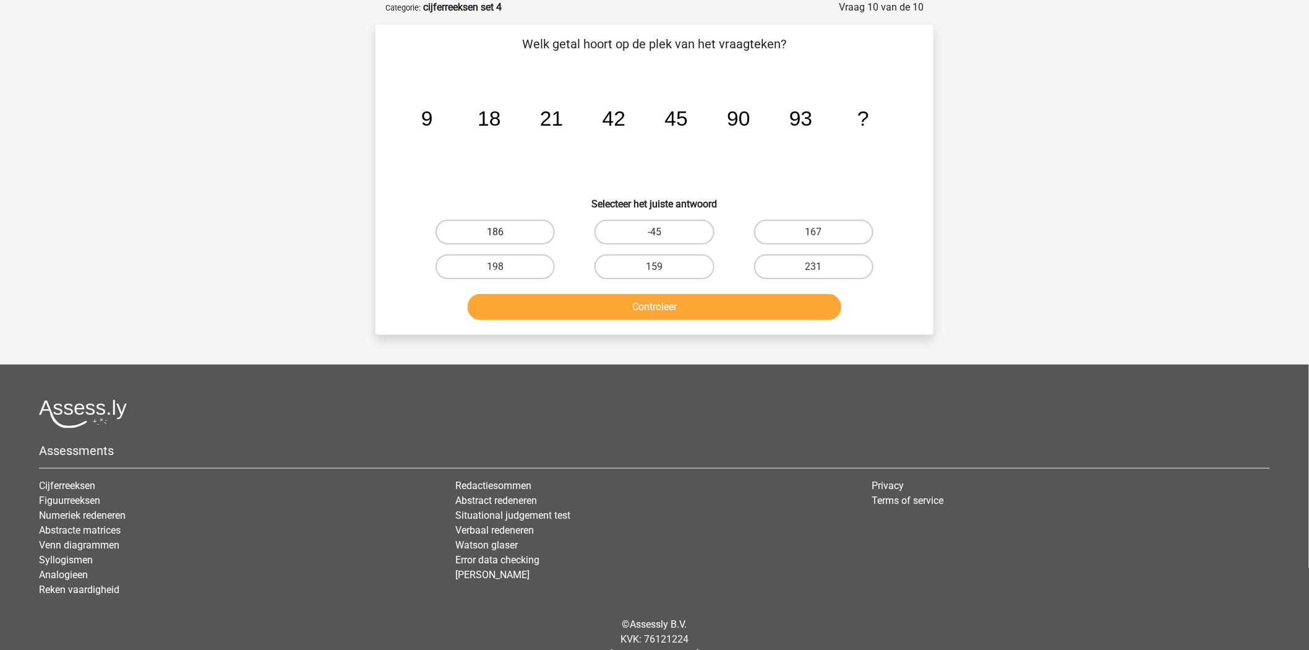
click at [526, 233] on label "186" at bounding box center [495, 232] width 119 height 25
click at [504, 233] on input "186" at bounding box center [500, 236] width 8 height 8
radio input "true"
click at [657, 294] on button "Controleer" at bounding box center [655, 307] width 374 height 26
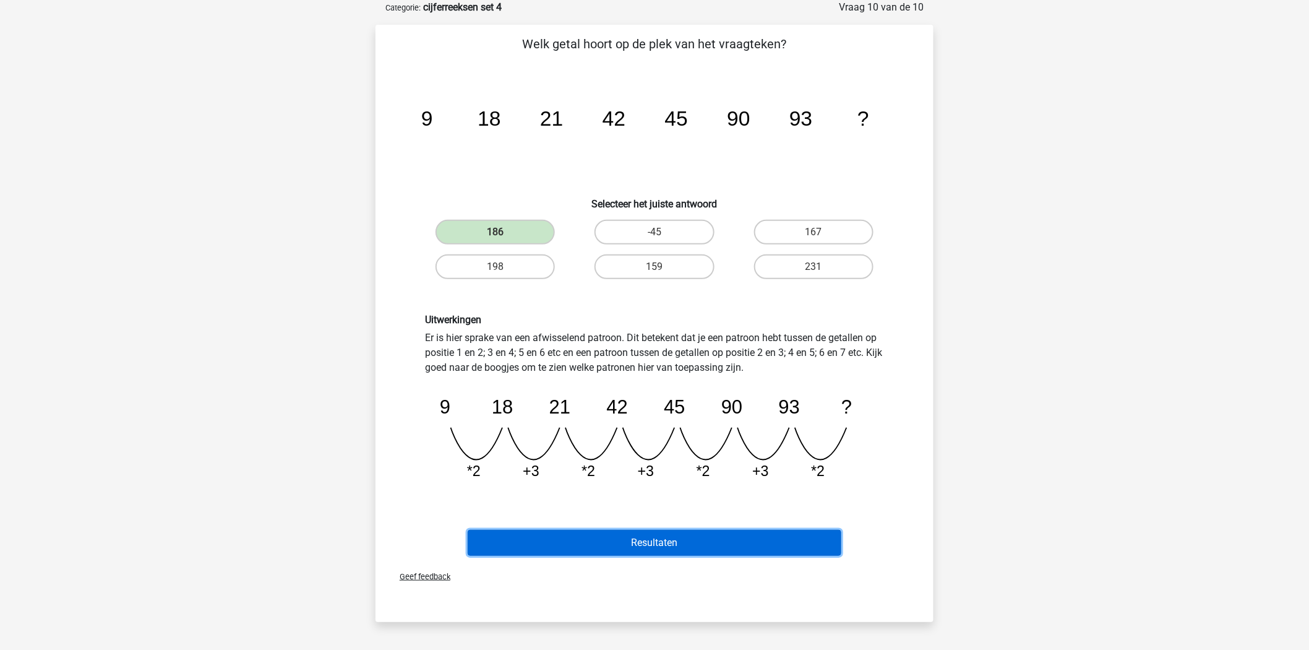
click at [708, 533] on button "Resultaten" at bounding box center [655, 543] width 374 height 26
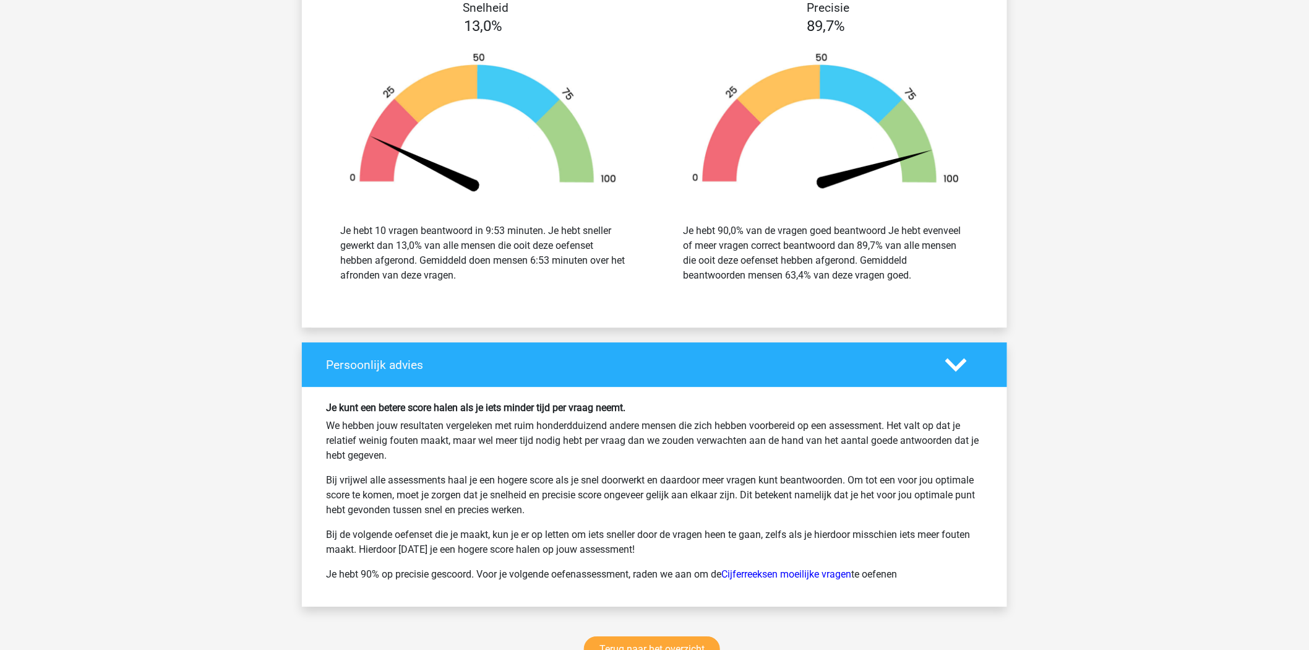
scroll to position [1275, 0]
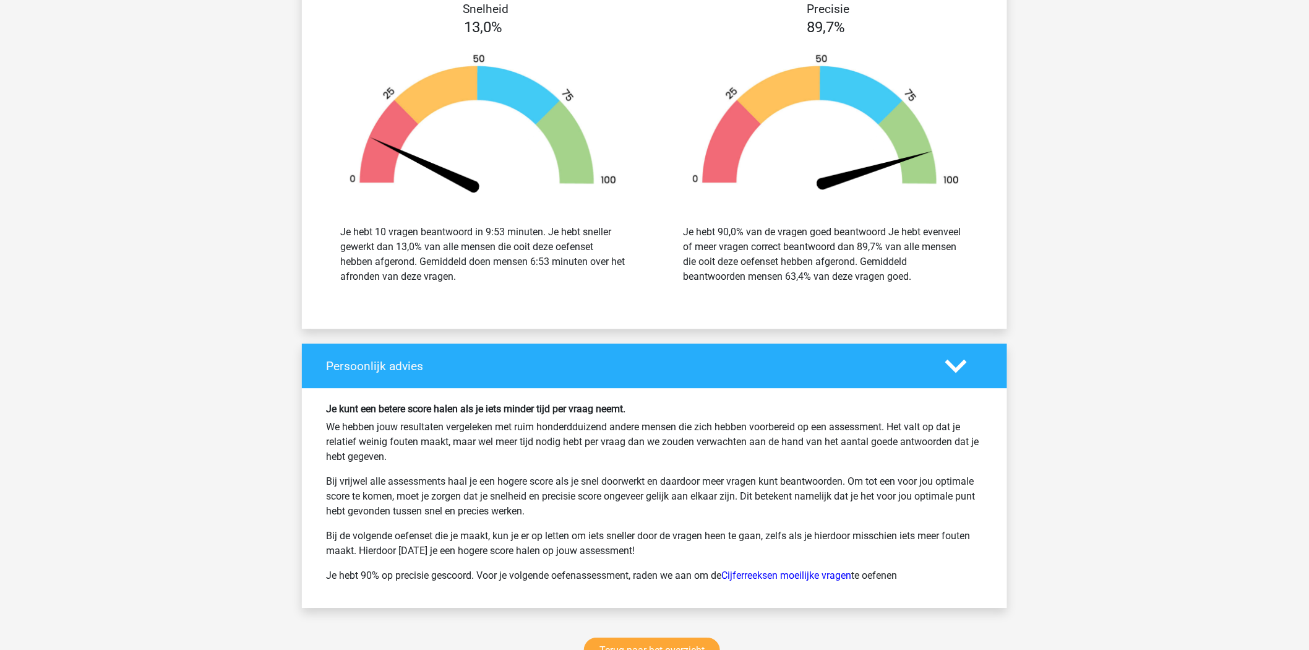
click at [964, 364] on polygon at bounding box center [956, 366] width 22 height 14
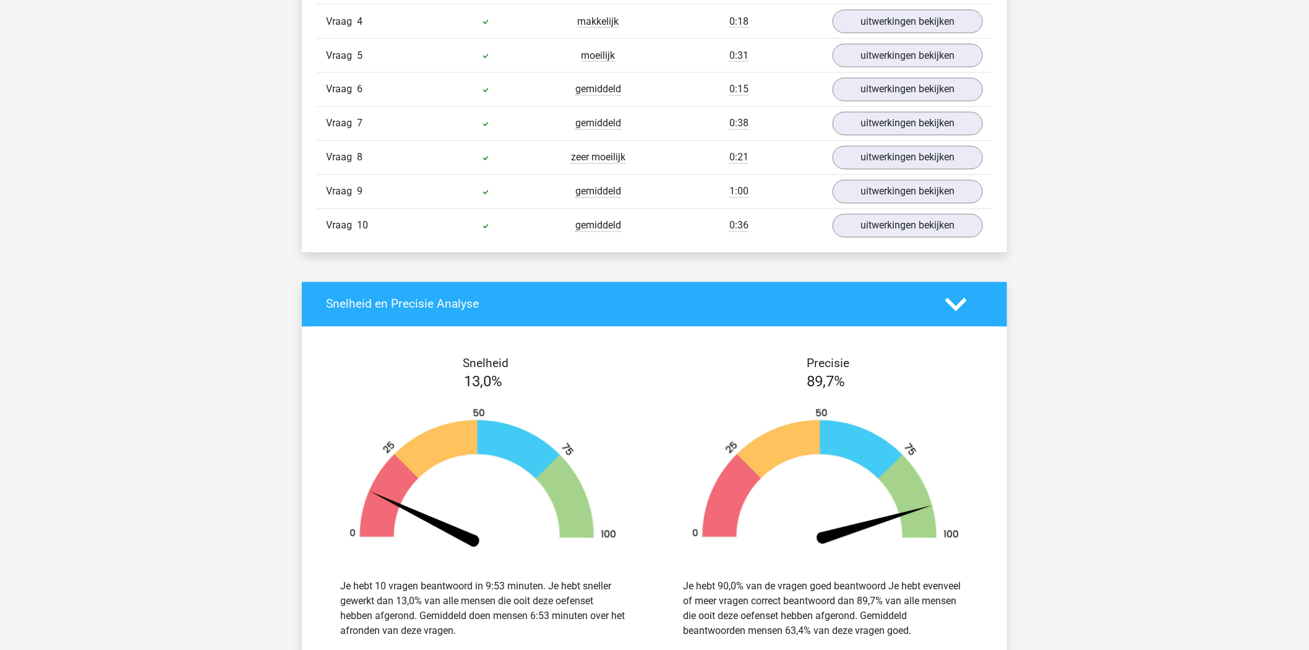
scroll to position [911, 0]
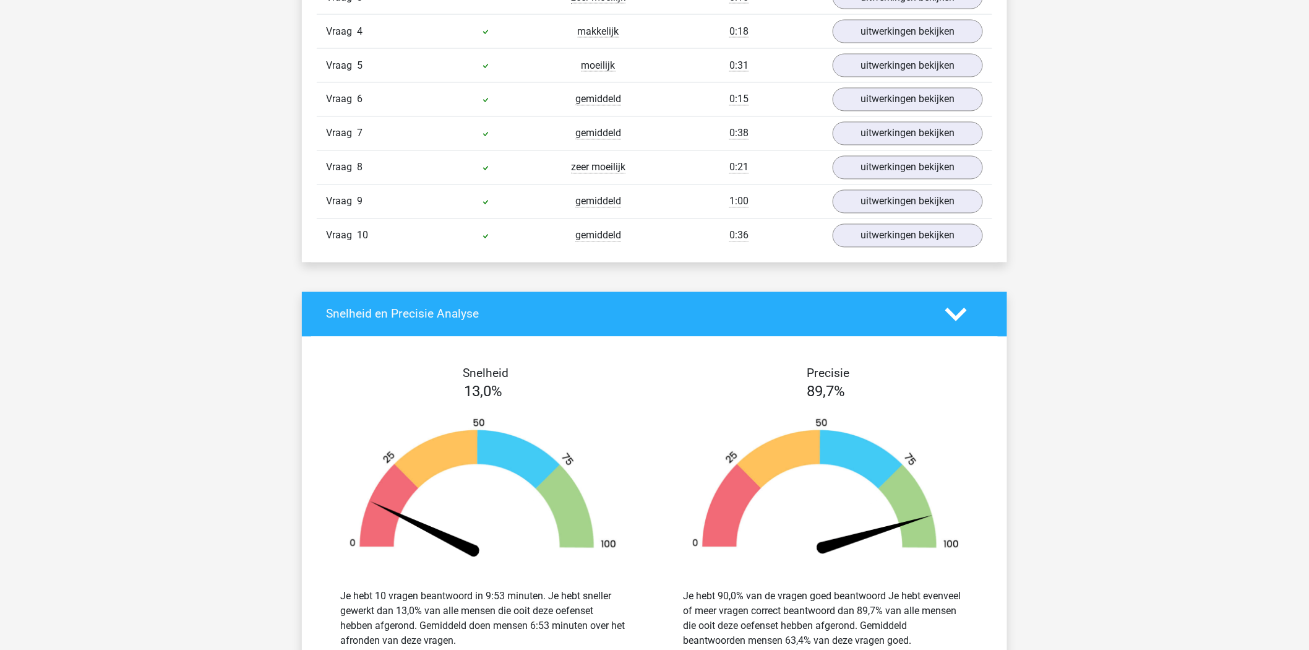
click at [955, 317] on polygon at bounding box center [956, 314] width 22 height 14
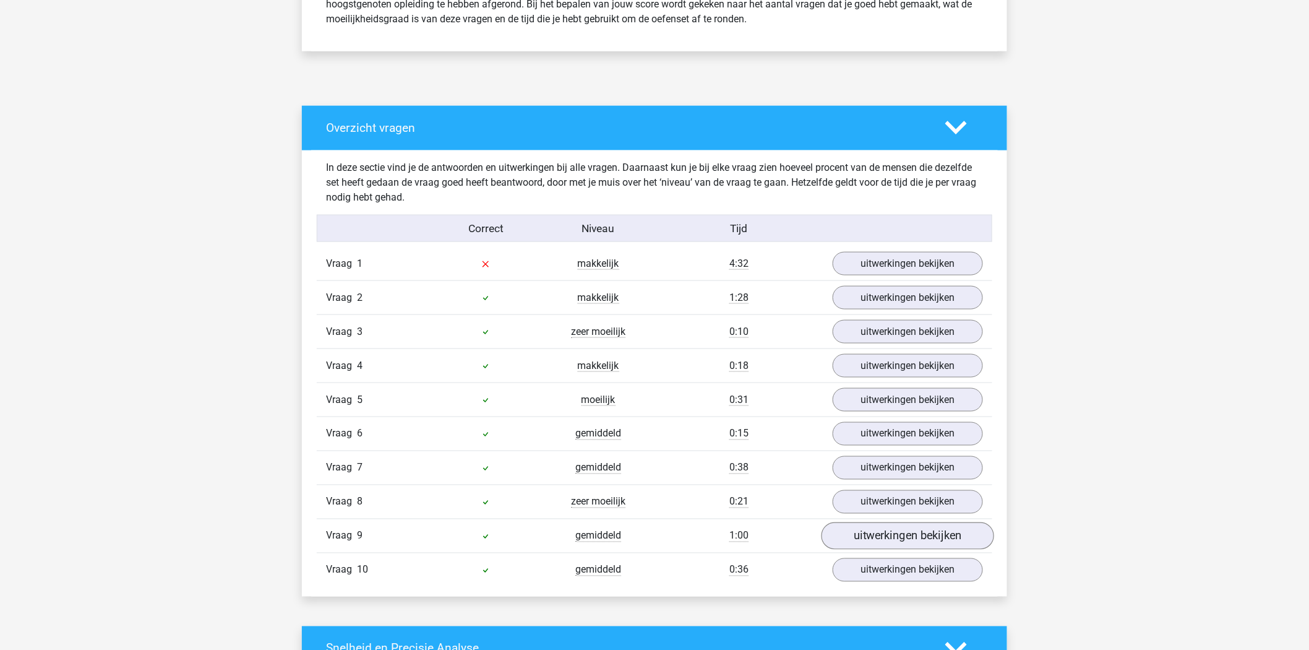
scroll to position [574, 0]
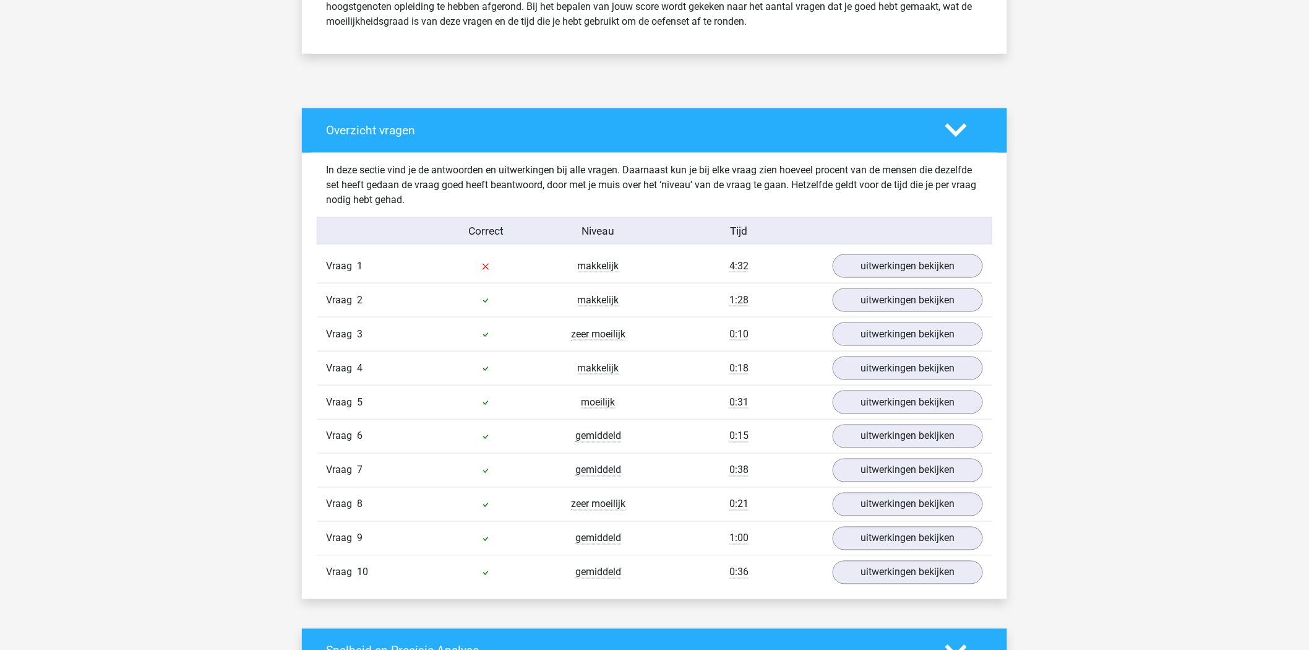
click at [955, 114] on div "Overzicht vragen" at bounding box center [654, 130] width 705 height 45
click at [953, 128] on polygon at bounding box center [956, 131] width 22 height 14
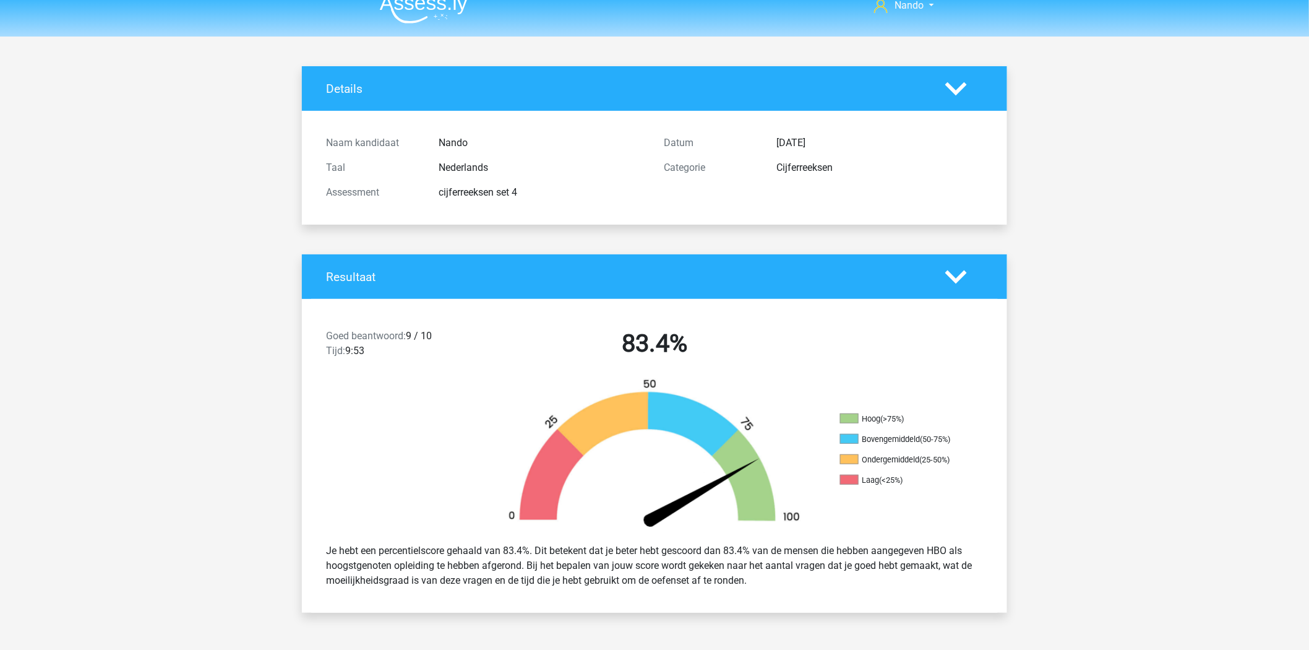
scroll to position [14, 0]
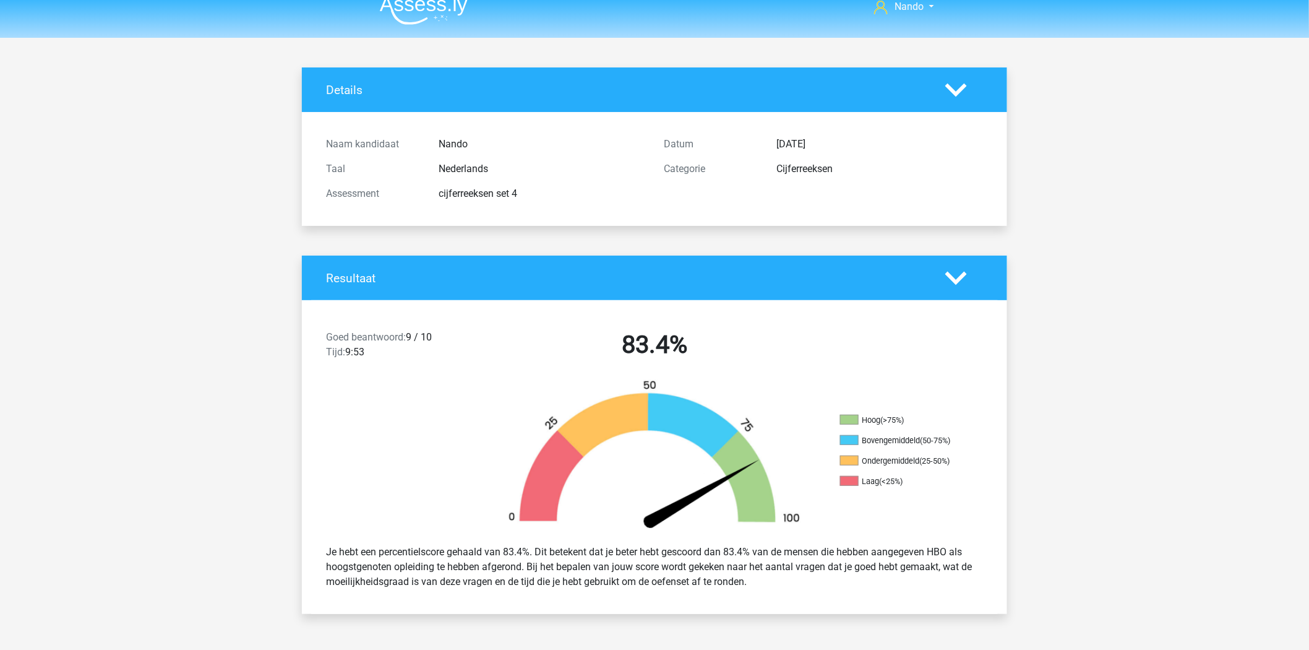
click at [425, 20] on img at bounding box center [424, 10] width 88 height 29
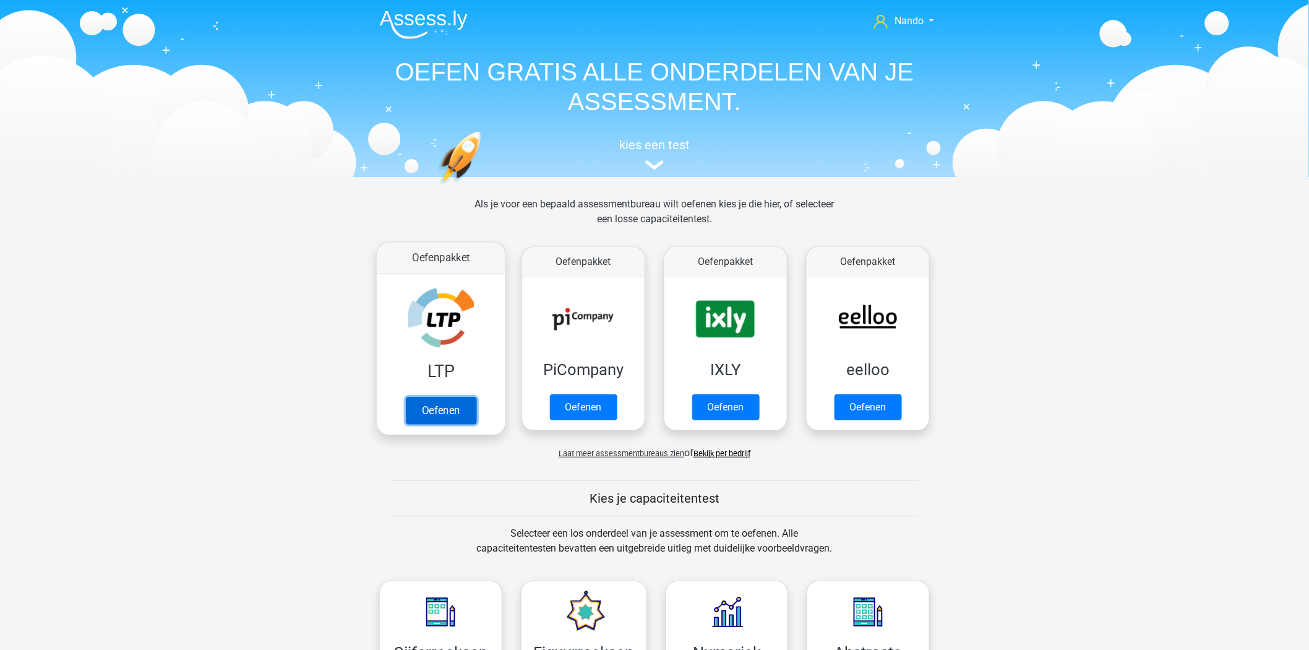
click at [429, 405] on link "Oefenen" at bounding box center [441, 410] width 71 height 27
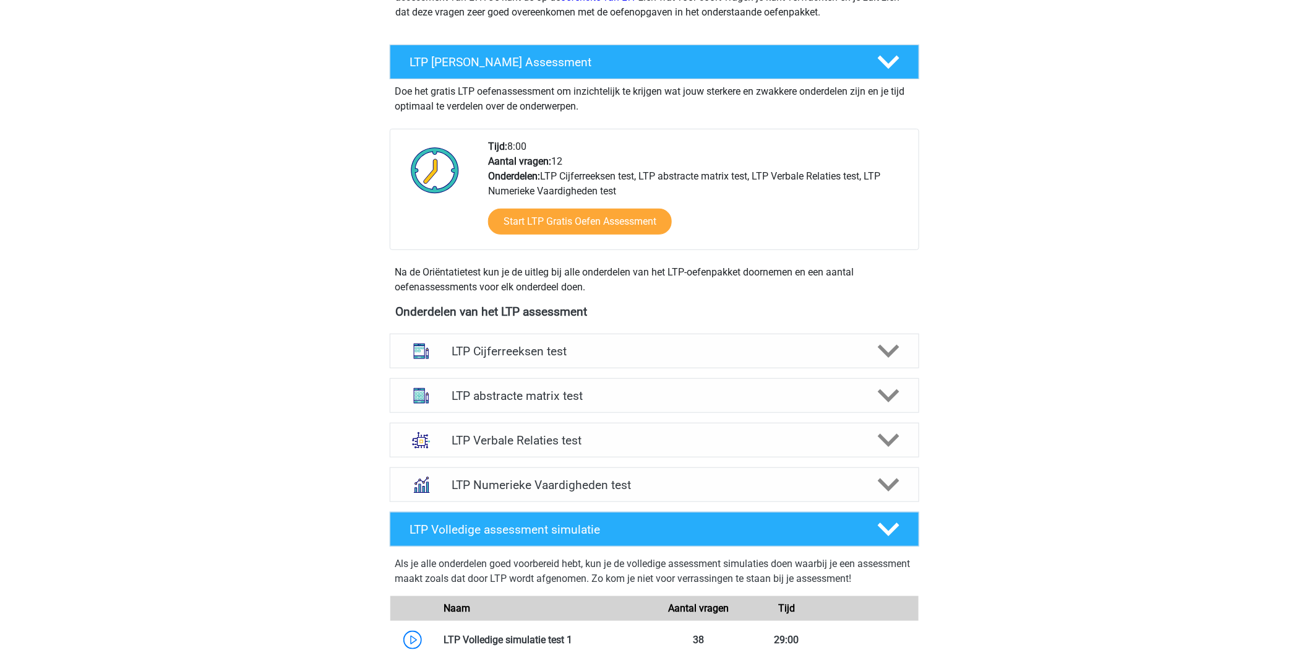
scroll to position [196, 0]
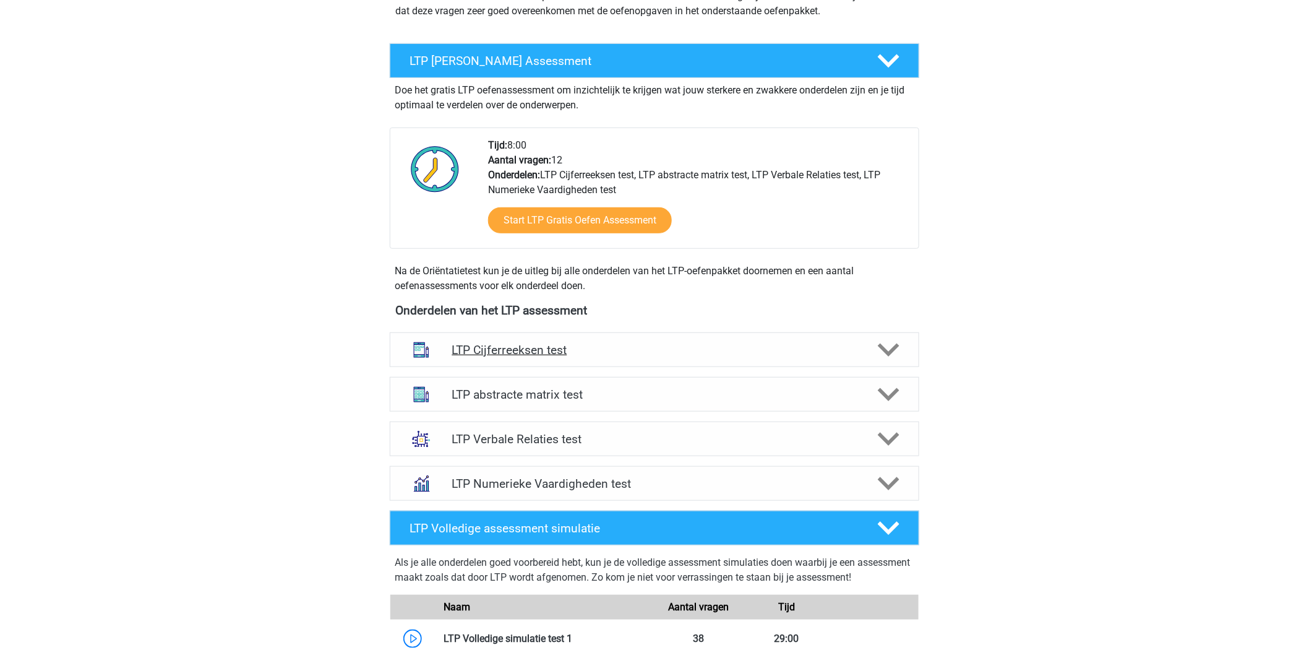
click at [889, 348] on icon at bounding box center [889, 350] width 22 height 22
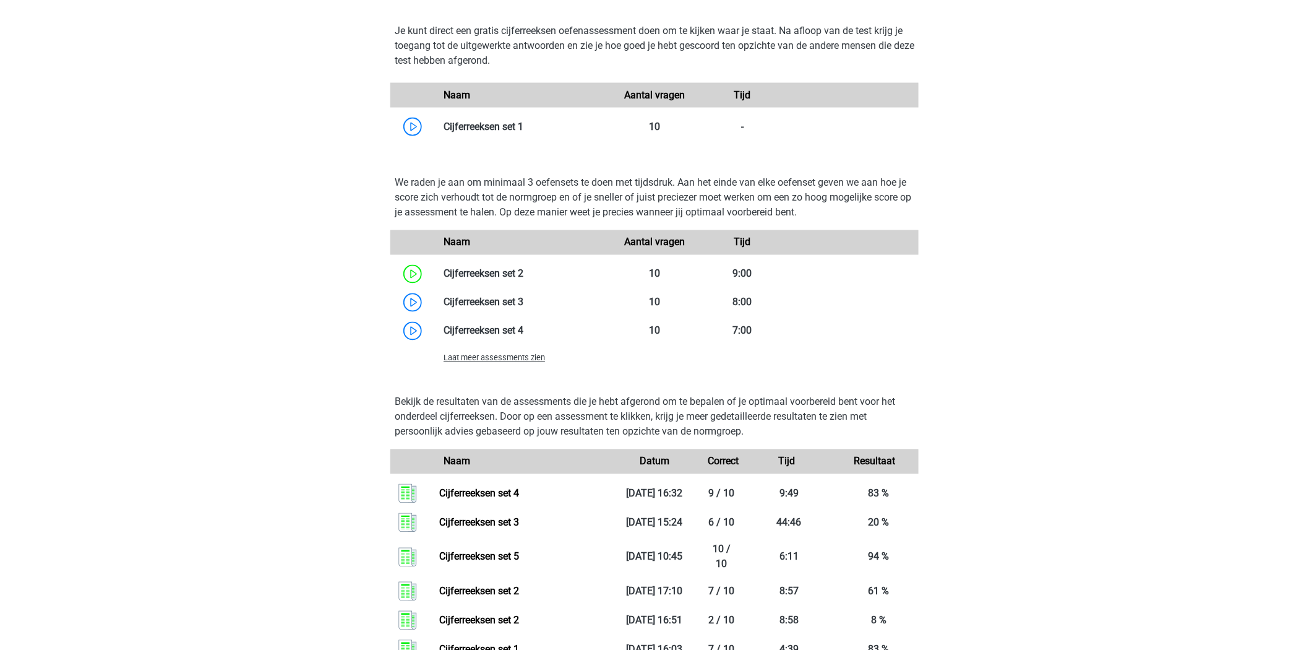
scroll to position [801, 0]
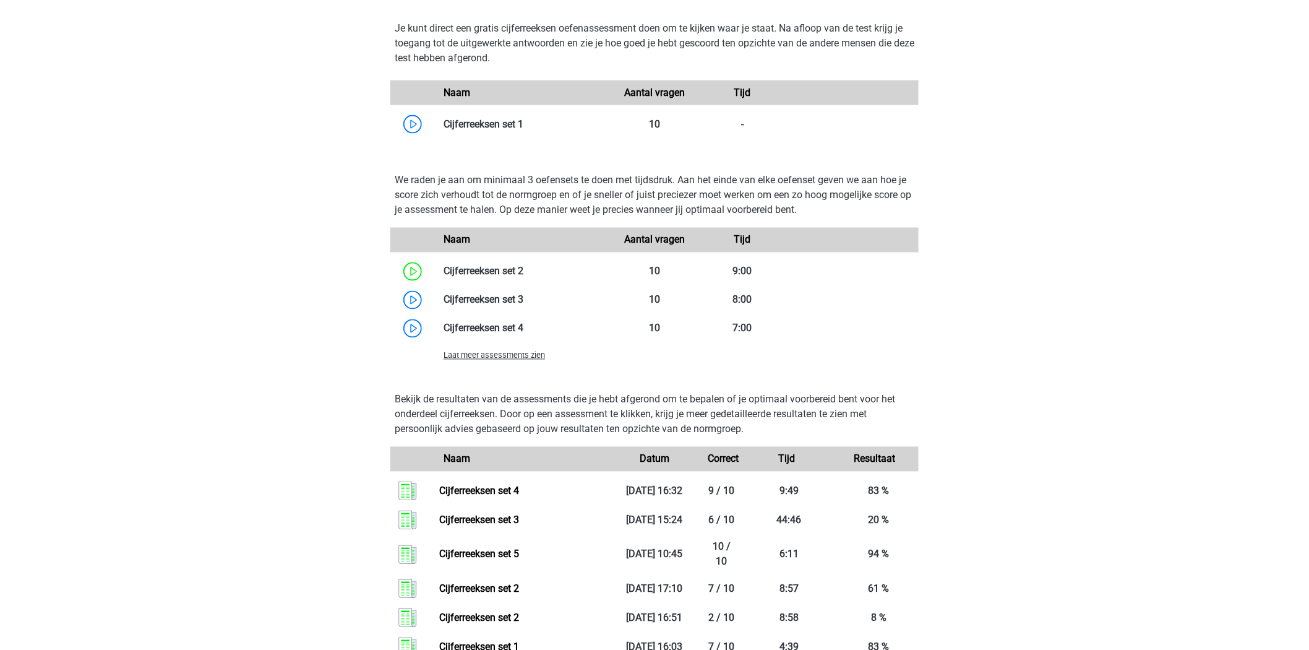
click at [494, 356] on span "Laat meer assessments zien" at bounding box center [494, 355] width 101 height 9
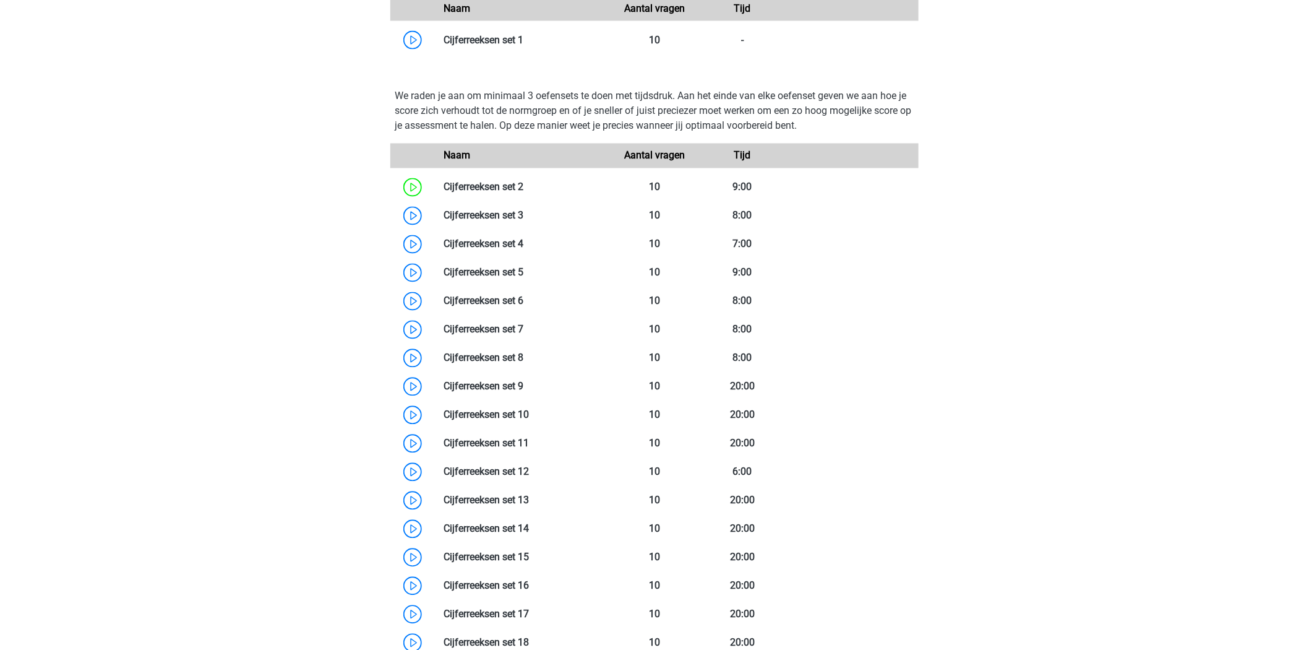
scroll to position [883, 0]
click at [523, 302] on link at bounding box center [523, 303] width 0 height 12
